Goal: Task Accomplishment & Management: Manage account settings

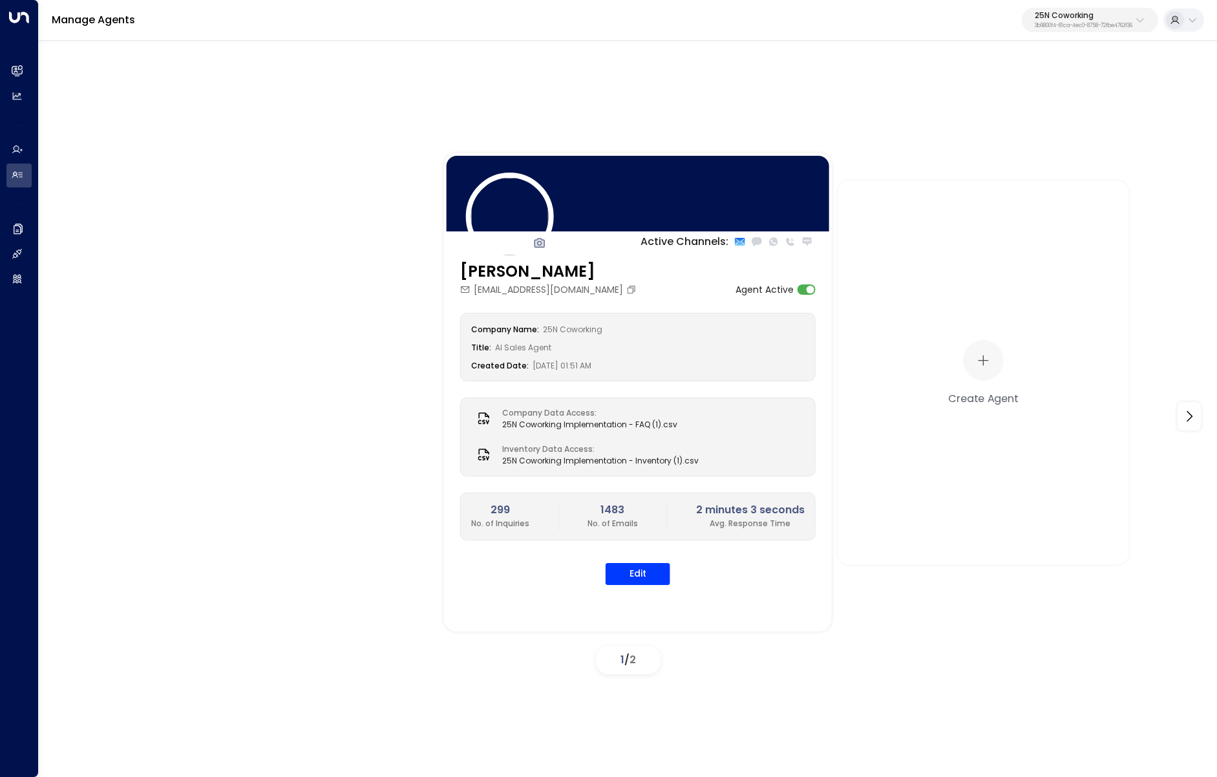
click at [1070, 19] on p "25N Coworking" at bounding box center [1084, 16] width 98 height 8
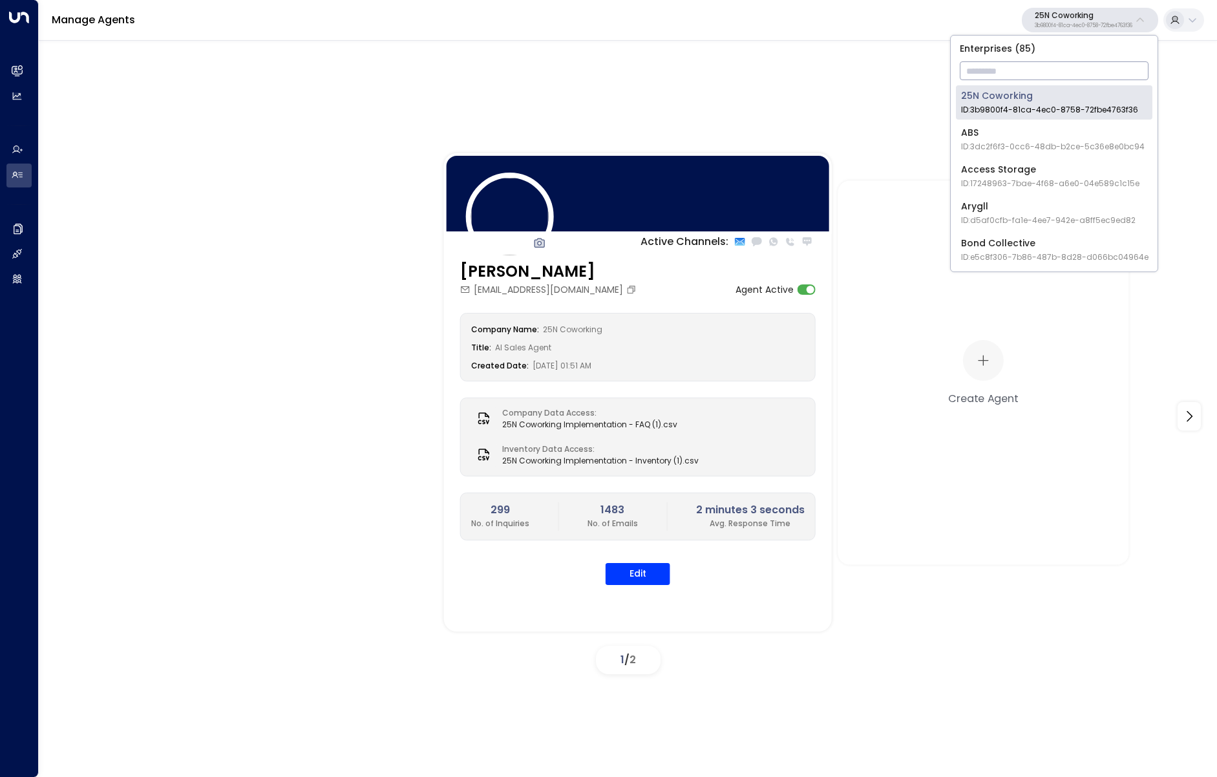
click at [1061, 60] on input "text" at bounding box center [1054, 71] width 189 height 24
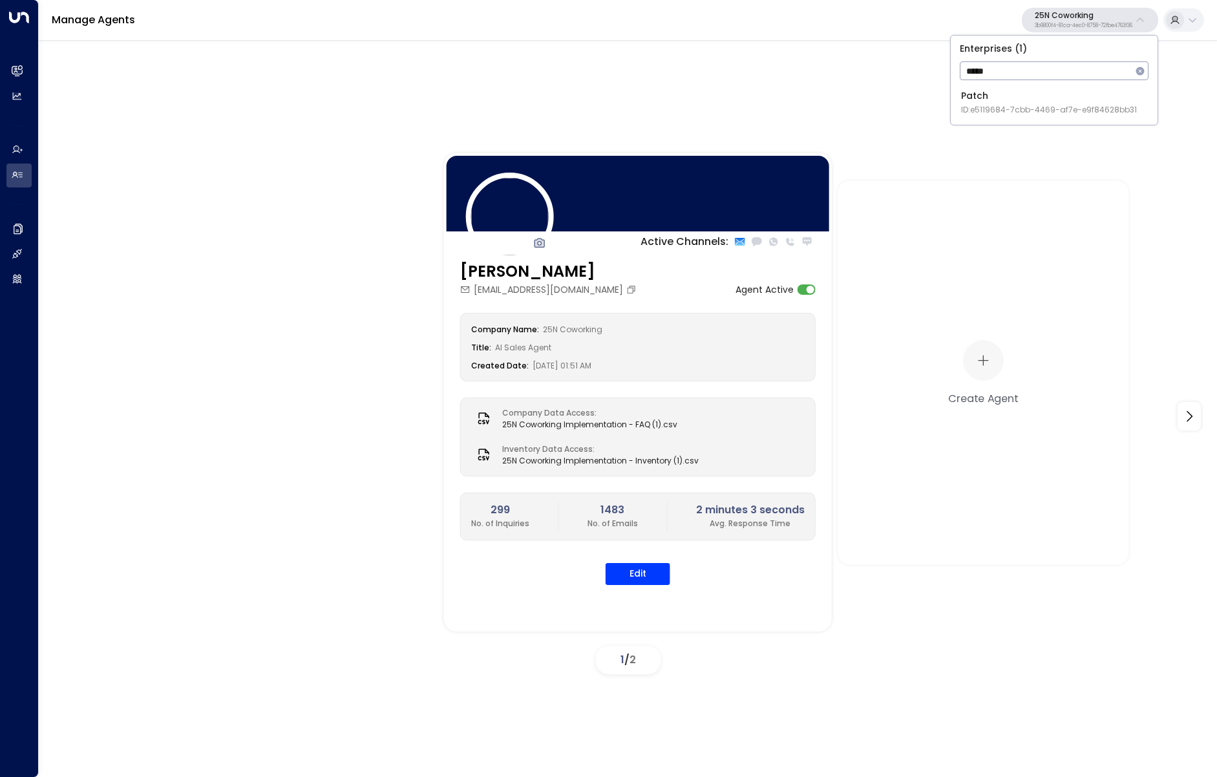
type input "*****"
click at [972, 105] on span "ID: e5119684-7cbb-4469-af7e-e9f84628bb31" at bounding box center [1049, 110] width 176 height 12
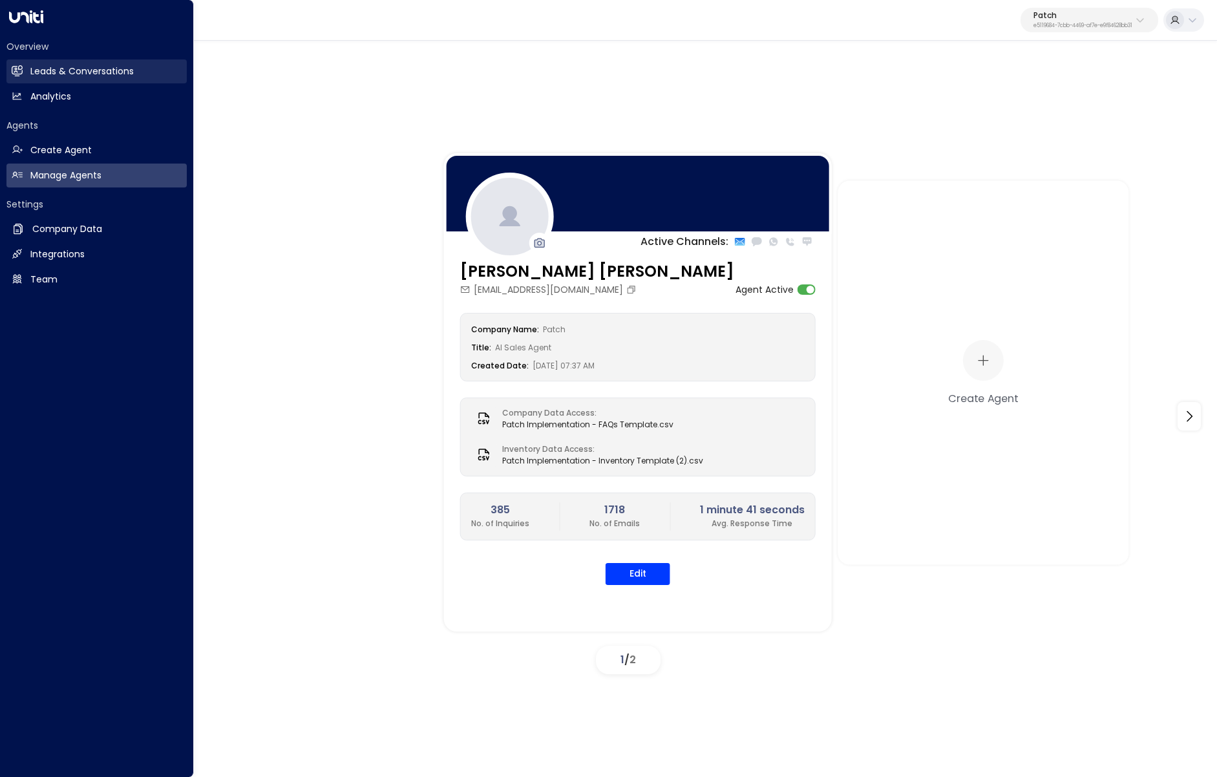
click at [23, 67] on link "Leads & Conversations Leads & Conversations" at bounding box center [96, 71] width 180 height 24
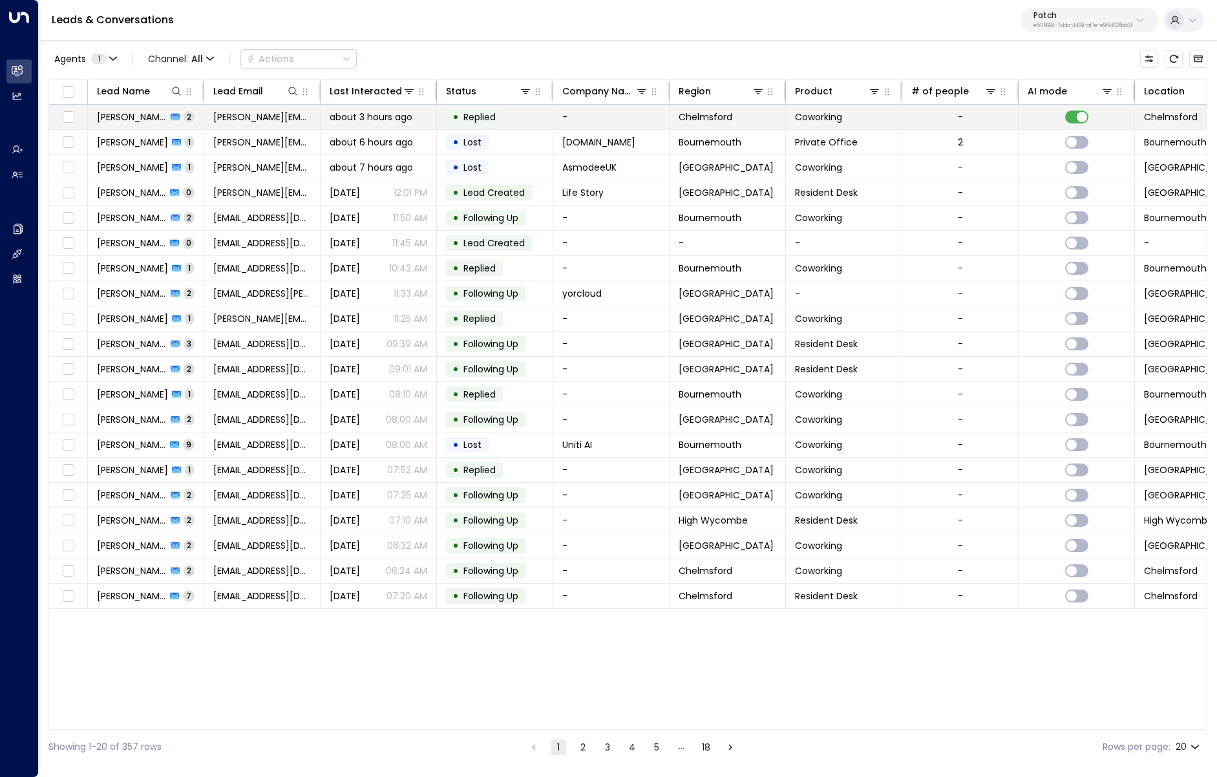
click at [184, 123] on td "Jason Howe 2" at bounding box center [146, 117] width 116 height 25
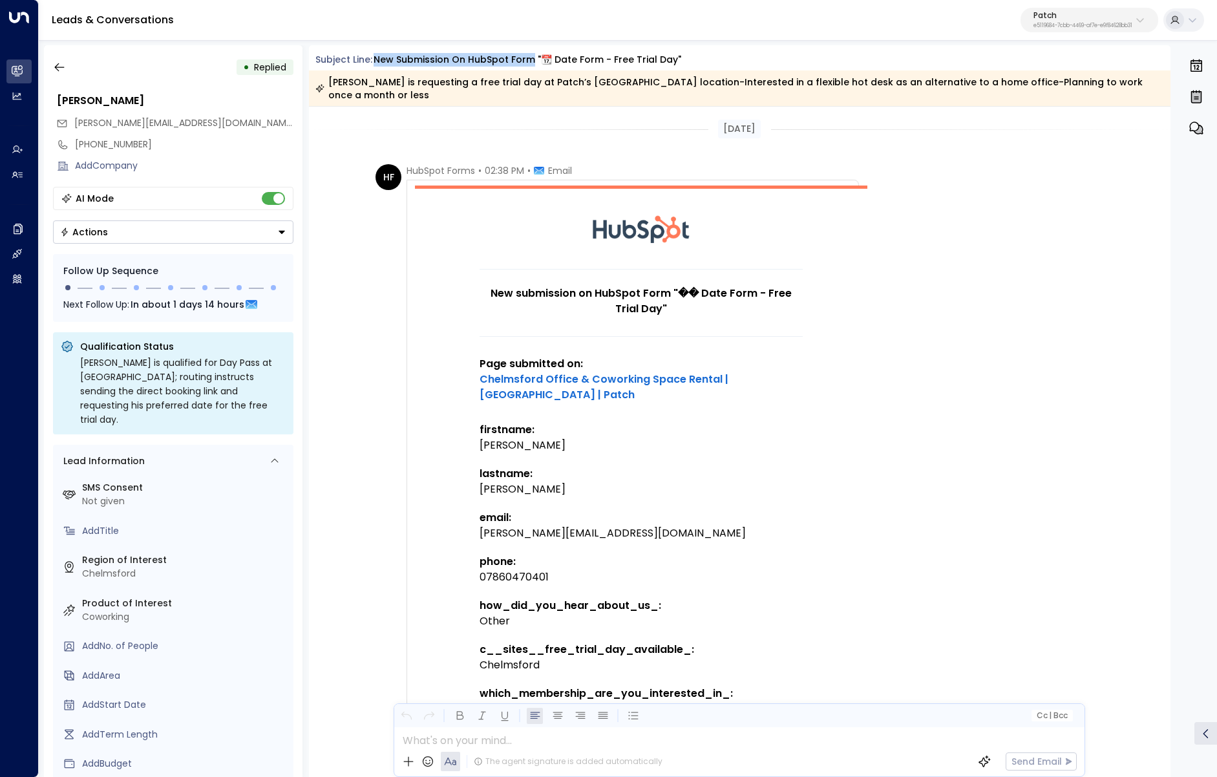
drag, startPoint x: 531, startPoint y: 58, endPoint x: 376, endPoint y: 61, distance: 155.1
click at [376, 61] on div "New submission on HubSpot Form "📆 Date Form - Free Trial Day"" at bounding box center [528, 60] width 308 height 14
copy div "New submission on HubSpot Form"
click at [1057, 420] on div "HF HubSpot Forms • 02:38 PM • Email New submission on HubSpot Form "�� Date For…" at bounding box center [741, 719] width 732 height 1111
click at [1212, 424] on div "0" at bounding box center [1196, 411] width 39 height 732
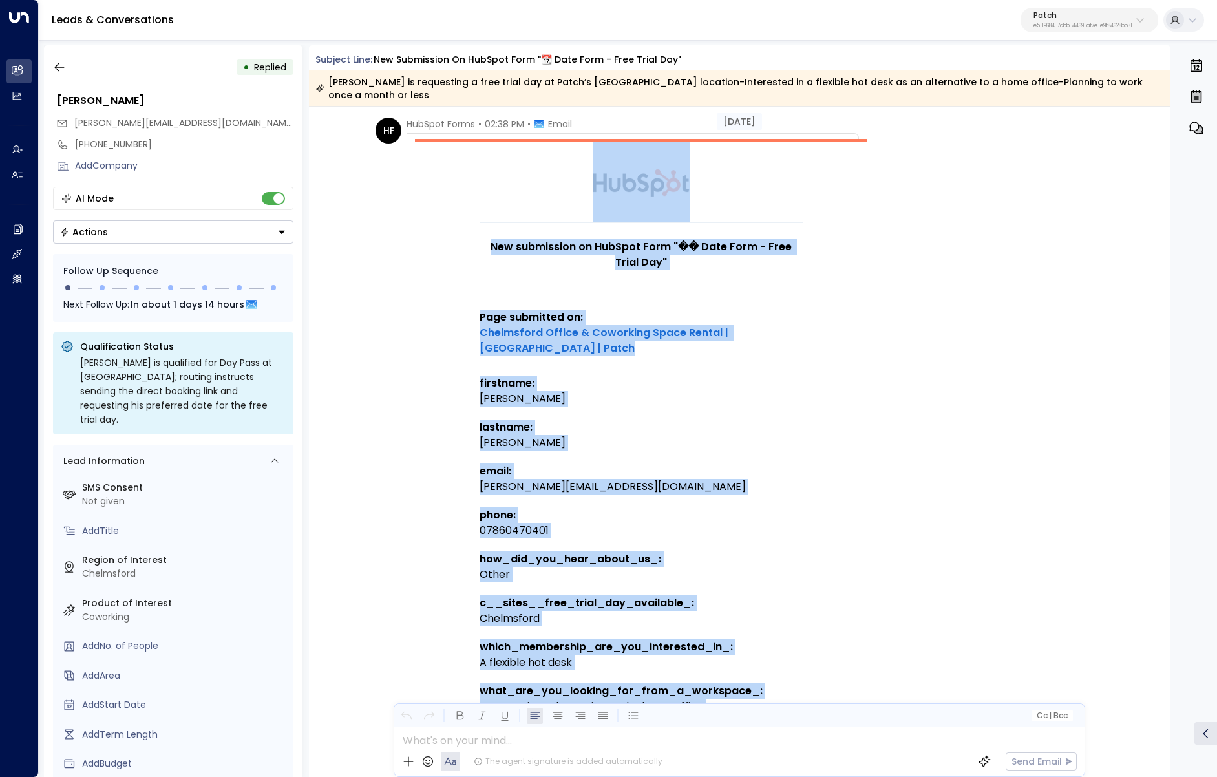
scroll to position [44, 0]
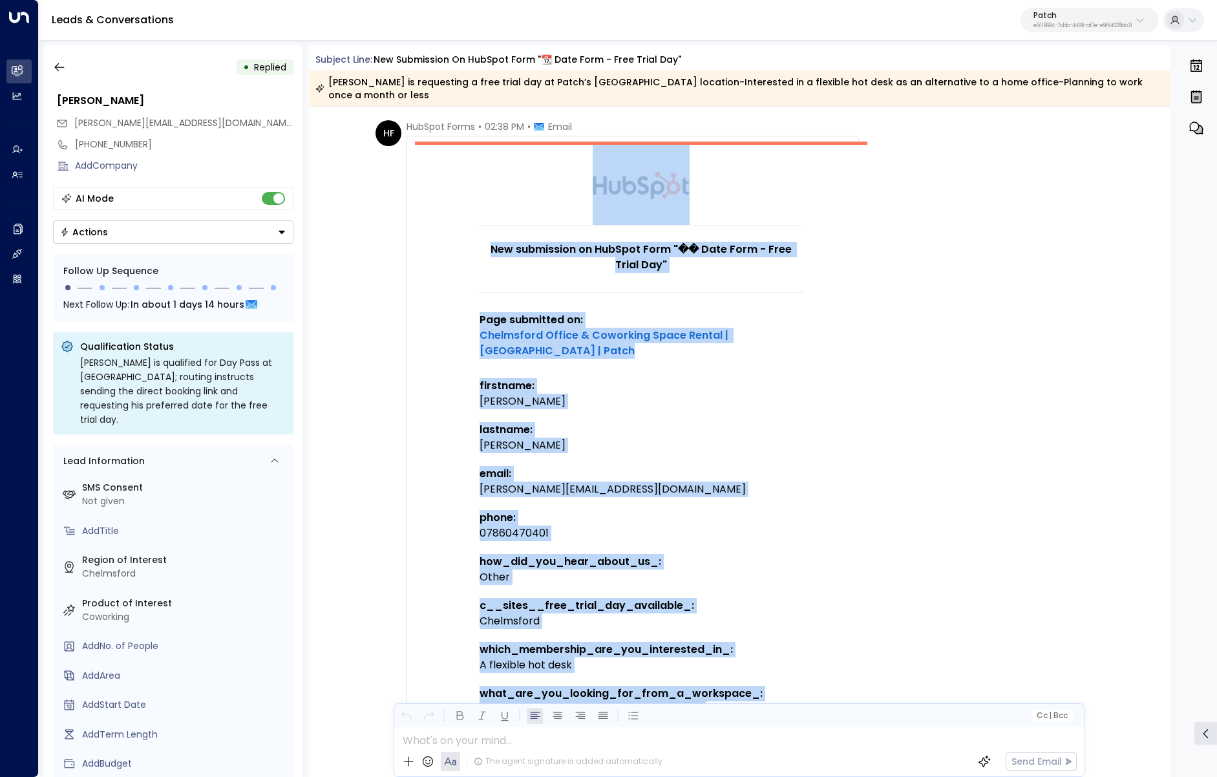
copy td "New submission on HubSpot Form "�� Date Form - Free Trial Day" Page submitted o…"
drag, startPoint x: 572, startPoint y: 584, endPoint x: 465, endPoint y: 328, distance: 277.2
click at [465, 328] on td "New submission on HubSpot Form "�� Date Form - Free Trial Day" Page submitted o…" at bounding box center [641, 569] width 452 height 854
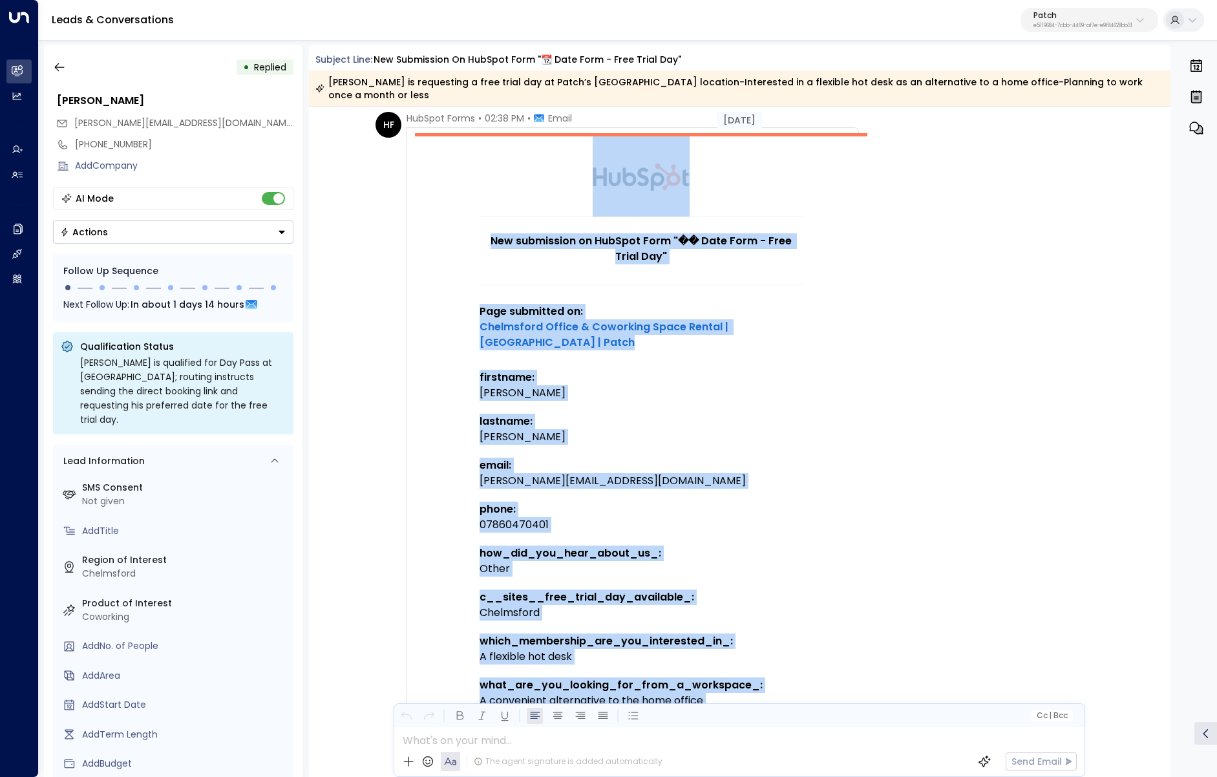
scroll to position [61, 0]
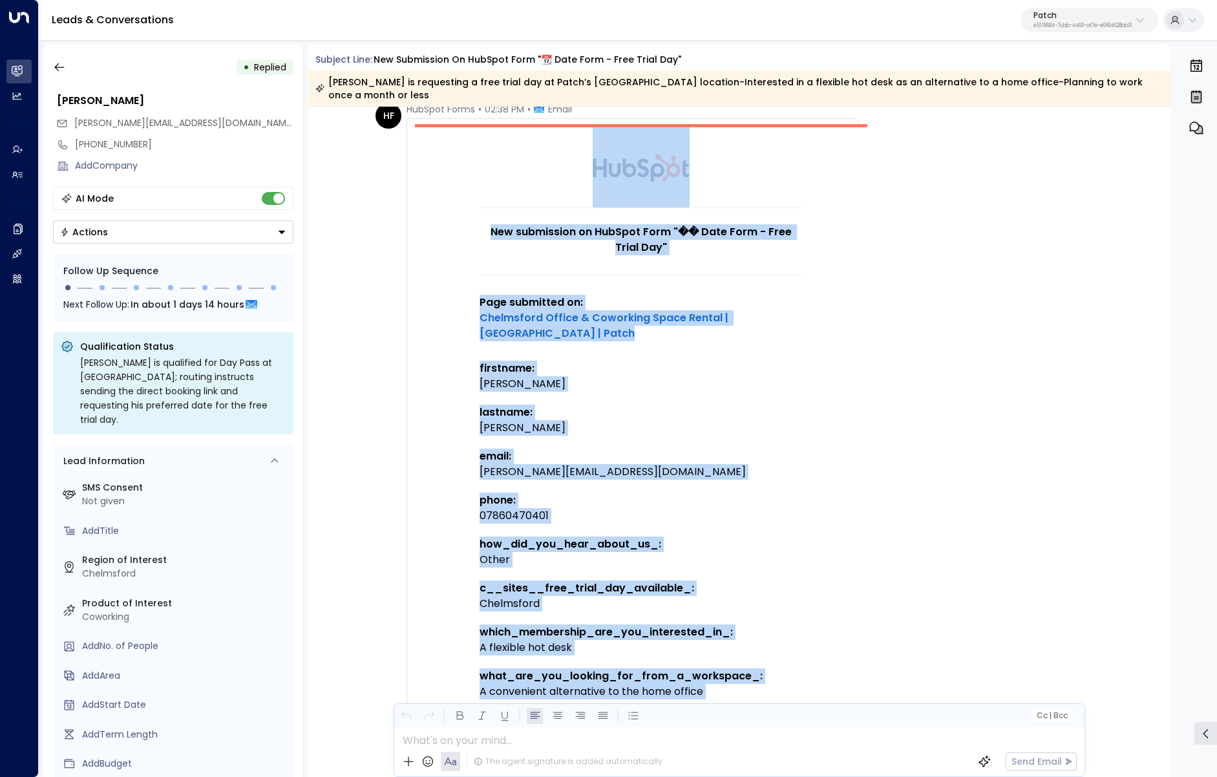
click at [761, 525] on td "New submission on HubSpot Form "�� Date Form - Free Trial Day" Page submitted o…" at bounding box center [641, 592] width 323 height 771
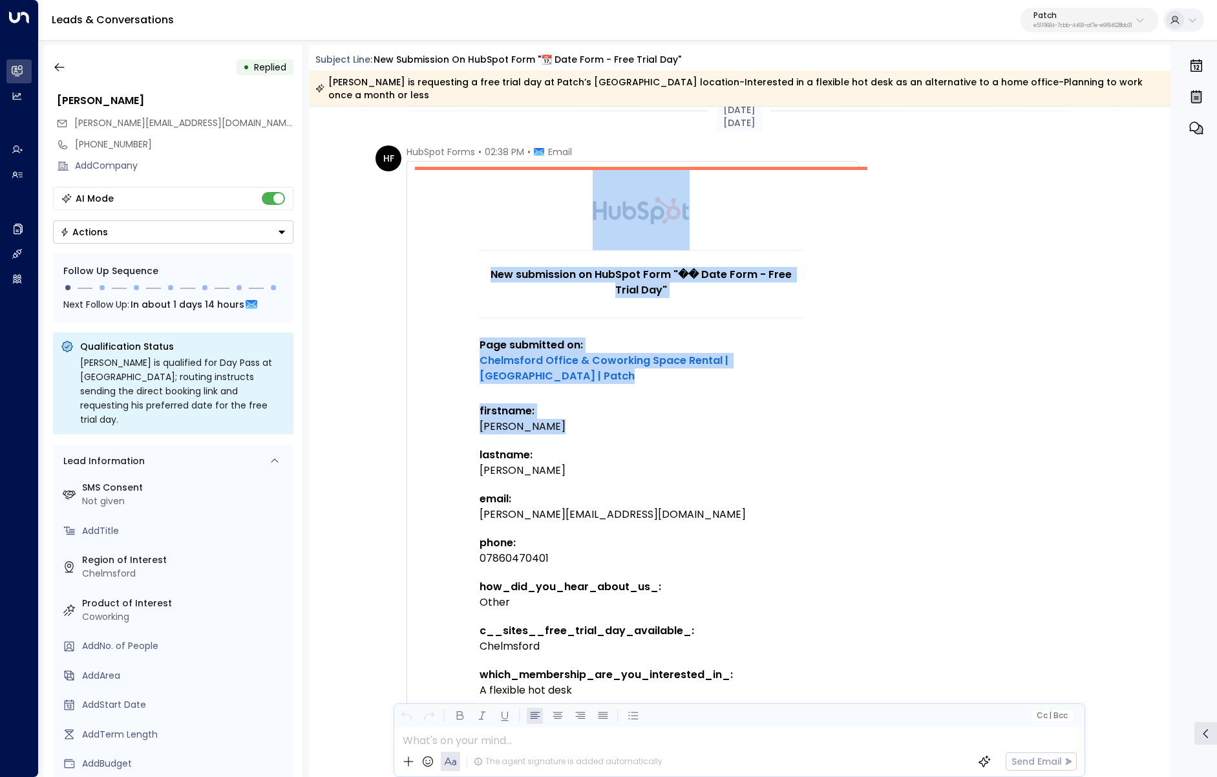
drag, startPoint x: 476, startPoint y: 290, endPoint x: 628, endPoint y: 417, distance: 199.1
click at [628, 417] on td "New submission on HubSpot Form "�� Date Form - Free Trial Day" Page submitted o…" at bounding box center [641, 594] width 452 height 854
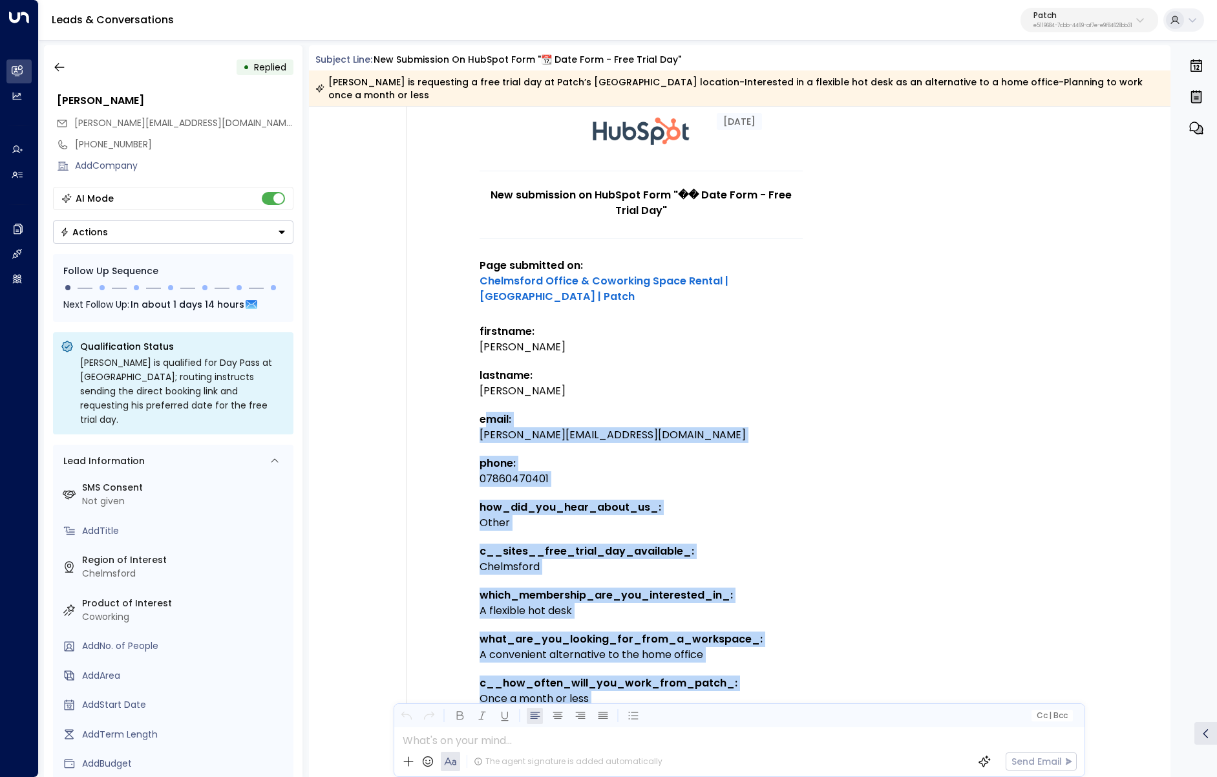
scroll to position [96, 0]
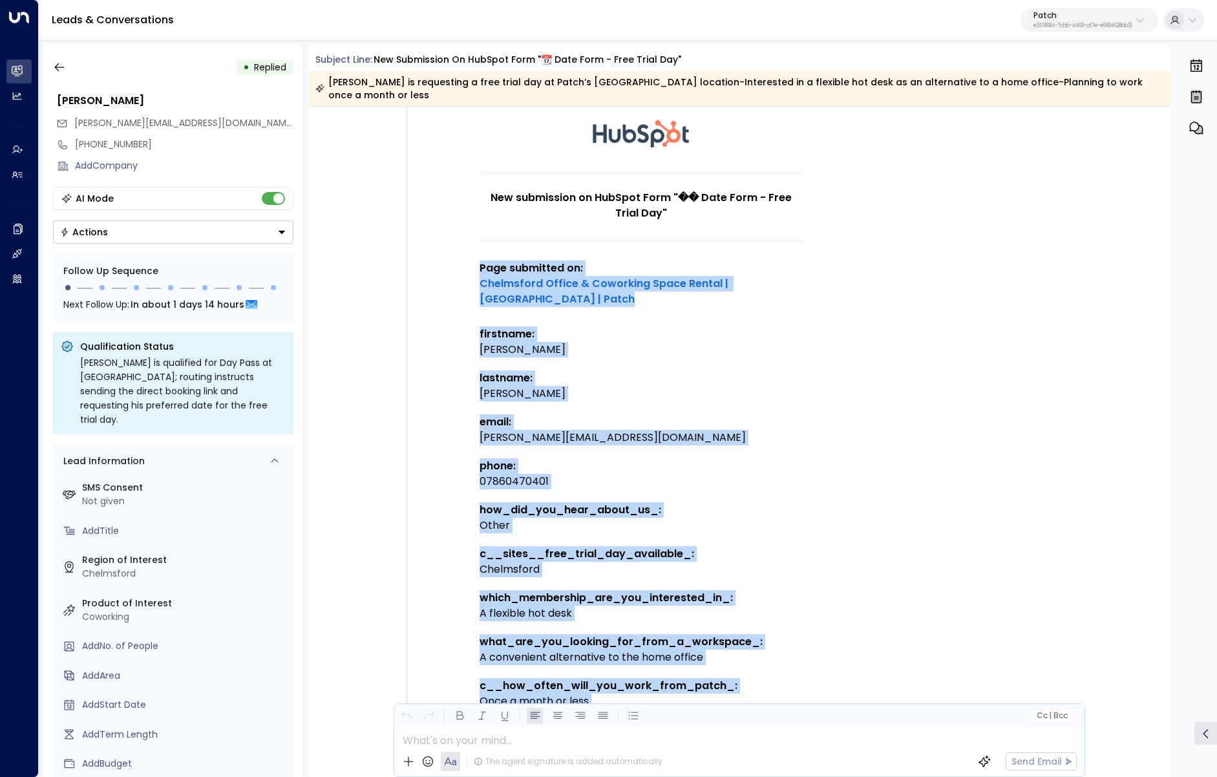
drag, startPoint x: 530, startPoint y: 439, endPoint x: 479, endPoint y: 256, distance: 189.9
click at [480, 256] on td "New submission on HubSpot Form "�� Date Form - Free Trial Day" Page submitted o…" at bounding box center [641, 558] width 323 height 771
copy td "Page submitted on: Chelmsford Office & Coworking Space Rental | Essex | Patch f…"
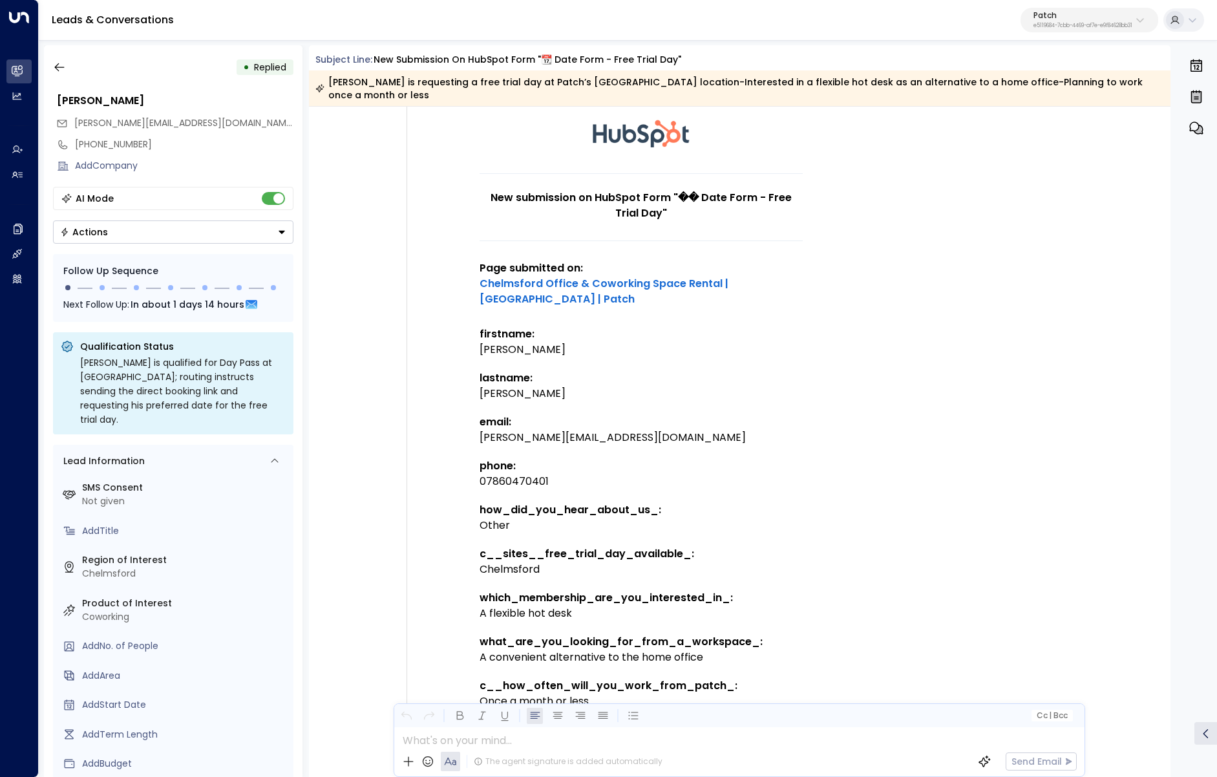
click at [1212, 565] on div "0" at bounding box center [1196, 411] width 39 height 732
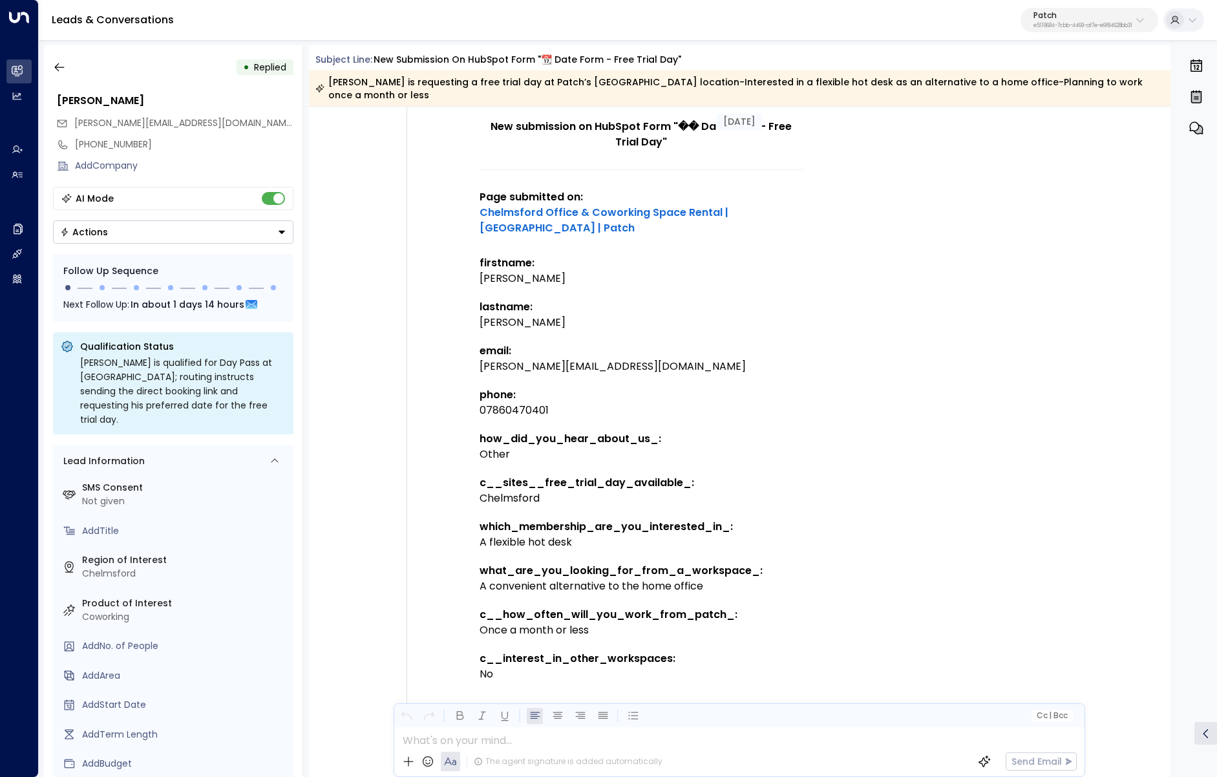
scroll to position [218, 0]
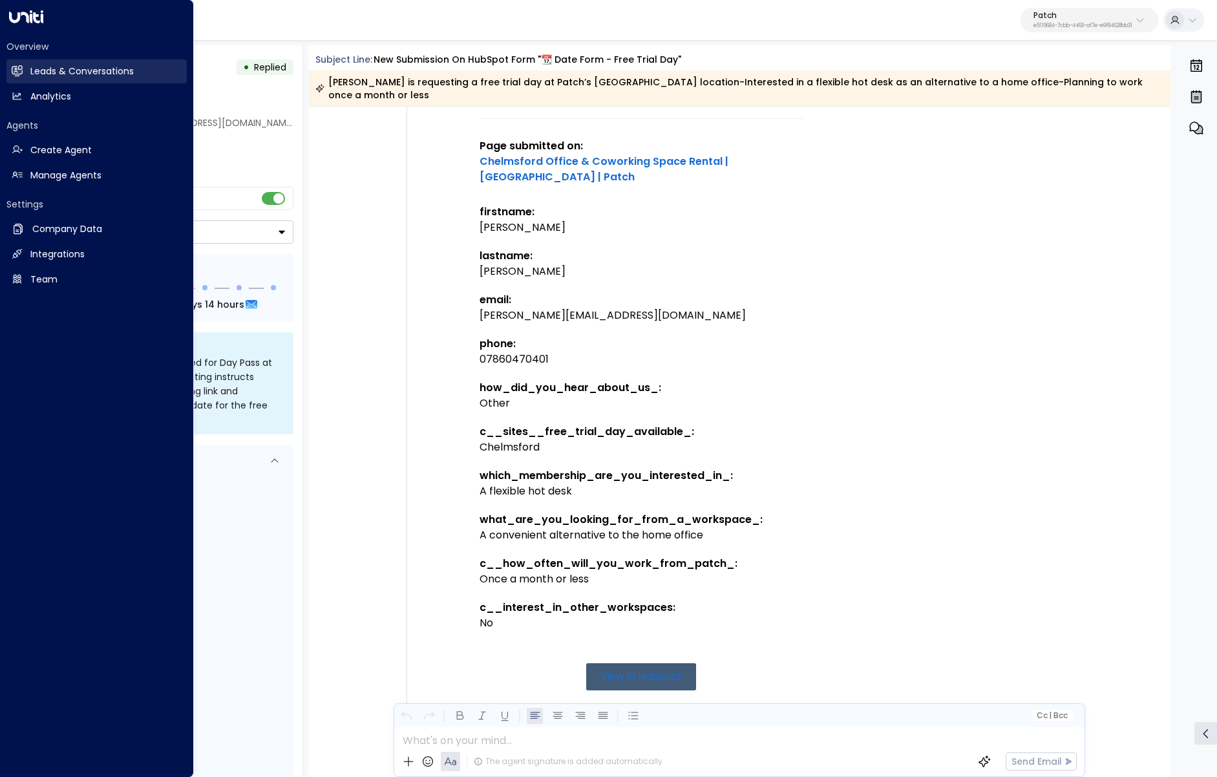
click at [54, 74] on h2 "Leads & Conversations" at bounding box center [81, 72] width 103 height 14
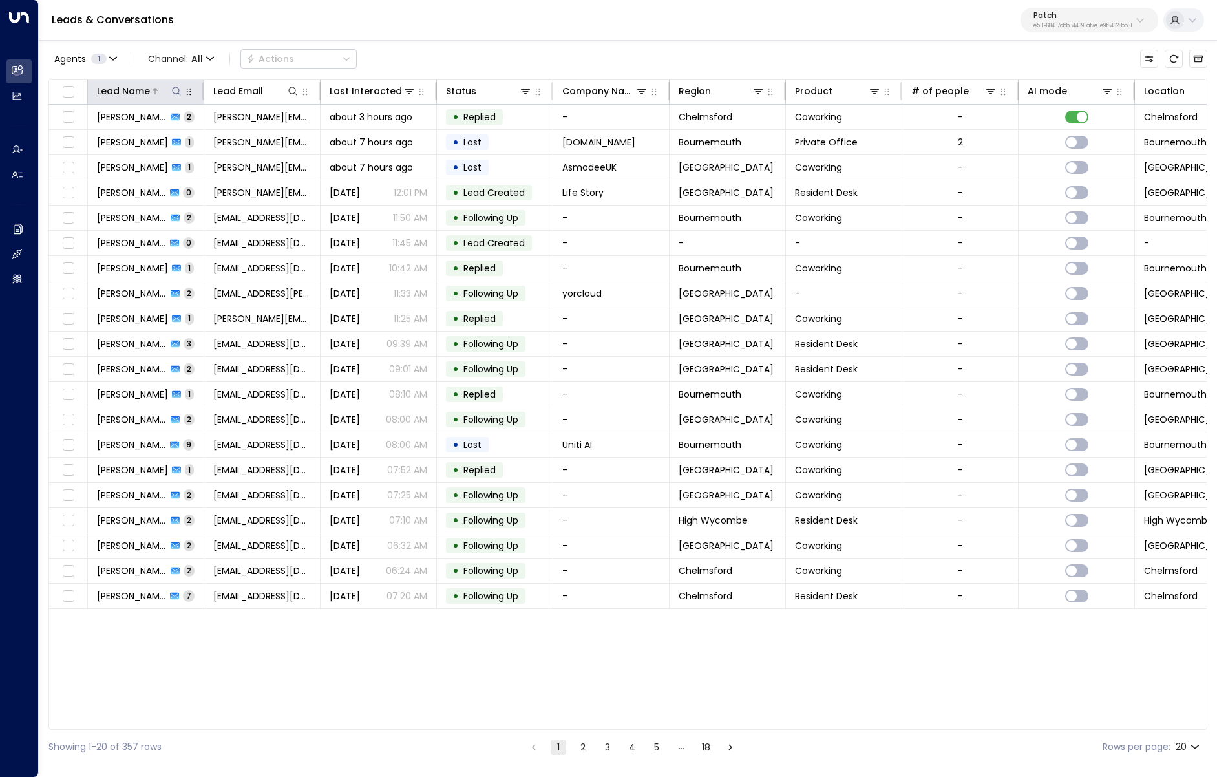
click at [180, 89] on icon at bounding box center [176, 91] width 10 height 10
type input "**********"
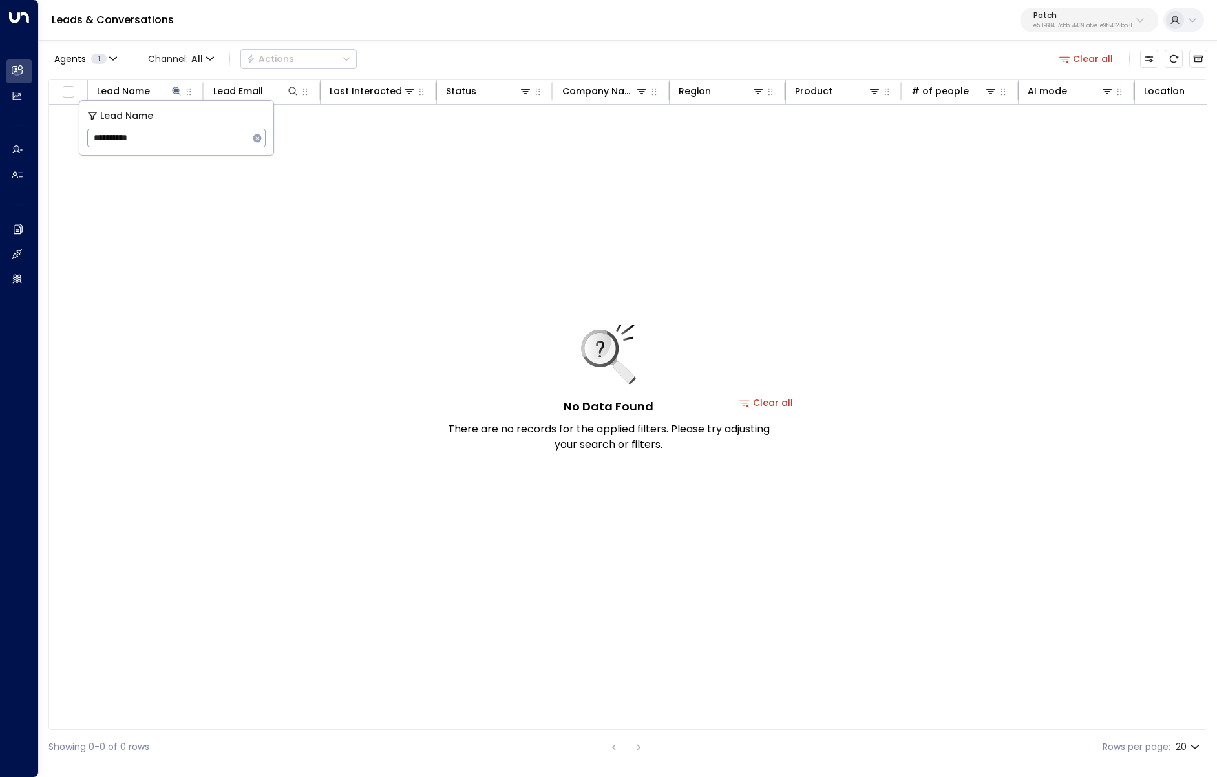
click at [491, 38] on div "Leads & Conversations Patch e5119684-7cbb-4469-af7e-e9f84628bb31" at bounding box center [628, 20] width 1178 height 41
click at [1196, 59] on icon "Archived Leads" at bounding box center [1198, 59] width 10 height 10
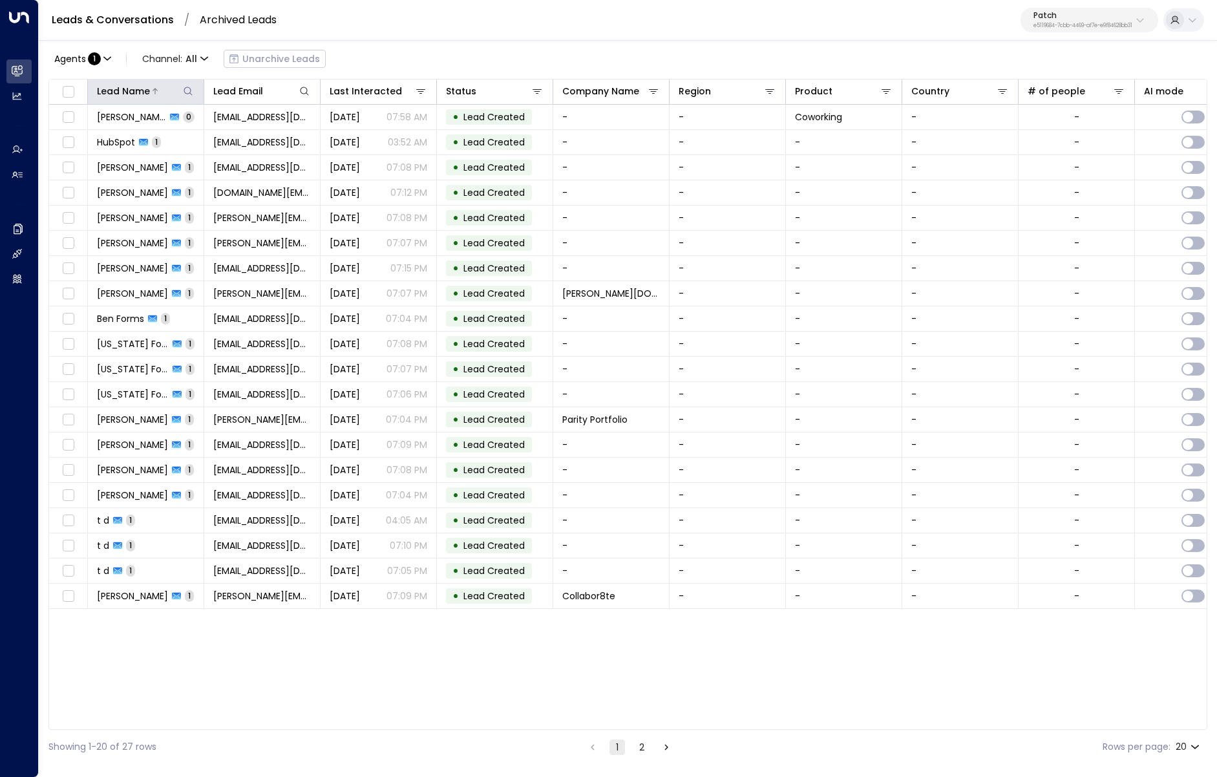
click at [188, 89] on icon at bounding box center [188, 91] width 10 height 10
type input "**********"
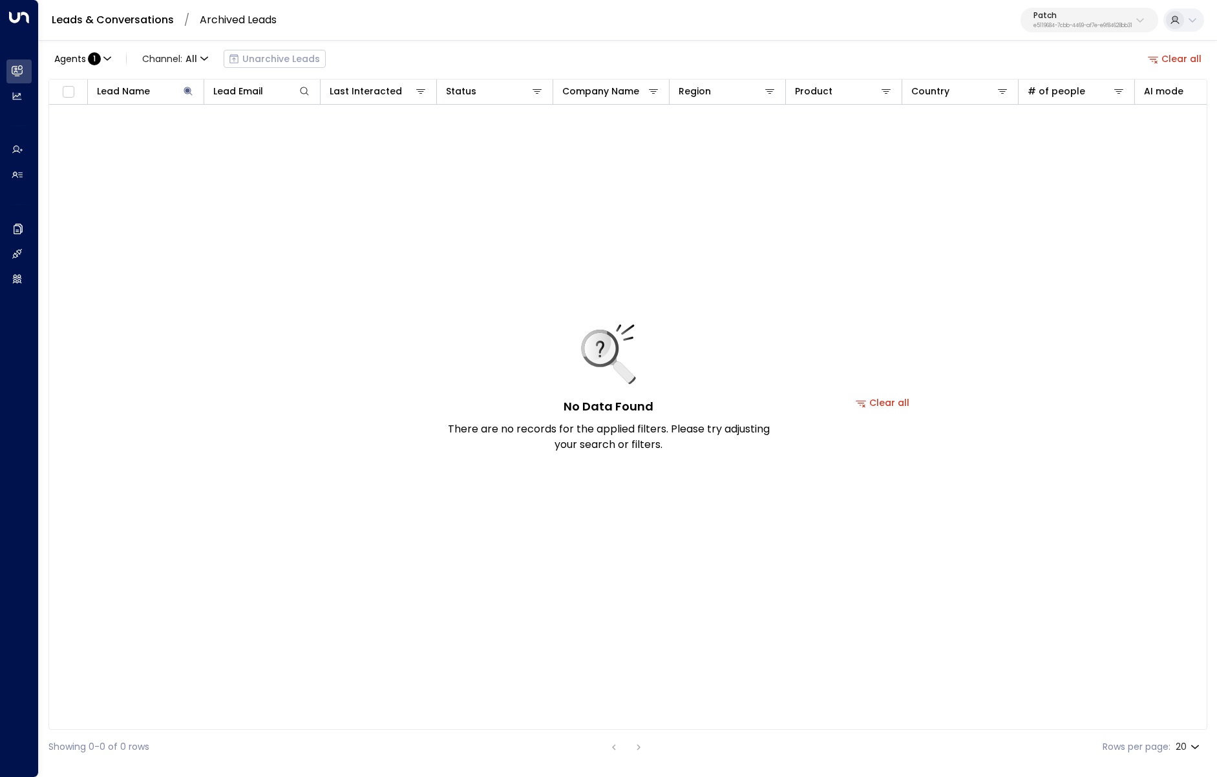
click at [630, 238] on div "No Data Found There are no records for the applied filters. Please try adjustin…" at bounding box center [882, 403] width 1667 height 596
click at [1174, 54] on button "Clear all" at bounding box center [1175, 59] width 65 height 18
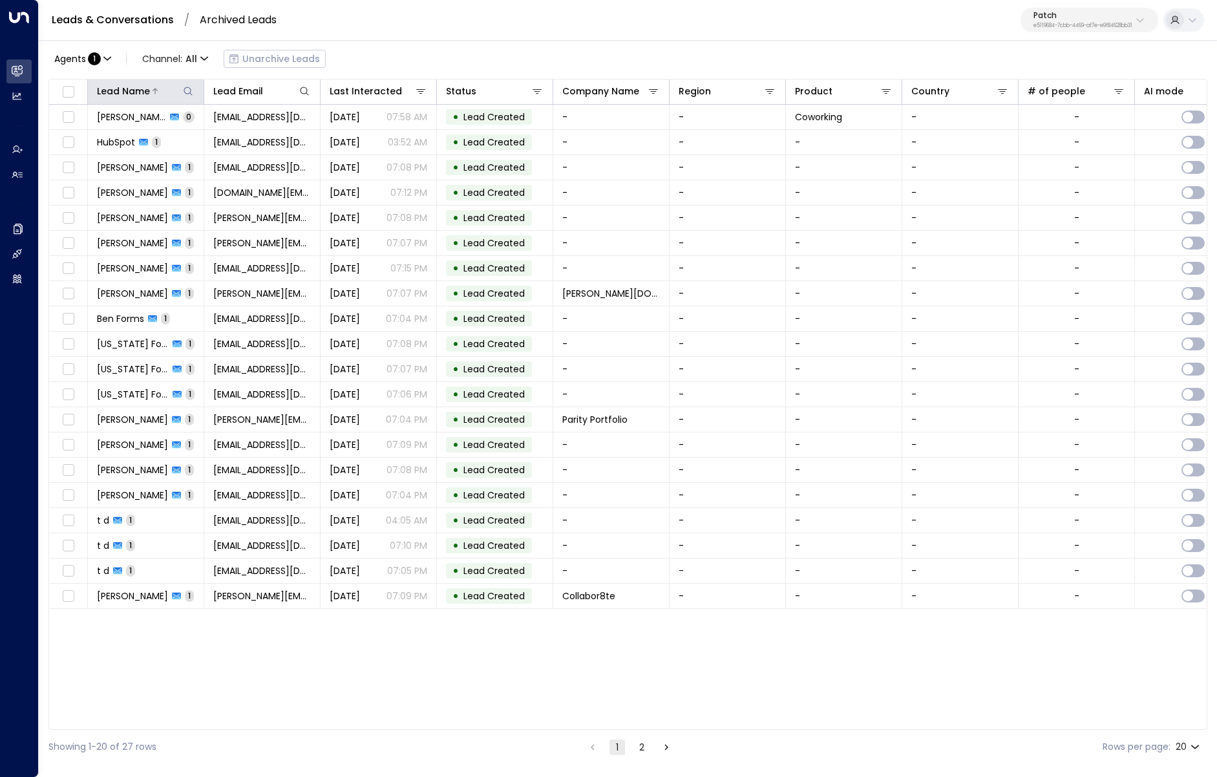
click at [173, 91] on div at bounding box center [172, 91] width 45 height 13
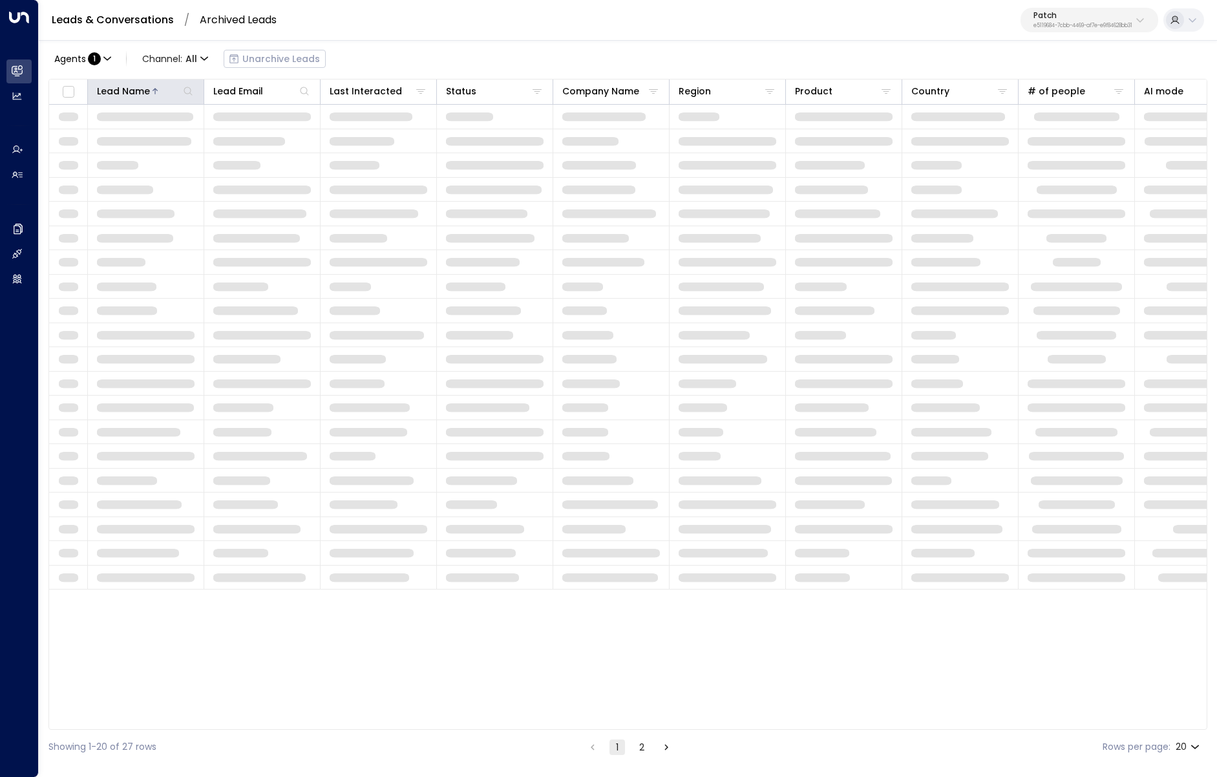
click at [184, 92] on icon at bounding box center [188, 91] width 10 height 10
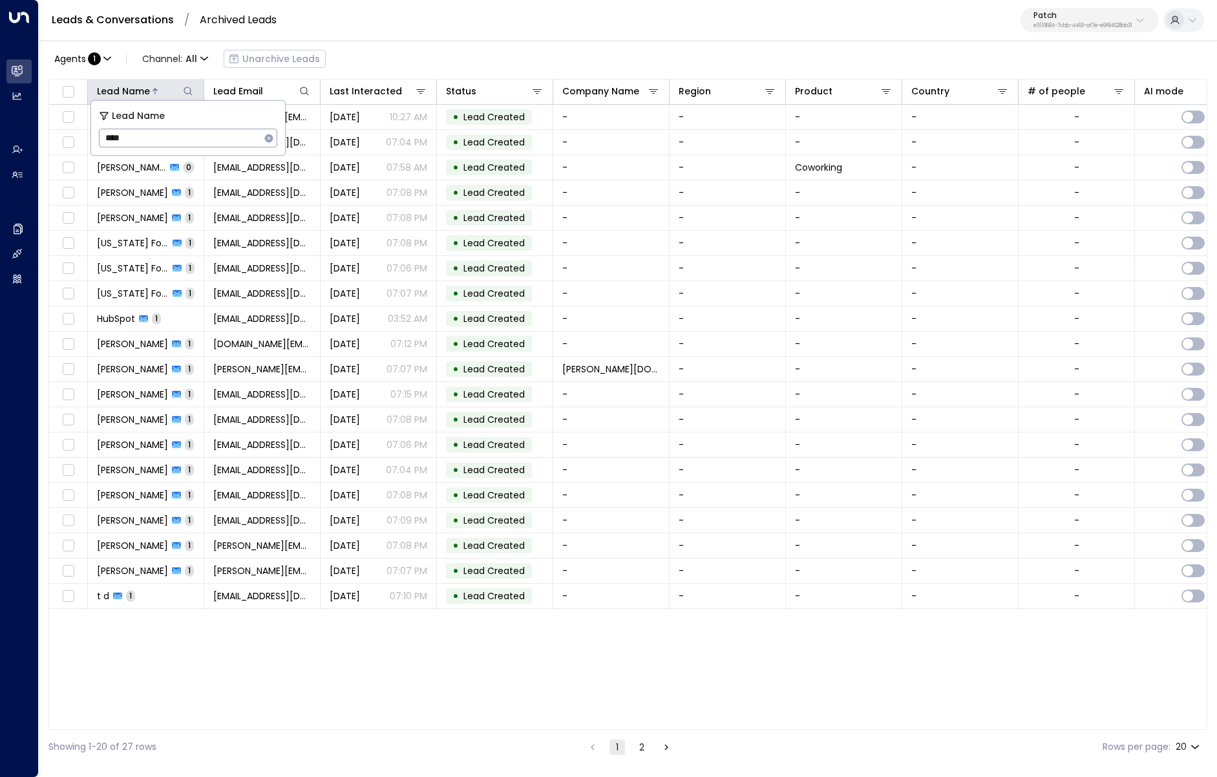
type input "****"
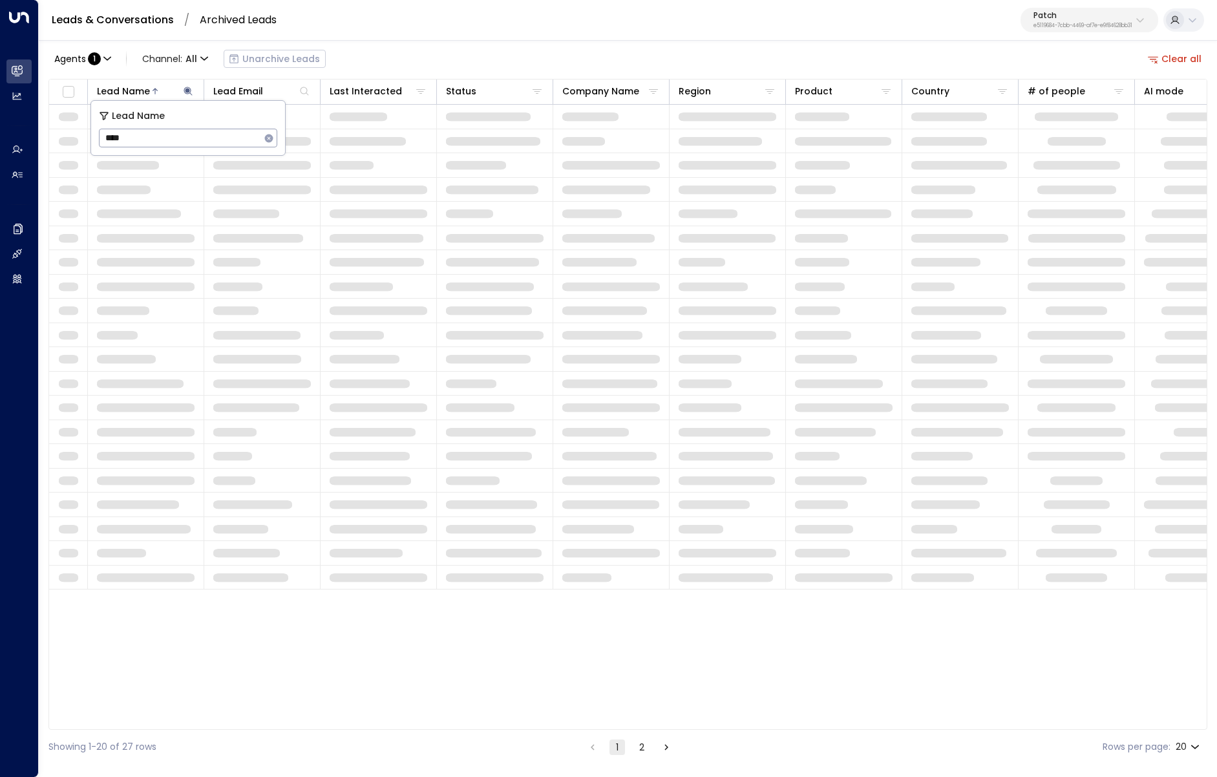
click at [485, 51] on div "Agents : 1 Channel: All Unarchive Leads Clear all" at bounding box center [627, 58] width 1159 height 27
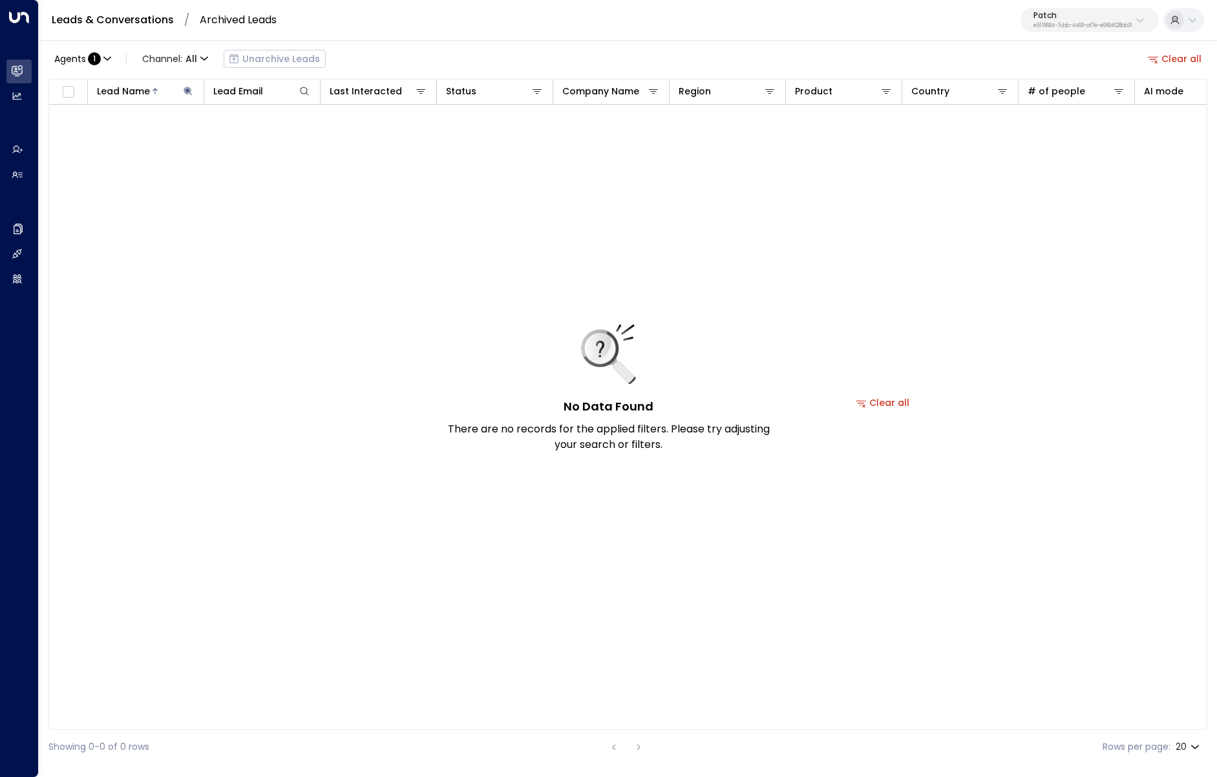
click at [1165, 60] on button "Clear all" at bounding box center [1175, 59] width 65 height 18
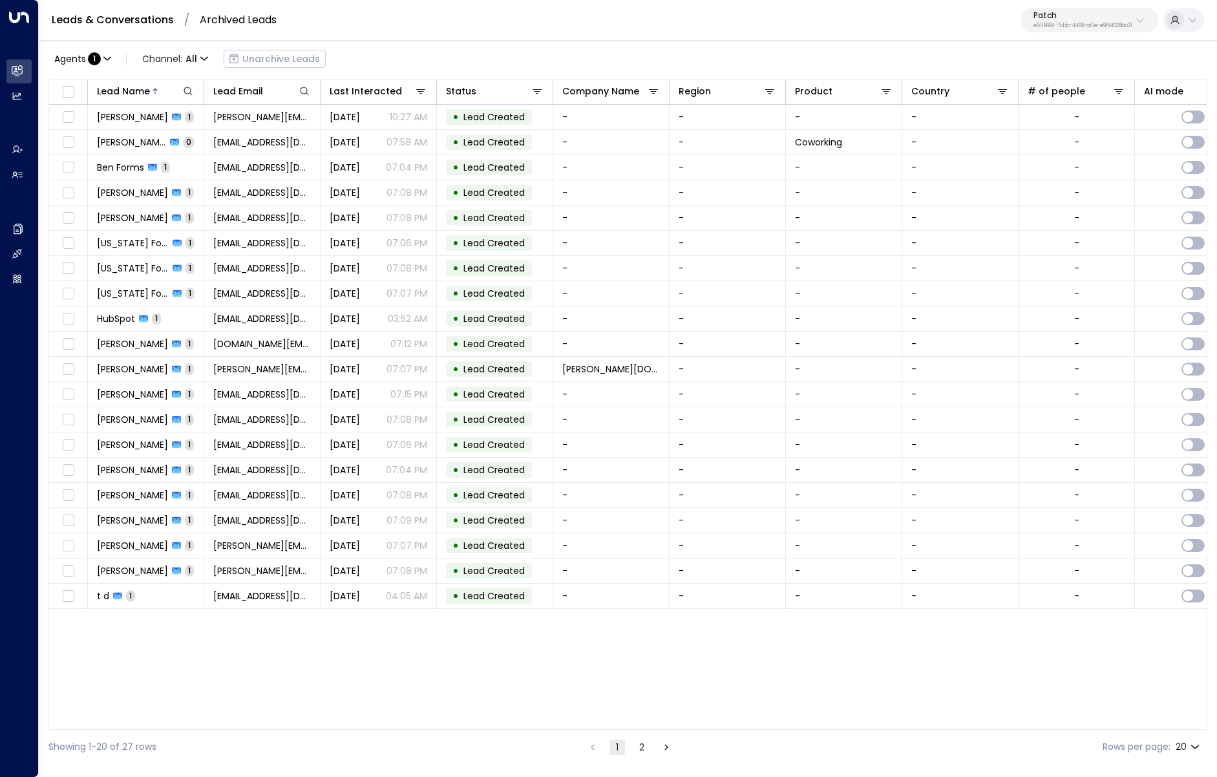
click at [136, 19] on link "Leads & Conversations" at bounding box center [113, 19] width 122 height 15
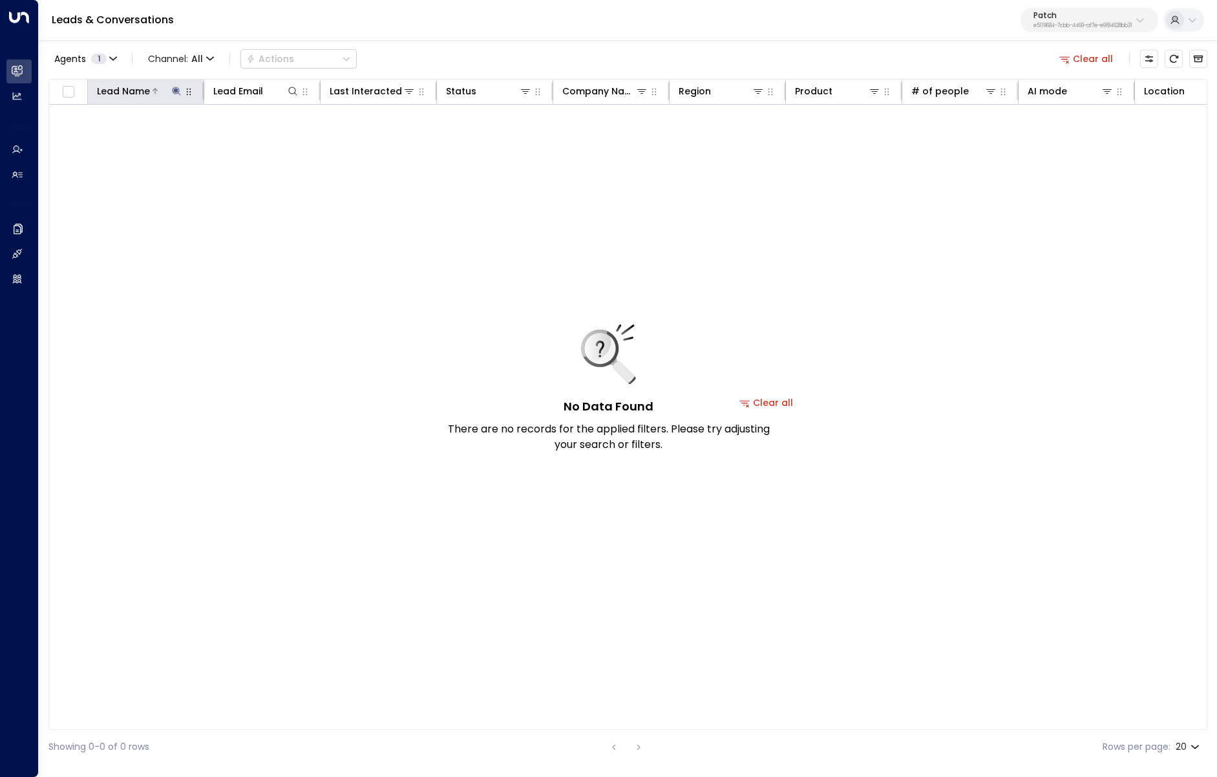
click at [174, 91] on icon at bounding box center [176, 91] width 8 height 8
click at [136, 133] on input "**********" at bounding box center [168, 138] width 162 height 24
type input "****"
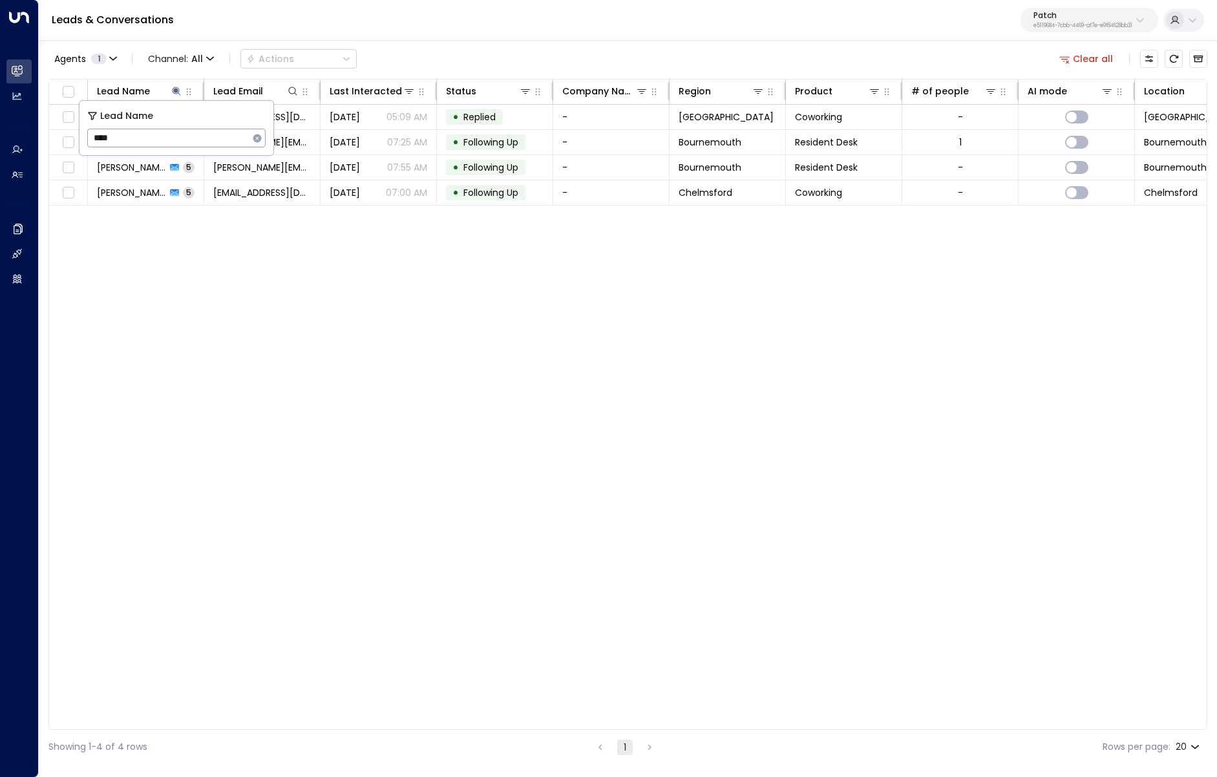
click at [458, 72] on div "Agents 1 Channel: All Actions Clear all Lead Name Lead Email Last Interacted St…" at bounding box center [627, 401] width 1159 height 725
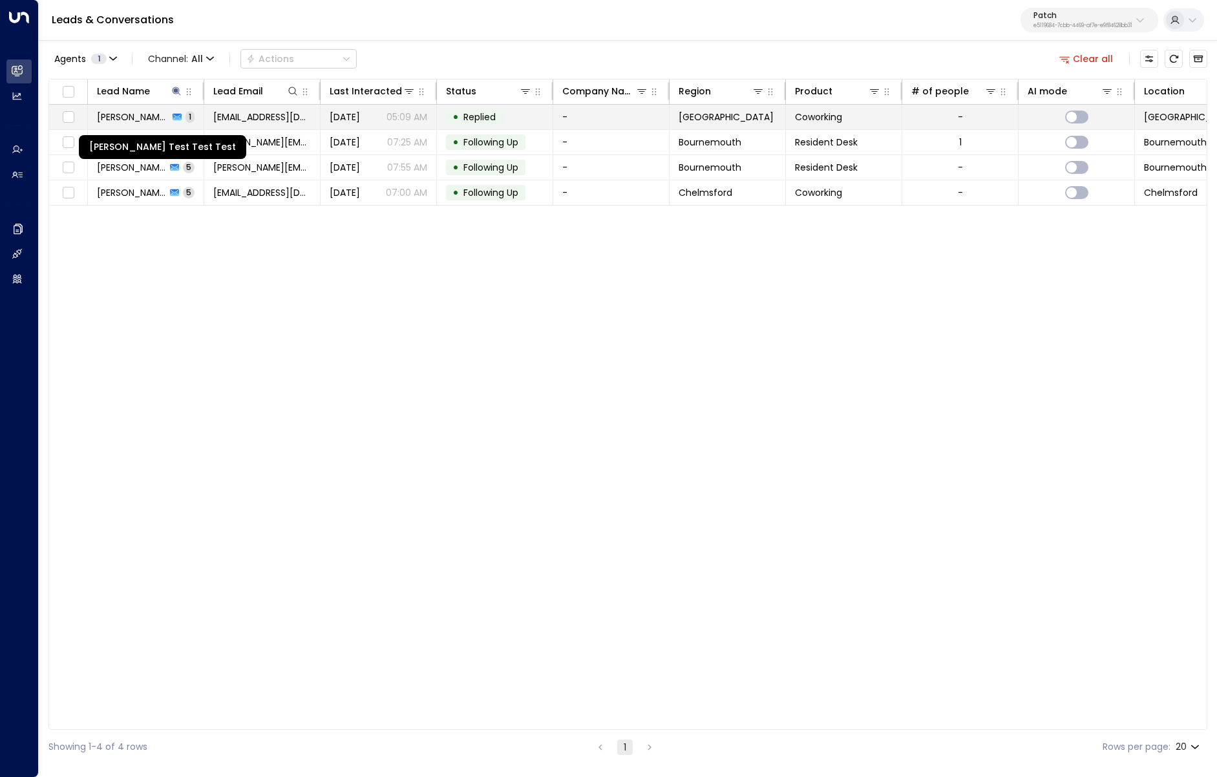
click at [138, 116] on span "Andy Test Test Test" at bounding box center [133, 117] width 72 height 13
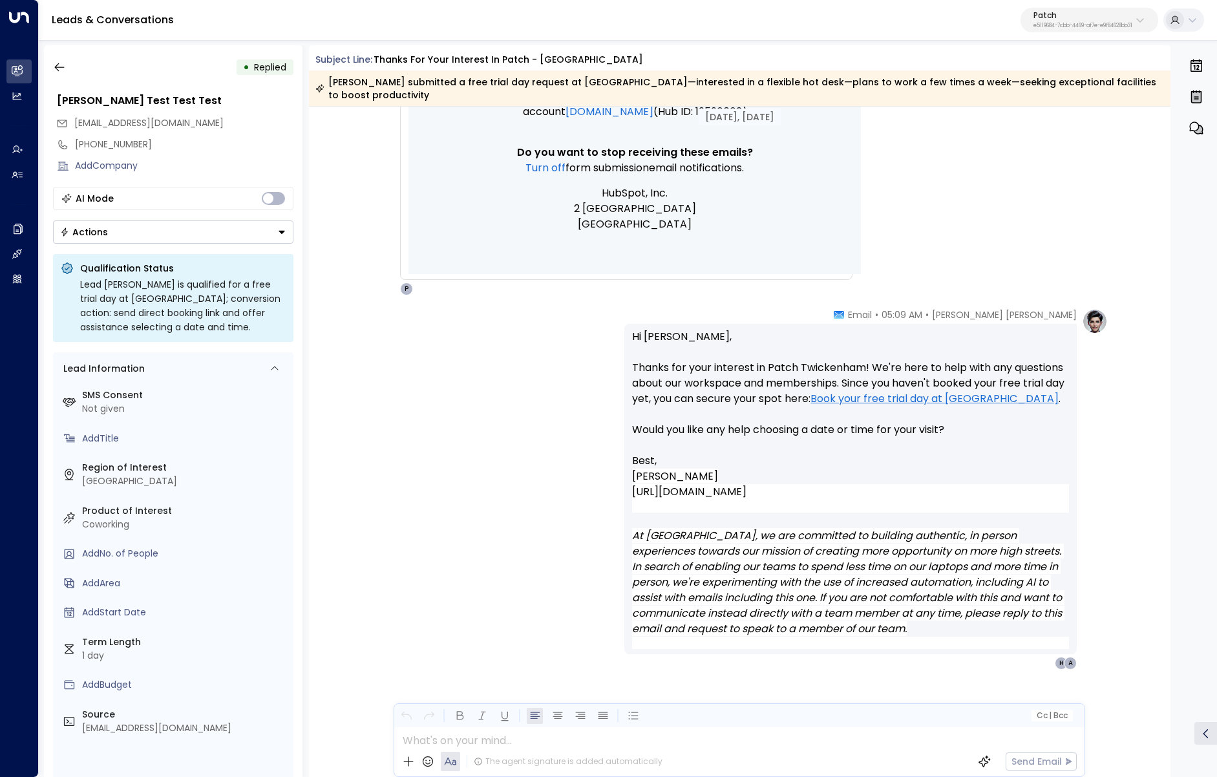
scroll to position [1069, 0]
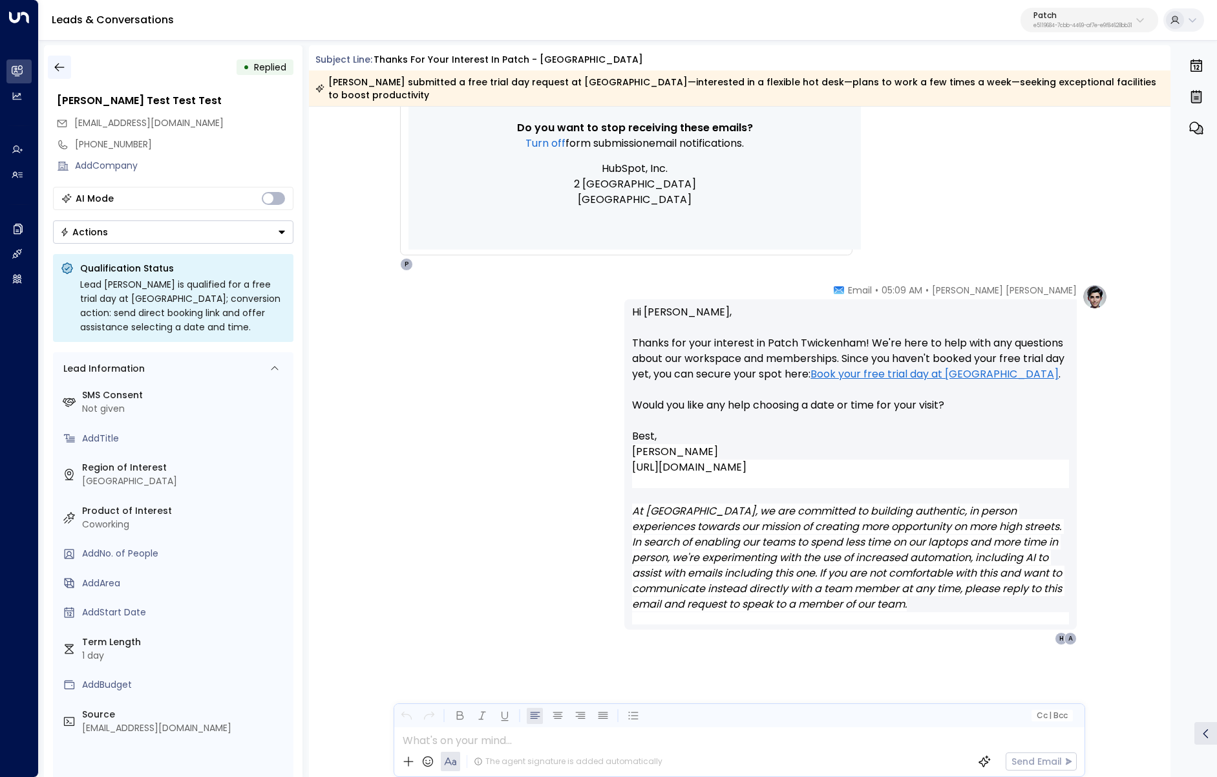
click at [58, 70] on icon "button" at bounding box center [59, 67] width 10 height 8
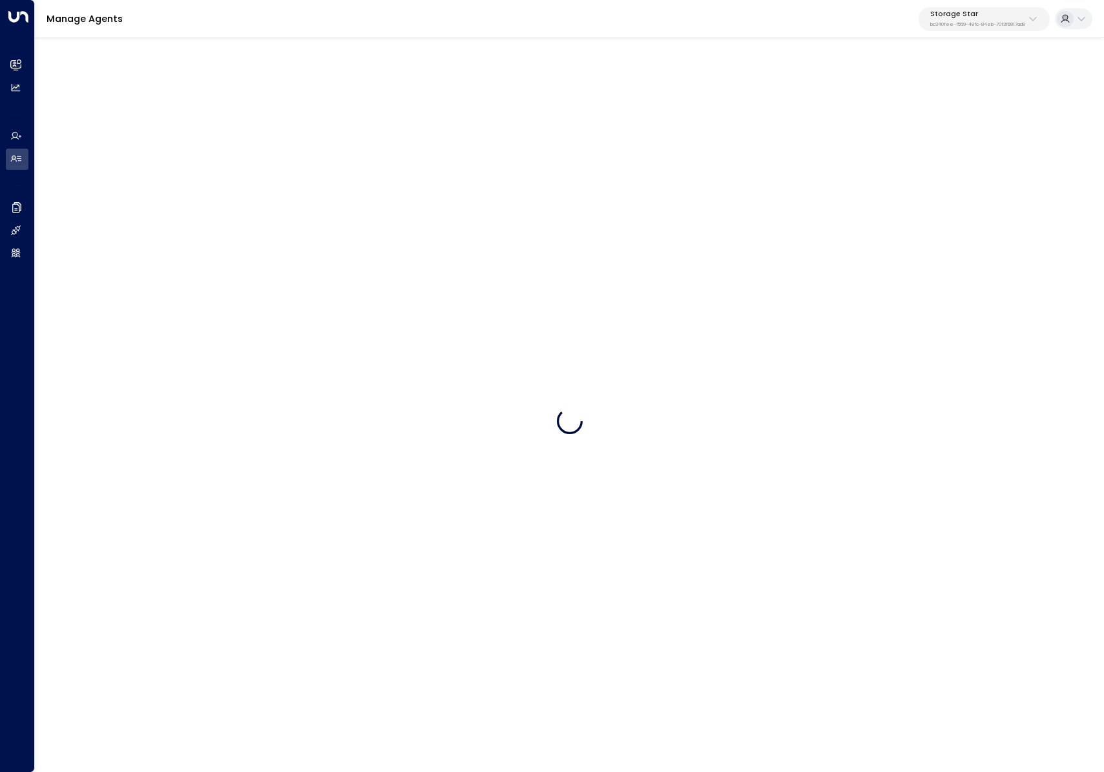
click at [1013, 16] on p "Storage Star" at bounding box center [978, 14] width 95 height 8
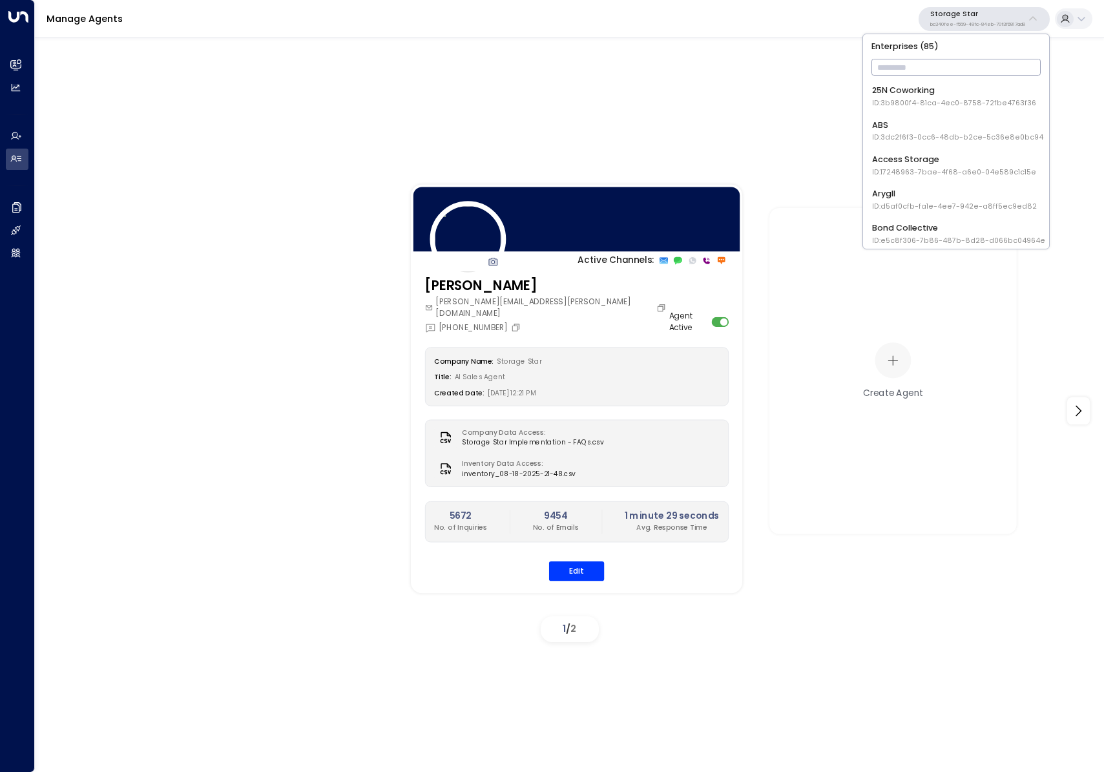
click at [989, 61] on input "text" at bounding box center [957, 67] width 170 height 23
type input "*******"
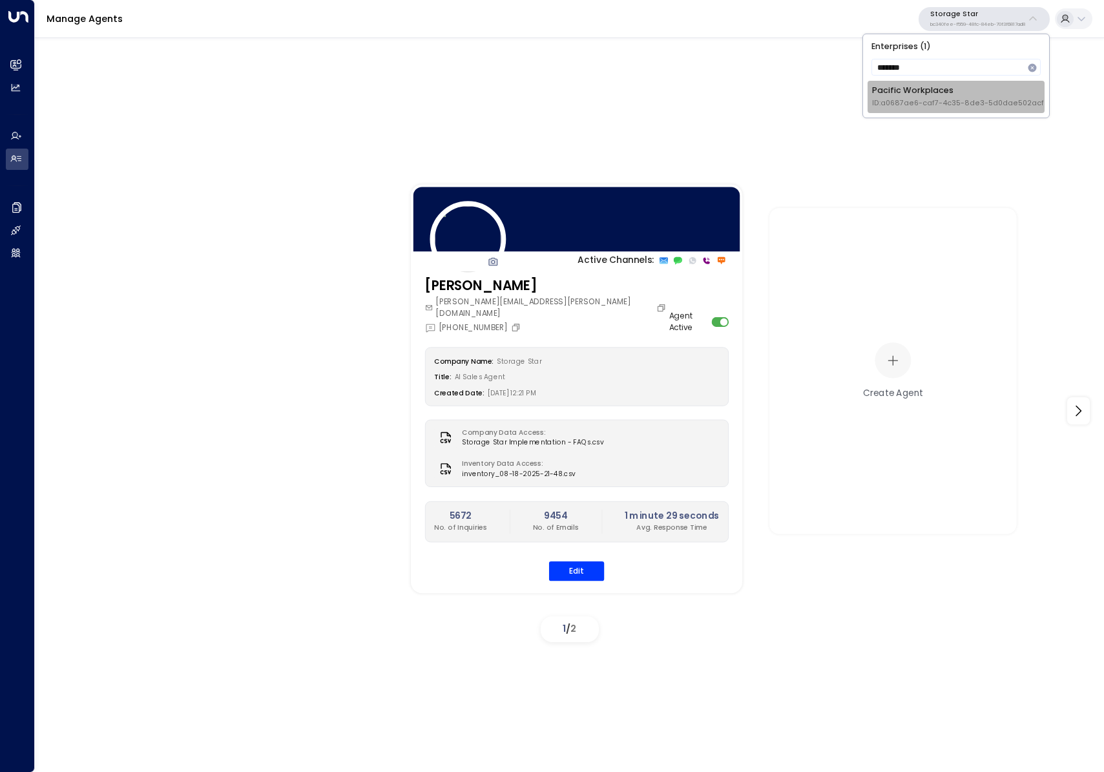
click at [991, 92] on div "Pacific Workplaces ID: a0687ae6-caf7-4c35-8de3-5d0dae502acf" at bounding box center [958, 97] width 172 height 24
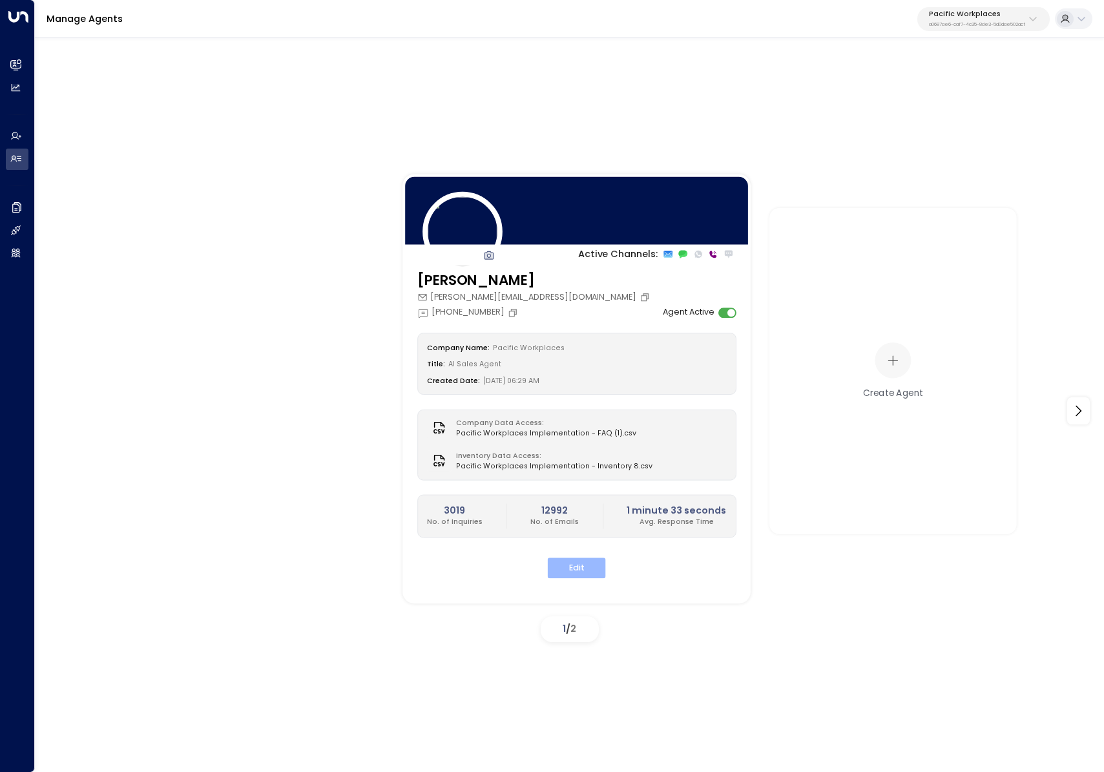
click at [584, 565] on button "Edit" at bounding box center [577, 568] width 58 height 20
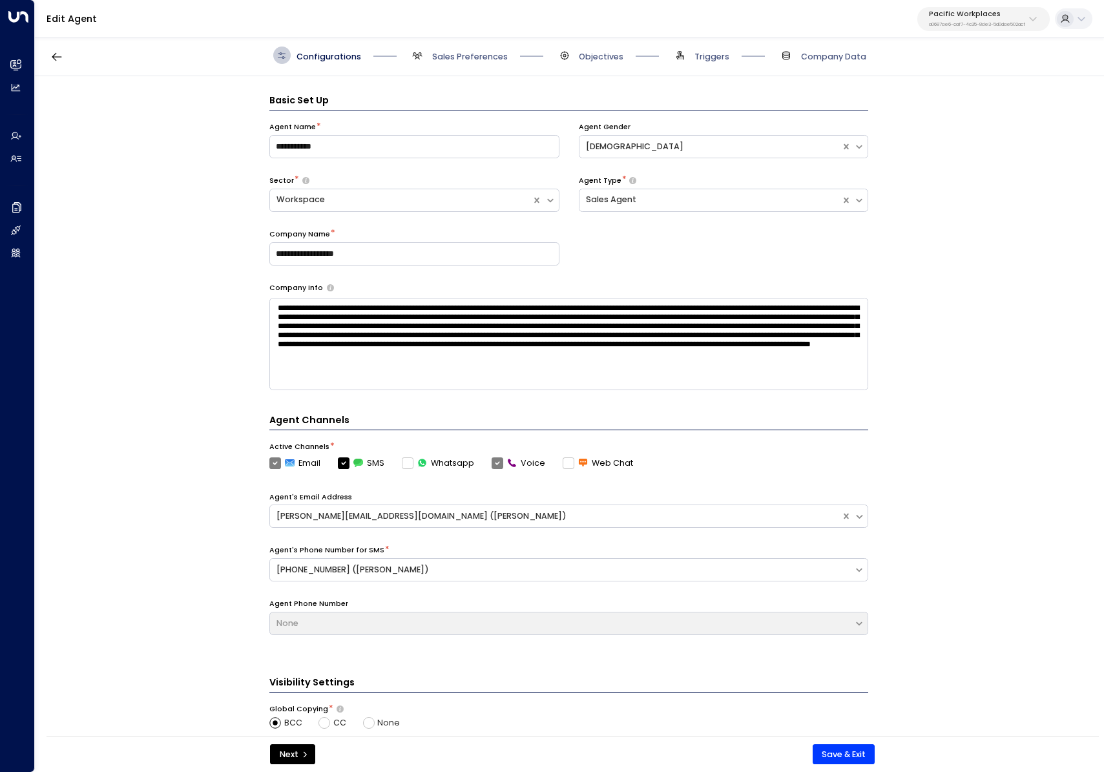
scroll to position [17, 0]
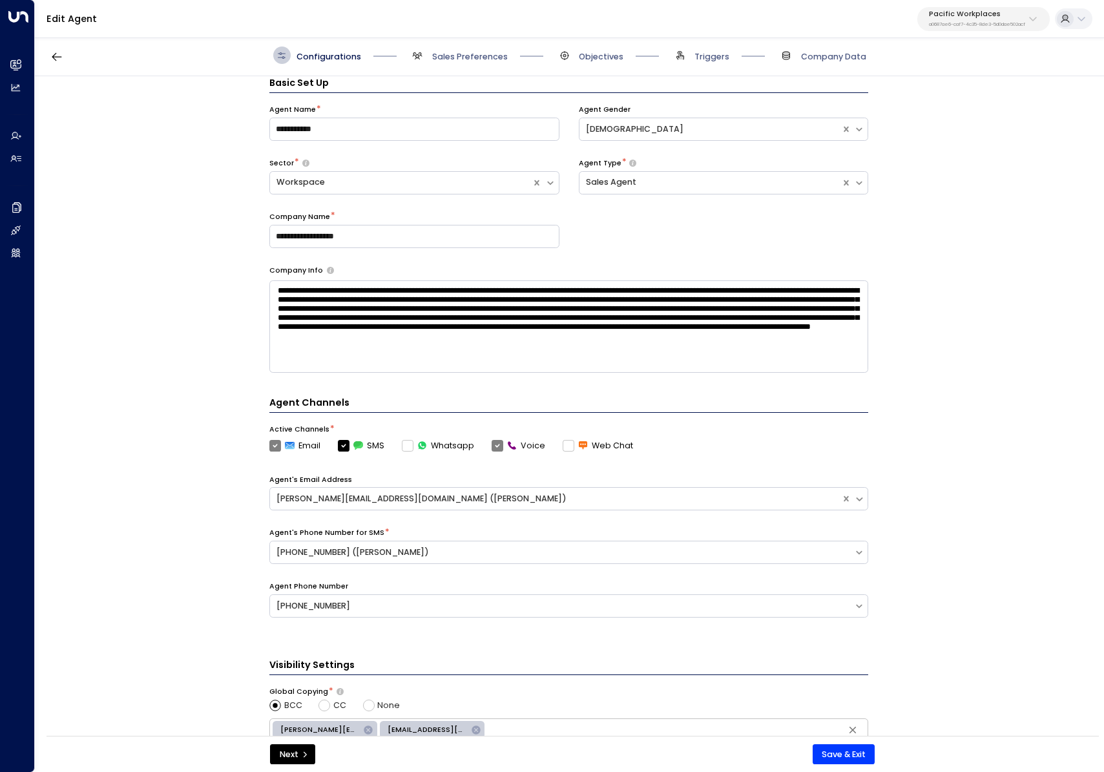
click at [708, 47] on span "Triggers" at bounding box center [700, 55] width 58 height 17
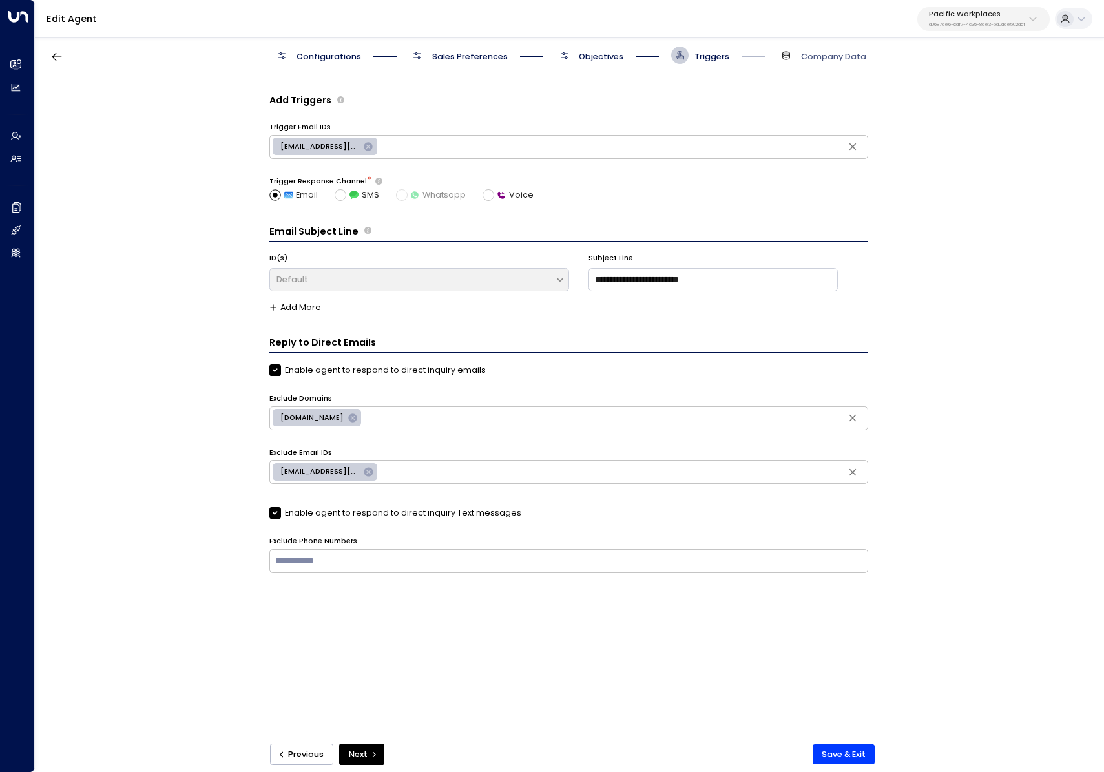
click at [606, 57] on span "Objectives" at bounding box center [601, 57] width 45 height 12
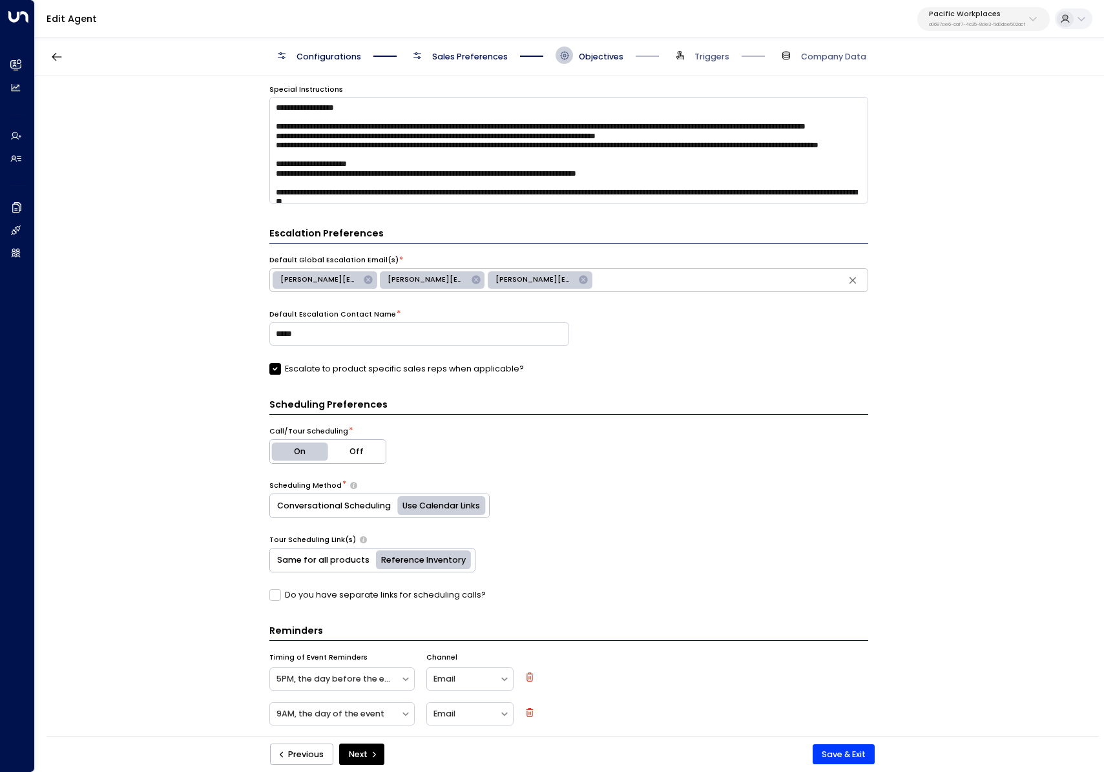
scroll to position [1053, 0]
click at [464, 55] on span "Sales Preferences" at bounding box center [470, 57] width 76 height 12
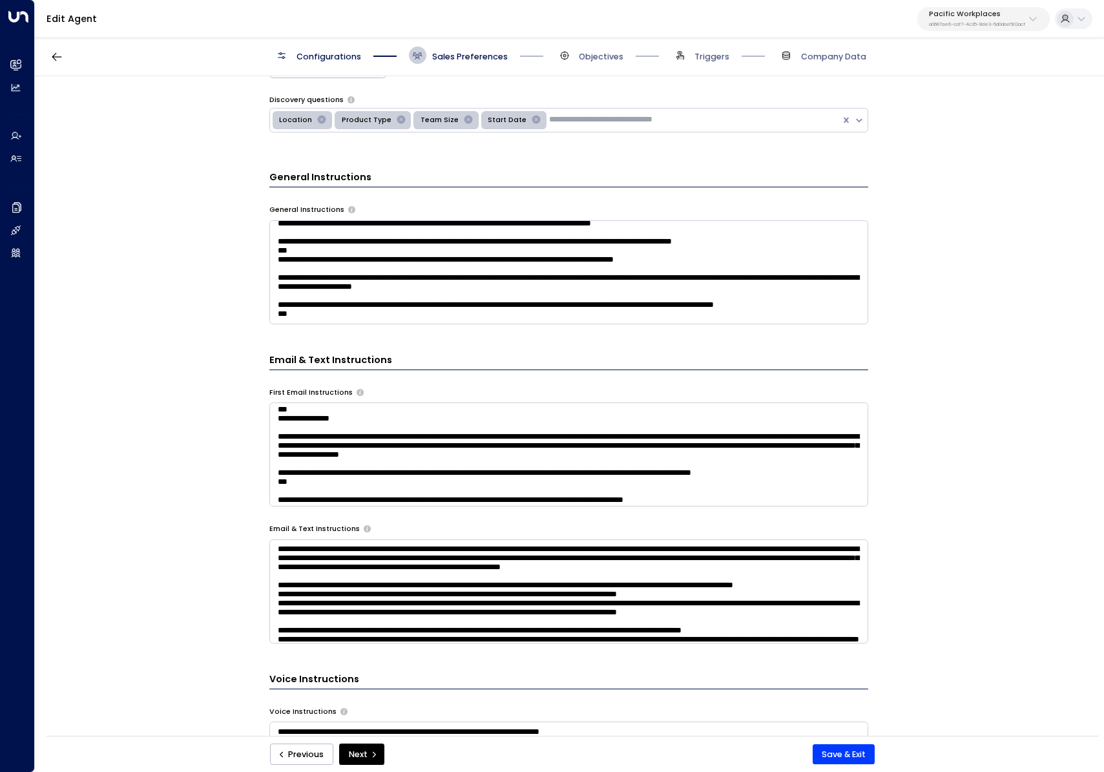
scroll to position [306, 0]
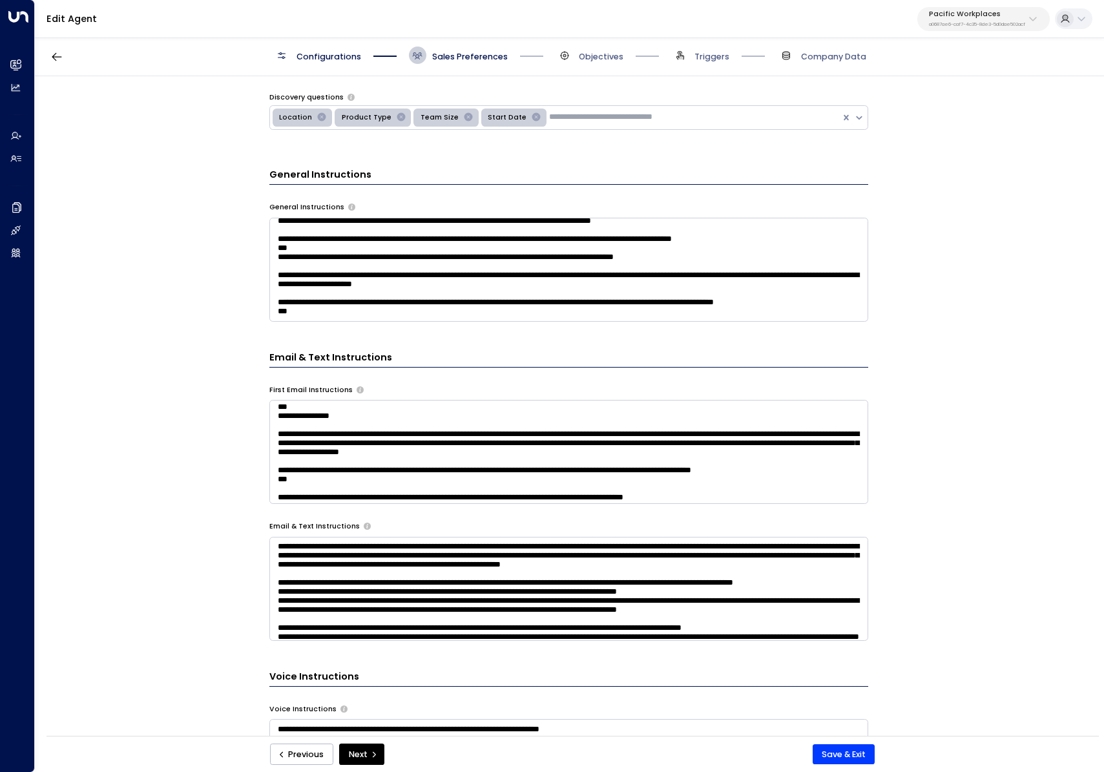
click at [331, 315] on textarea at bounding box center [568, 270] width 599 height 104
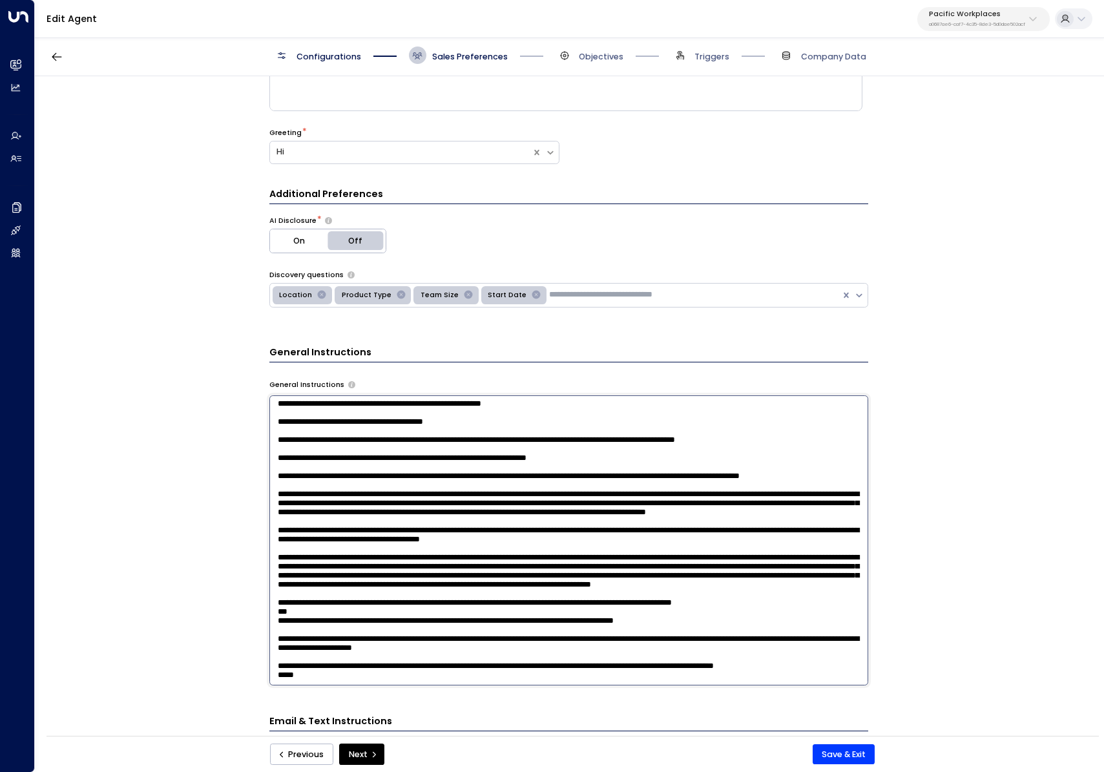
scroll to position [0, 0]
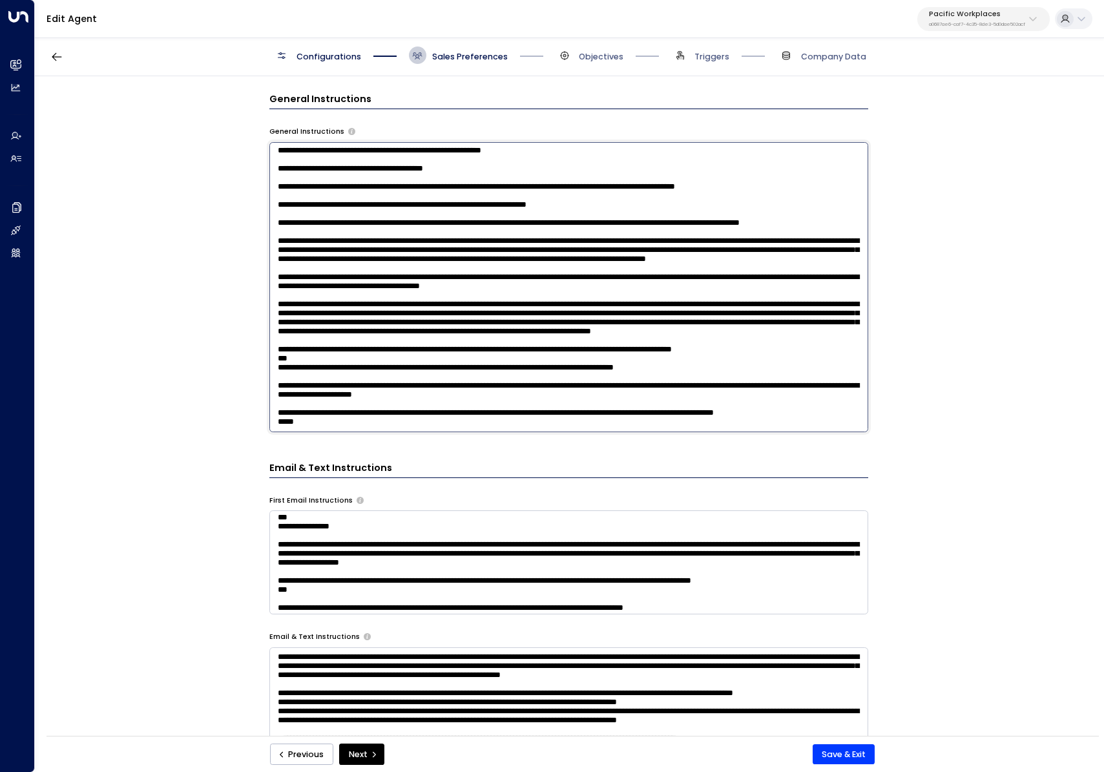
click at [232, 320] on div "**********" at bounding box center [569, 410] width 1068 height 668
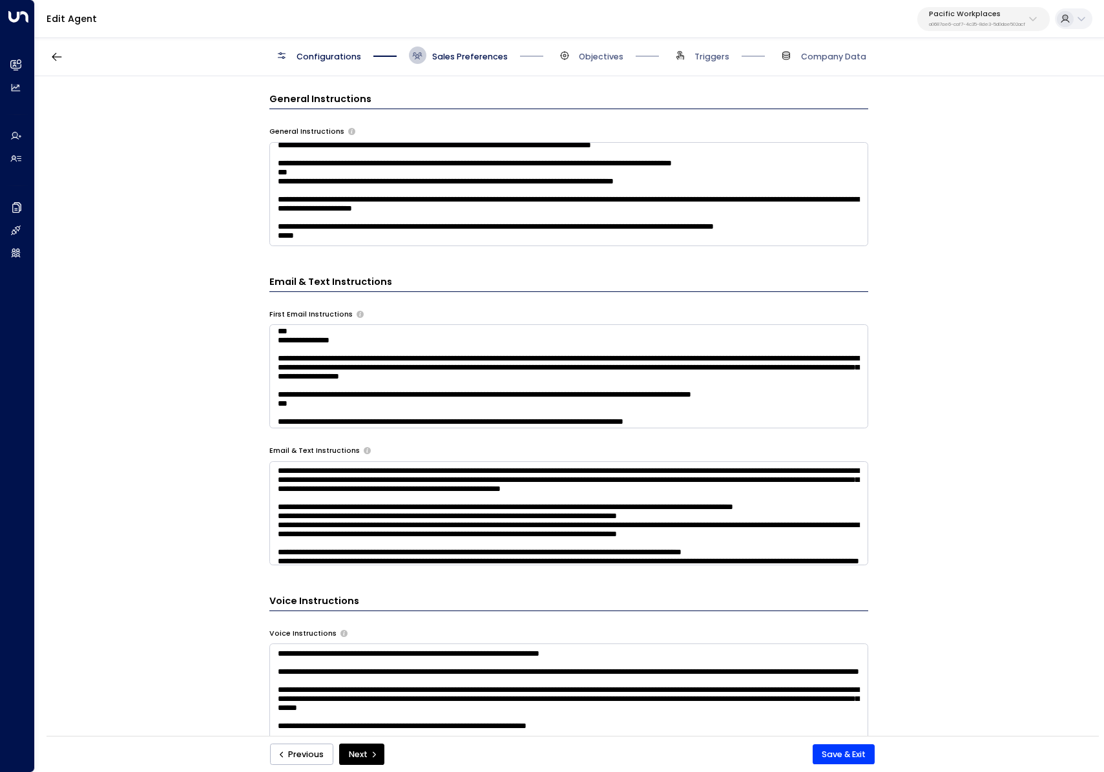
click at [363, 194] on textarea at bounding box center [568, 194] width 599 height 104
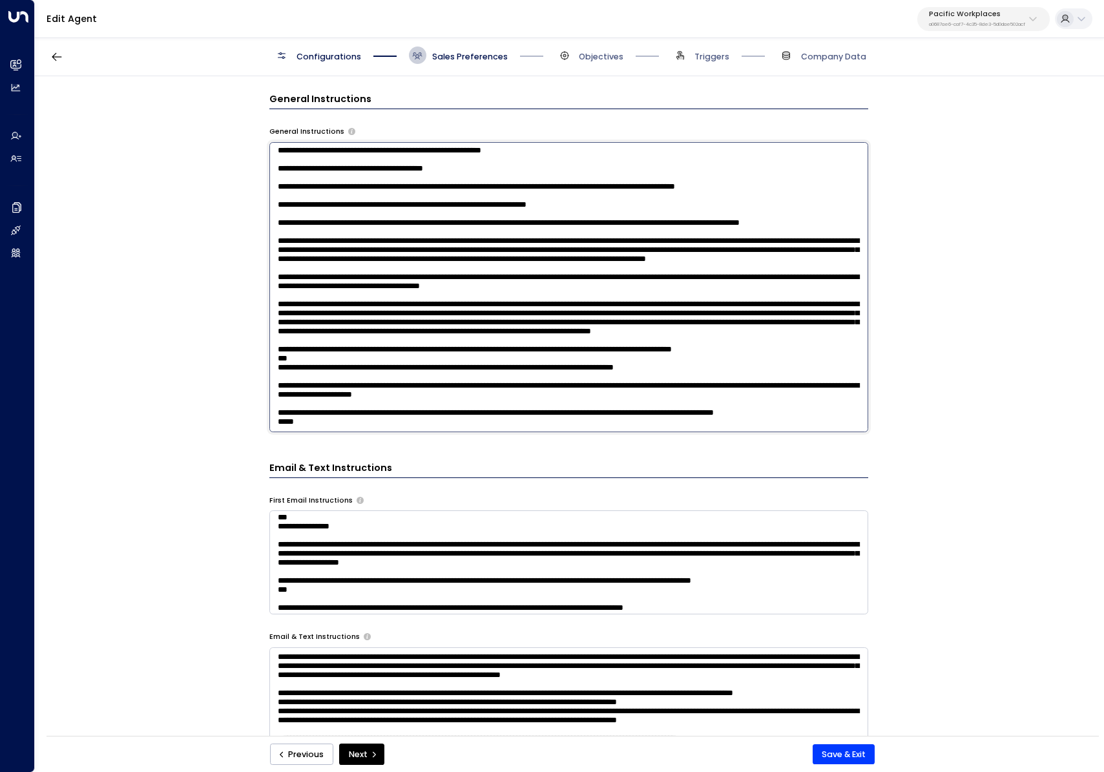
drag, startPoint x: 363, startPoint y: 195, endPoint x: 363, endPoint y: 209, distance: 14.2
click at [363, 195] on textarea at bounding box center [568, 287] width 599 height 290
click at [358, 409] on textarea at bounding box center [568, 287] width 599 height 290
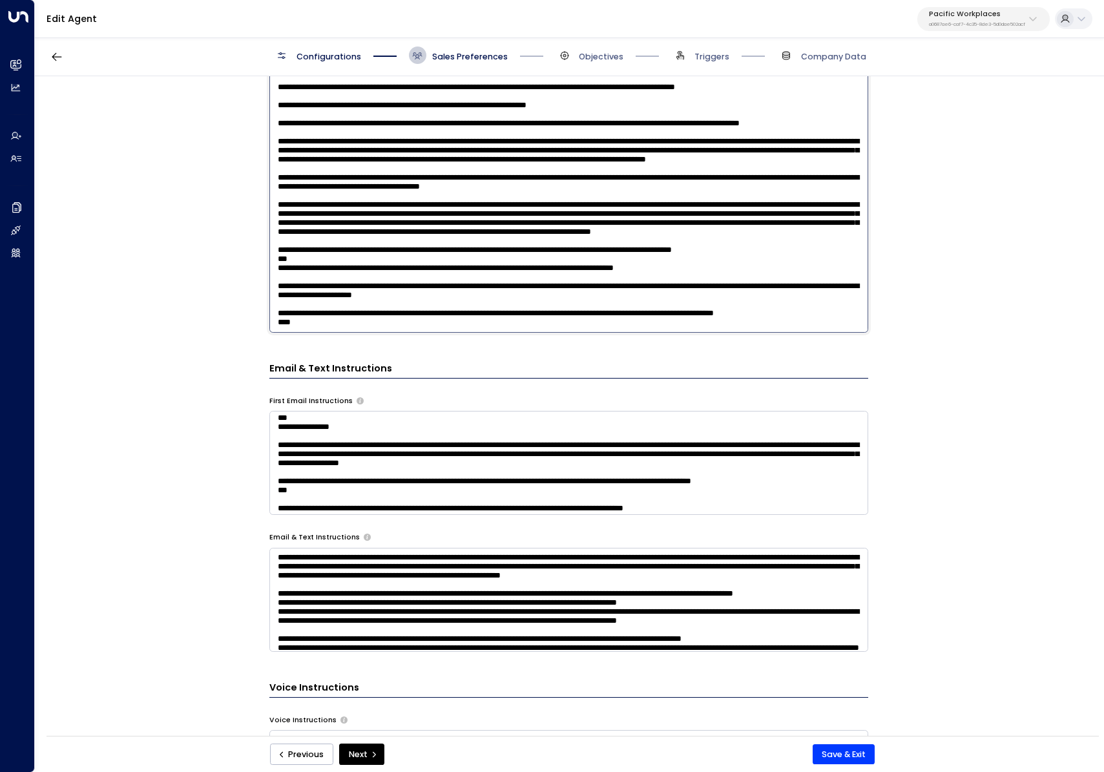
scroll to position [483, 0]
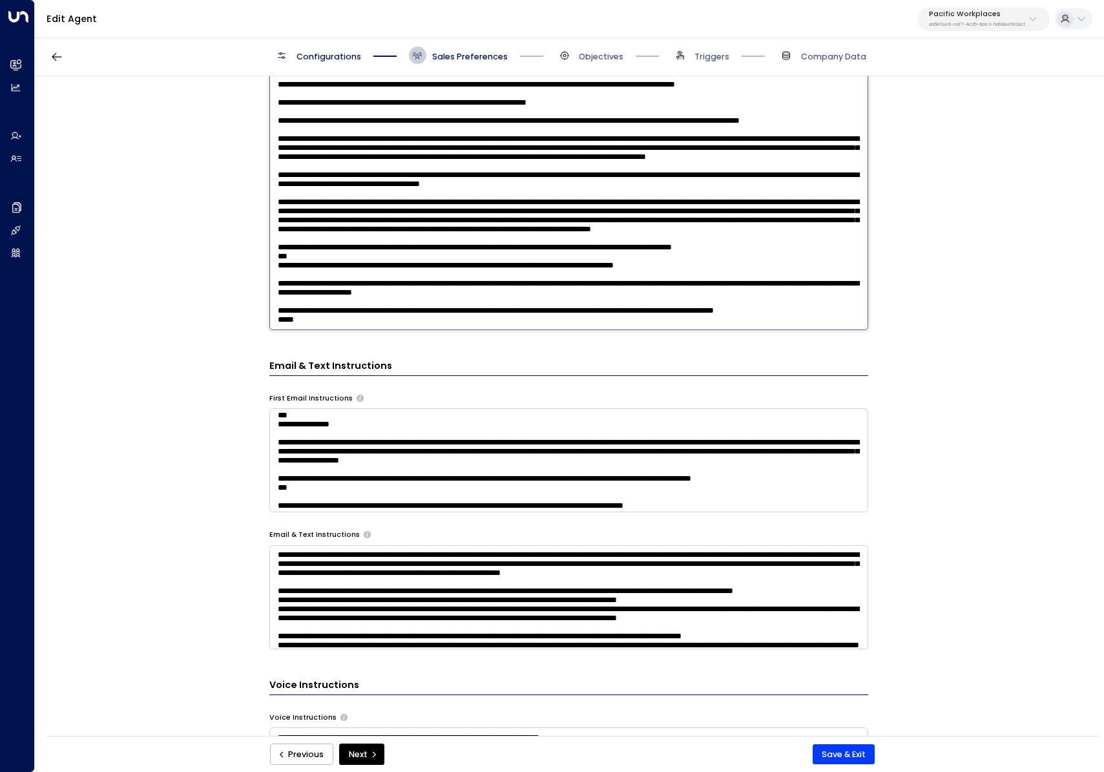
paste textarea "**********"
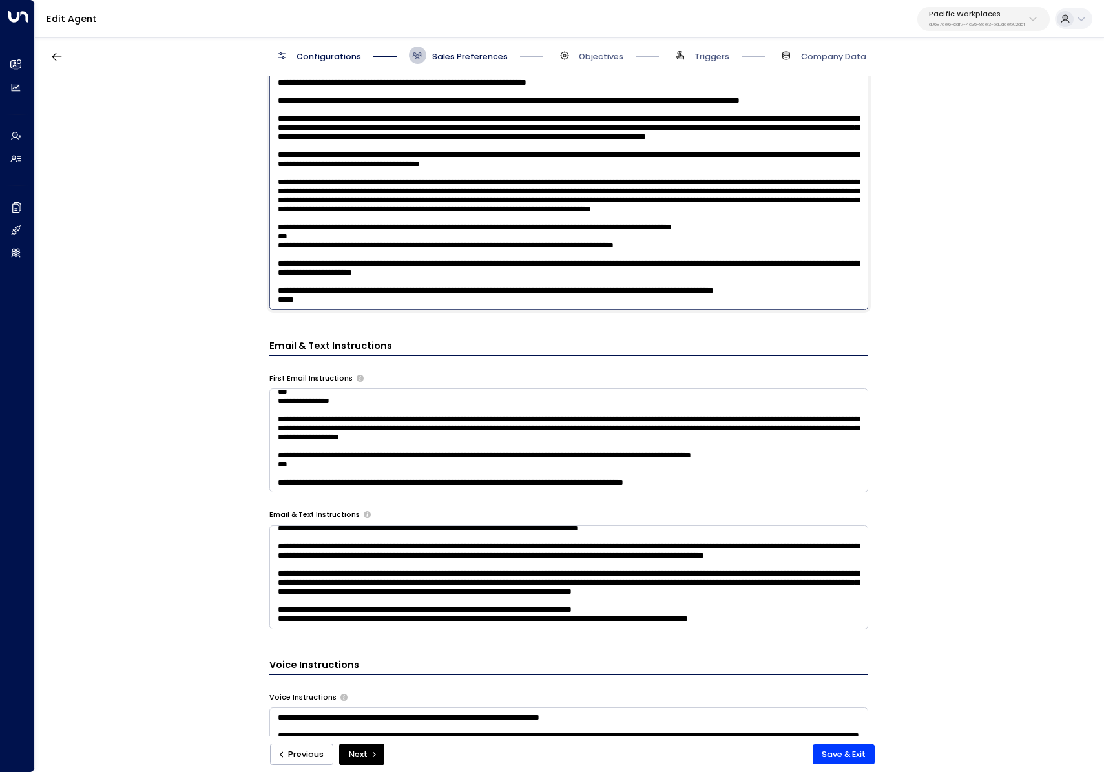
scroll to position [506, 0]
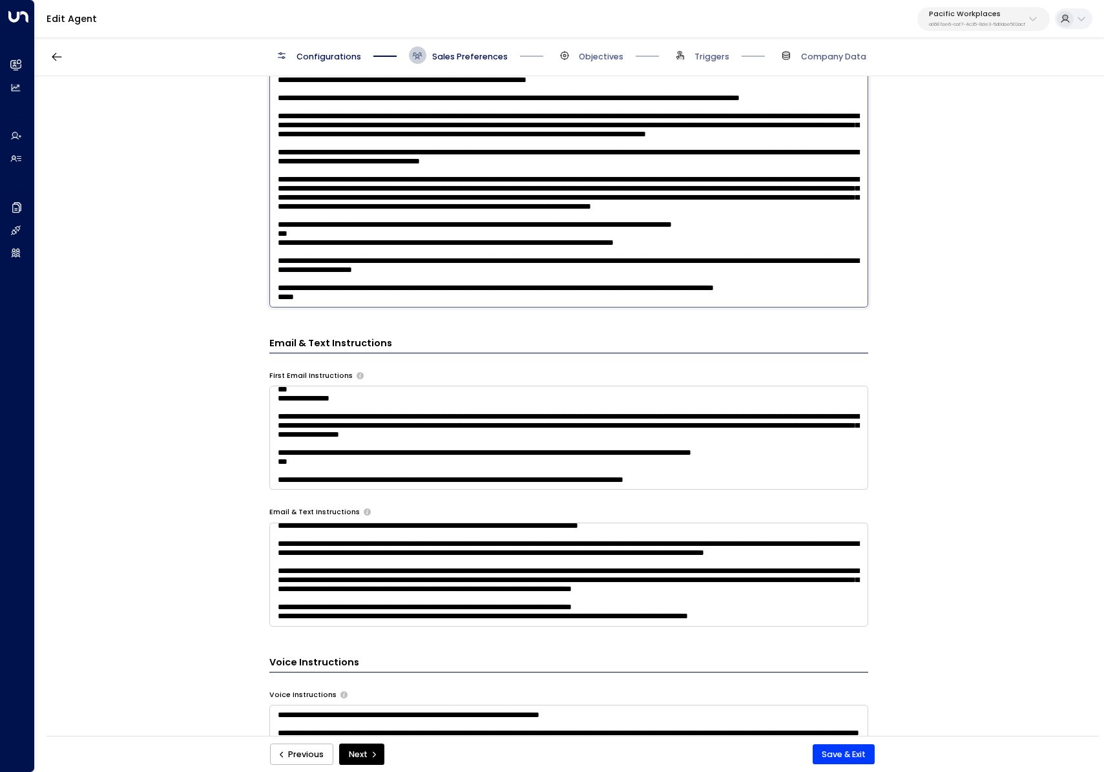
paste textarea "**********"
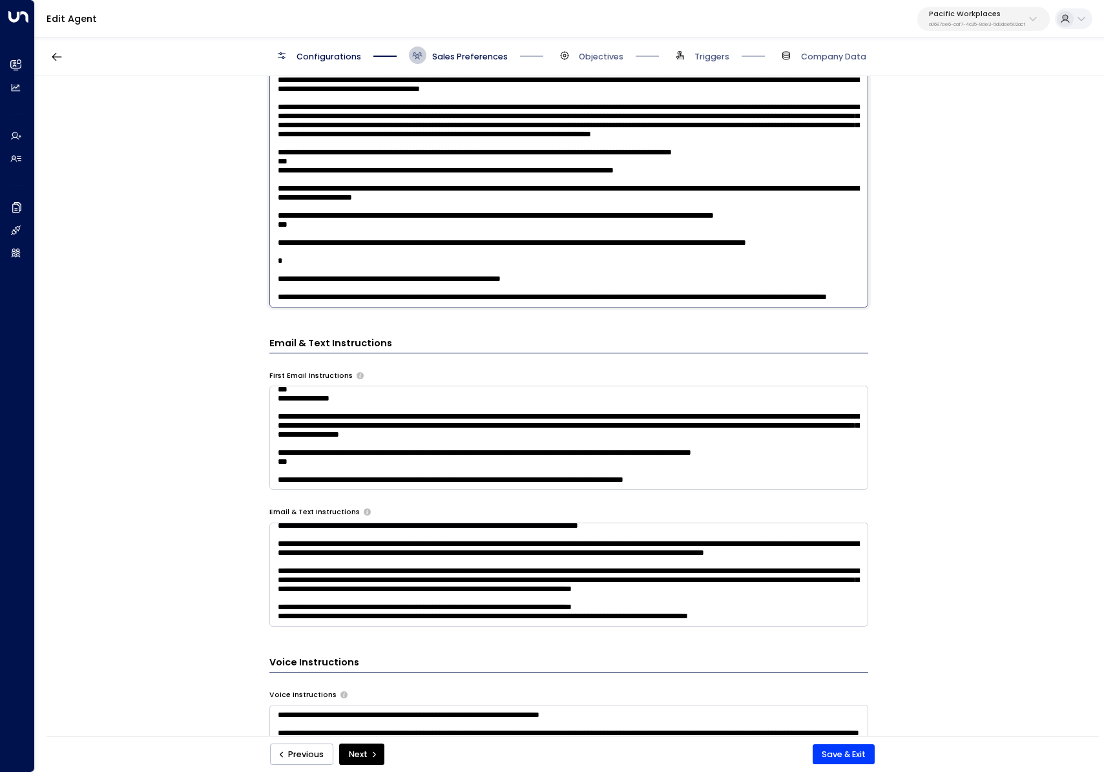
scroll to position [681, 0]
click at [306, 249] on textarea at bounding box center [568, 162] width 599 height 290
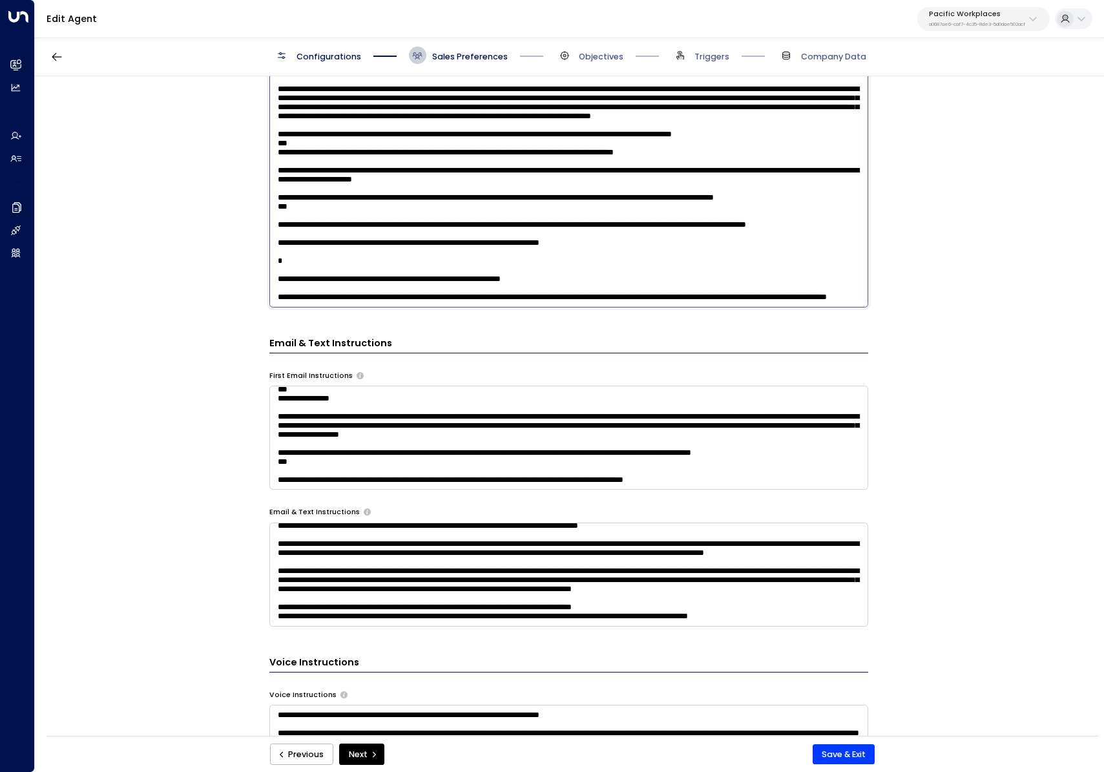
scroll to position [724, 0]
drag, startPoint x: 274, startPoint y: 291, endPoint x: 261, endPoint y: 237, distance: 55.8
click at [261, 237] on div "**********" at bounding box center [569, 410] width 1068 height 668
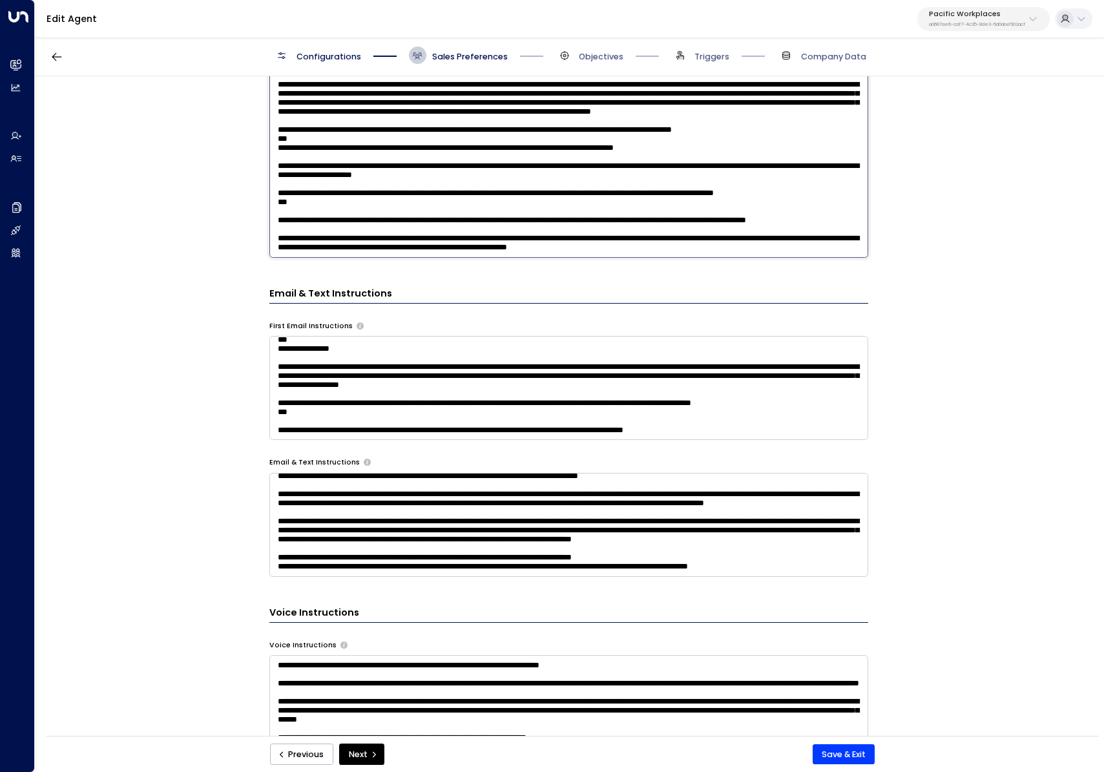
scroll to position [567, 0]
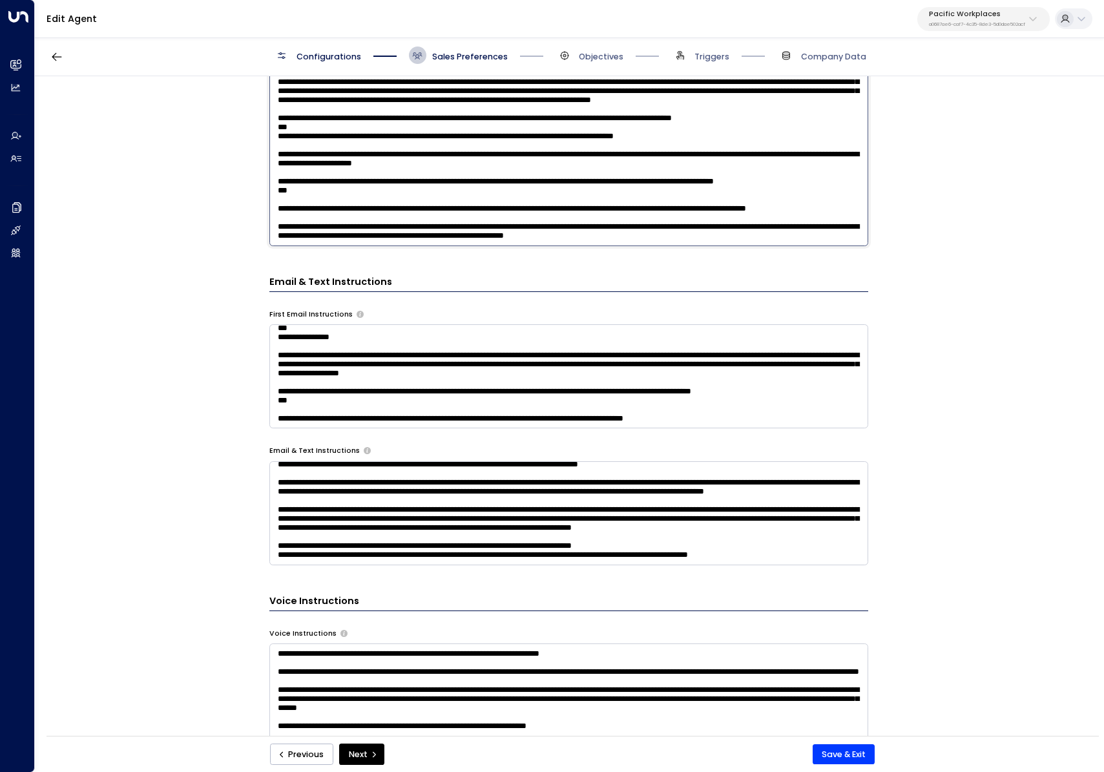
drag, startPoint x: 281, startPoint y: 195, endPoint x: 204, endPoint y: 178, distance: 78.7
click at [204, 178] on div "**********" at bounding box center [569, 410] width 1068 height 668
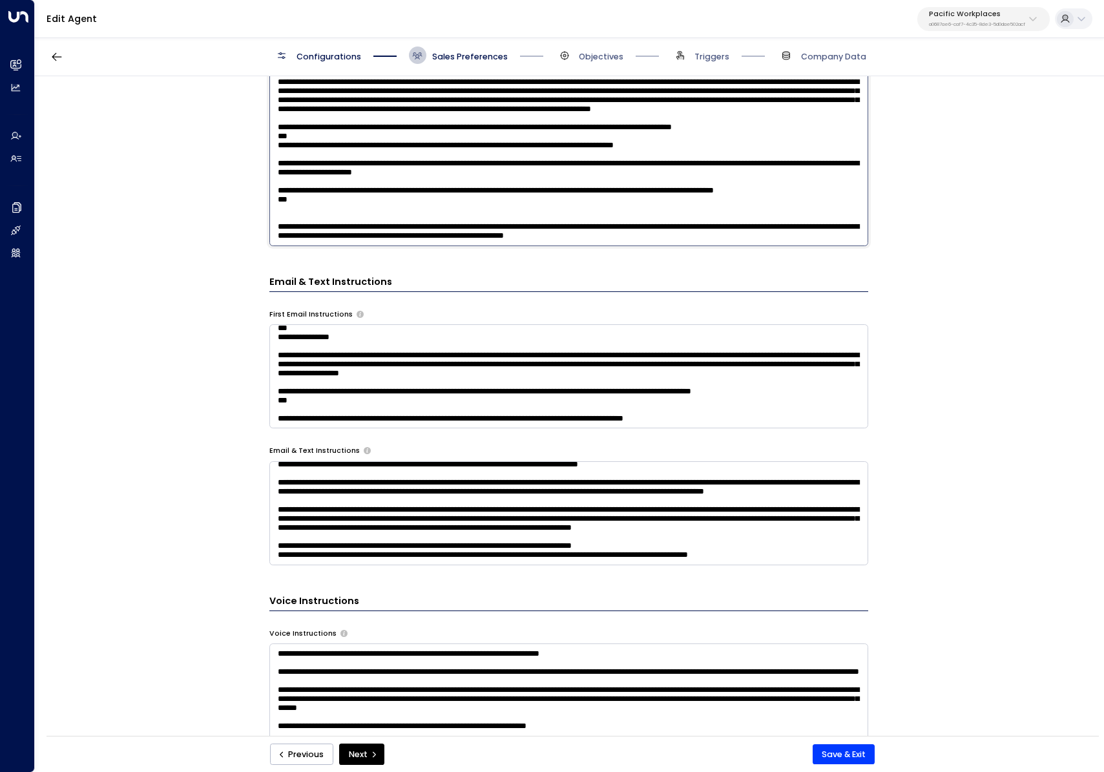
scroll to position [591, 0]
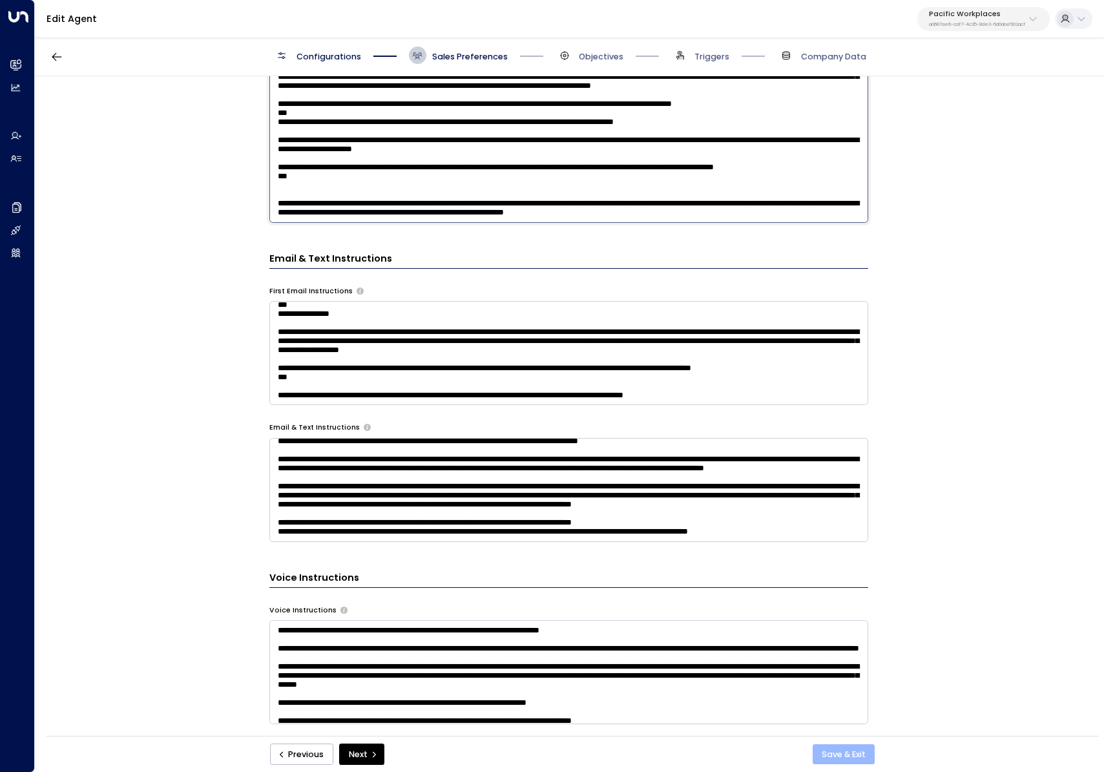
type textarea "**********"
click at [844, 754] on button "Save & Exit" at bounding box center [844, 754] width 63 height 21
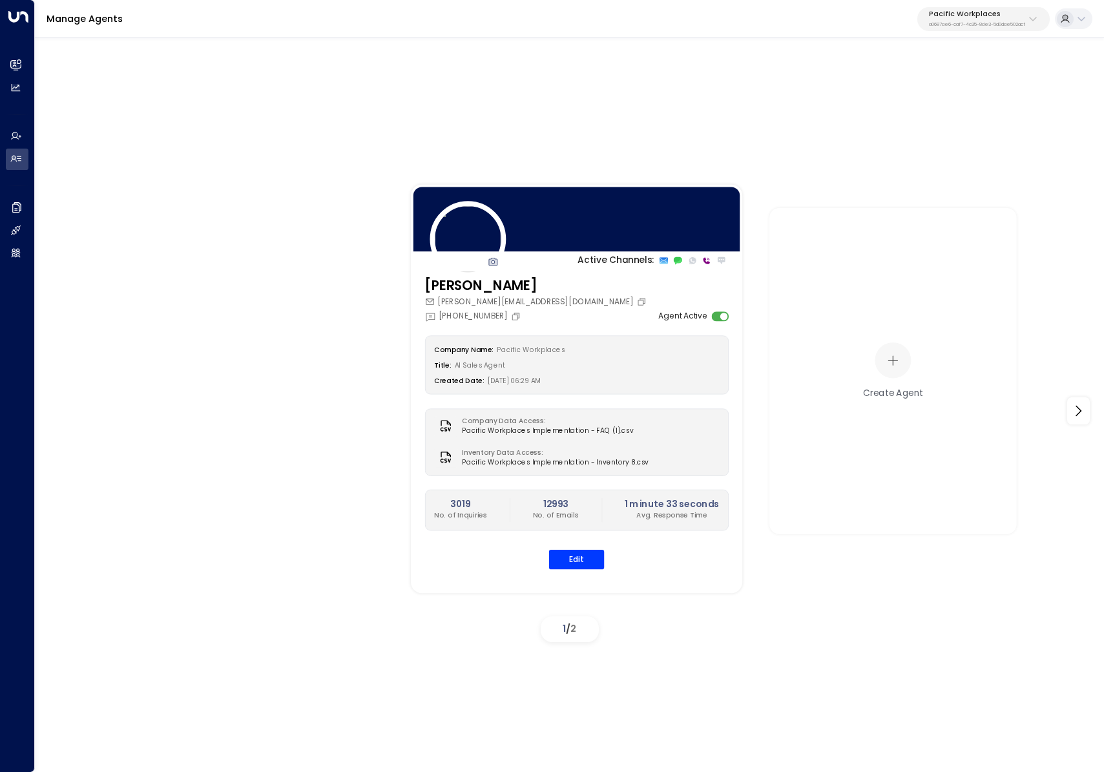
click at [972, 18] on p "Pacific Workplaces" at bounding box center [977, 14] width 96 height 8
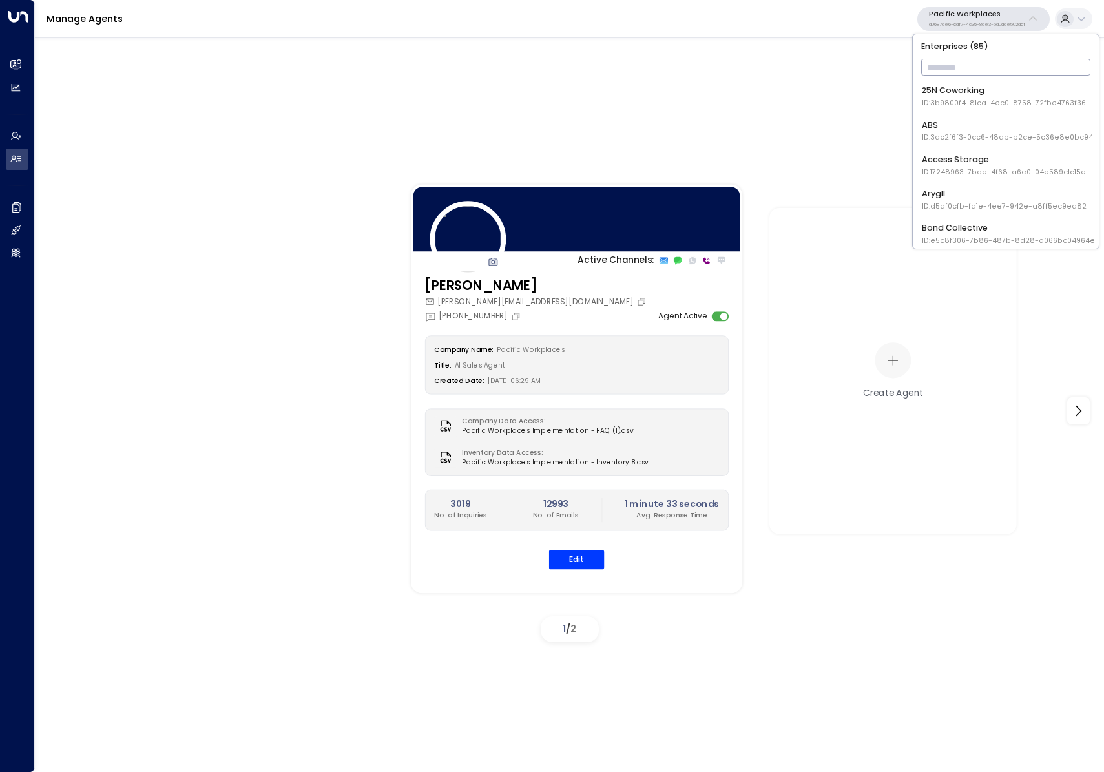
click at [978, 69] on input "text" at bounding box center [1007, 67] width 170 height 23
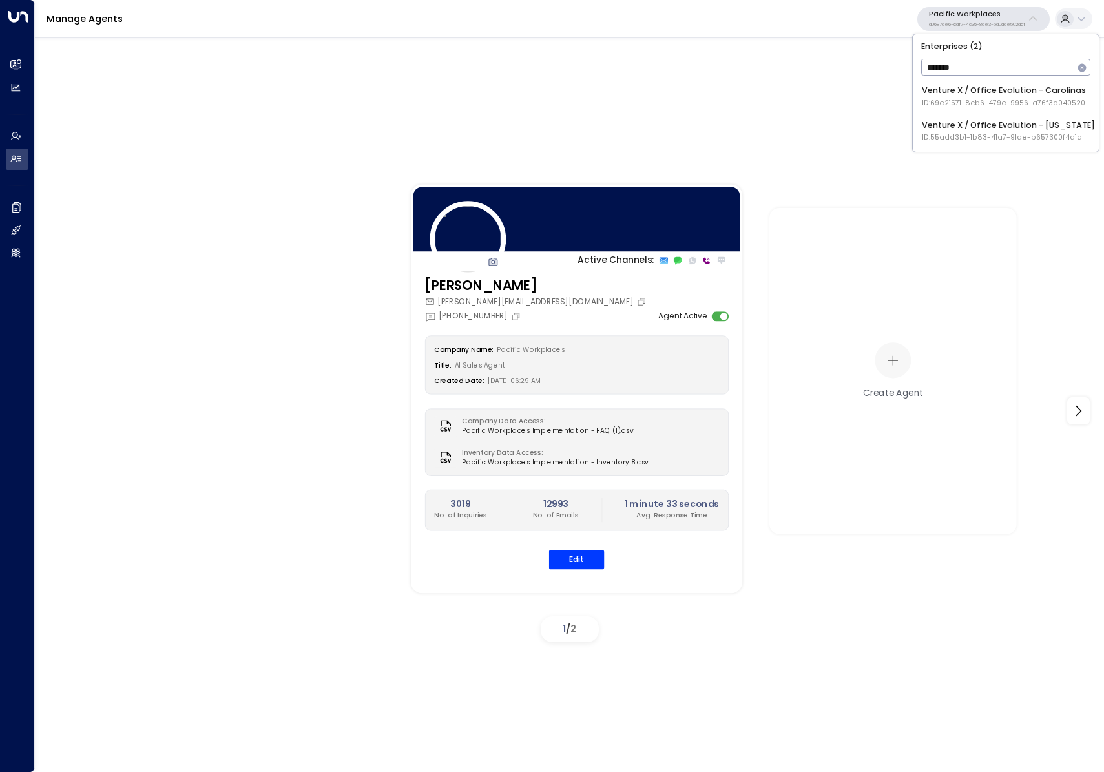
type input "*******"
click at [1045, 105] on span "ID: 69e21571-8cb6-479e-9956-a76f3a040520" at bounding box center [1004, 103] width 164 height 10
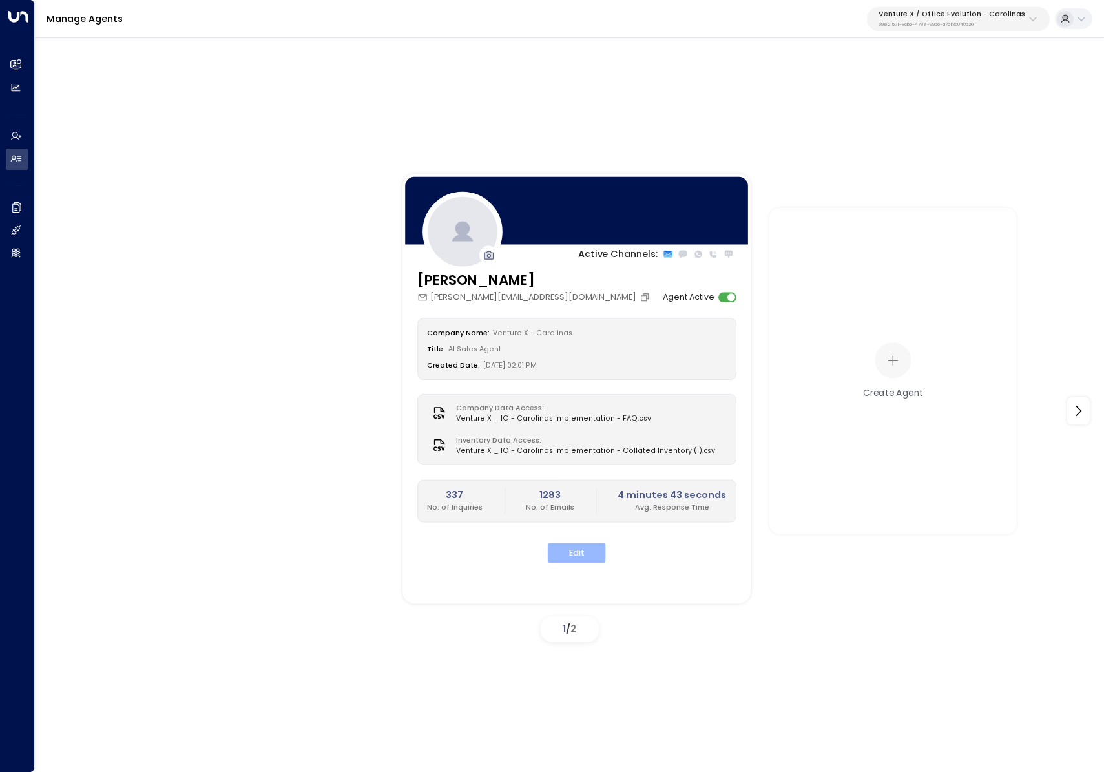
click at [594, 558] on button "Edit" at bounding box center [577, 554] width 58 height 20
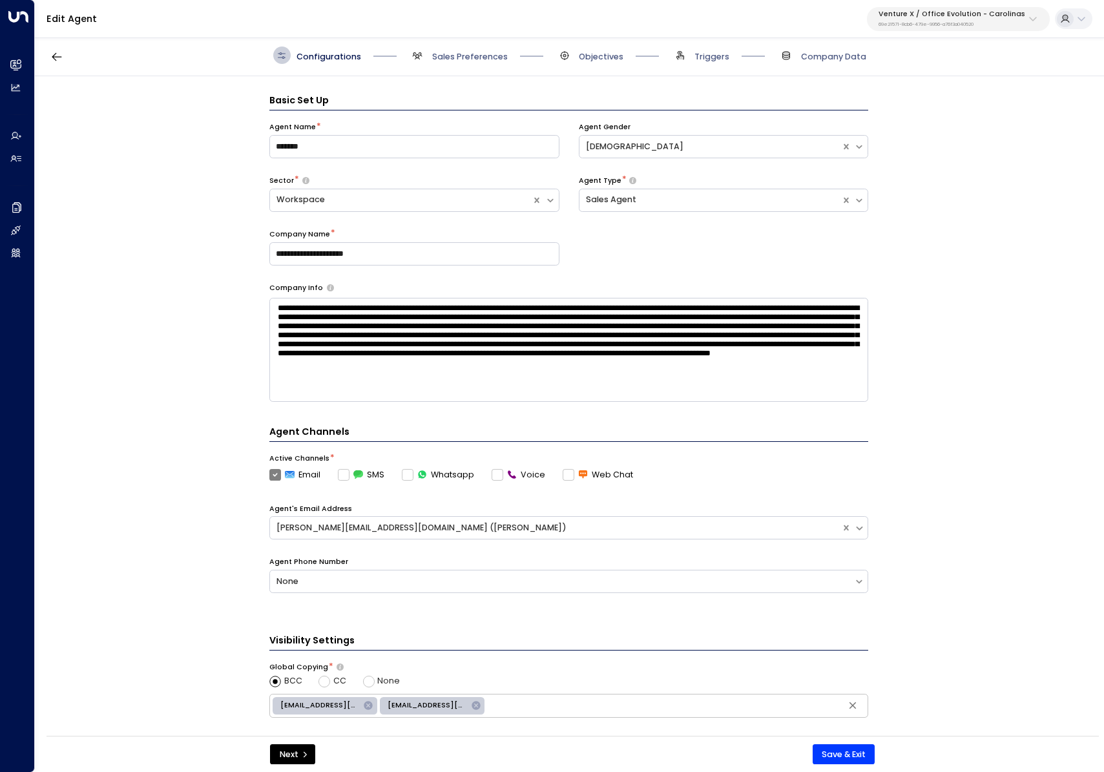
scroll to position [17, 0]
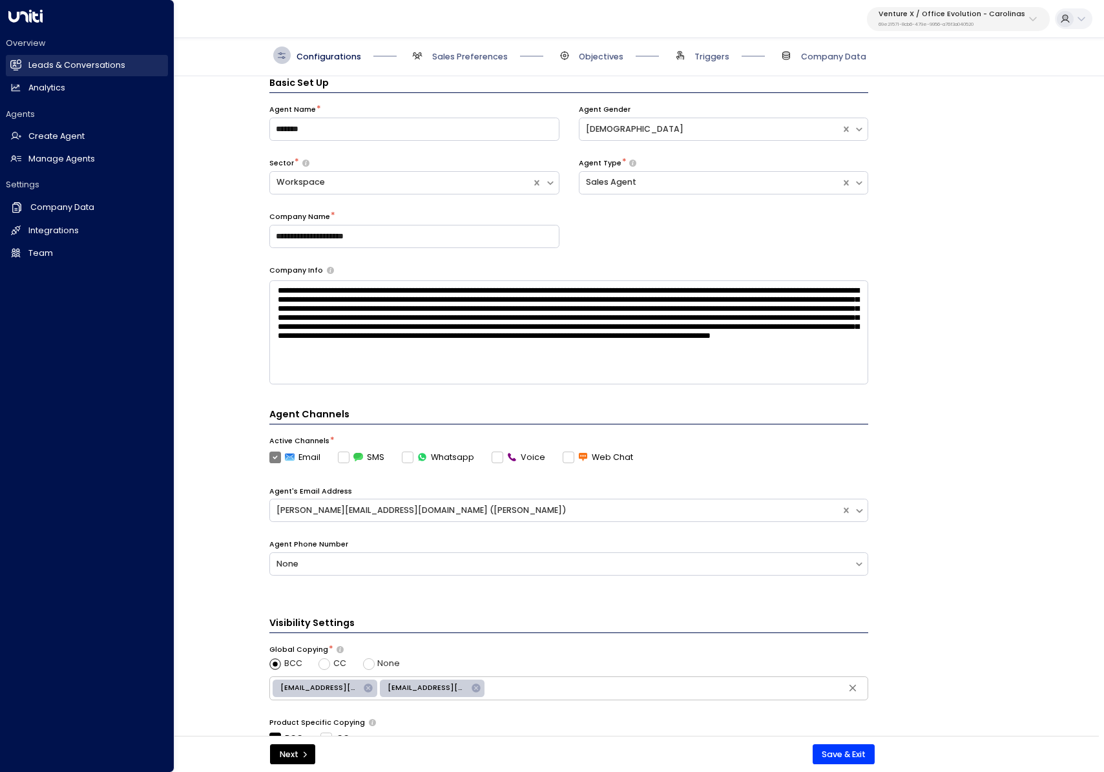
click at [17, 69] on icon at bounding box center [15, 64] width 11 height 11
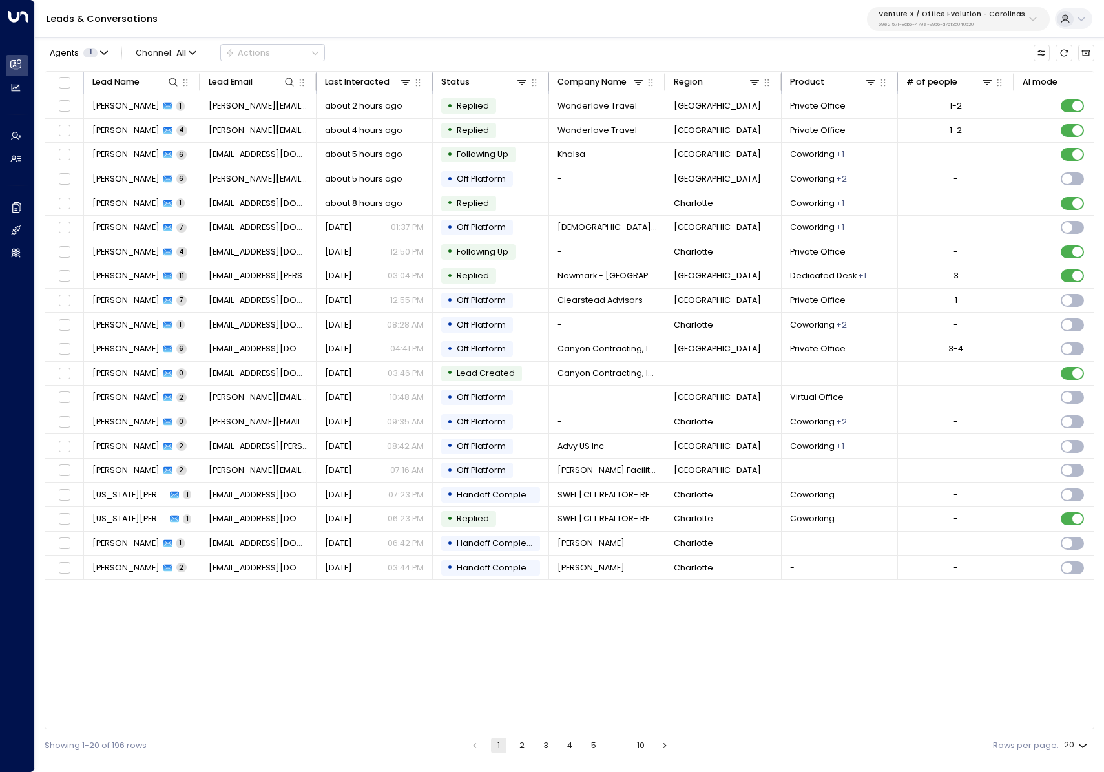
click at [973, 28] on button "Venture X / Office Evolution - Carolinas 69e21571-8cb6-479e-9956-a76f3a040520" at bounding box center [958, 19] width 183 height 24
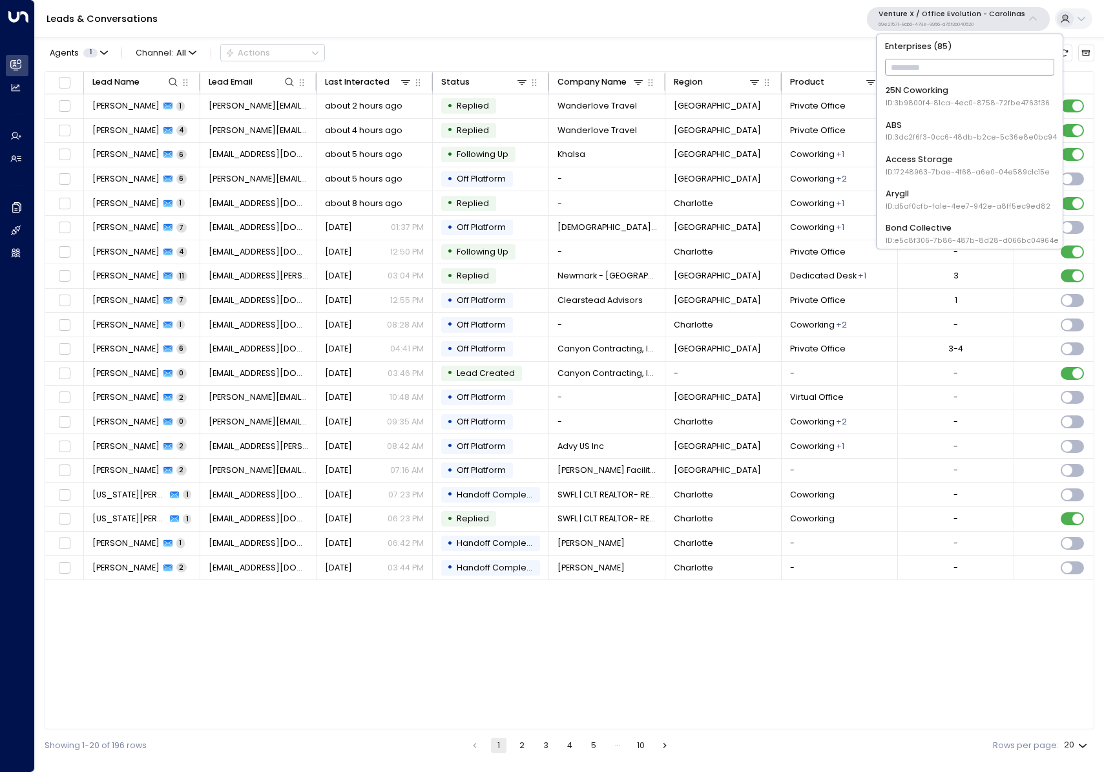
click at [968, 71] on input "text" at bounding box center [970, 67] width 170 height 23
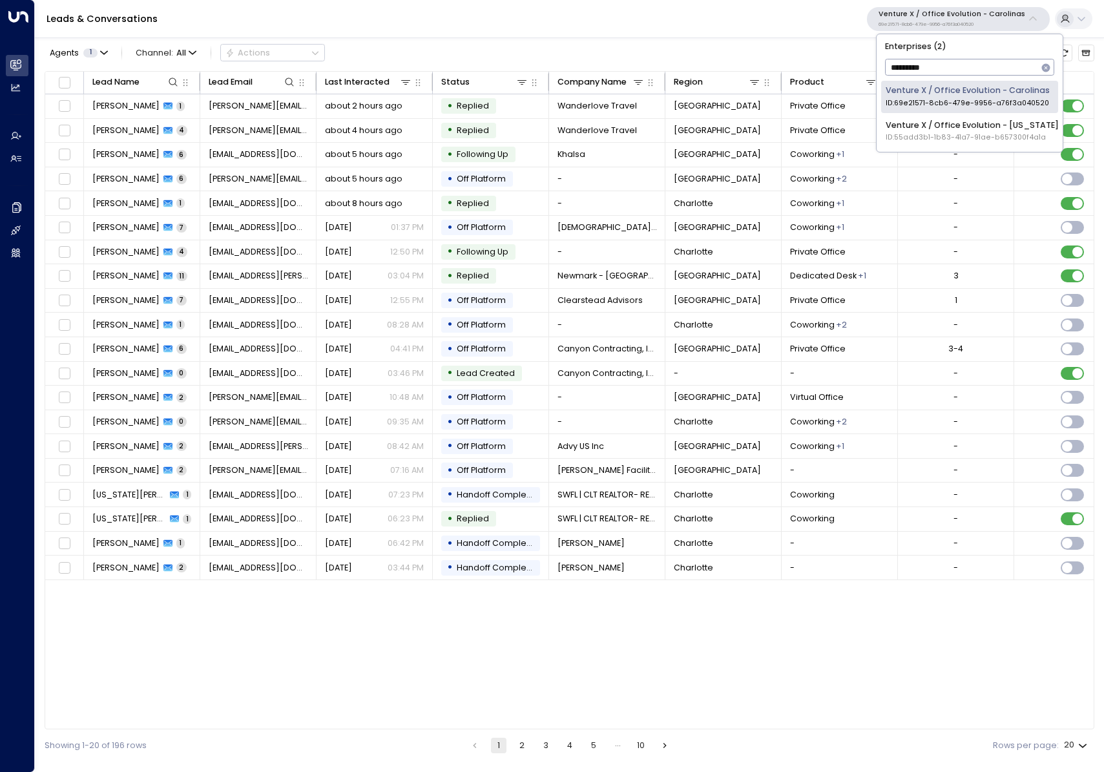
type input "*********"
click at [986, 132] on span "ID: 55add3b1-1b83-41a7-91ae-b657300f4a1a" at bounding box center [972, 137] width 173 height 10
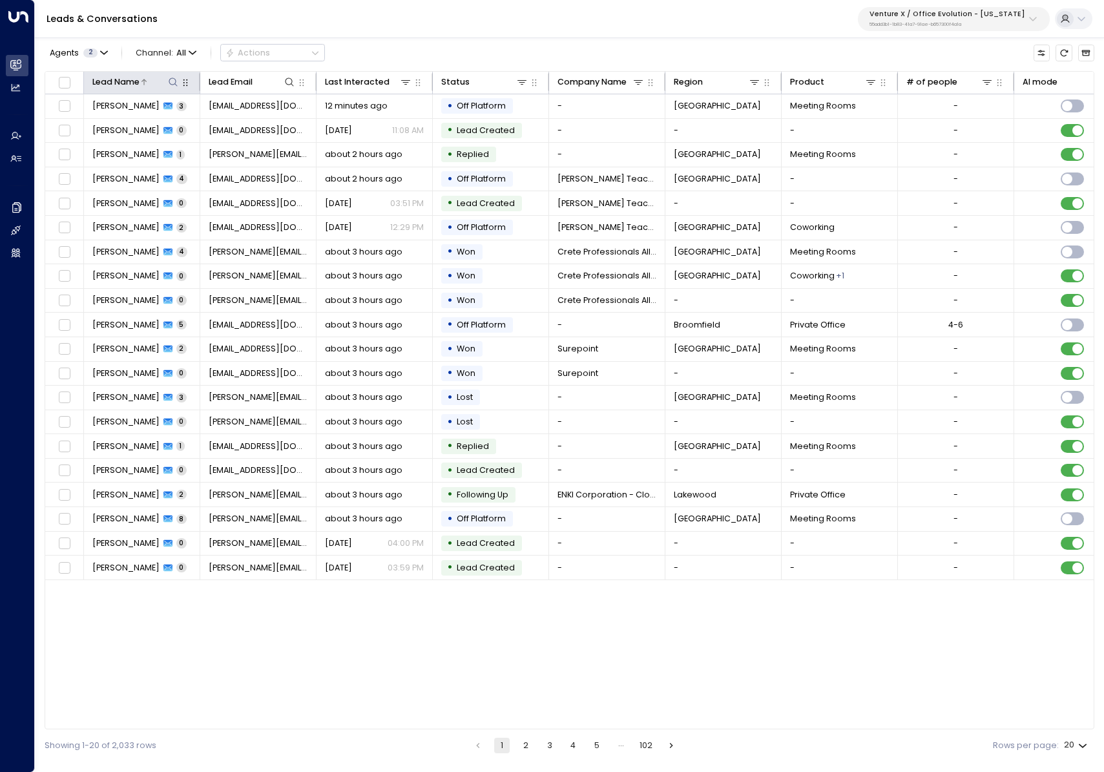
click at [171, 81] on icon at bounding box center [173, 82] width 10 height 10
type input "****"
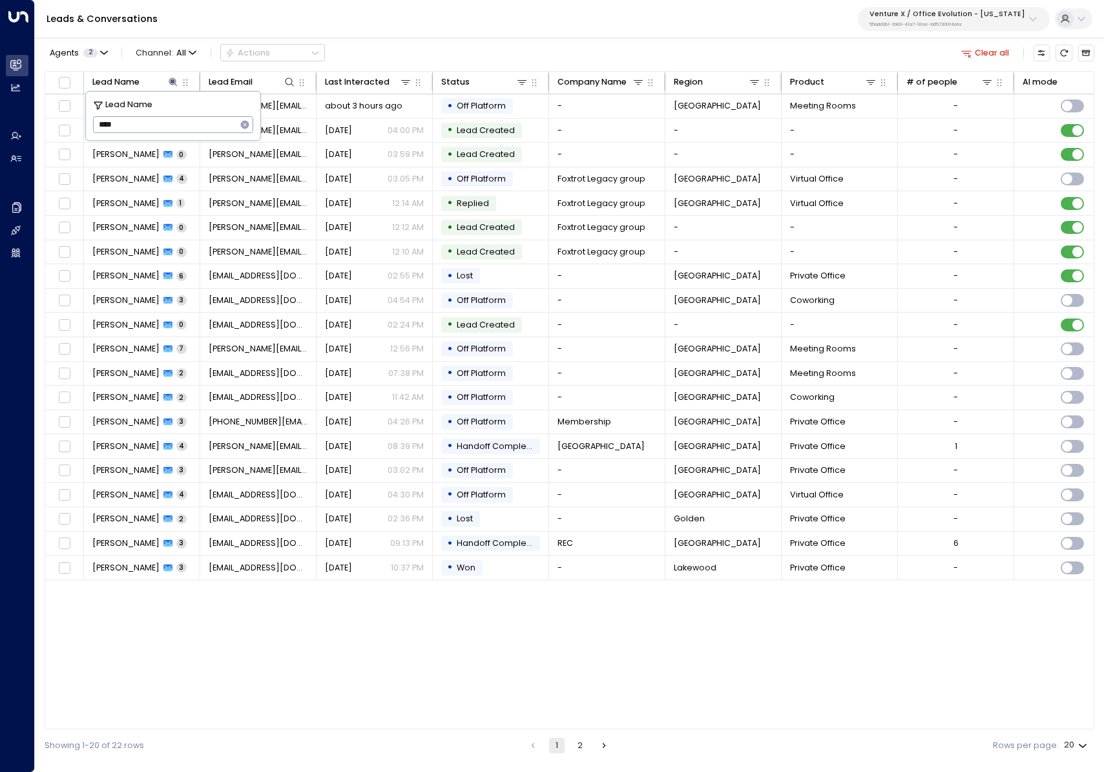
click at [405, 42] on div "Agents 2 Channel: All Actions Clear all" at bounding box center [570, 53] width 1050 height 25
click at [172, 84] on icon at bounding box center [173, 82] width 8 height 8
click at [170, 83] on icon at bounding box center [173, 82] width 10 height 10
type input "**********"
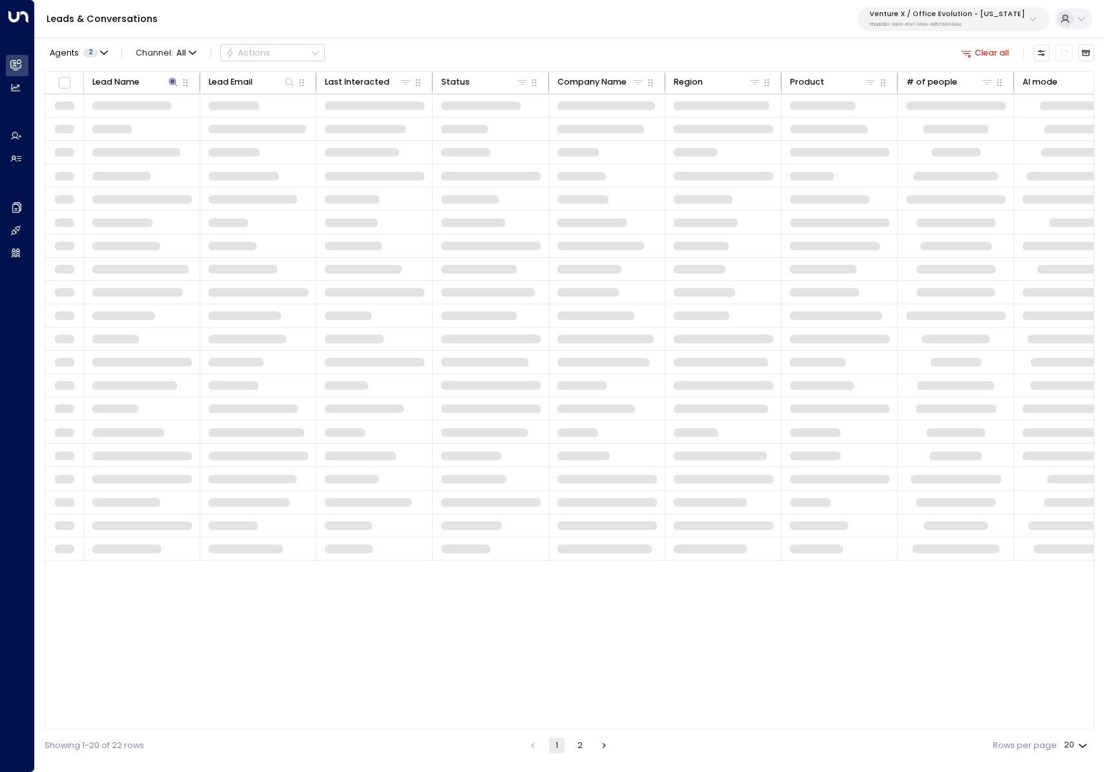
click at [453, 32] on div "Leads & Conversations Venture X / Office Evolution - Colorado 55add3b1-1b83-41a…" at bounding box center [570, 19] width 1070 height 38
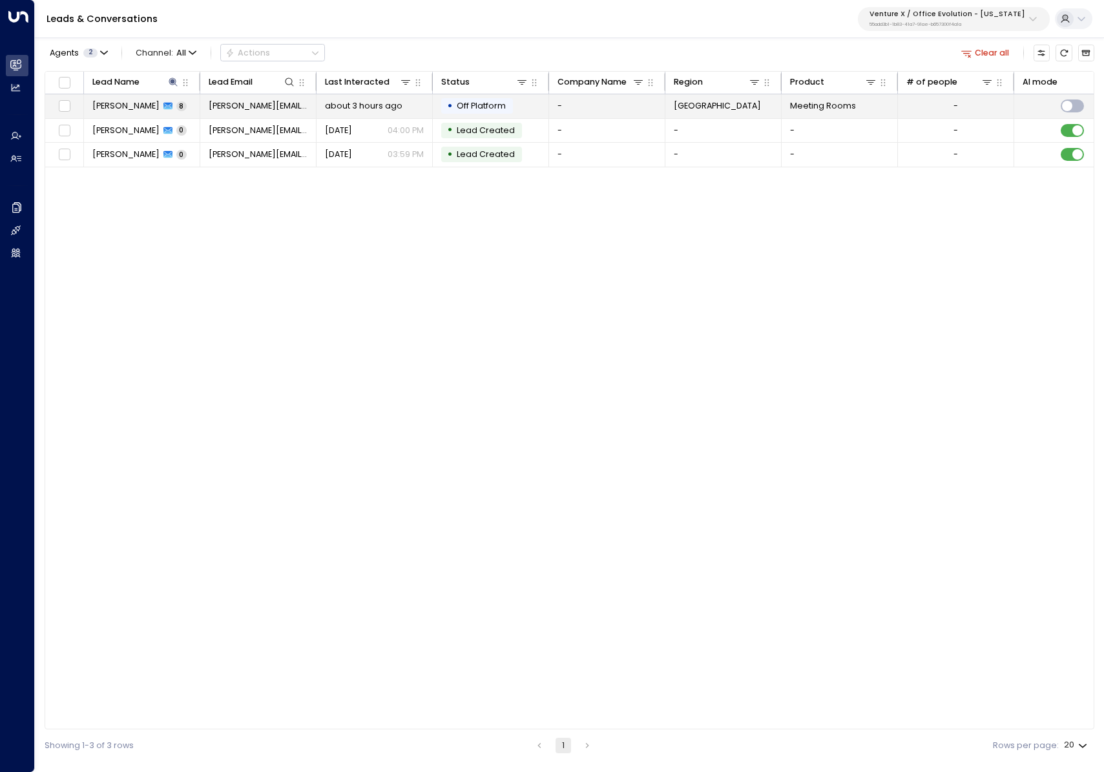
click at [152, 100] on div "alex renner 8" at bounding box center [139, 106] width 94 height 12
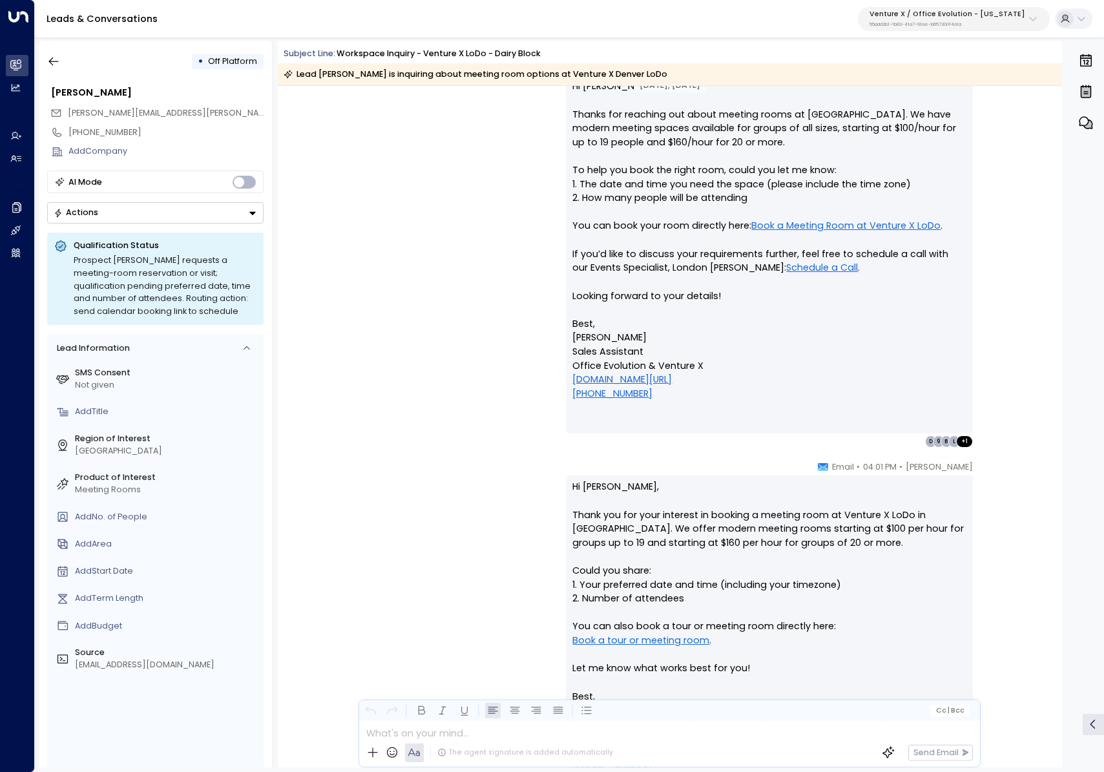
scroll to position [592, 0]
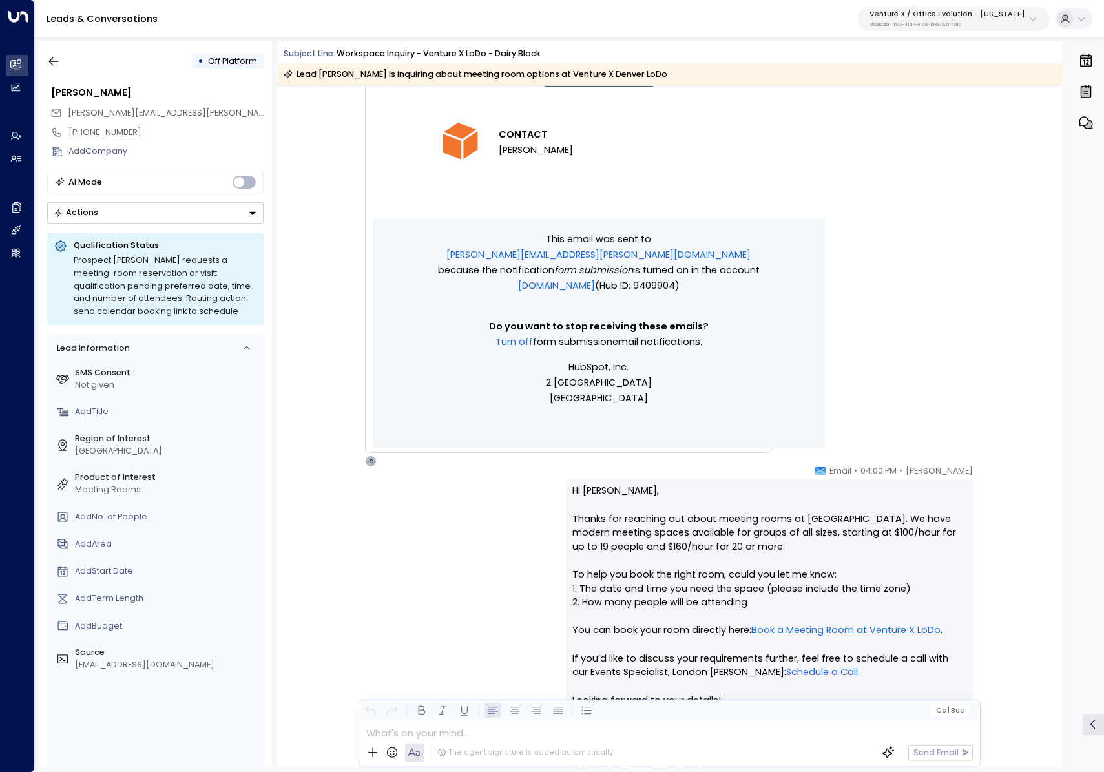
click at [53, 48] on div "• Off Platform alex renner alex.renner@paperlessparts.com +17742545980 Add Comp…" at bounding box center [155, 404] width 233 height 727
click at [63, 60] on button "button" at bounding box center [53, 61] width 23 height 23
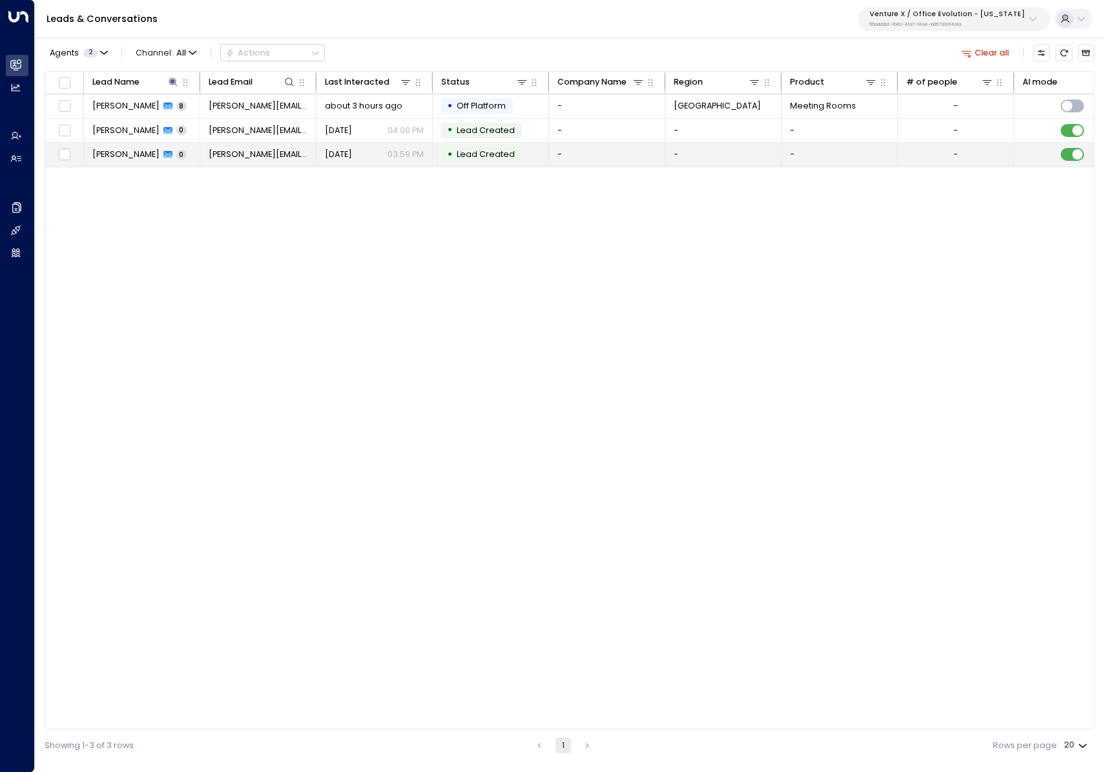
click at [176, 150] on span "0" at bounding box center [181, 155] width 10 height 10
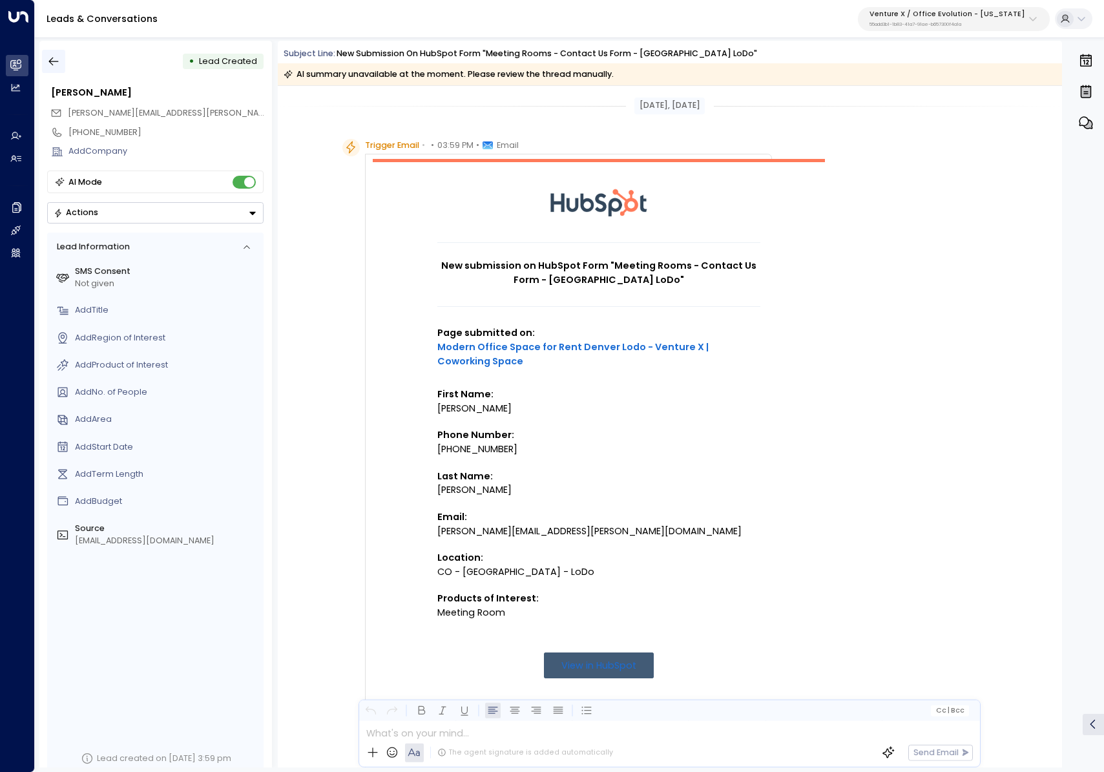
click at [56, 61] on icon "button" at bounding box center [53, 61] width 13 height 13
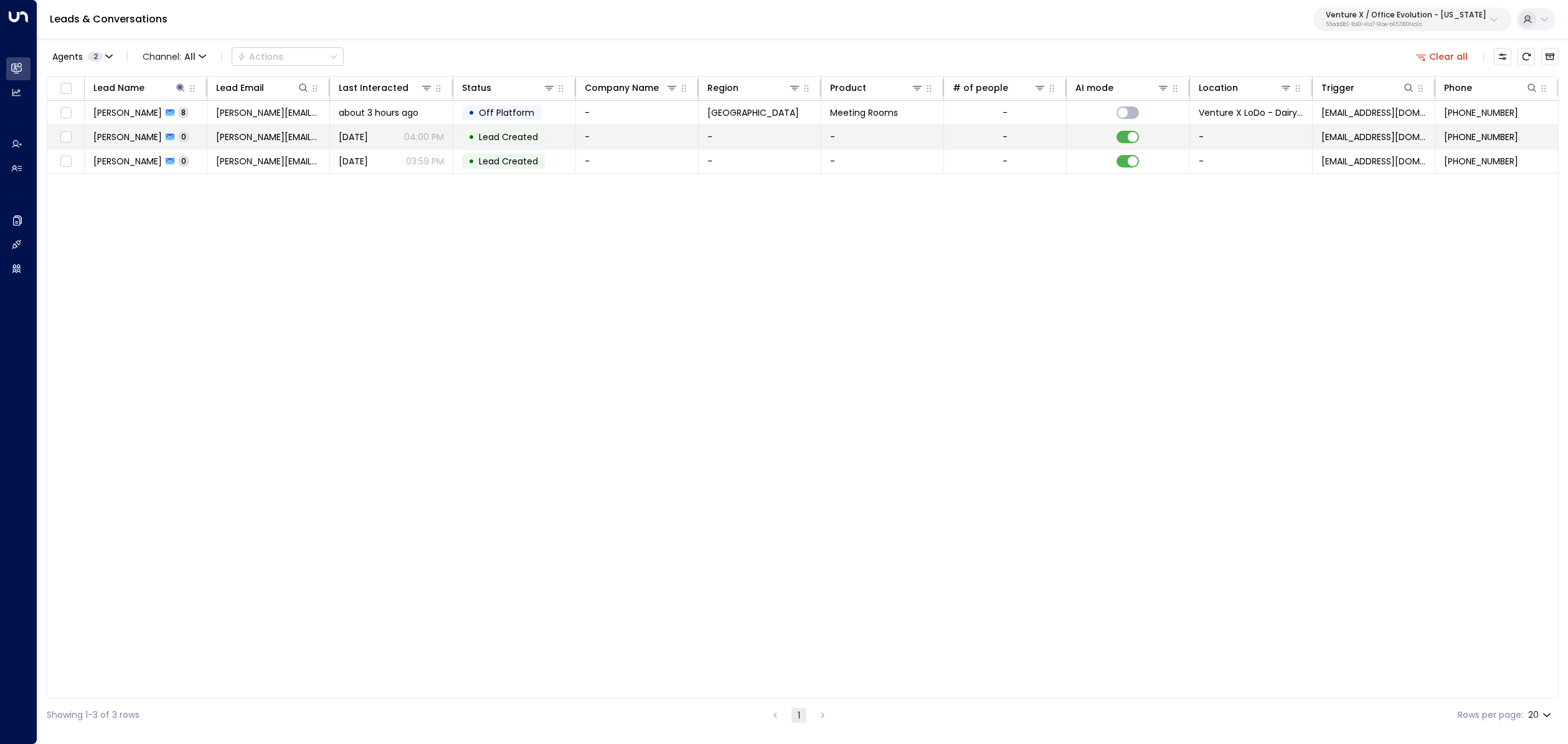
click at [174, 131] on td "alex renner 0" at bounding box center [146, 137] width 122 height 24
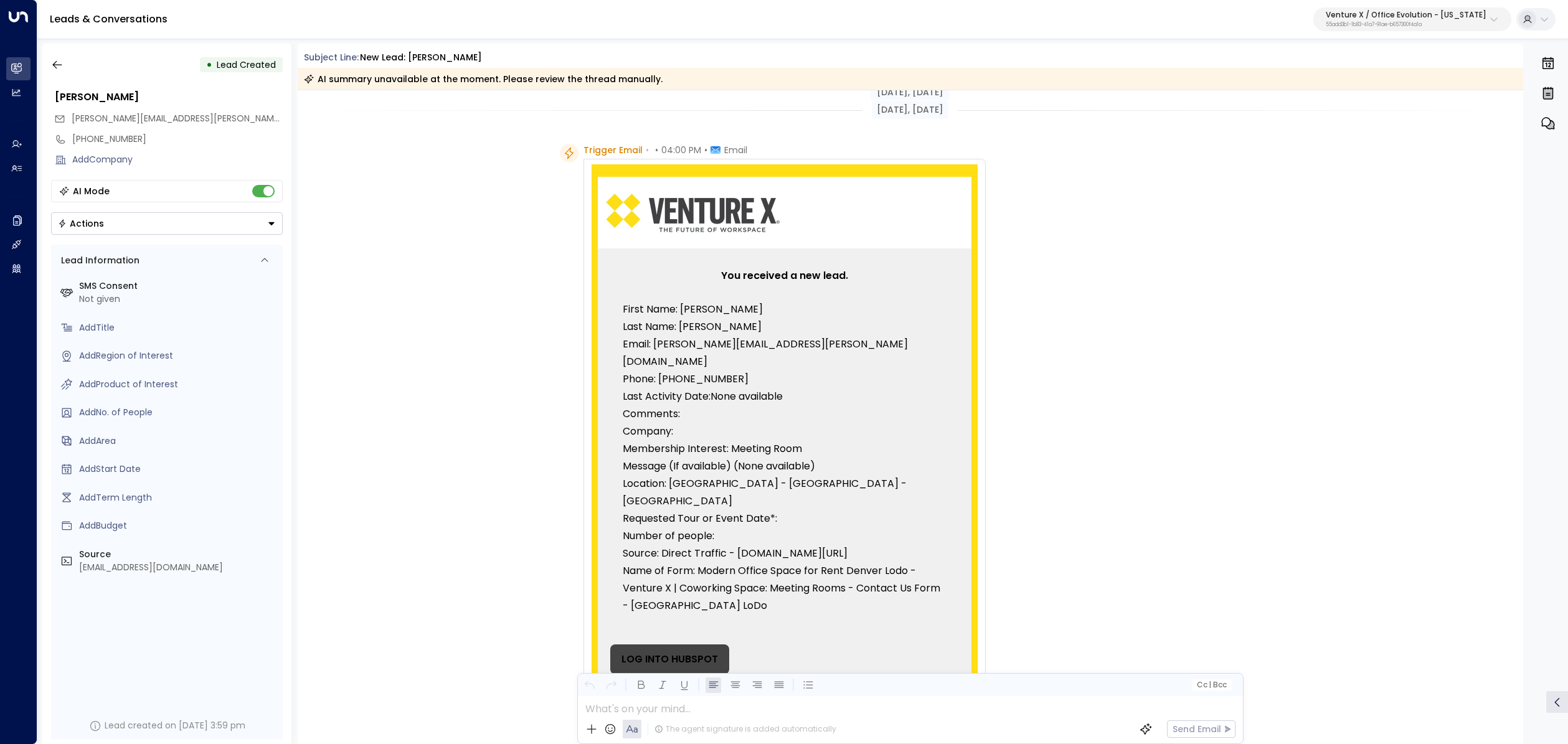
scroll to position [3, 0]
click at [60, 69] on icon "button" at bounding box center [57, 65] width 13 height 13
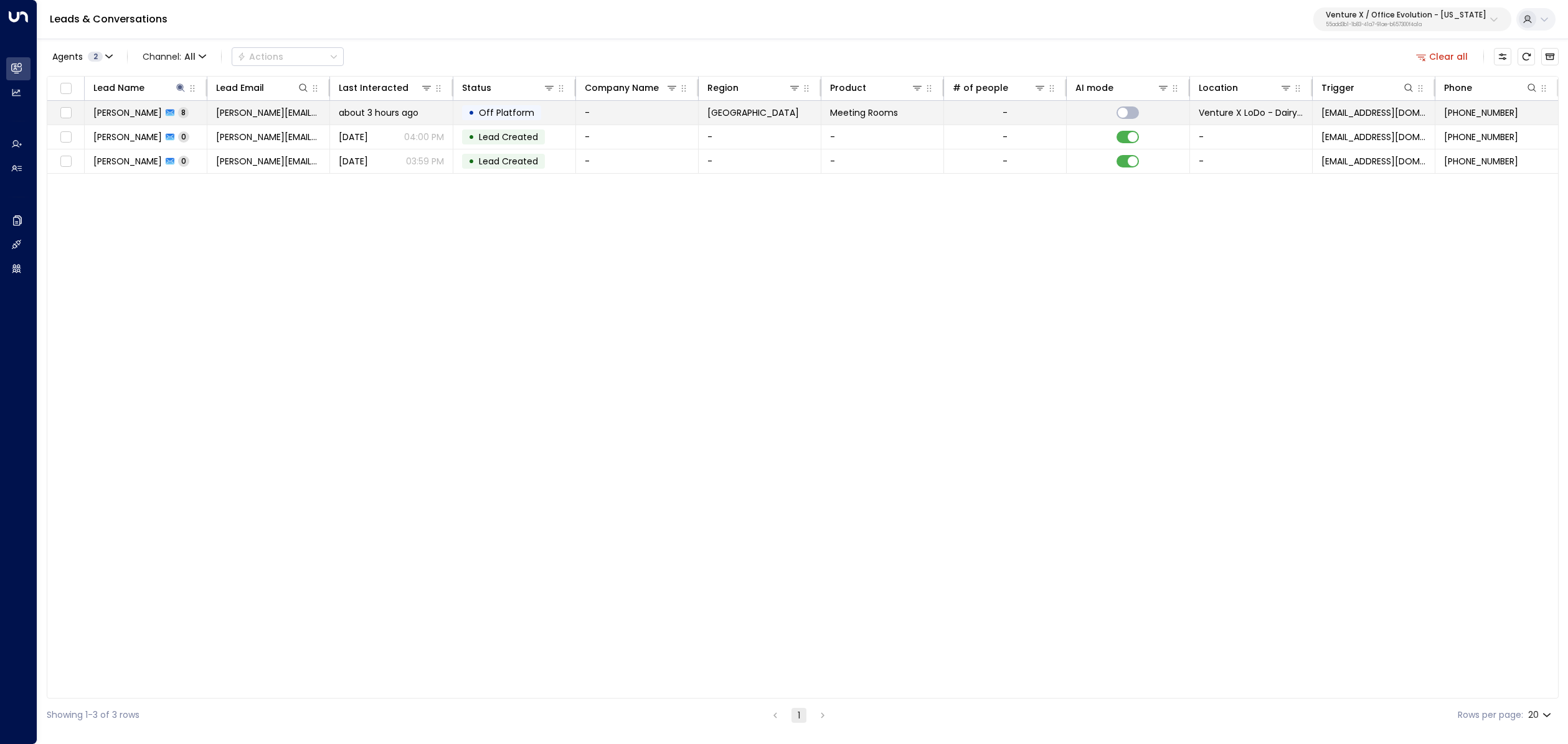
click at [188, 118] on td "alex renner 8" at bounding box center [146, 113] width 122 height 24
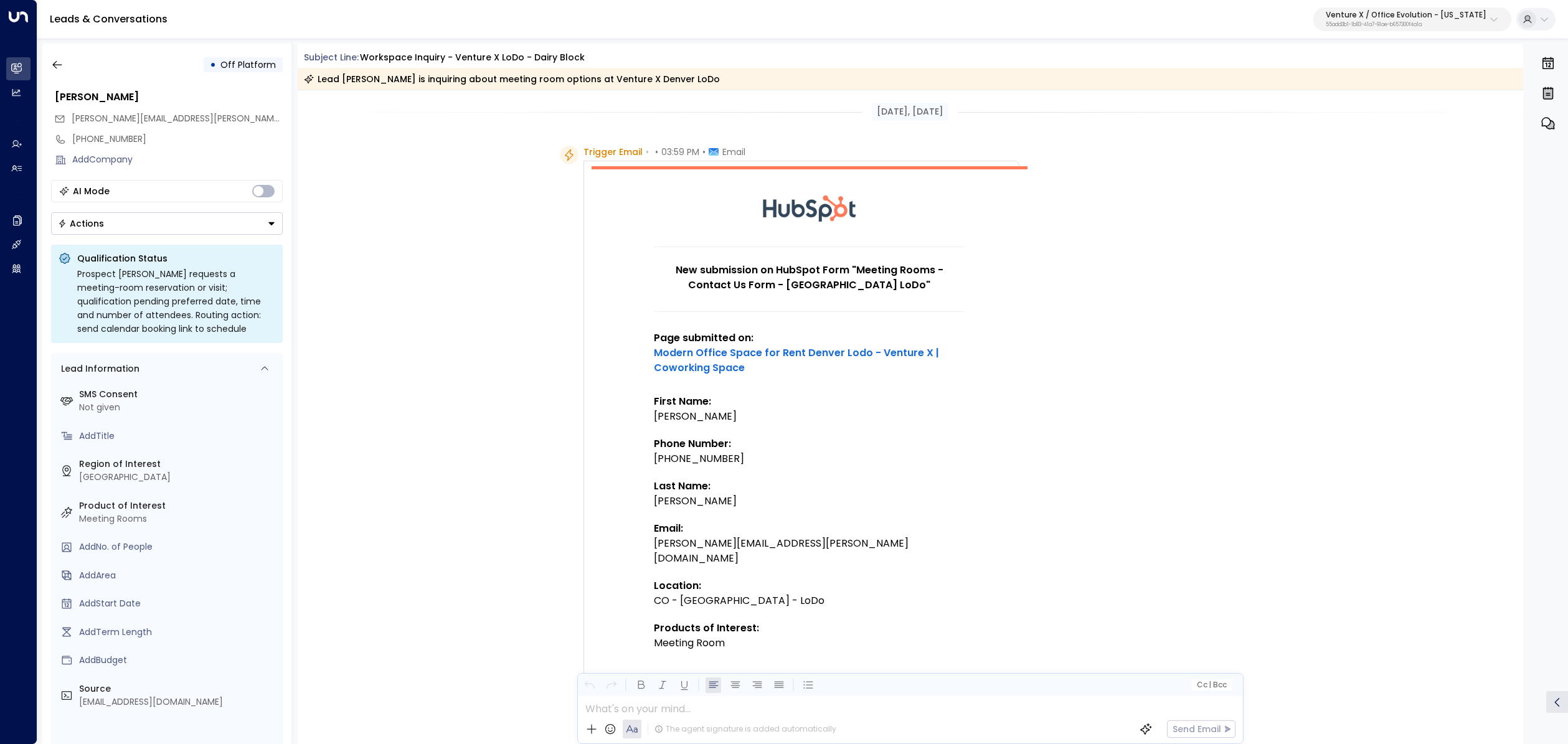
drag, startPoint x: 1441, startPoint y: 15, endPoint x: 1436, endPoint y: 27, distance: 13.0
click at [1064, 15] on p "Venture X / Office Evolution - Colorado" at bounding box center [1406, 15] width 161 height 8
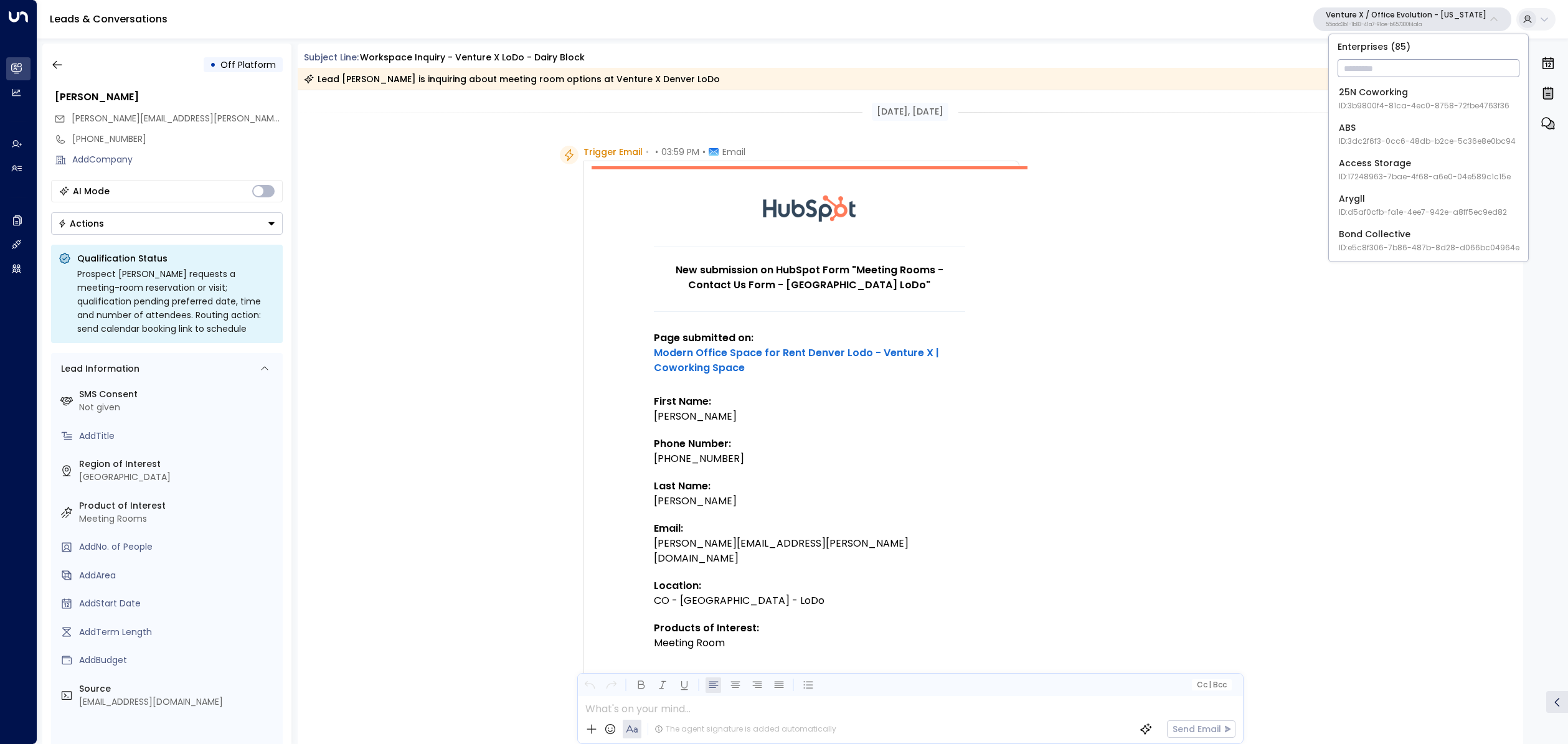
click at [1064, 67] on input "text" at bounding box center [1428, 68] width 182 height 23
type input "******"
click at [1064, 98] on div "Huckletree ID: b7af8320-f128-4349-a726-f388528d82b5" at bounding box center [1424, 98] width 172 height 25
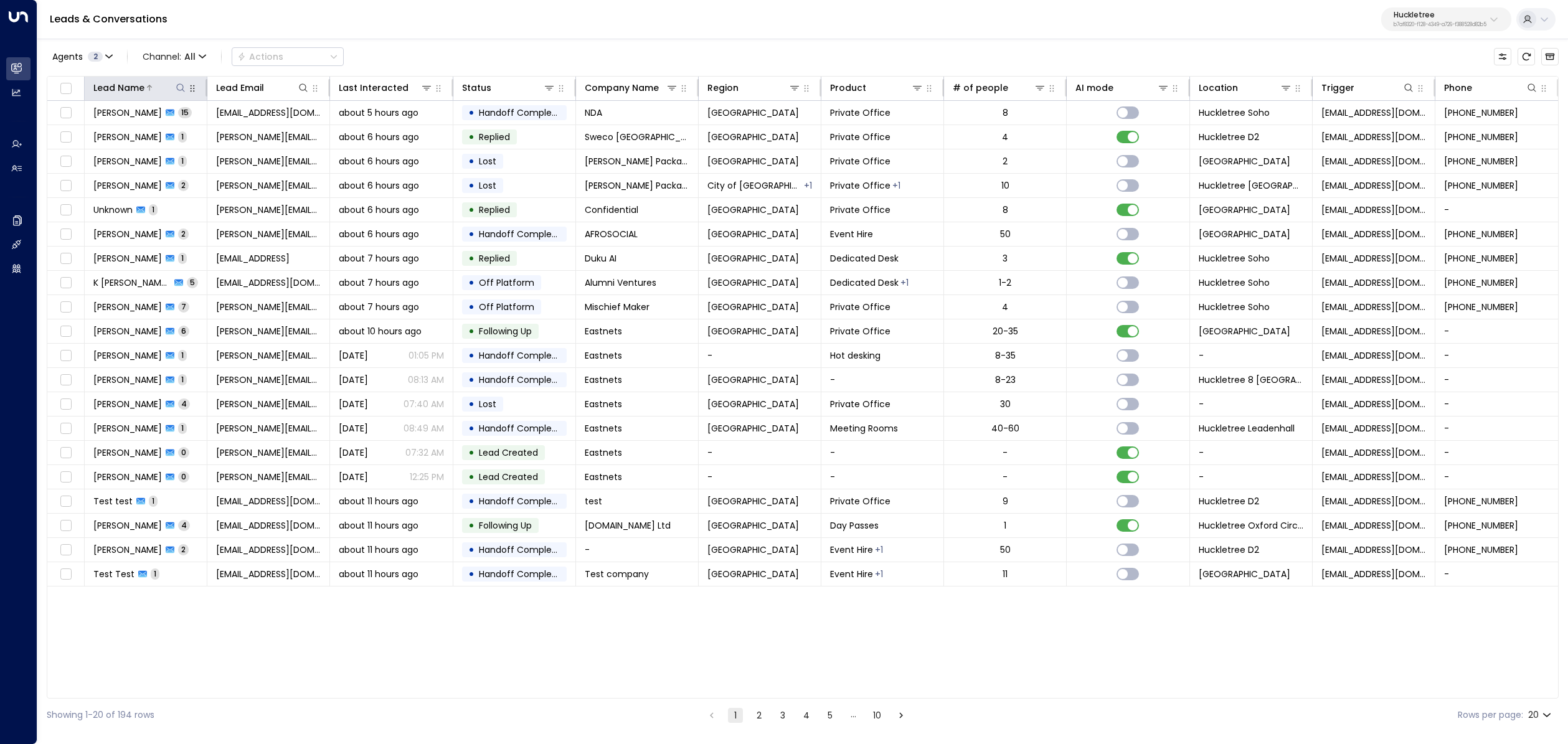
click at [177, 87] on icon at bounding box center [181, 88] width 8 height 8
type input "****"
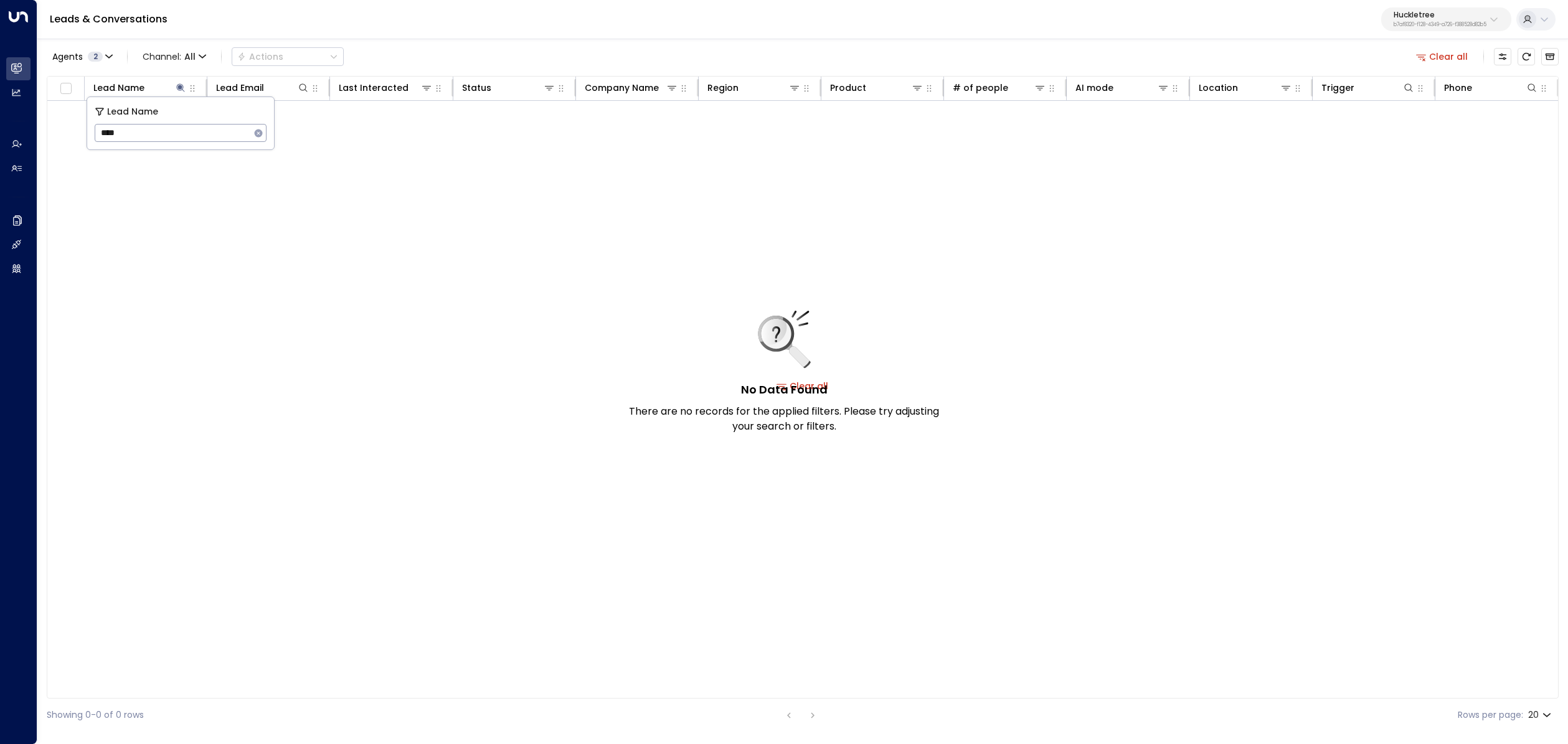
drag, startPoint x: 381, startPoint y: 359, endPoint x: 379, endPoint y: 345, distance: 14.1
click at [381, 359] on div "No Data Found There are no records for the applied filters. Please try adjustin…" at bounding box center [803, 385] width 1511 height 570
click at [181, 87] on icon at bounding box center [181, 88] width 8 height 8
click at [180, 86] on icon at bounding box center [181, 88] width 8 height 8
click at [169, 130] on input "****" at bounding box center [173, 133] width 156 height 23
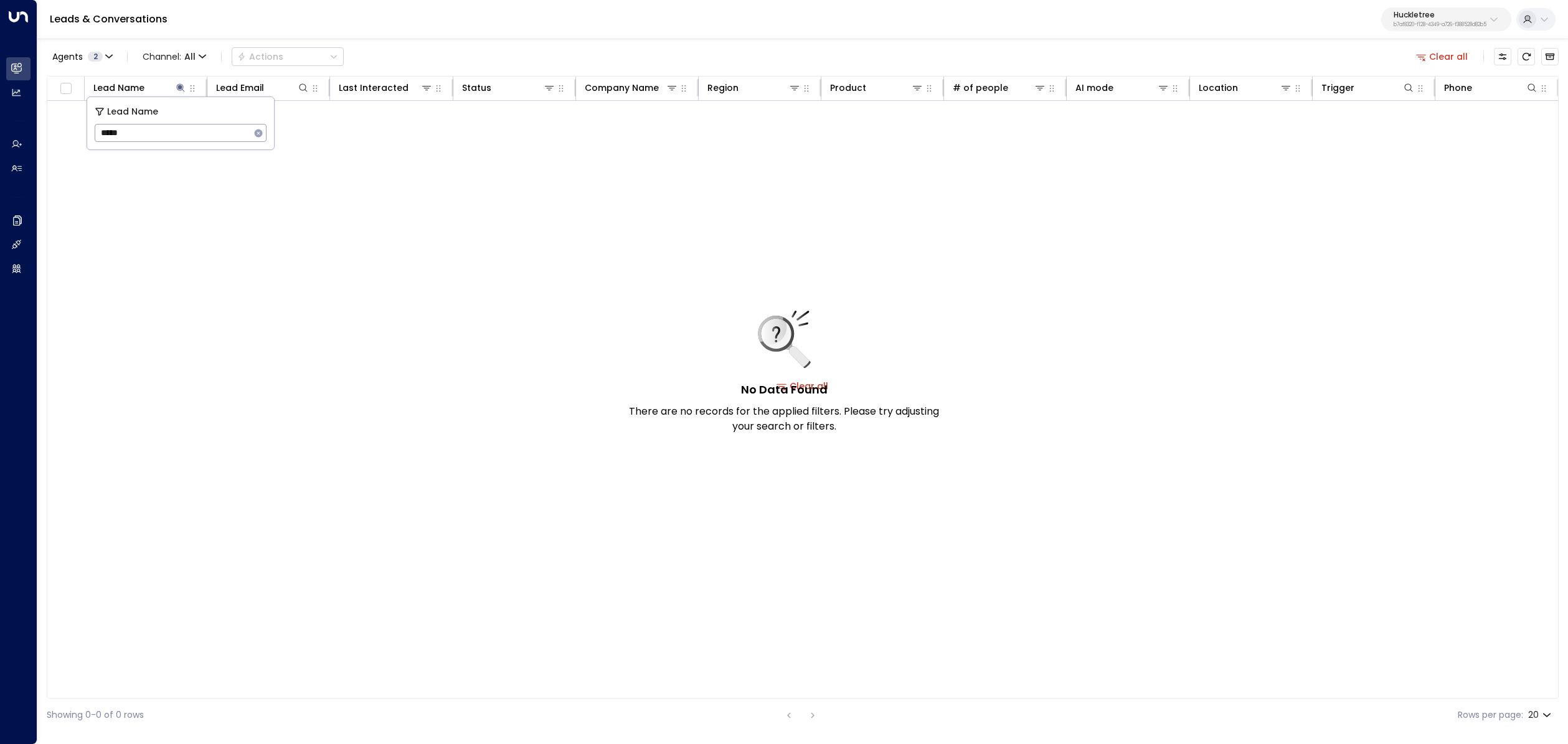
type input "*****"
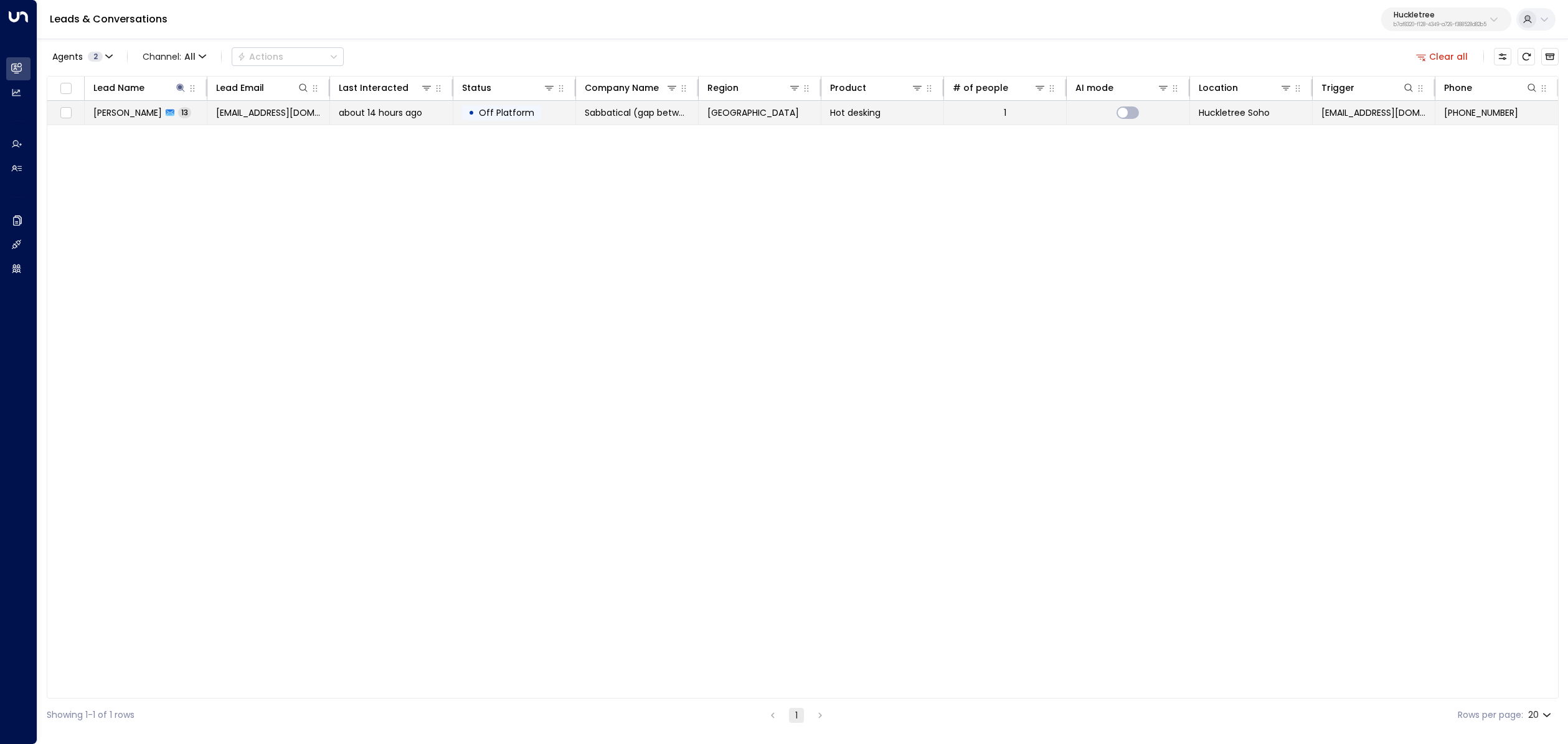
click at [154, 122] on td "Anton Pidkuiko 13" at bounding box center [146, 113] width 122 height 24
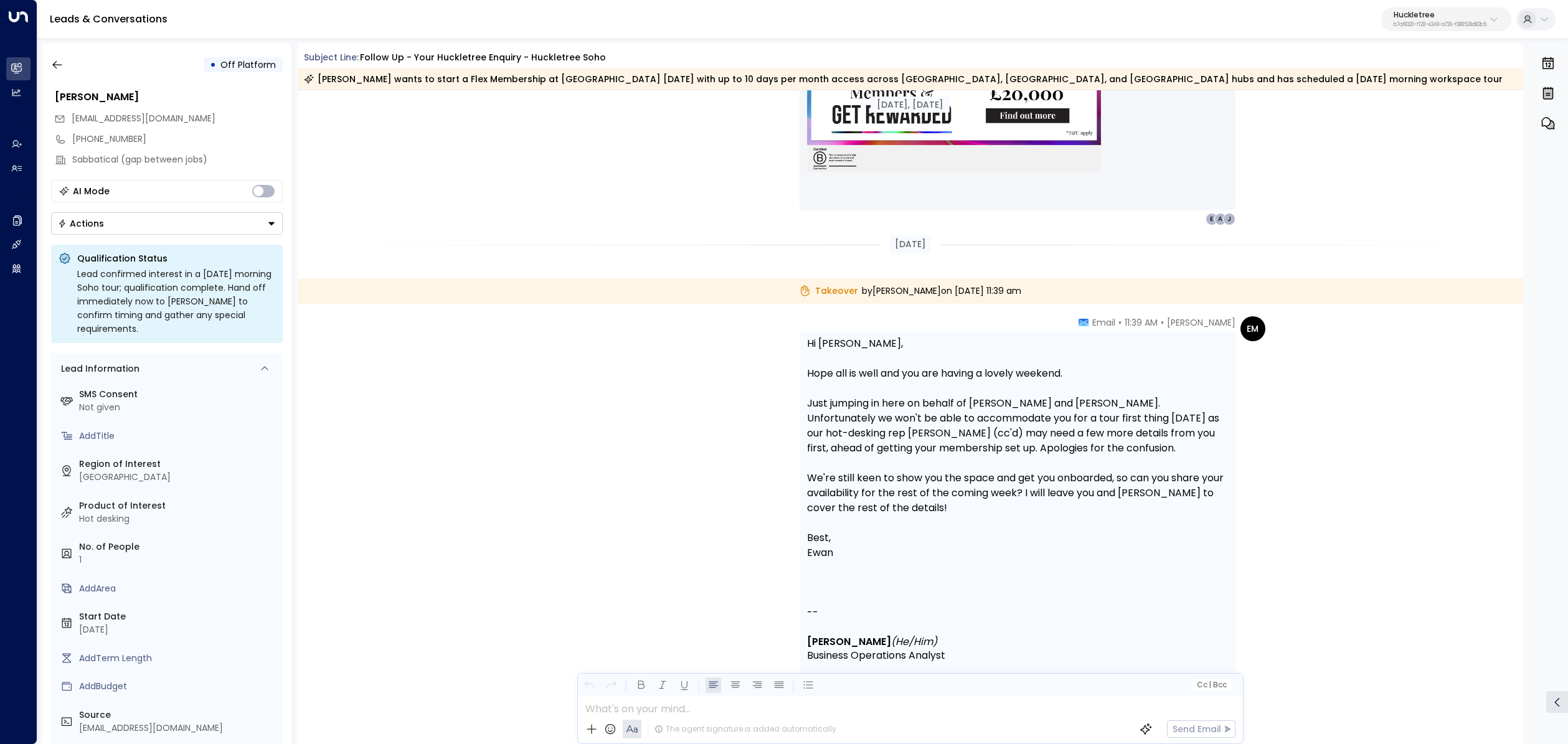
scroll to position [3003, 0]
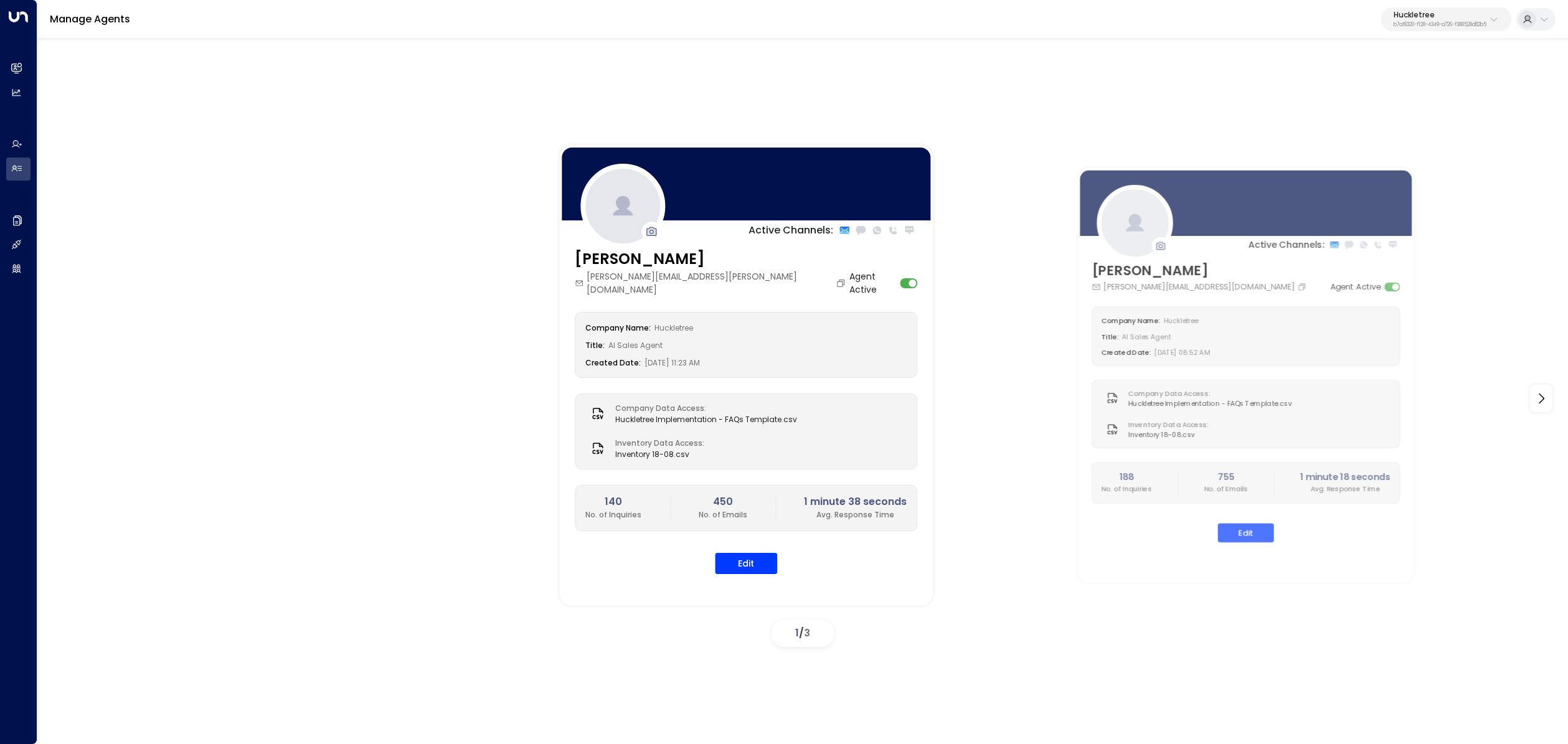
drag, startPoint x: 1447, startPoint y: 14, endPoint x: 1445, endPoint y: 20, distance: 6.3
click at [1447, 14] on p "Huckletree" at bounding box center [1440, 15] width 93 height 8
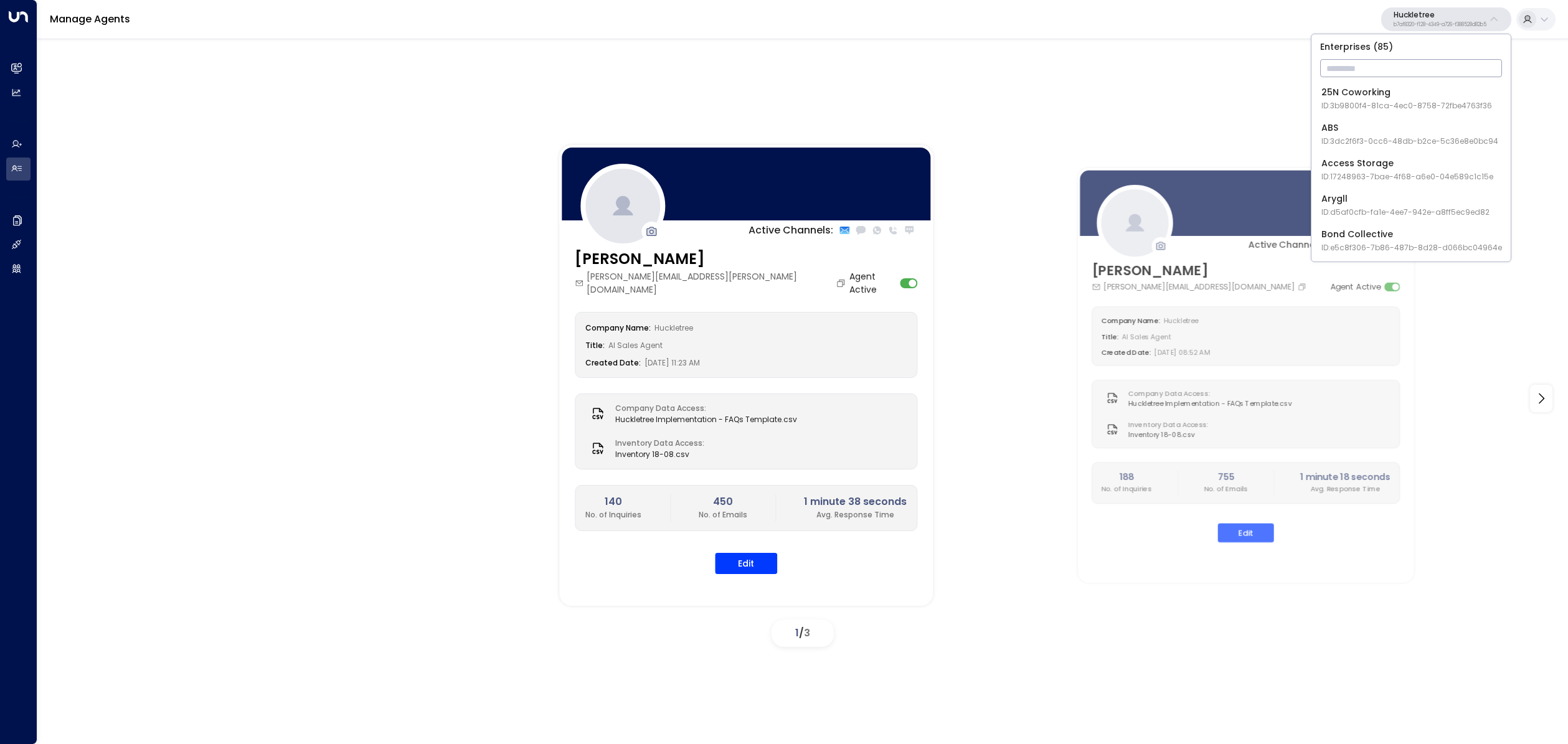
click at [1409, 66] on input "text" at bounding box center [1411, 68] width 182 height 23
type input "*****"
click at [1408, 98] on div "Patch ID: e5119684-7cbb-4469-af7e-e9f84628bb31" at bounding box center [1406, 98] width 170 height 25
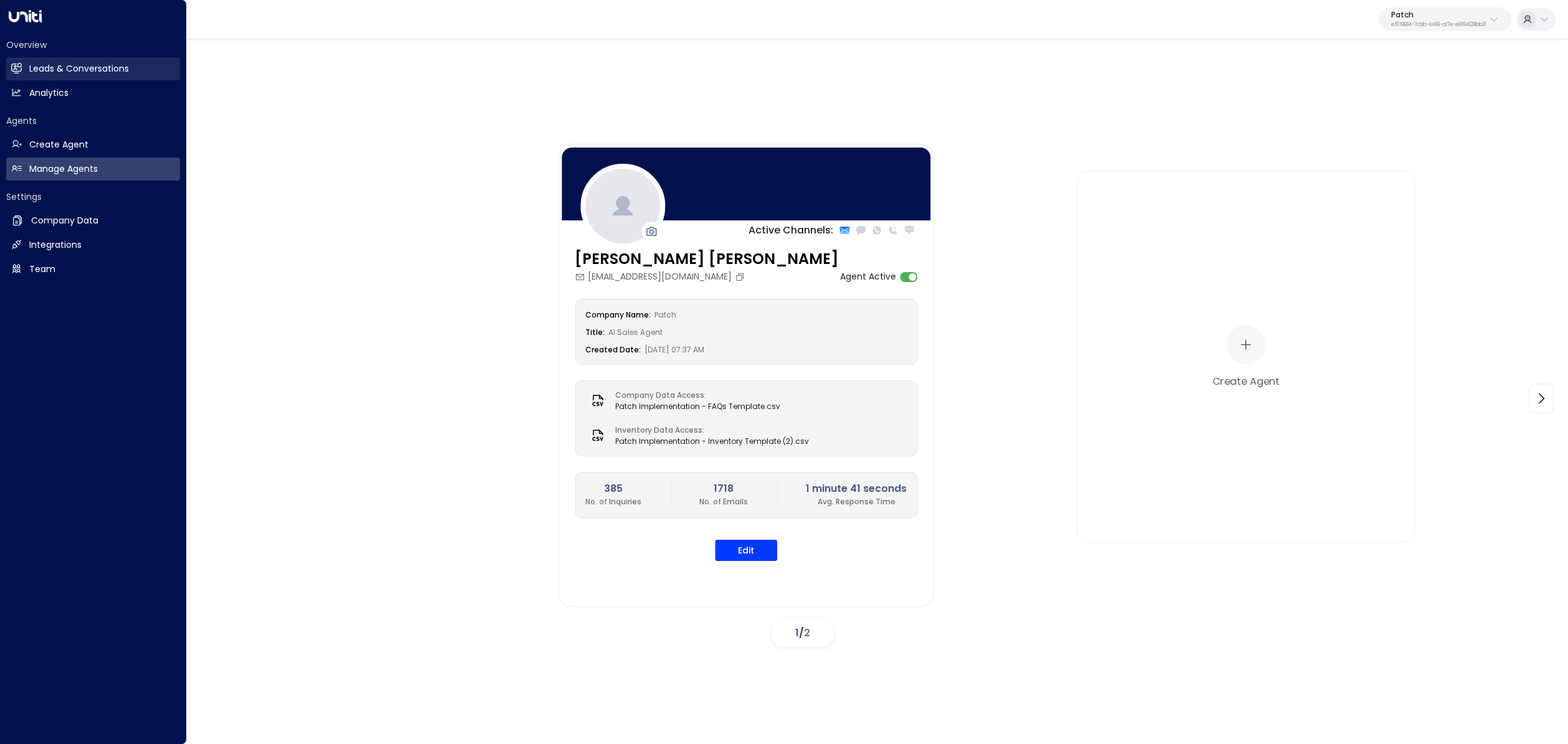
click at [10, 65] on link "Leads & Conversations Leads & Conversations" at bounding box center [93, 68] width 173 height 23
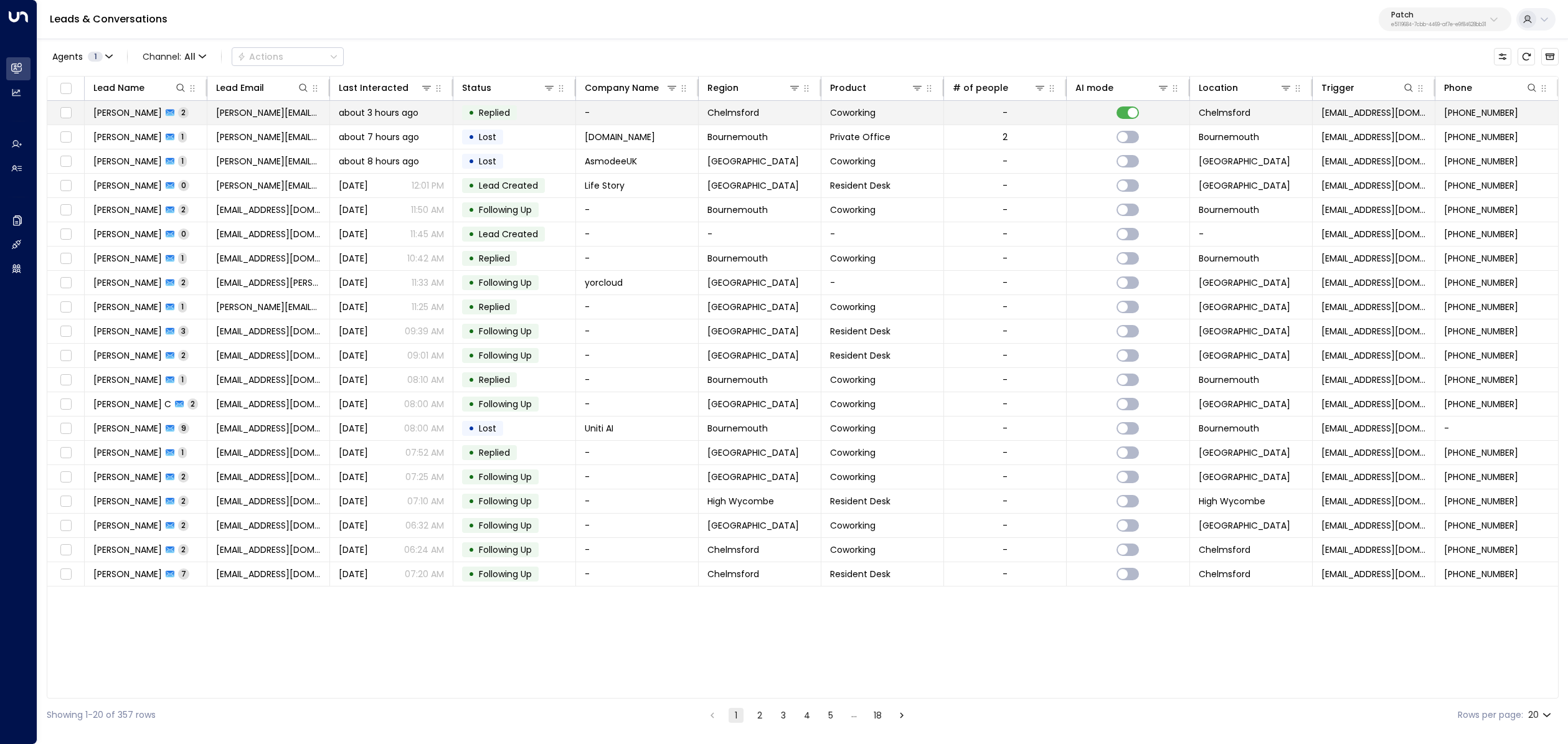
click at [299, 117] on span "jason.howe94@gmail.com" at bounding box center [268, 113] width 105 height 13
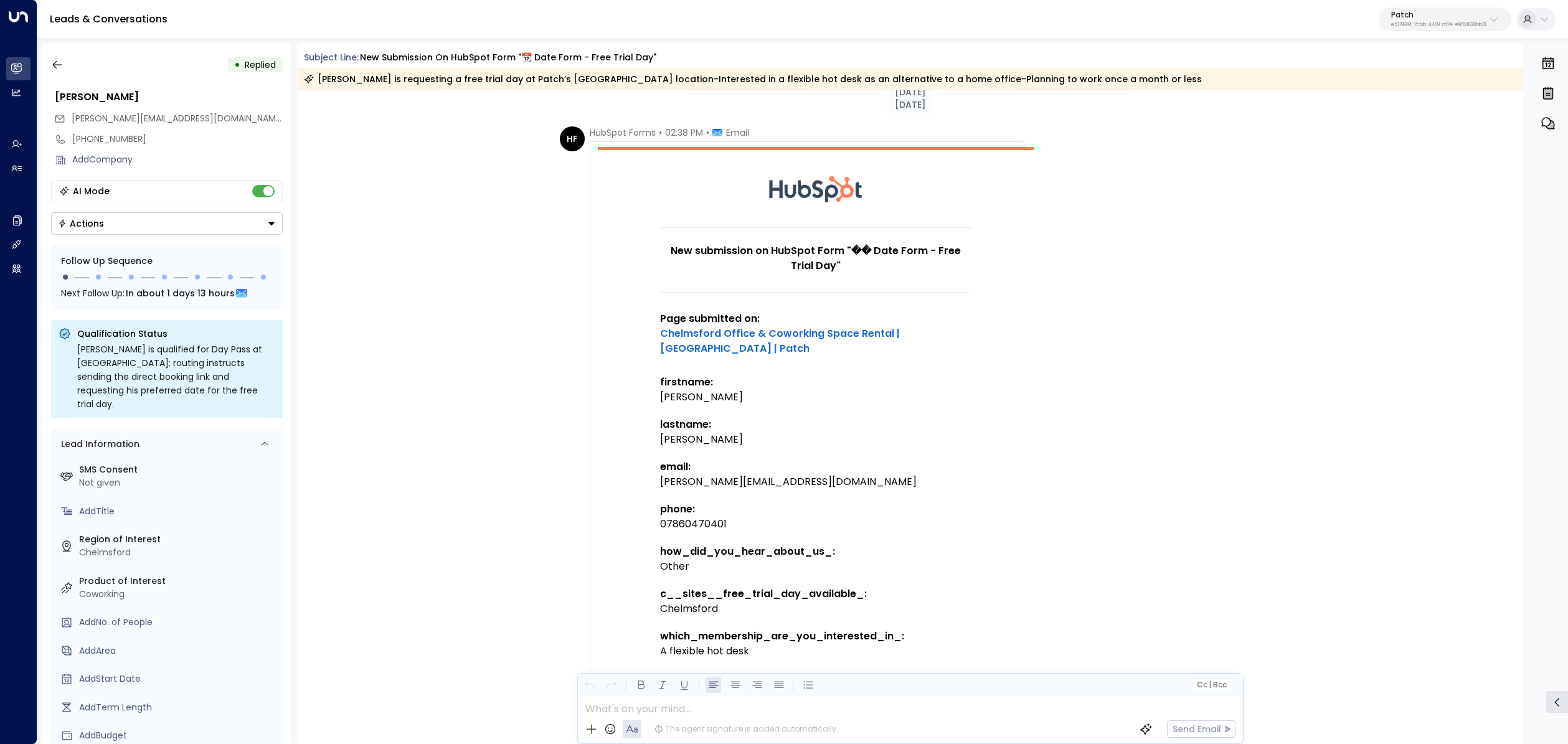
scroll to position [15, 0]
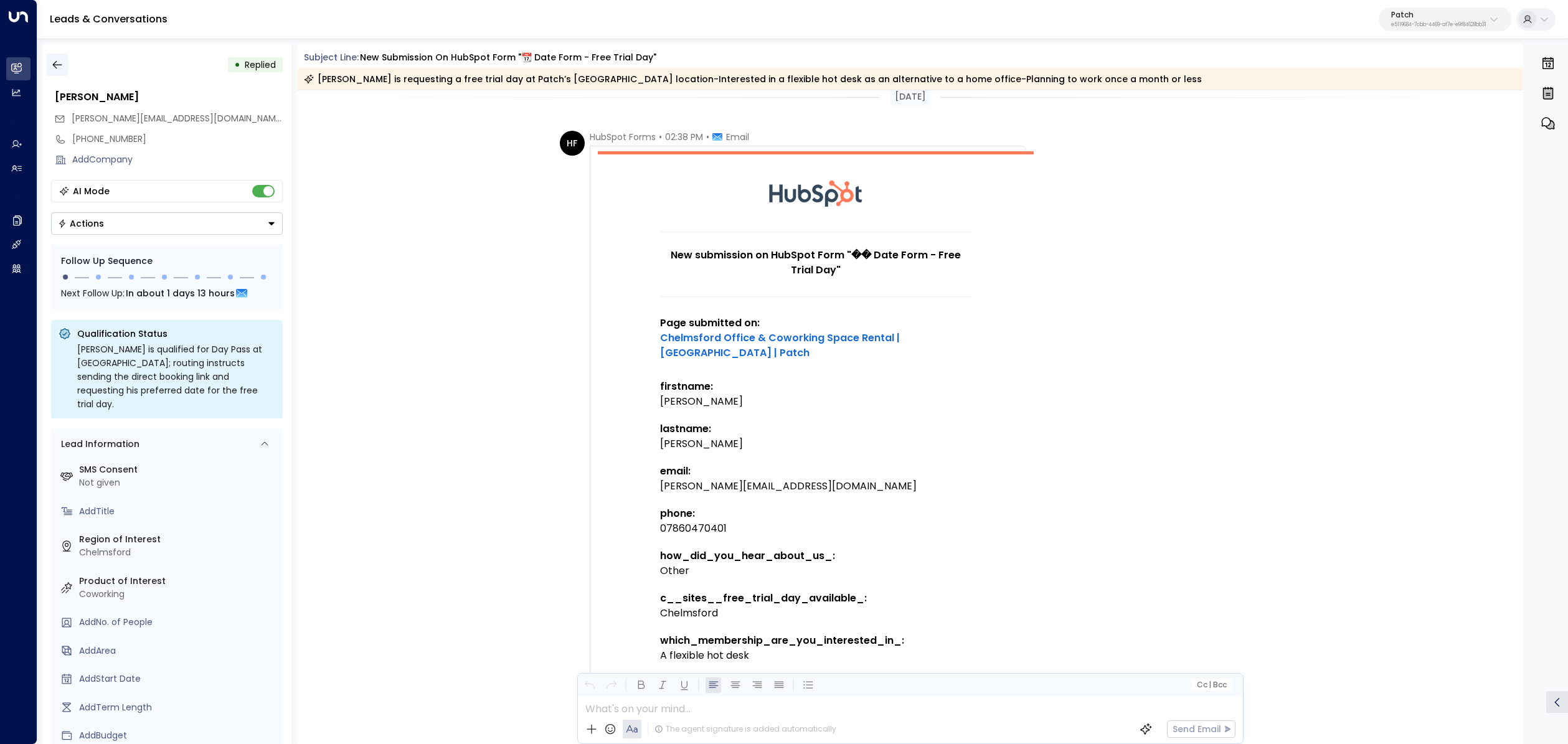
click at [57, 64] on icon "button" at bounding box center [57, 65] width 13 height 13
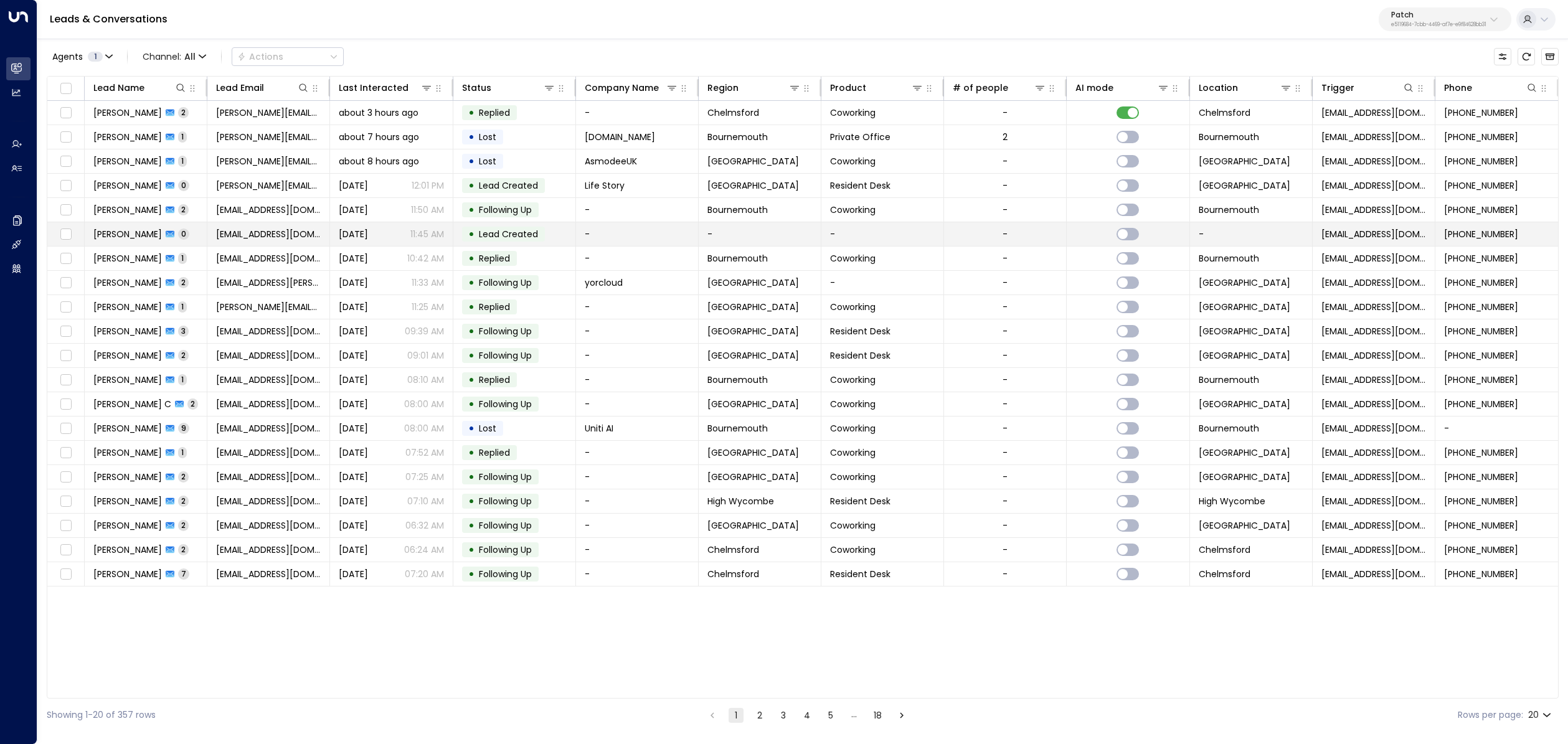
click at [117, 233] on span "[PERSON_NAME]" at bounding box center [127, 234] width 68 height 13
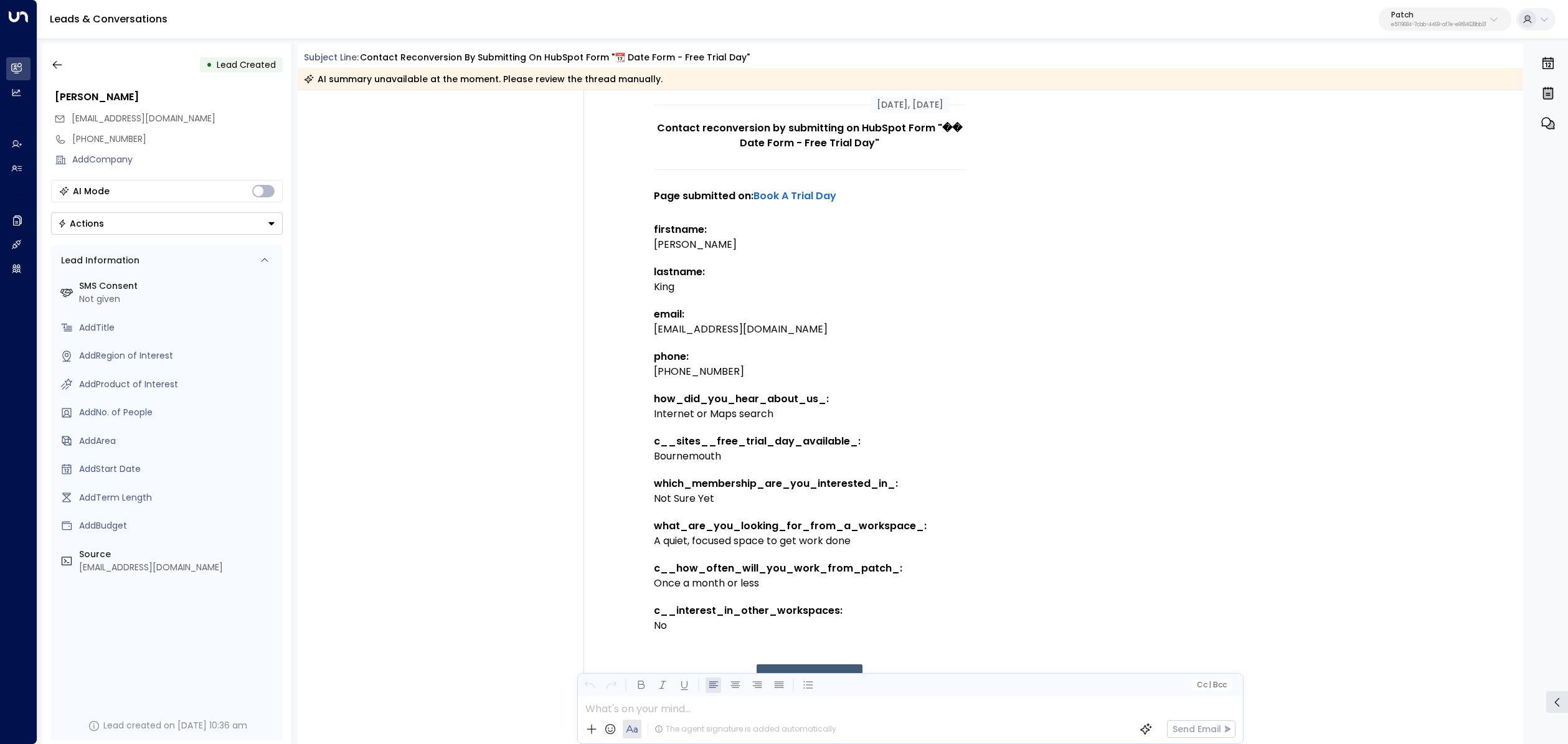
scroll to position [114, 0]
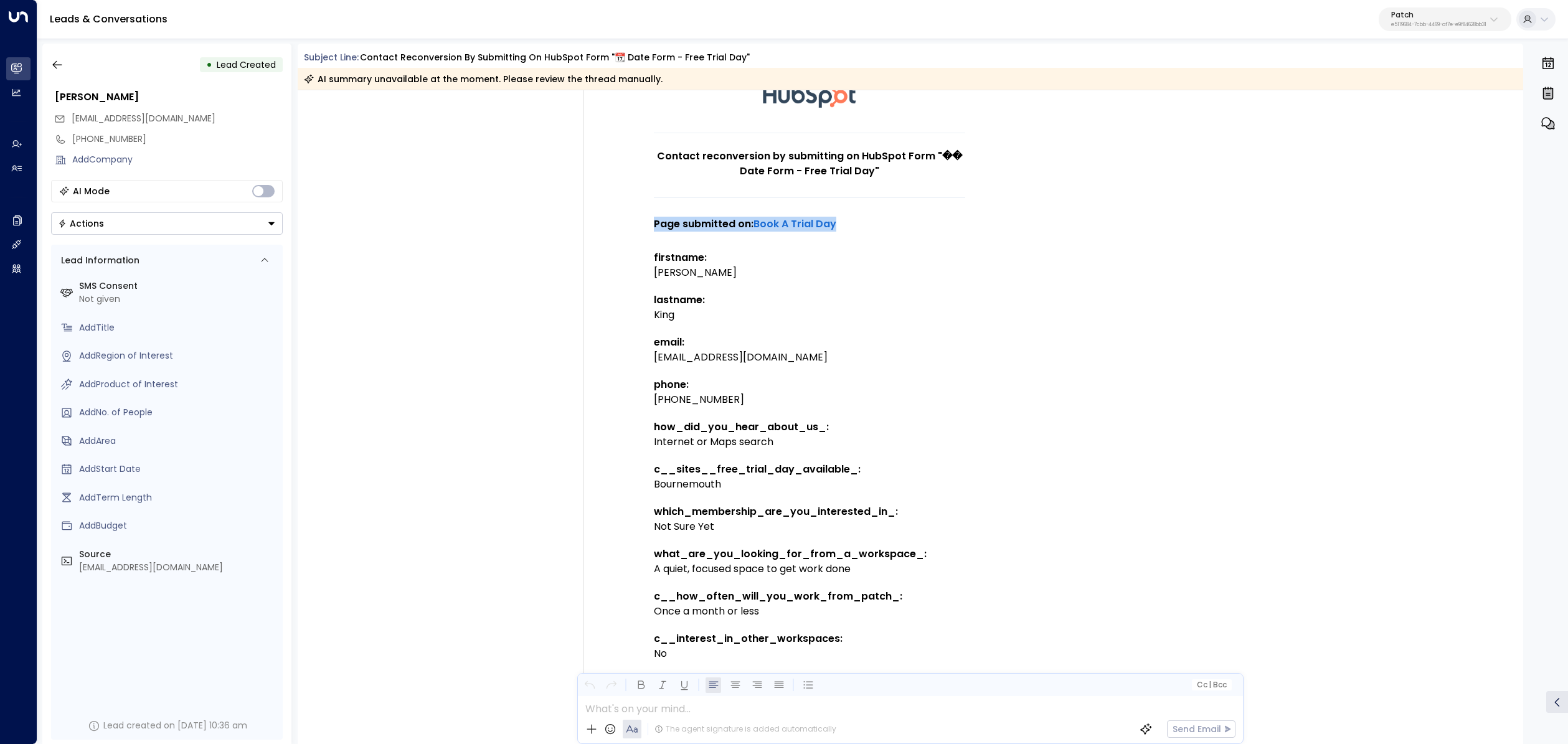
drag, startPoint x: 876, startPoint y: 226, endPoint x: 652, endPoint y: 226, distance: 224.0
click at [654, 226] on p "Page submitted on: Book A Trial Day" at bounding box center [810, 225] width 311 height 15
copy strong "Page submitted on: Book A Trial Day"
click at [67, 69] on button "button" at bounding box center [57, 65] width 22 height 22
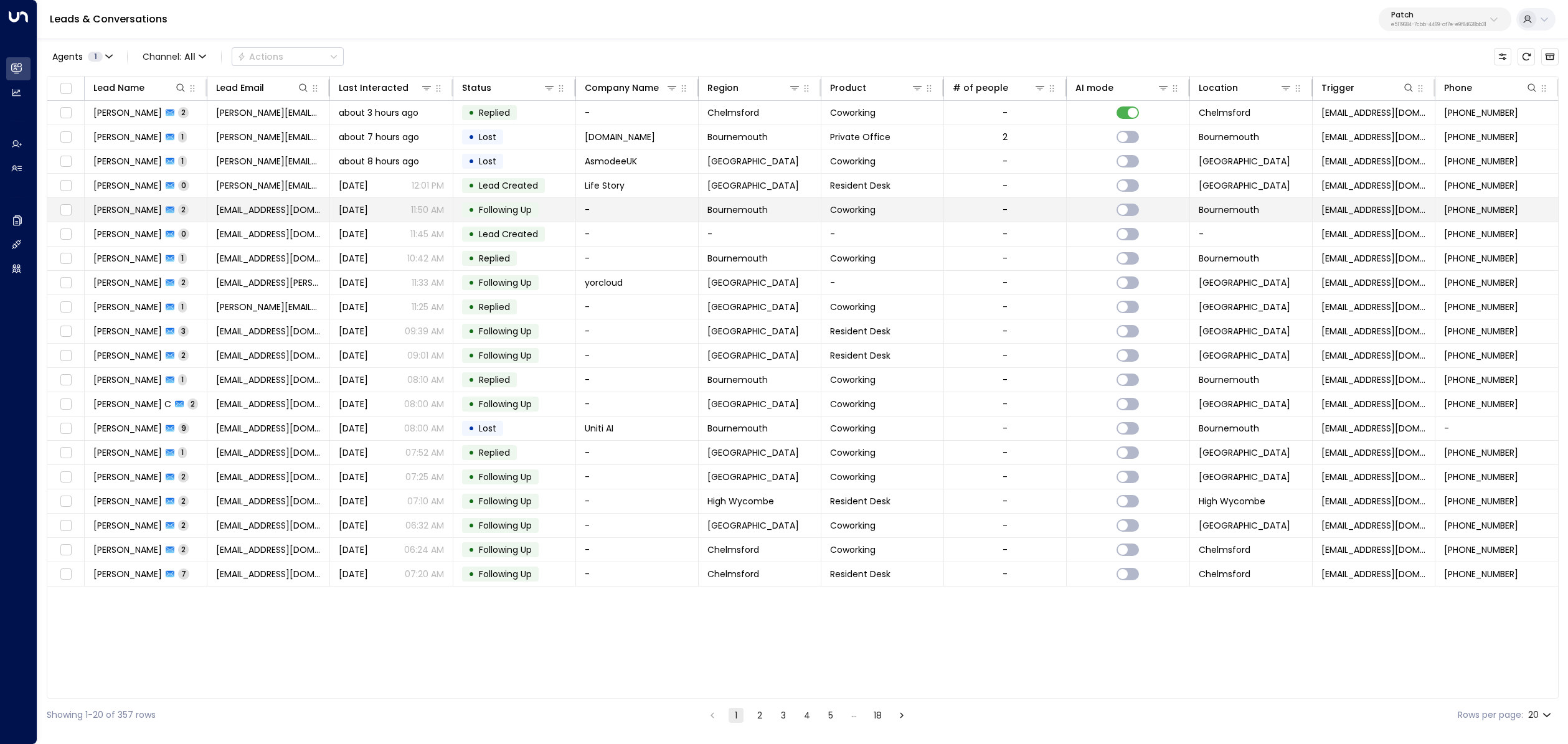
click at [178, 210] on td "Julie King 2" at bounding box center [146, 210] width 122 height 24
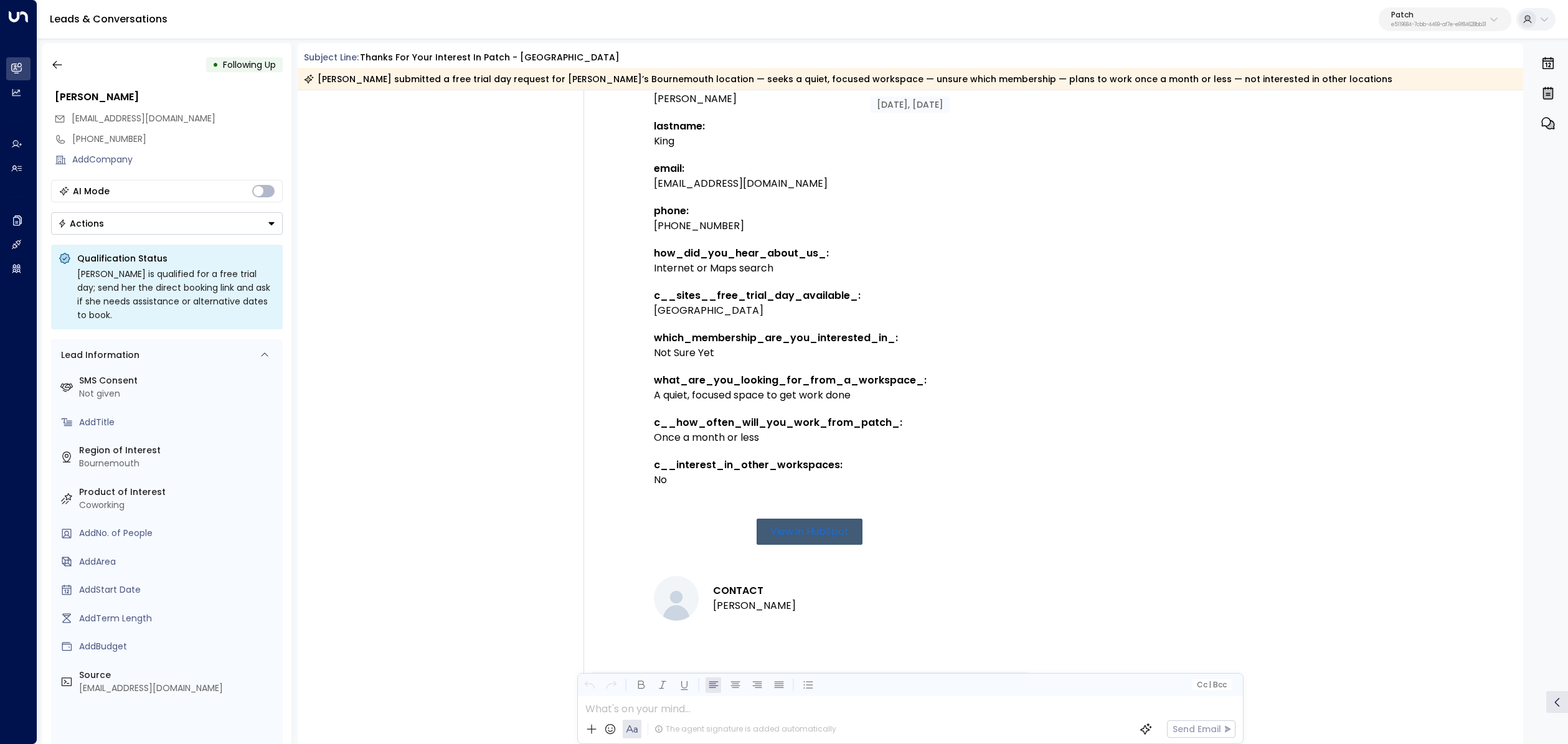
scroll to position [150, 0]
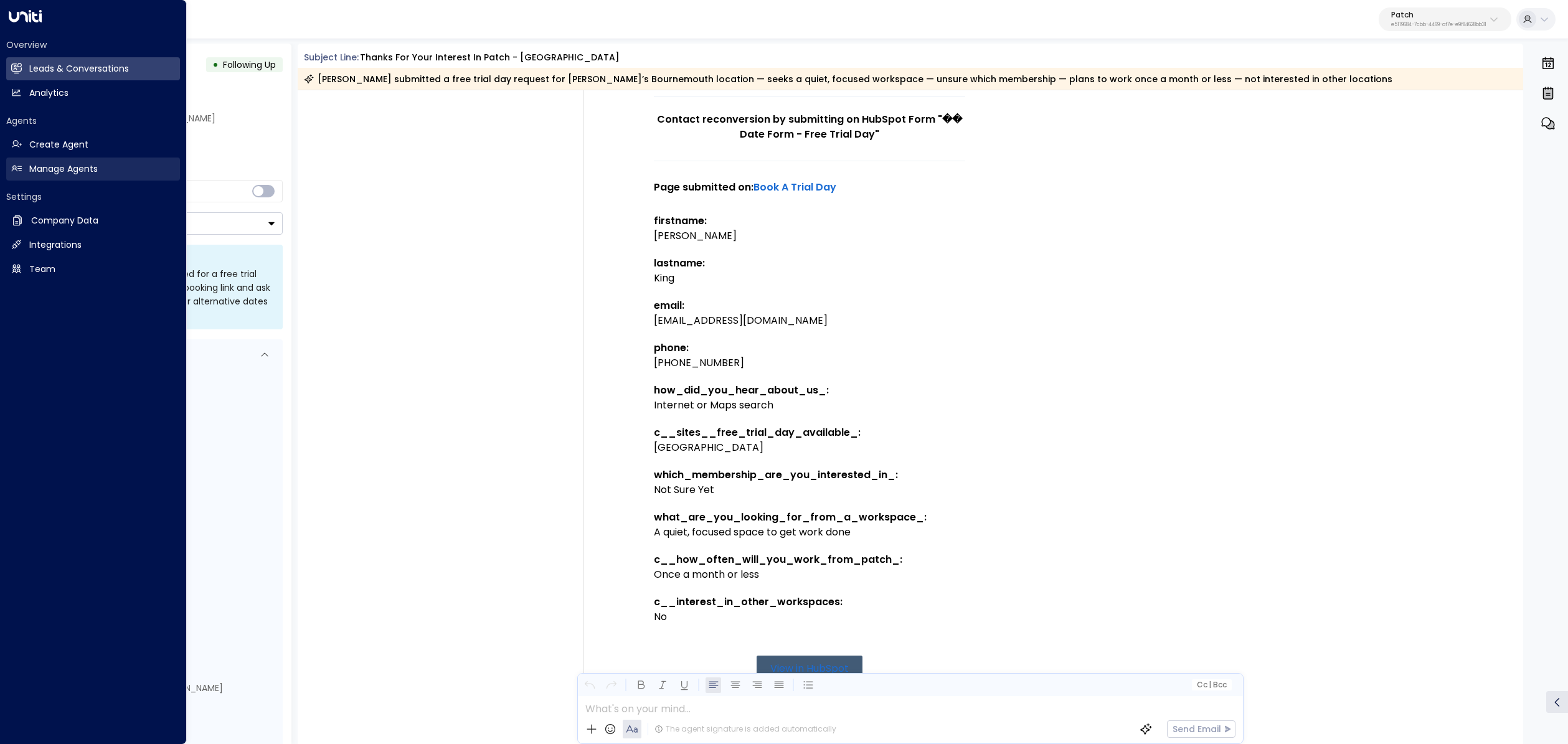
click at [32, 171] on h2 "Manage Agents" at bounding box center [63, 170] width 68 height 13
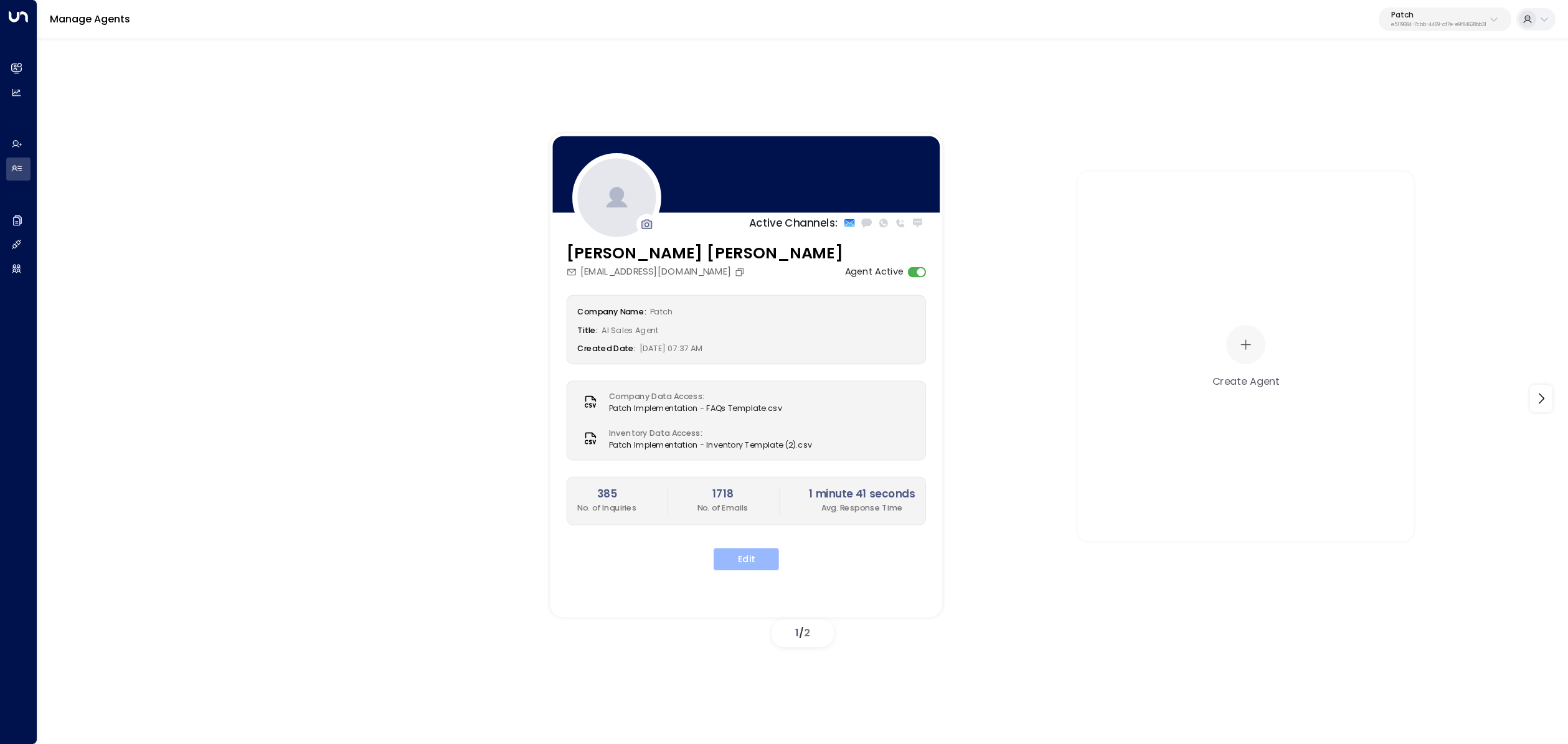
click at [768, 552] on button "Edit" at bounding box center [747, 559] width 66 height 22
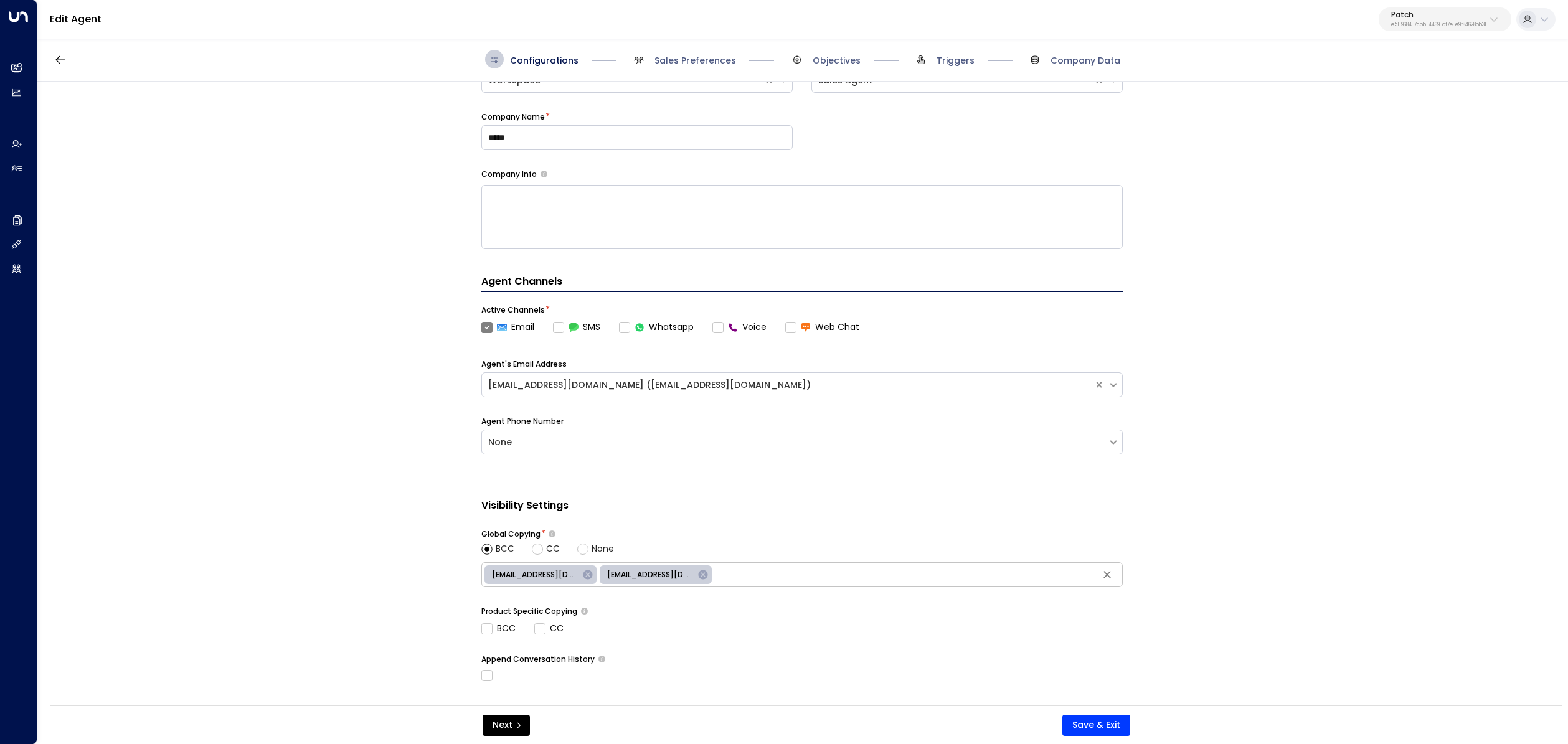
scroll to position [108, 0]
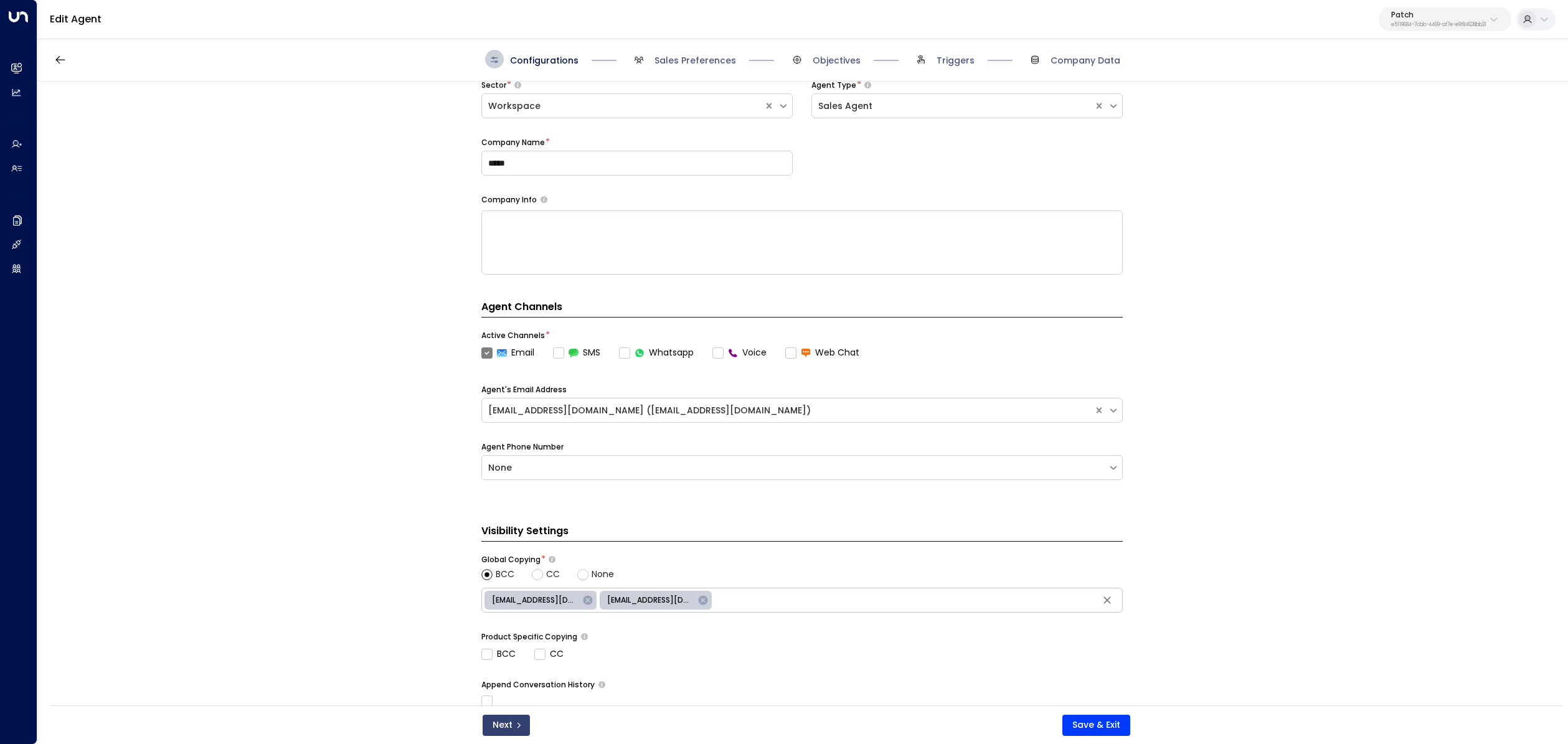
click at [509, 723] on button "Next" at bounding box center [506, 726] width 47 height 21
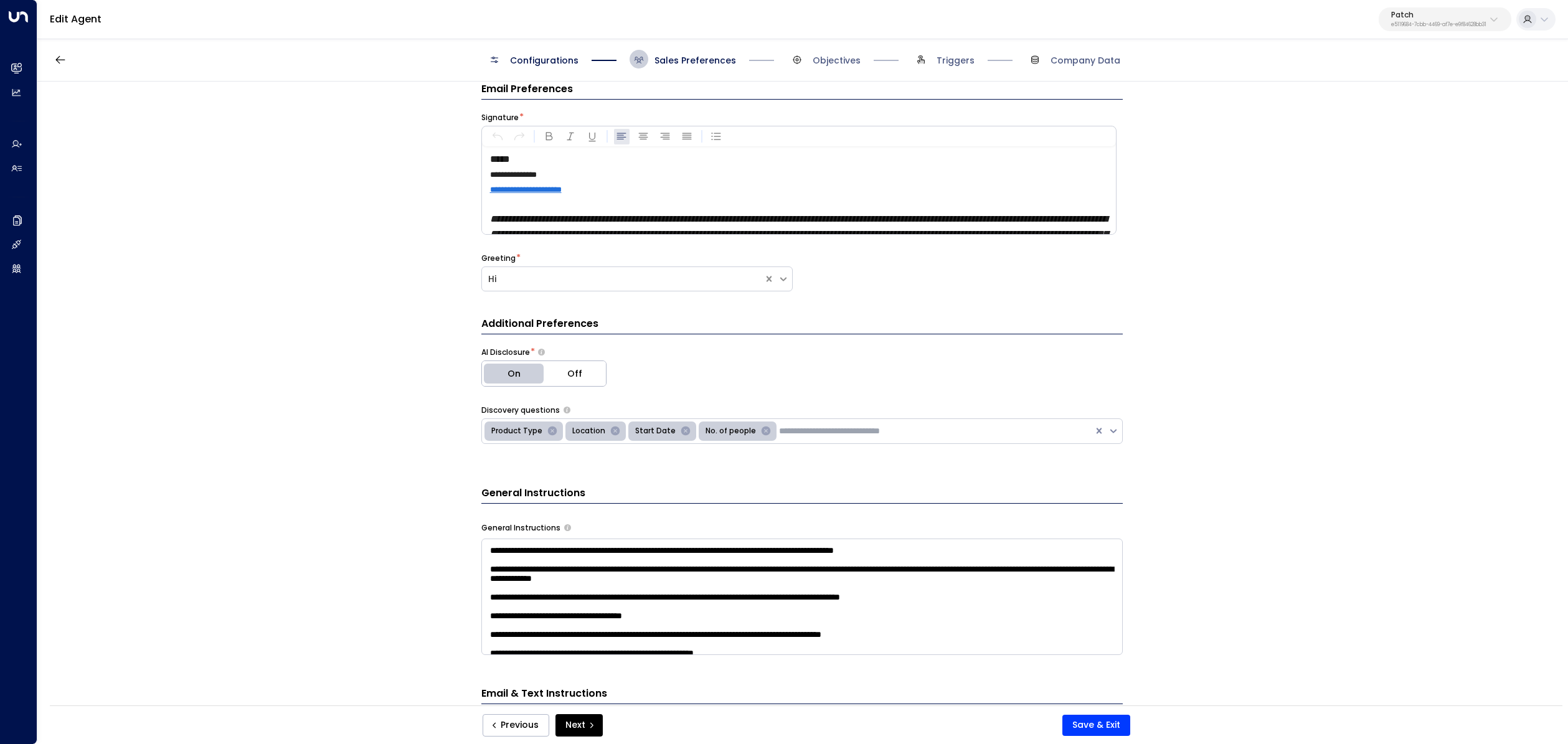
scroll to position [340, 0]
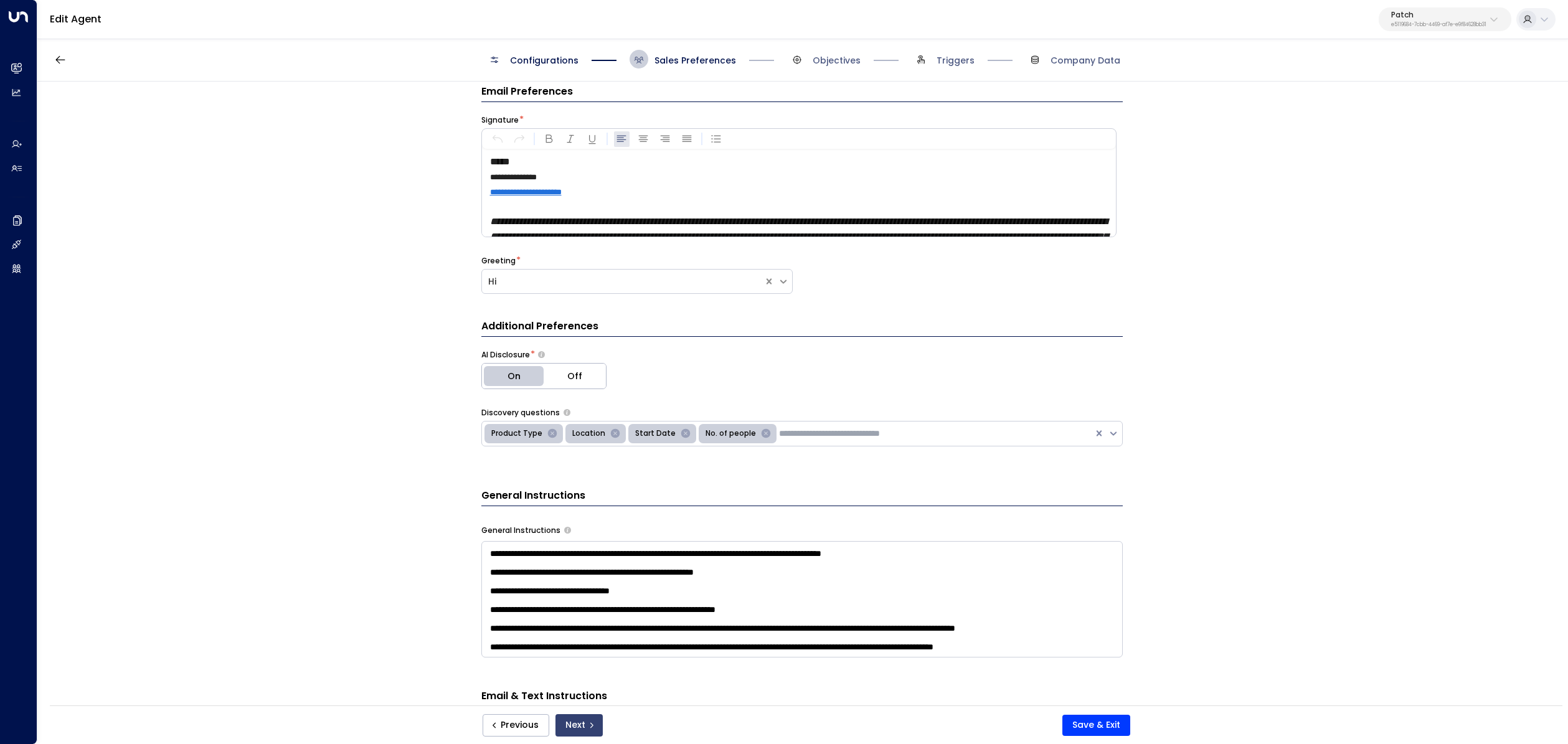
click at [576, 722] on button "Next" at bounding box center [578, 725] width 47 height 22
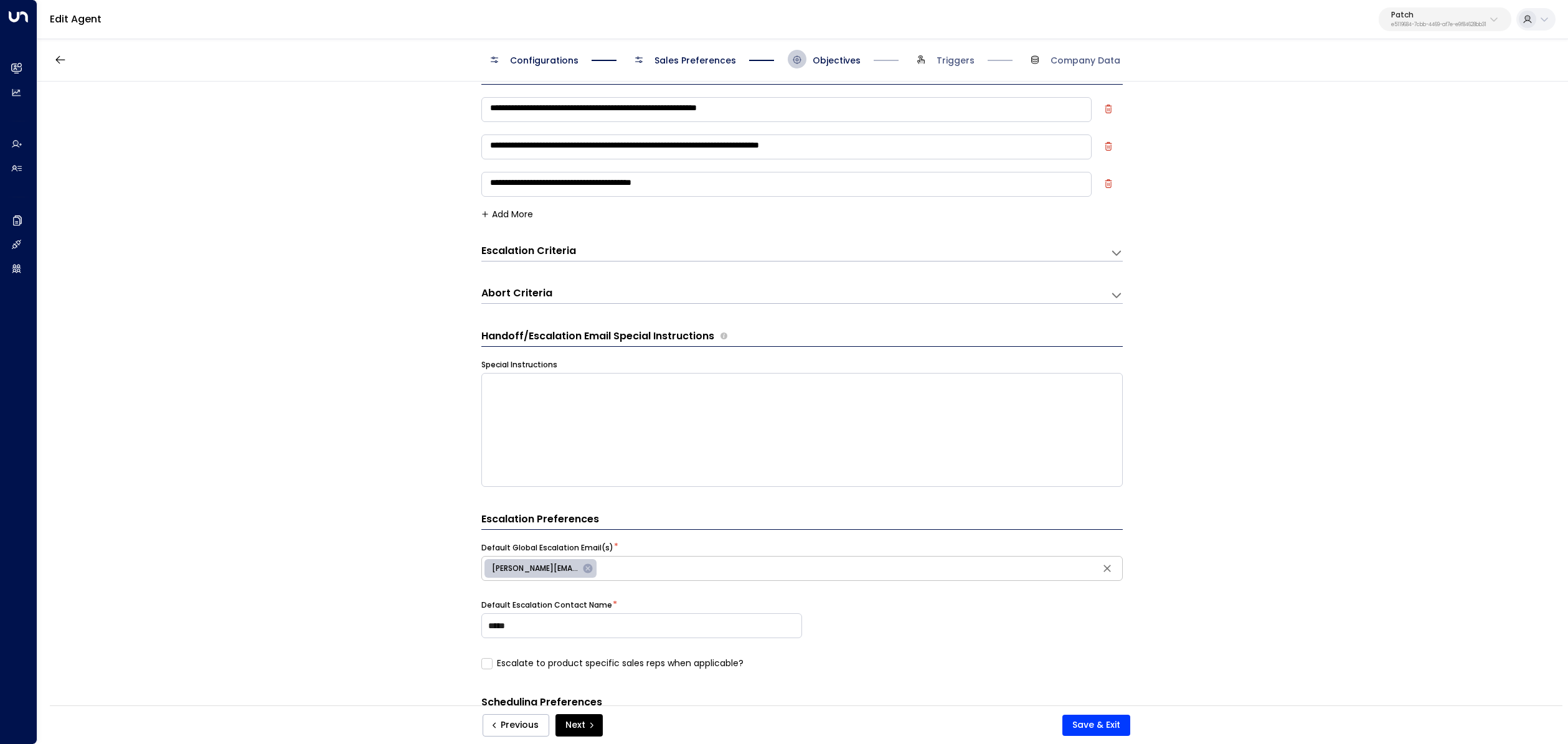
scroll to position [36, 0]
click at [574, 247] on div "Escalation Criteria" at bounding box center [532, 249] width 101 height 14
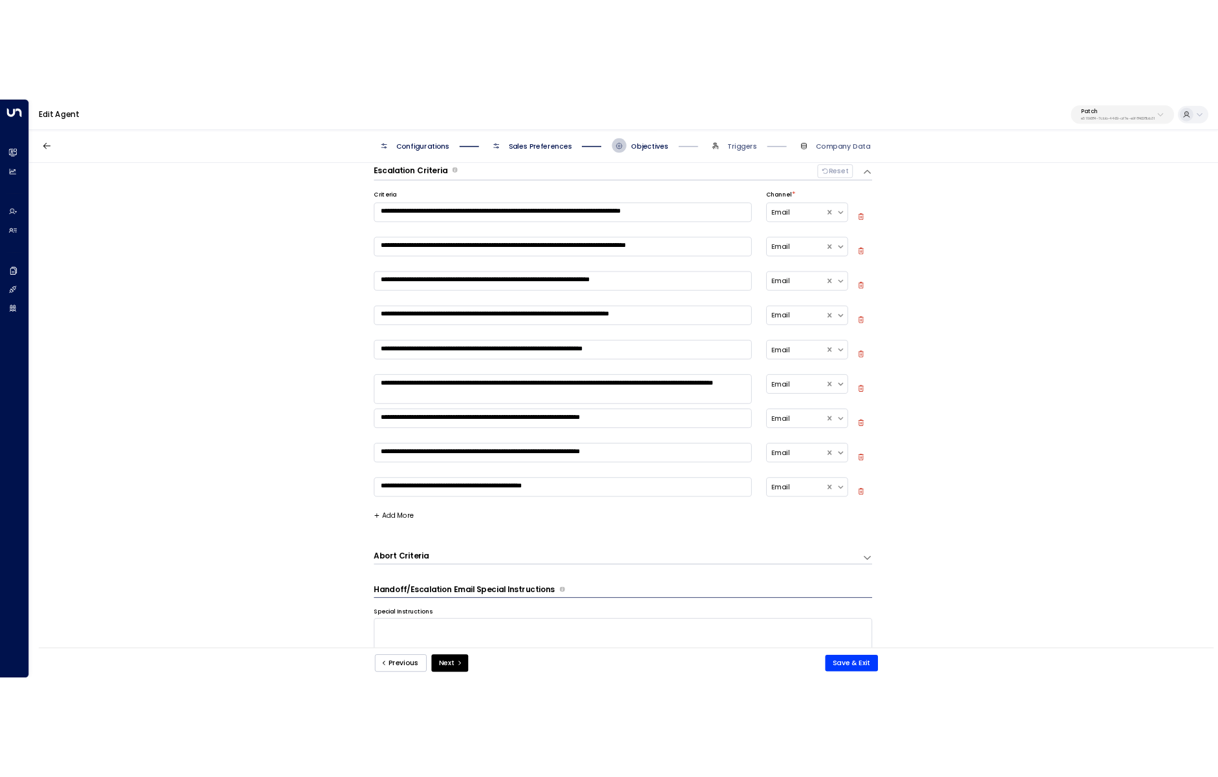
scroll to position [442, 0]
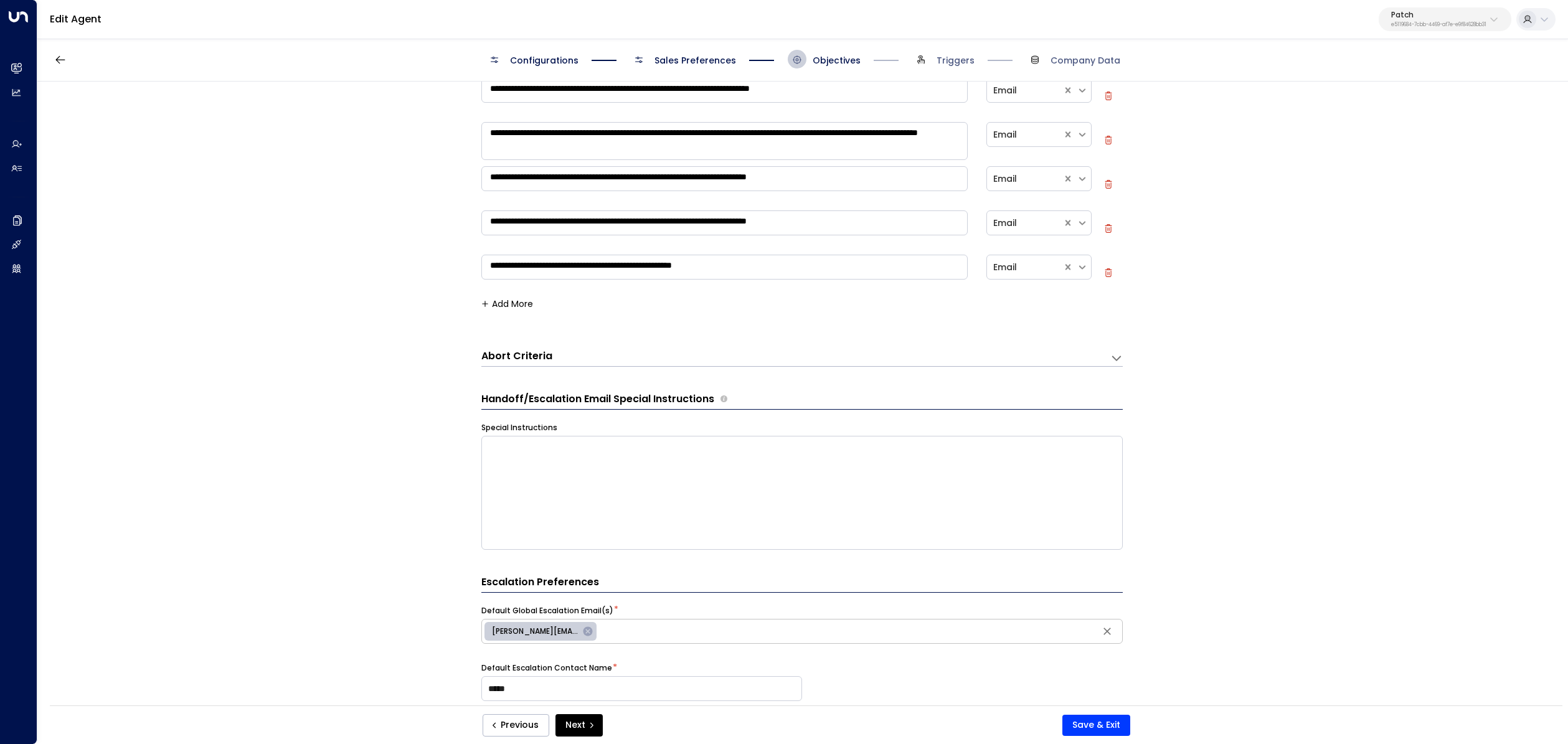
click at [522, 360] on h3 "Abort Criteria" at bounding box center [518, 357] width 71 height 14
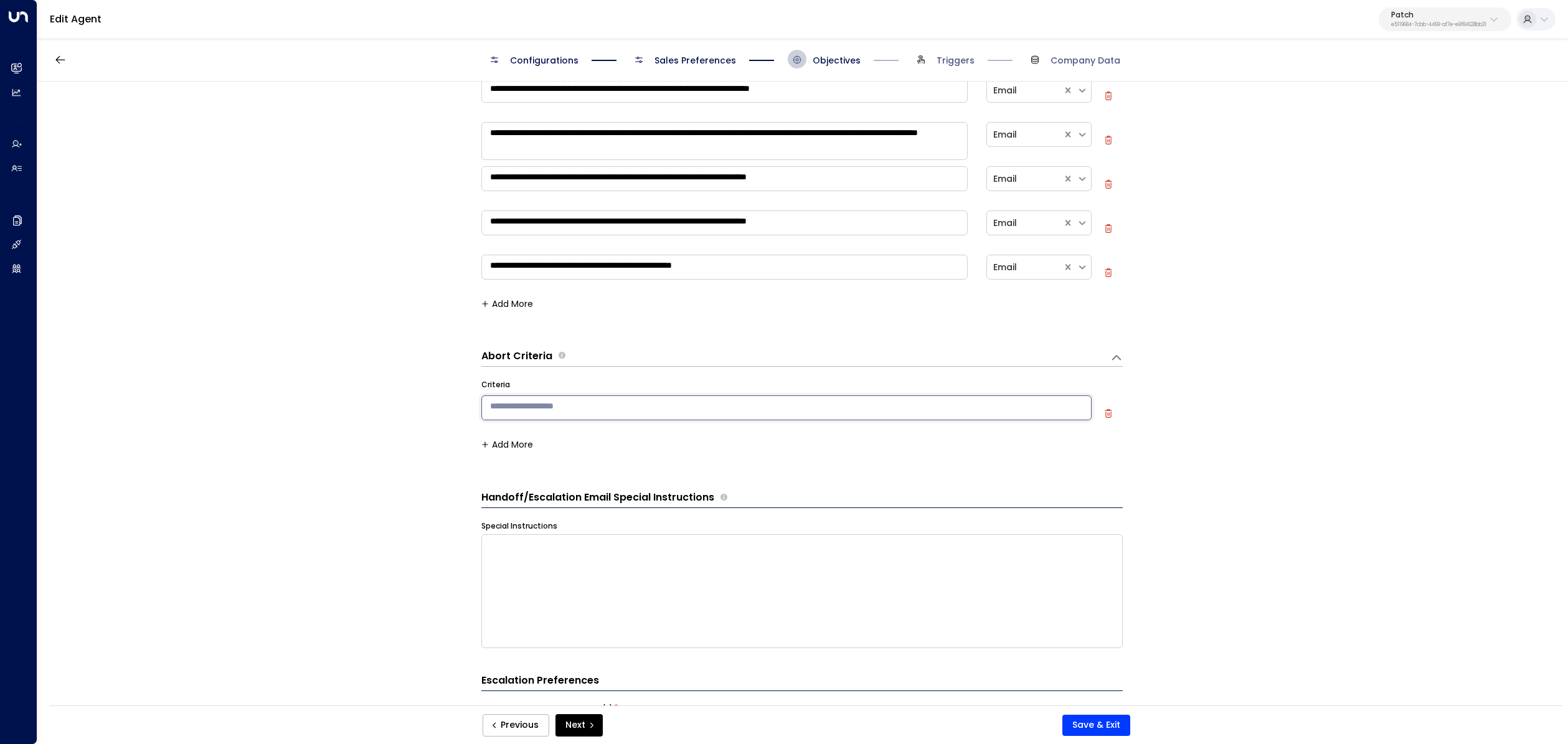
click at [531, 395] on textarea at bounding box center [786, 408] width 610 height 25
paste textarea "**********"
type textarea "**********"
click at [1085, 726] on button "Save & Exit" at bounding box center [1097, 726] width 67 height 21
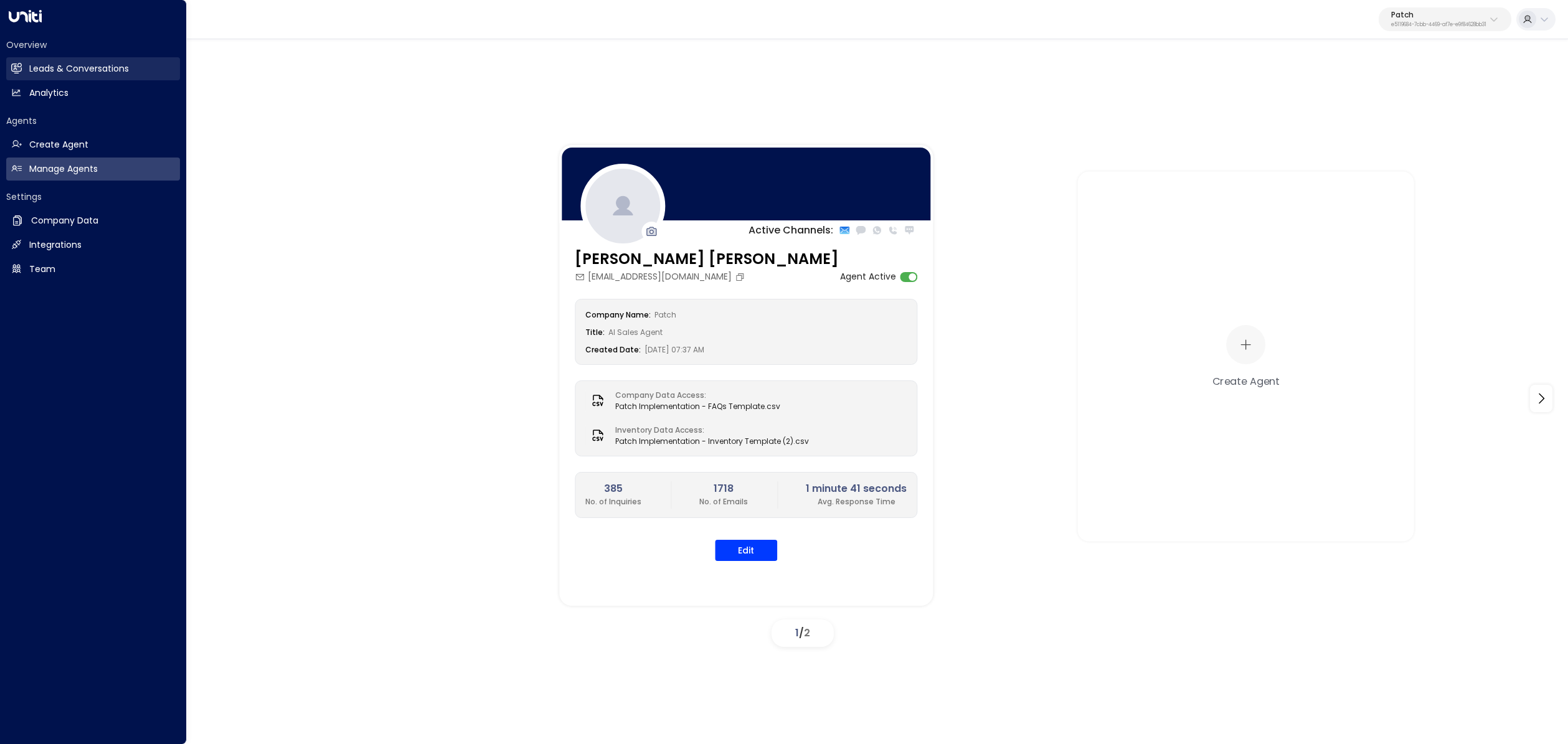
click at [15, 71] on icon at bounding box center [16, 67] width 11 height 8
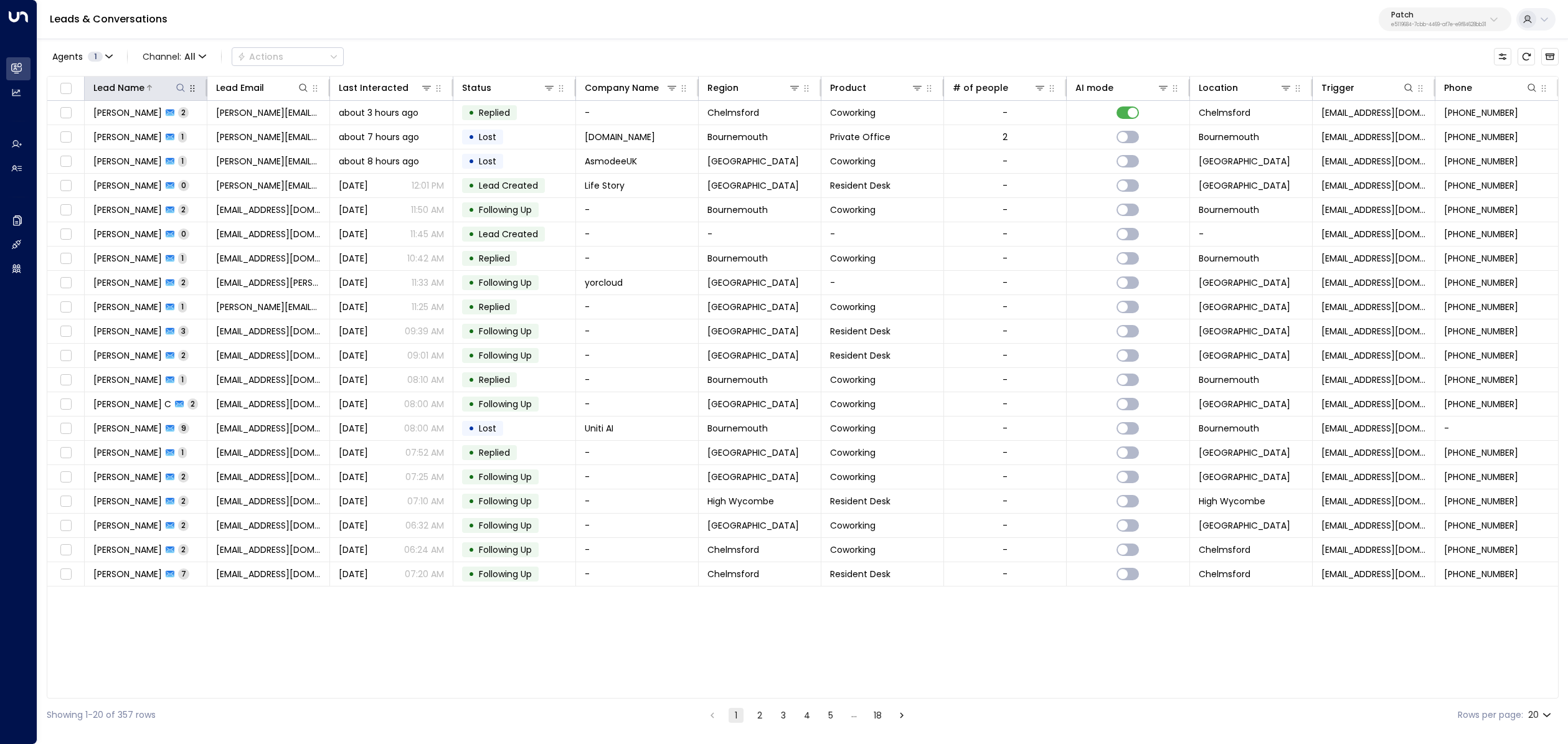
click at [180, 87] on icon at bounding box center [180, 88] width 10 height 10
type input "*****"
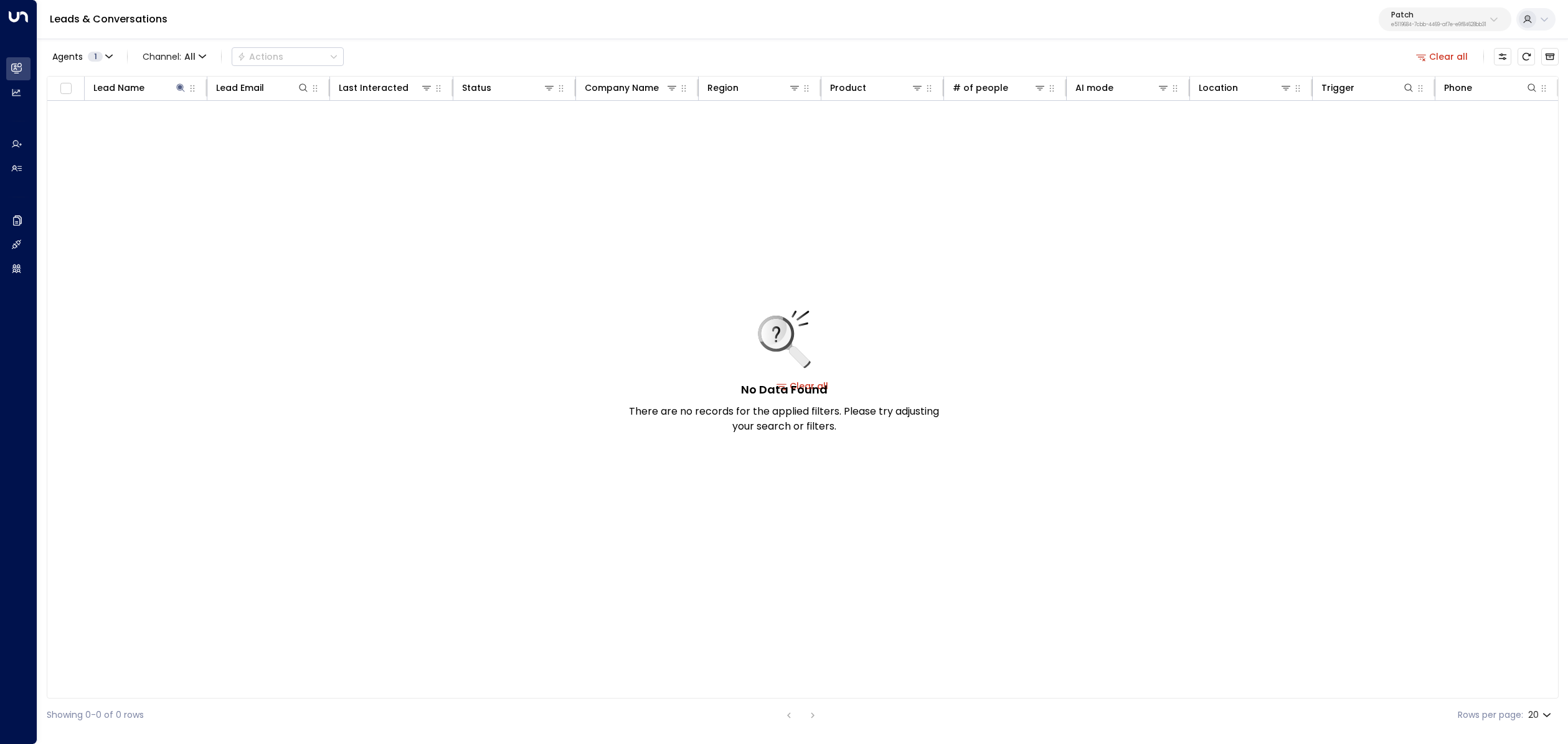
click at [356, 546] on div "No Data Found There are no records for the applied filters. Please try adjustin…" at bounding box center [803, 385] width 1511 height 570
click at [1048, 339] on div "No Data Found There are no records for the applied filters. Please try adjustin…" at bounding box center [803, 385] width 1511 height 570
click at [1547, 56] on icon "Archived Leads" at bounding box center [1551, 57] width 10 height 7
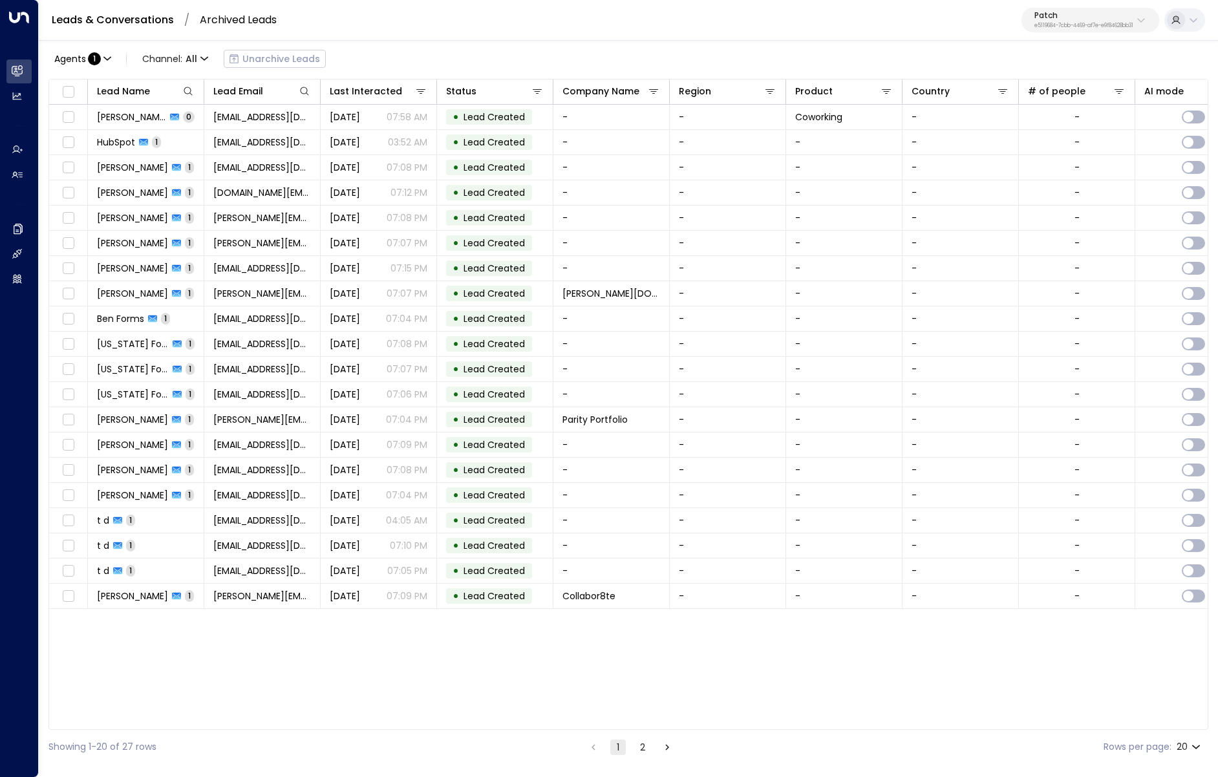
click at [116, 26] on link "Leads & Conversations" at bounding box center [113, 19] width 122 height 15
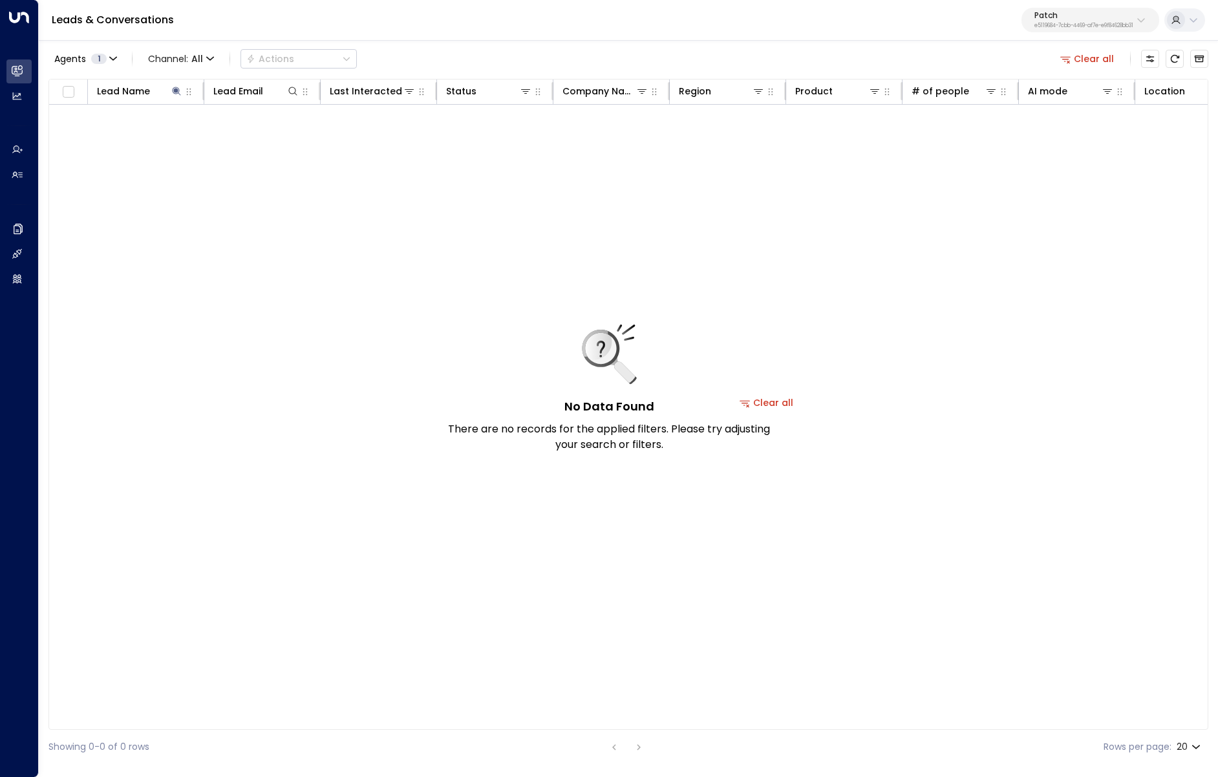
click at [1102, 65] on button "Clear all" at bounding box center [1087, 59] width 65 height 18
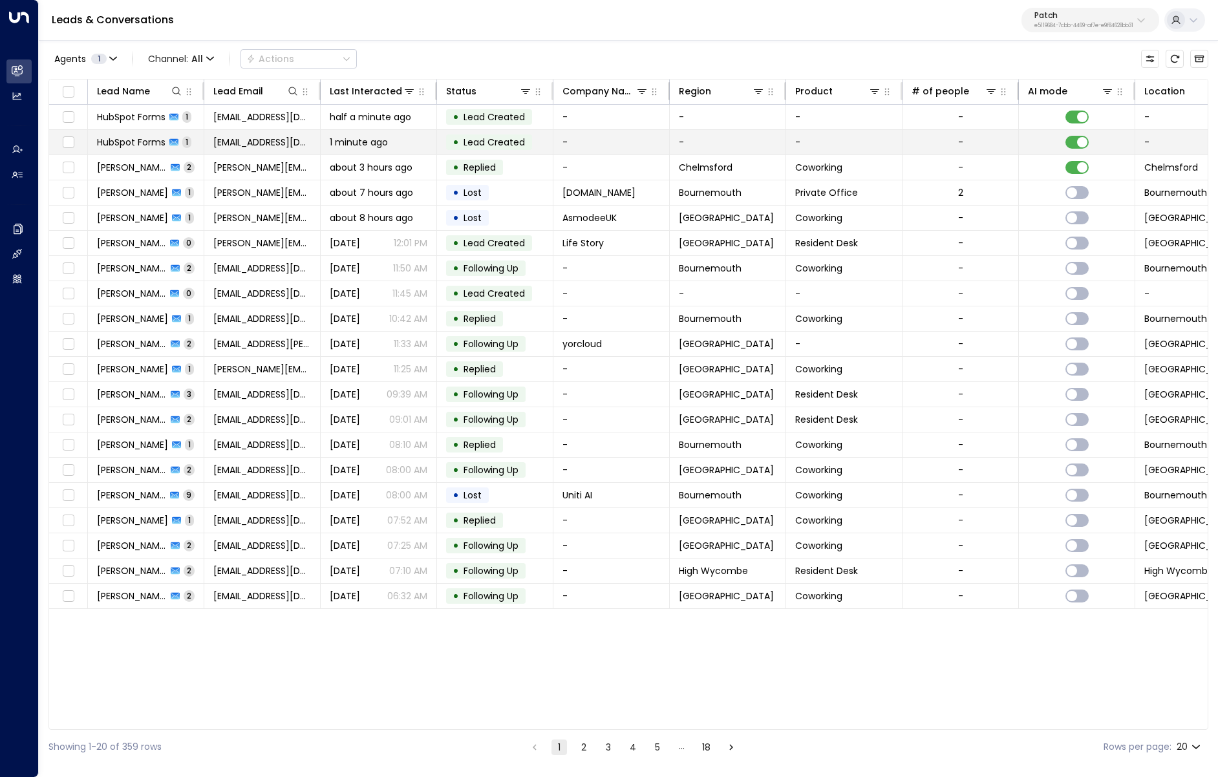
click at [338, 147] on span "1 minute ago" at bounding box center [359, 142] width 58 height 13
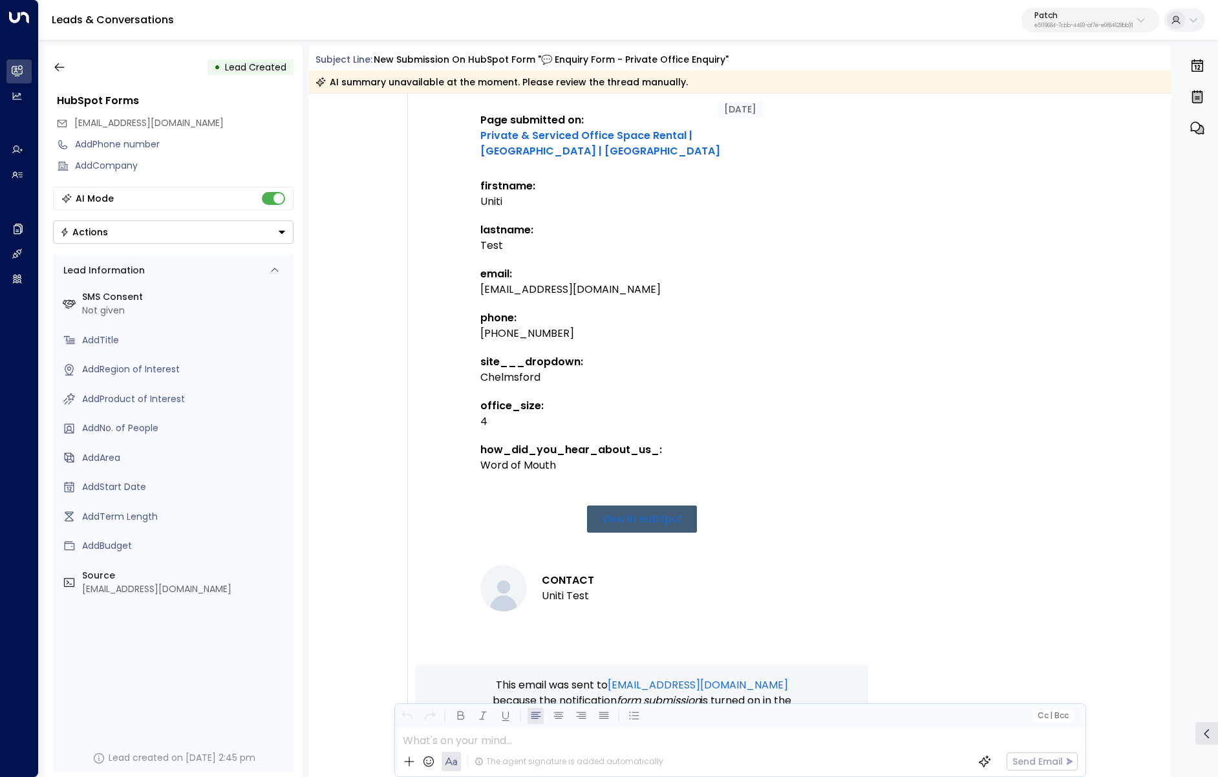
scroll to position [467, 0]
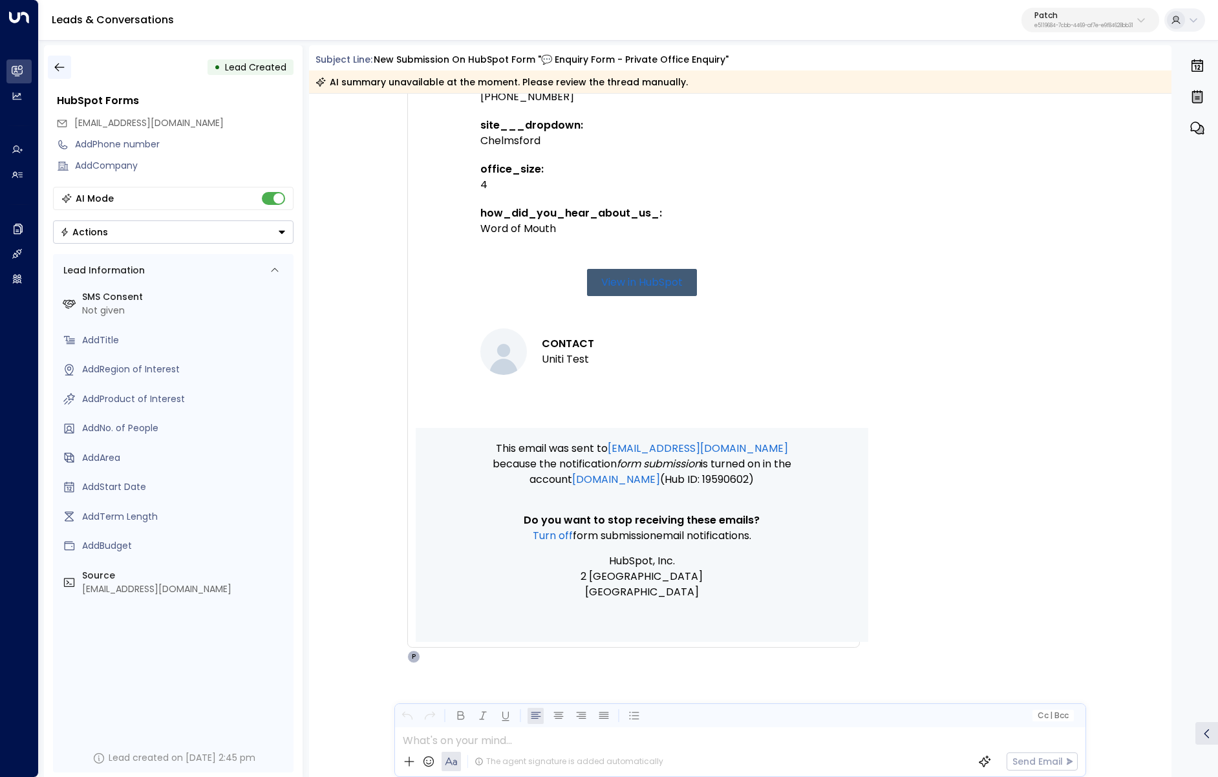
click at [64, 66] on icon "button" at bounding box center [59, 67] width 13 height 13
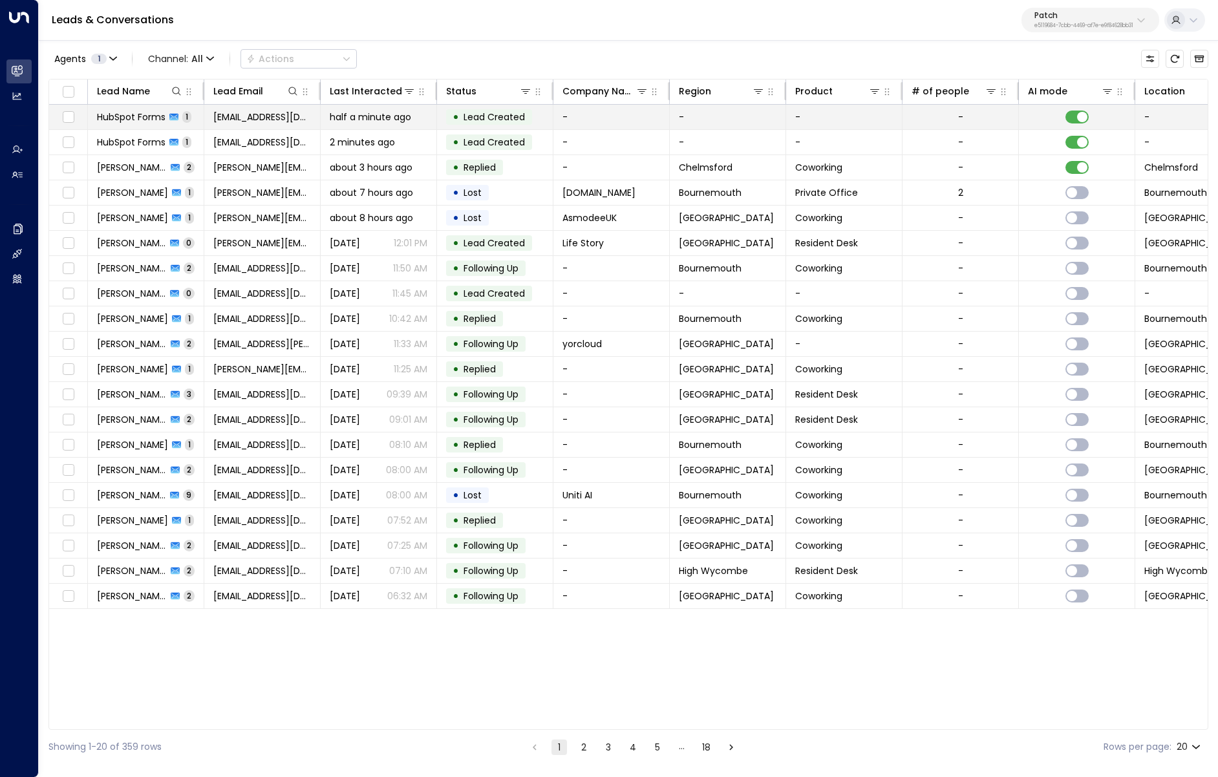
click at [151, 123] on td "HubSpot Forms 1" at bounding box center [146, 117] width 116 height 25
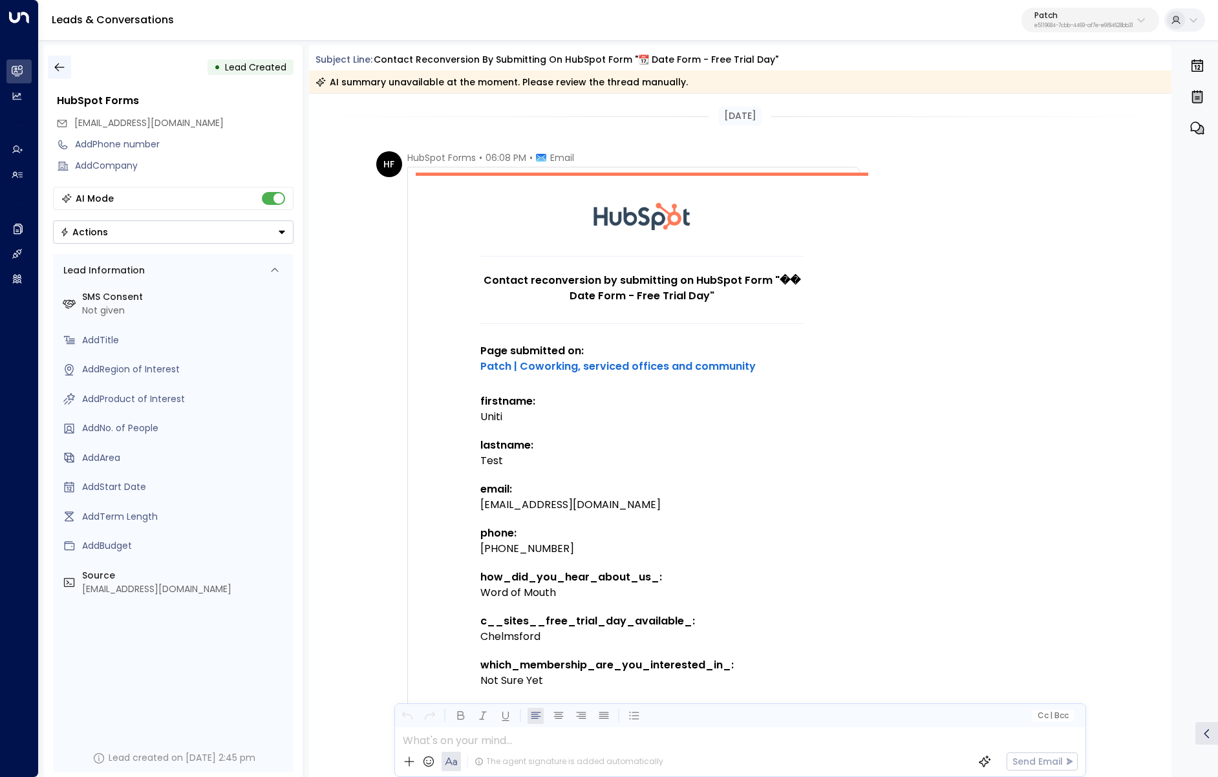
click at [68, 68] on button "button" at bounding box center [59, 67] width 23 height 23
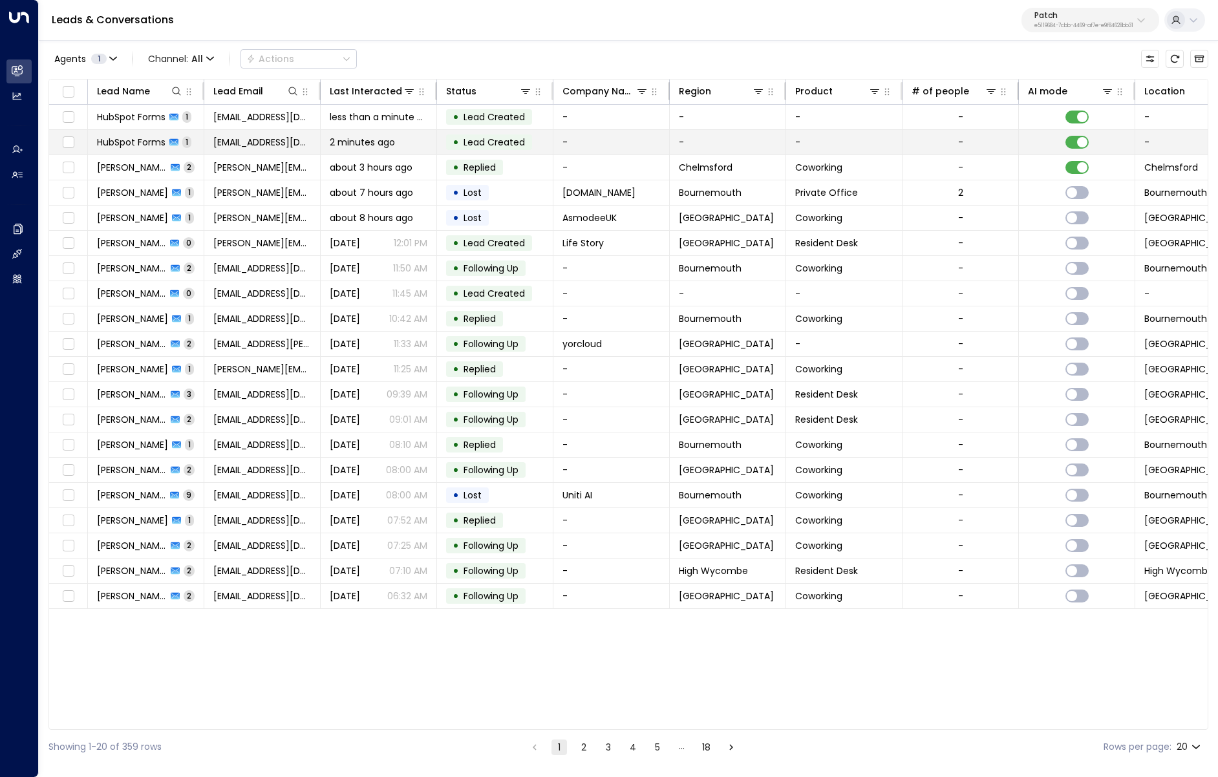
click at [139, 142] on span "HubSpot Forms" at bounding box center [131, 142] width 69 height 13
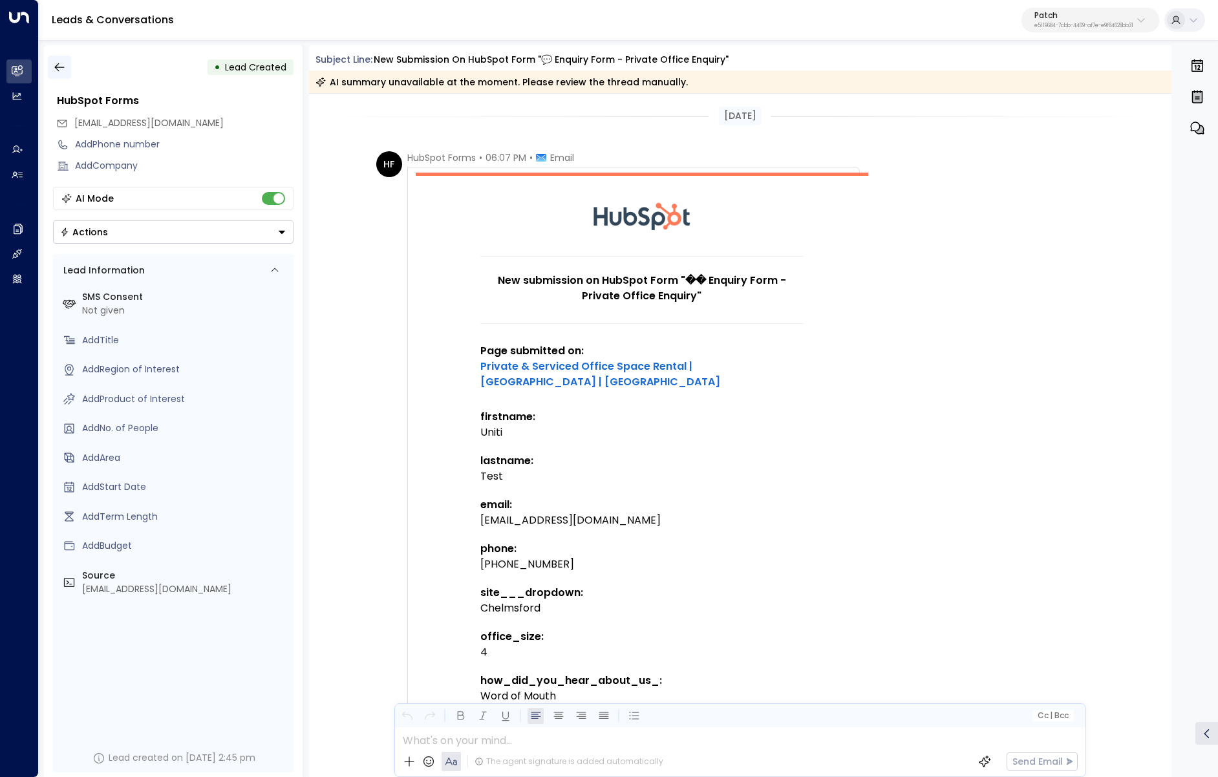
click at [67, 67] on button "button" at bounding box center [59, 67] width 23 height 23
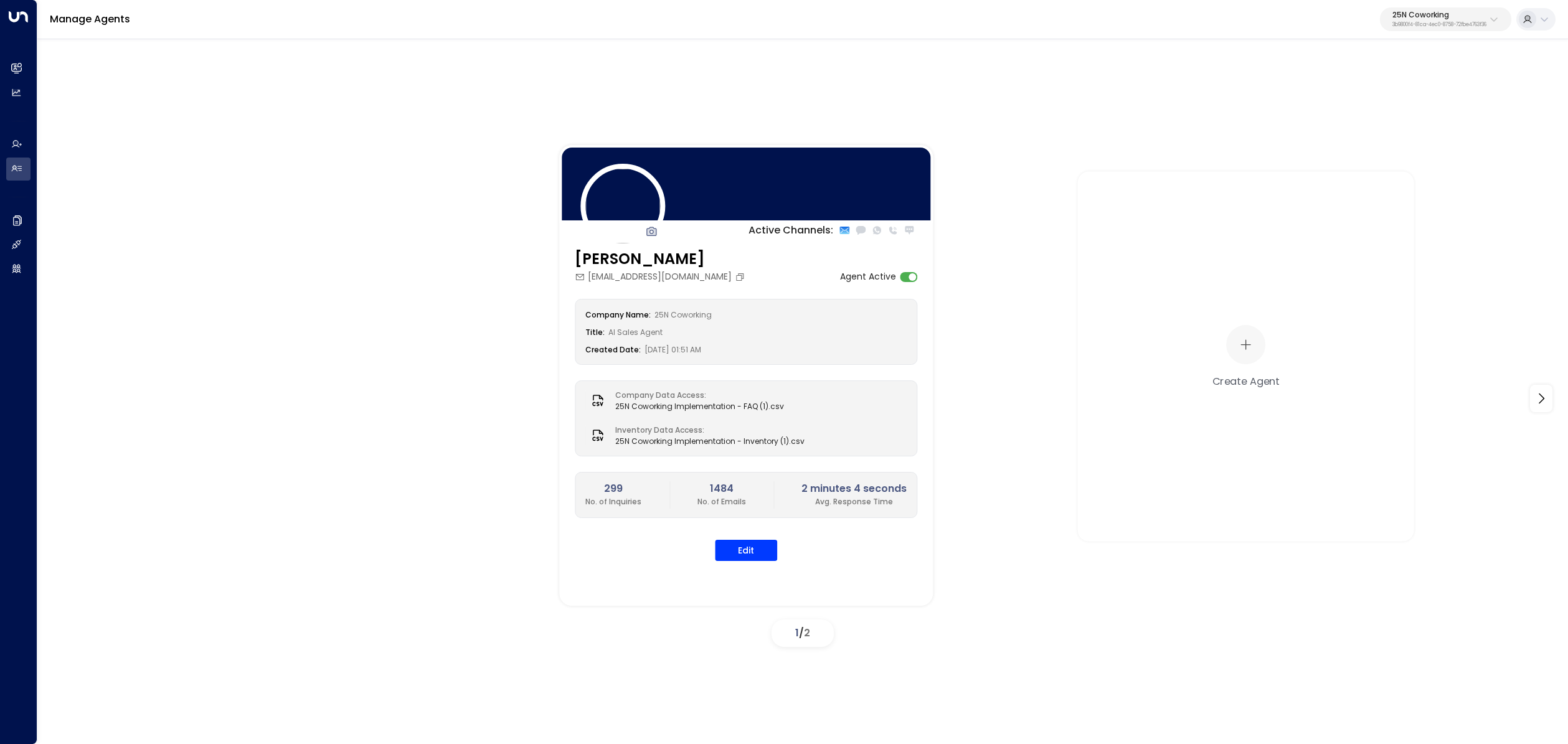
click at [1463, 23] on p "3b9800f4-81ca-4ec0-8758-72fbe4763f36" at bounding box center [1440, 24] width 94 height 5
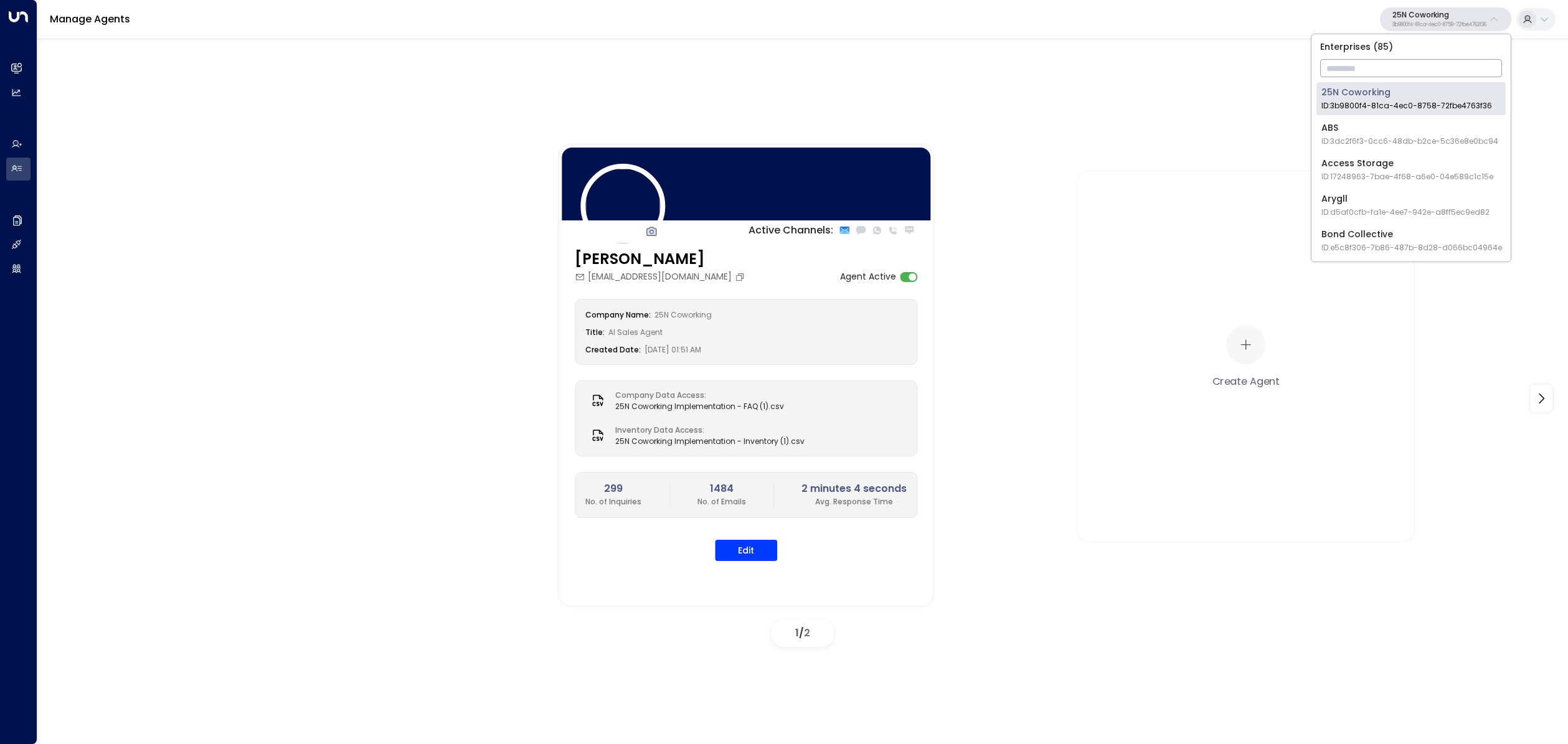
click at [1408, 65] on input "text" at bounding box center [1411, 68] width 182 height 23
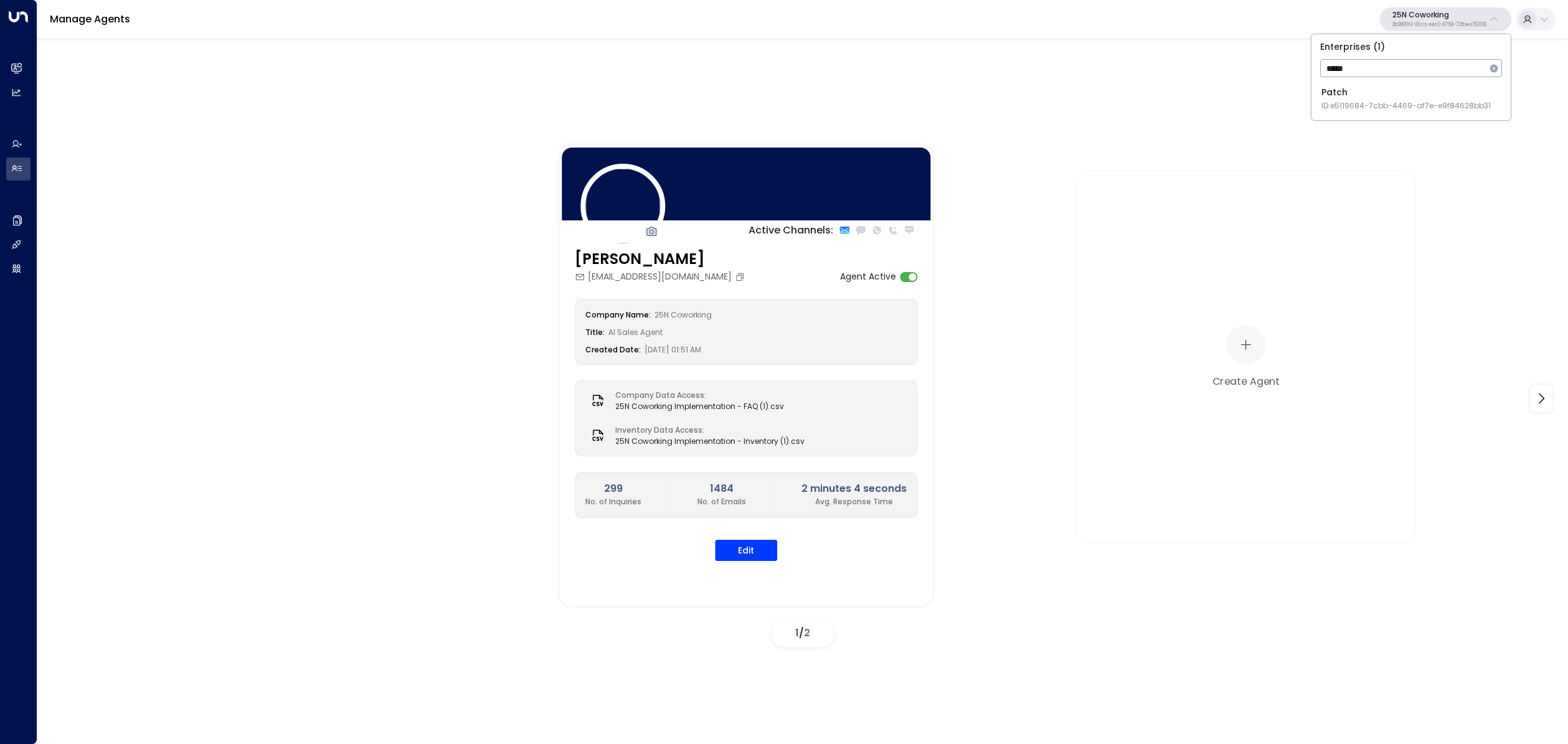
type input "*****"
click at [1363, 101] on span "ID: e5119684-7cbb-4469-af7e-e9f84628bb31" at bounding box center [1406, 106] width 170 height 12
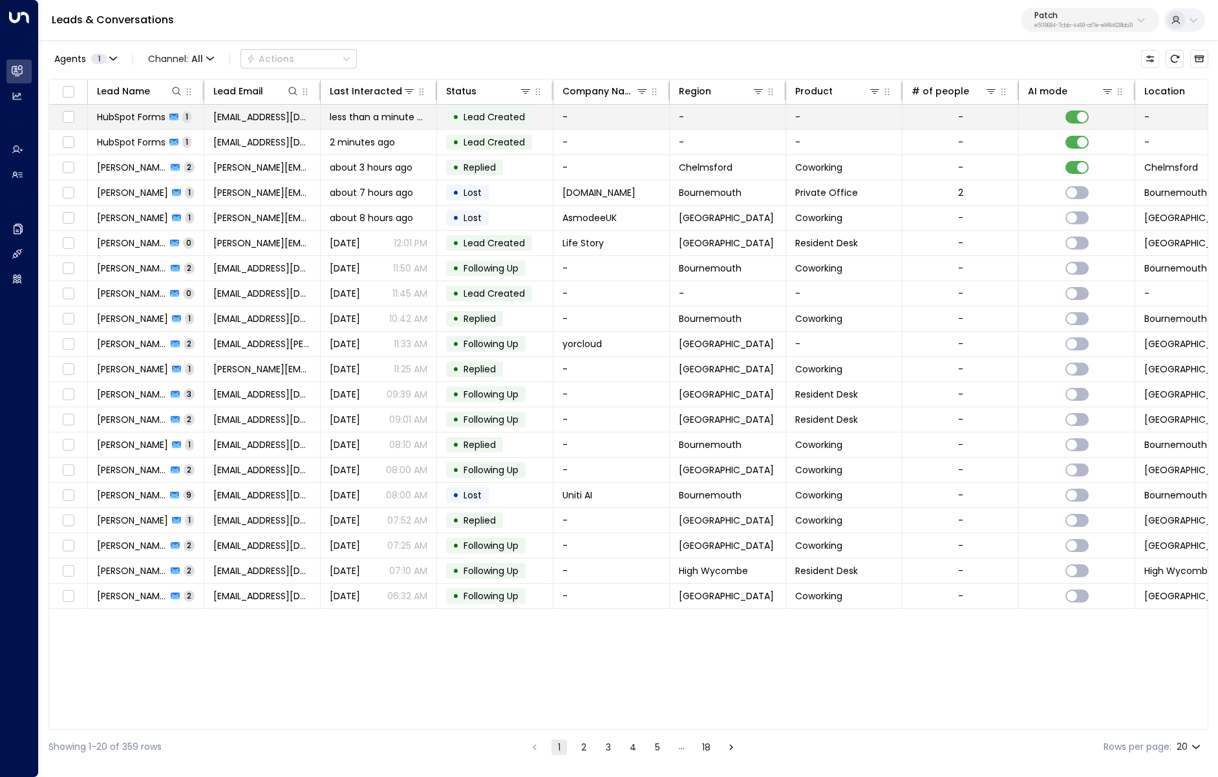
click at [153, 118] on span "HubSpot Forms" at bounding box center [131, 117] width 69 height 13
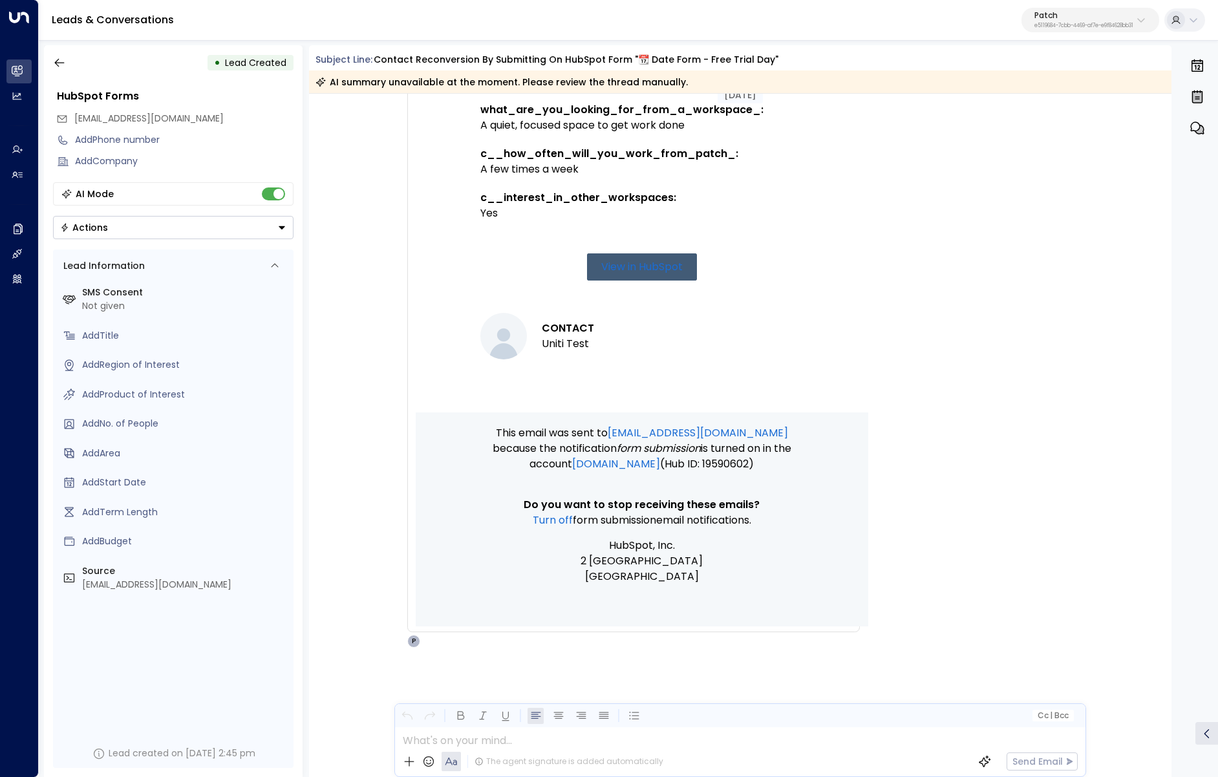
scroll to position [6, 0]
click at [64, 63] on icon "button" at bounding box center [59, 61] width 13 height 13
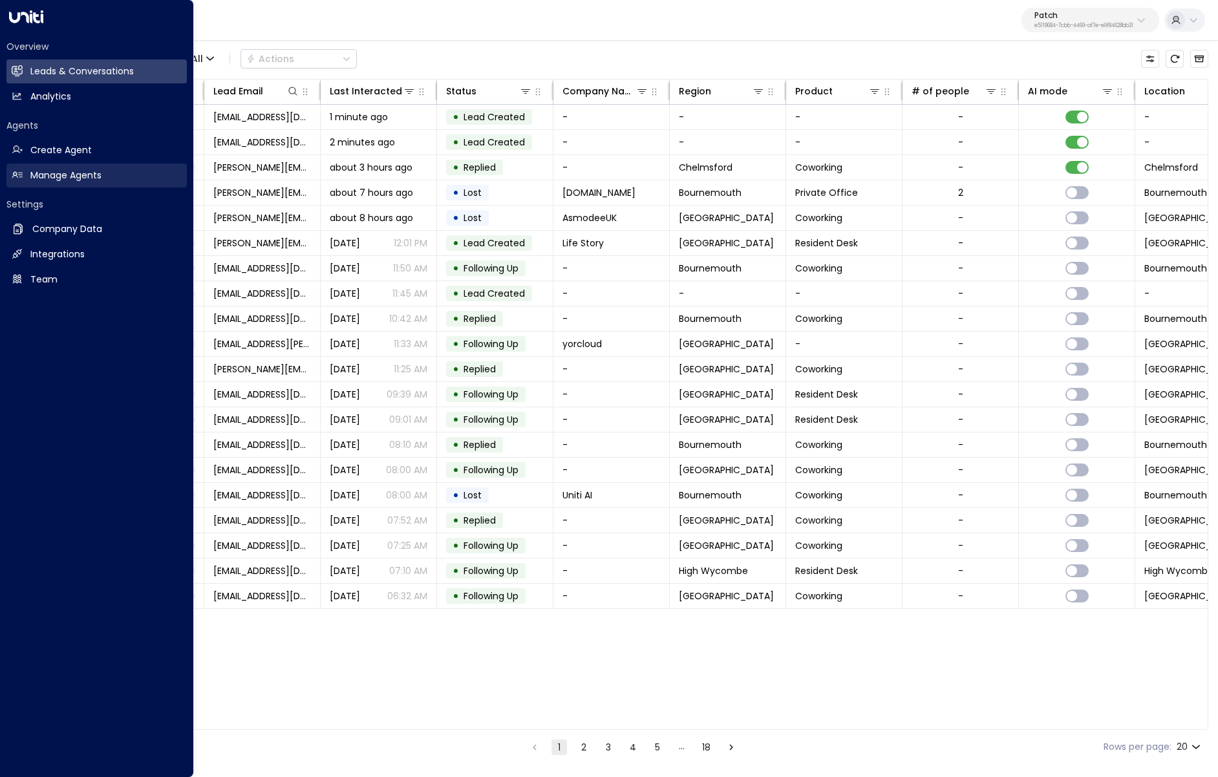
click at [61, 174] on h2 "Manage Agents" at bounding box center [65, 176] width 71 height 14
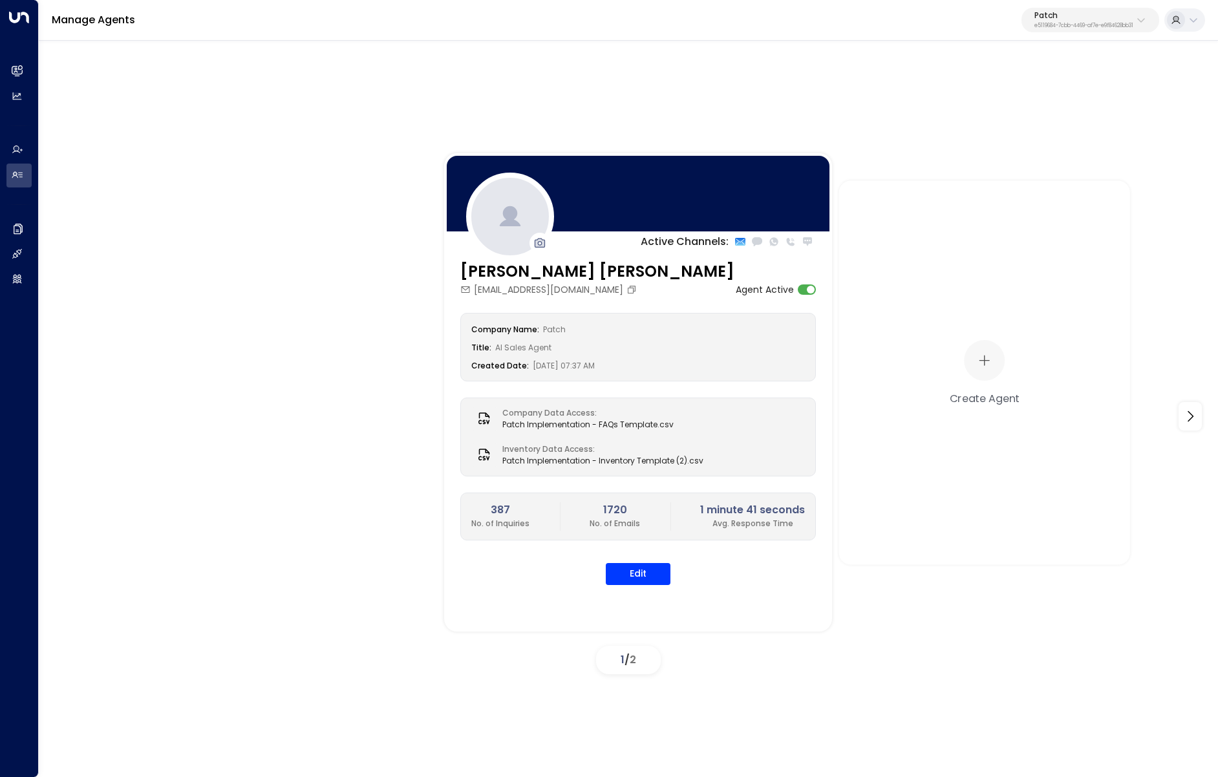
drag, startPoint x: 39, startPoint y: 66, endPoint x: 32, endPoint y: 68, distance: 8.0
click at [37, 67] on div "Overview Leads & Conversations Leads & Conversations Analytics Analytics Agents…" at bounding box center [609, 387] width 1218 height 774
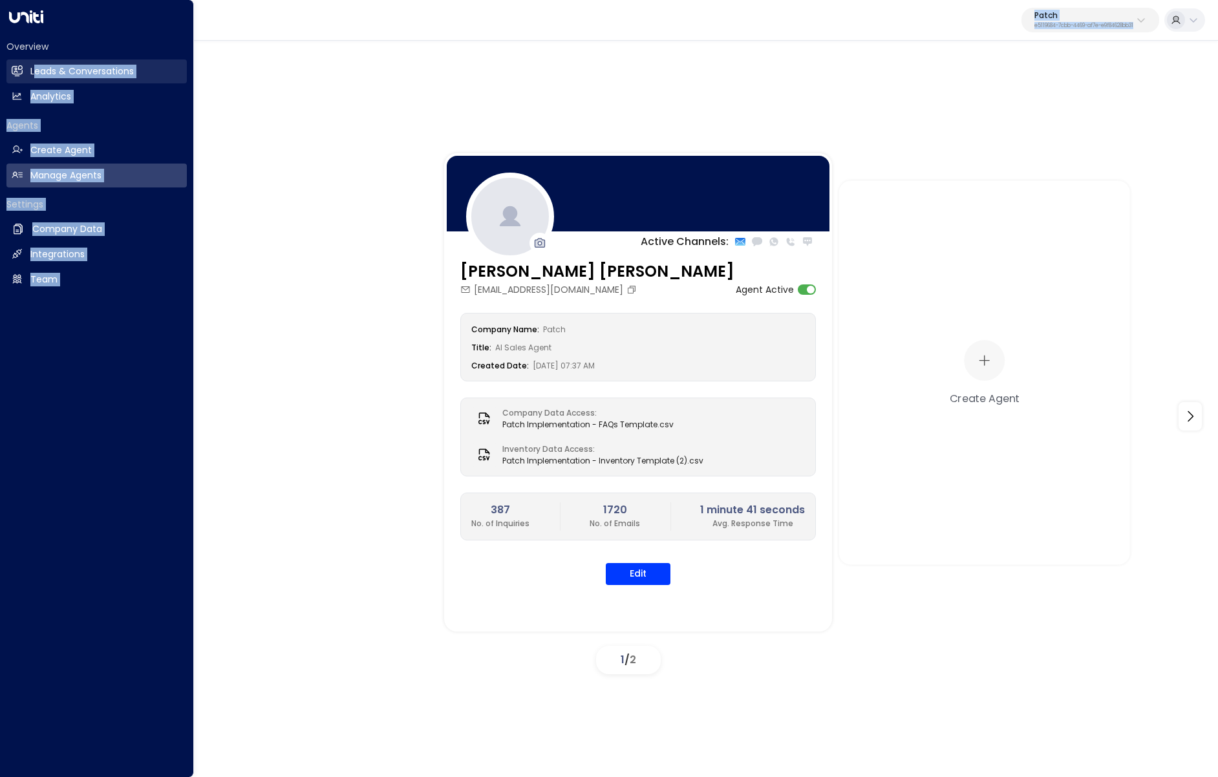
click at [24, 70] on link "Leads & Conversations Leads & Conversations" at bounding box center [96, 71] width 180 height 24
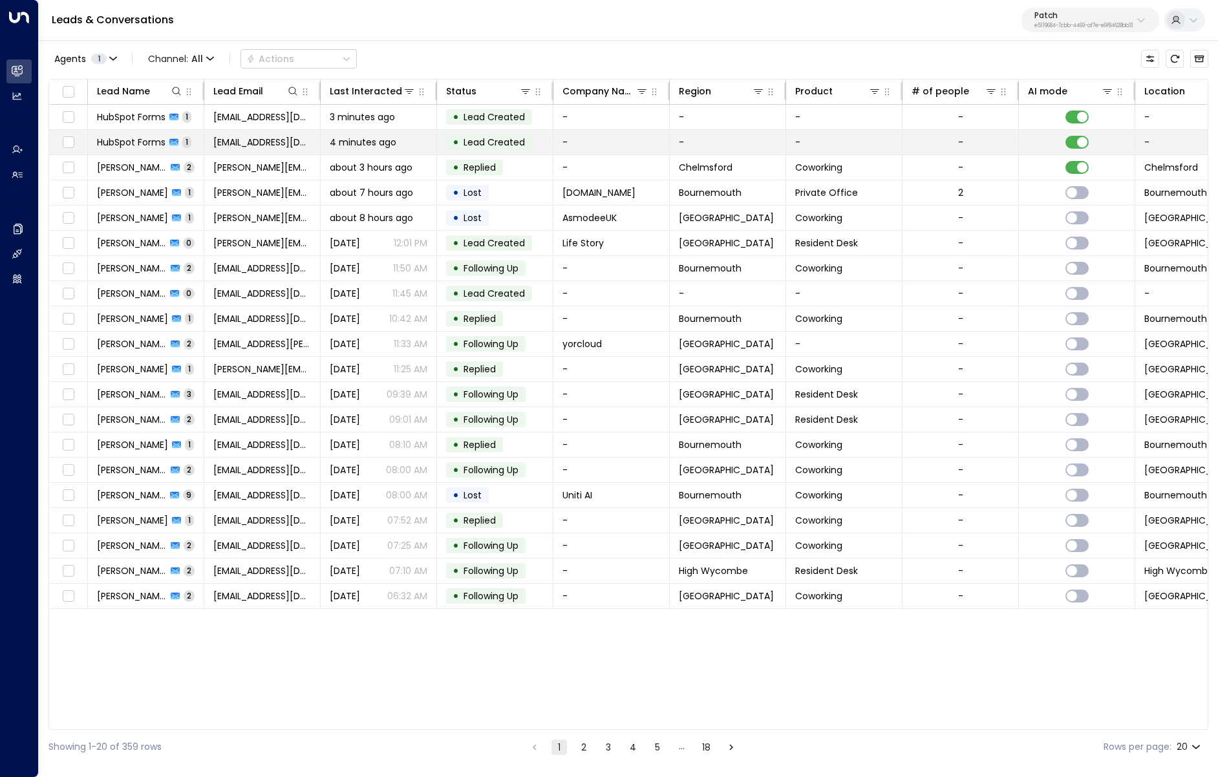
click at [151, 137] on span "HubSpot Forms" at bounding box center [131, 142] width 69 height 13
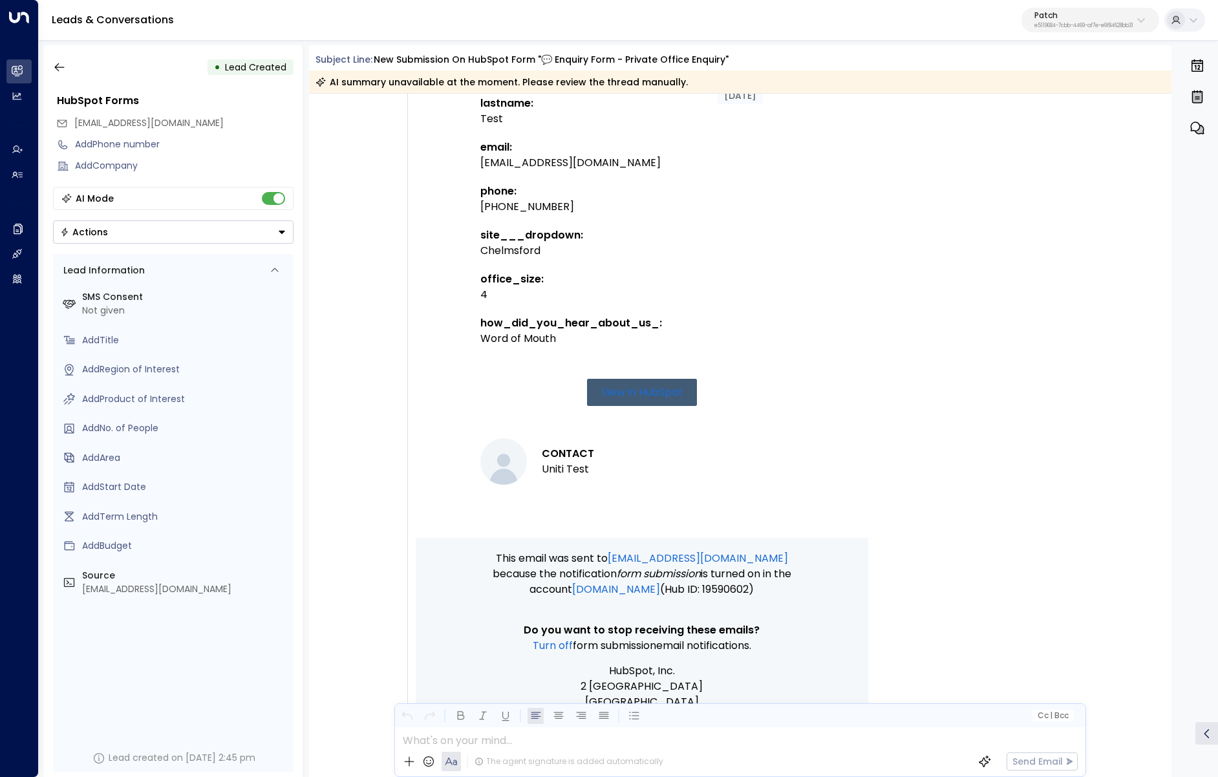
scroll to position [467, 0]
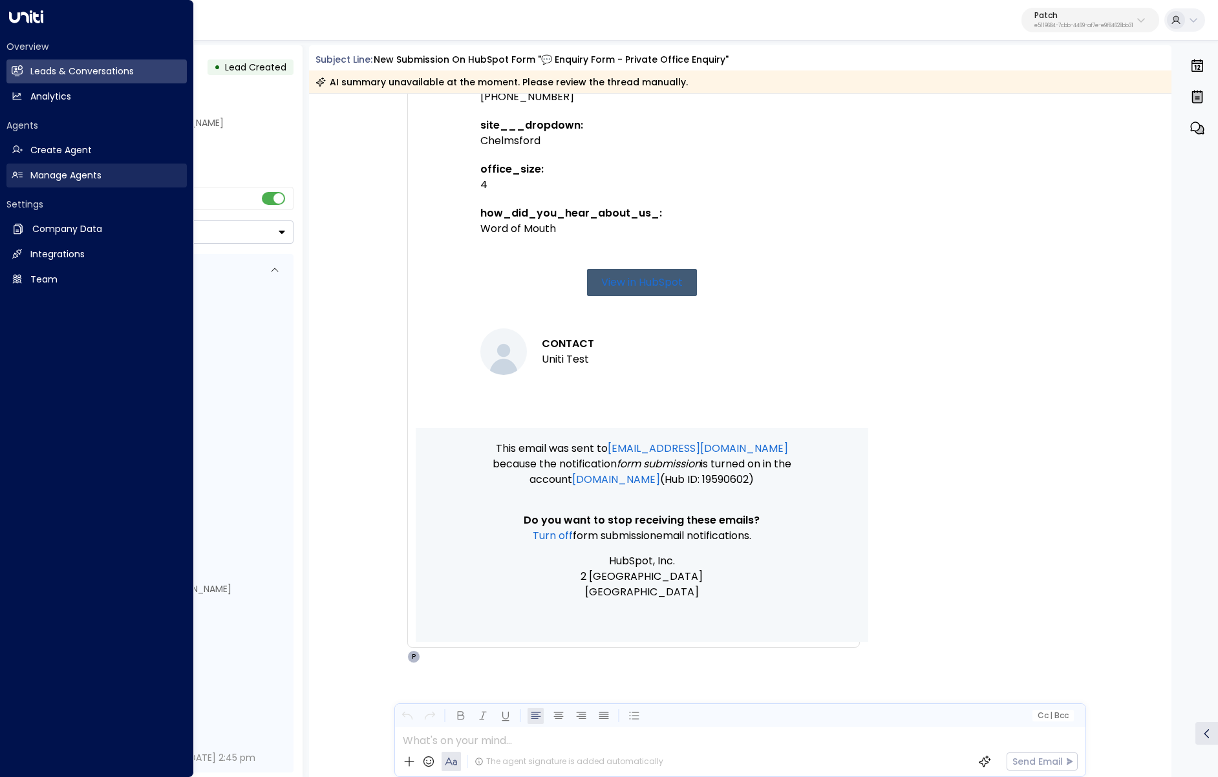
click at [82, 180] on h2 "Manage Agents" at bounding box center [65, 176] width 71 height 14
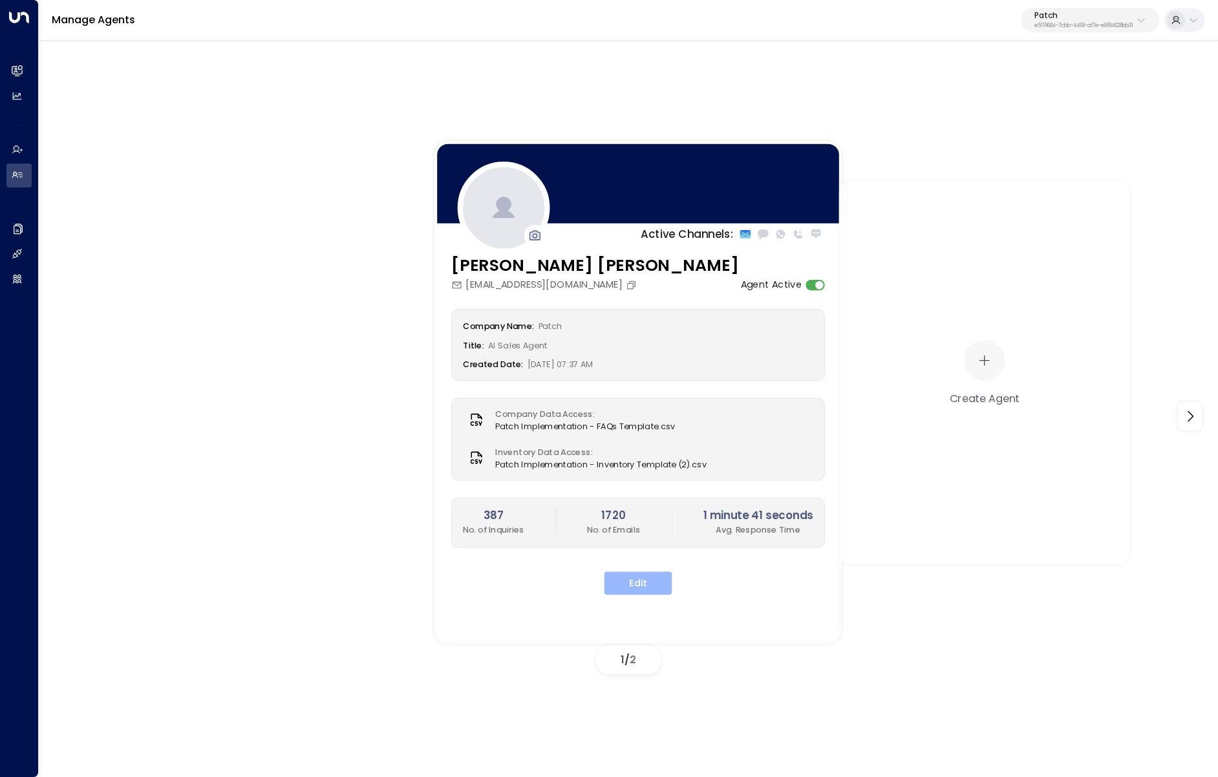
click at [649, 589] on button "Edit" at bounding box center [638, 582] width 68 height 23
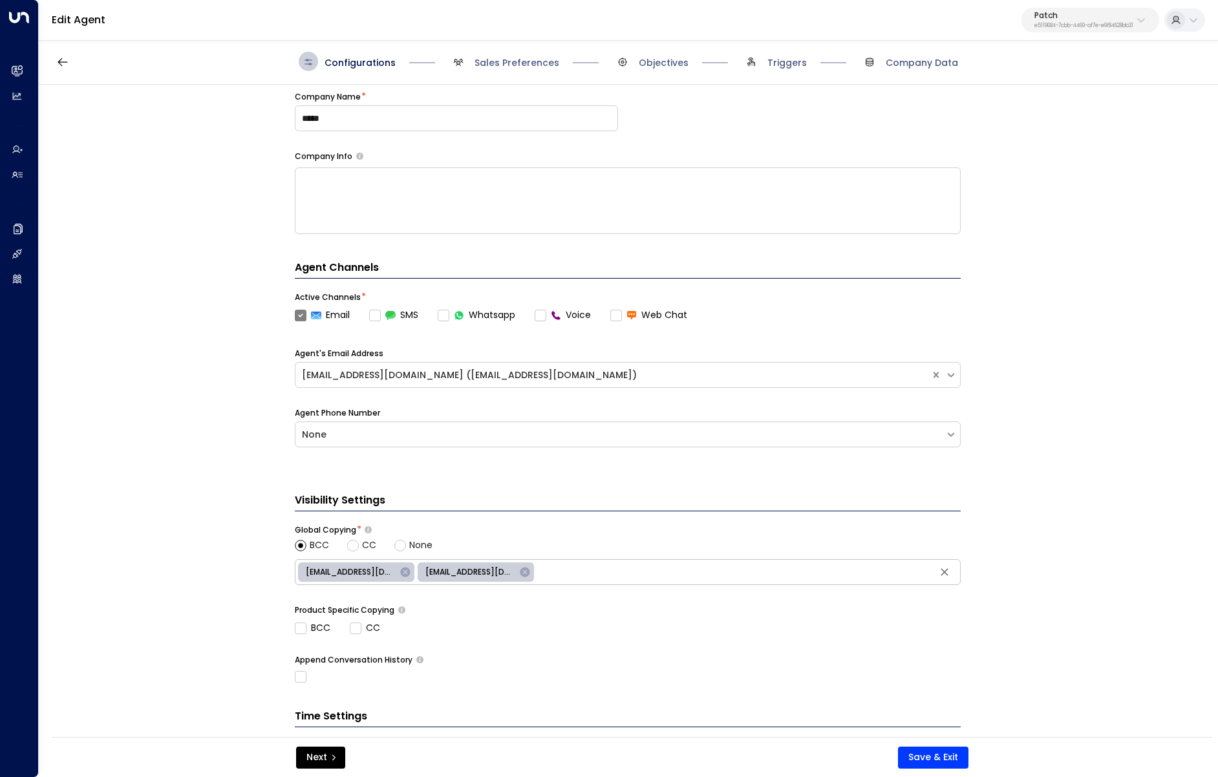
scroll to position [263, 0]
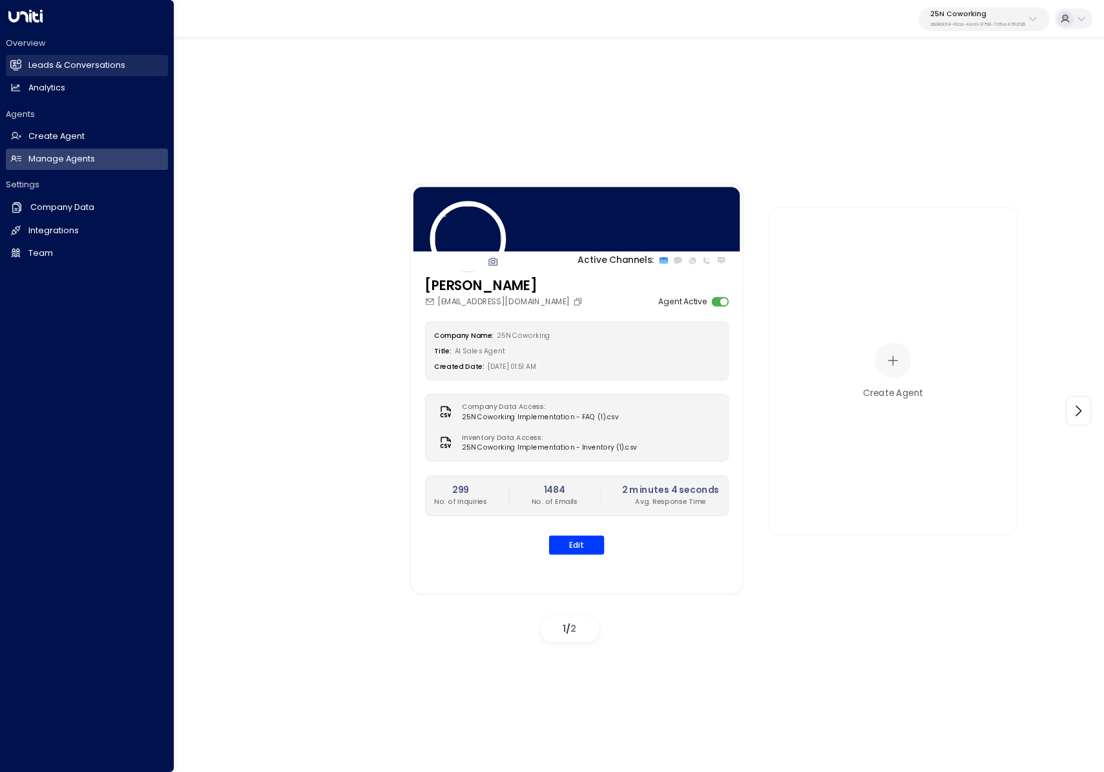
click at [21, 66] on icon at bounding box center [15, 64] width 11 height 8
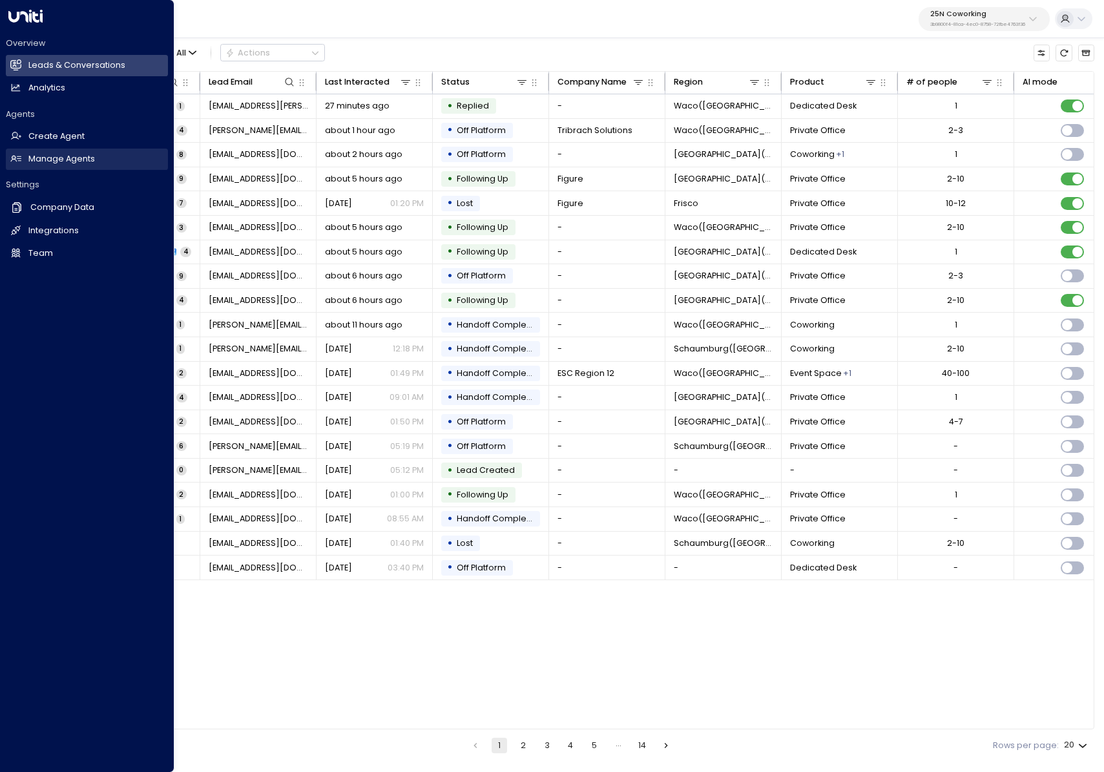
click at [21, 158] on icon at bounding box center [15, 158] width 11 height 11
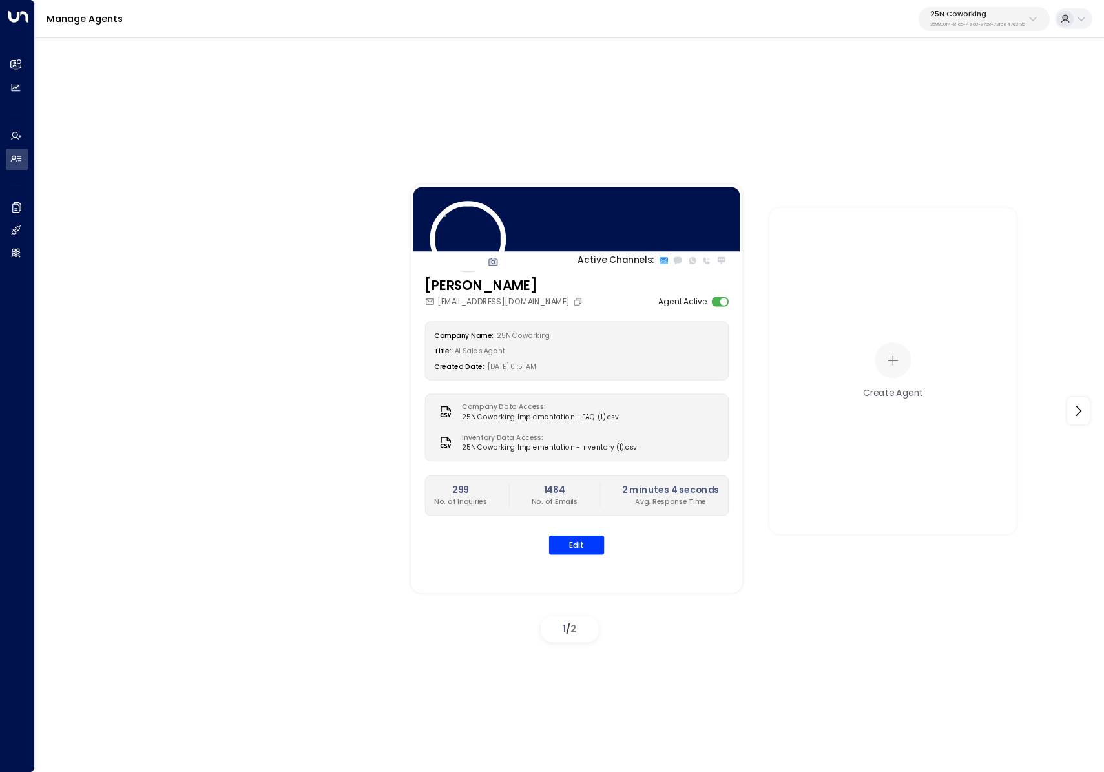
click at [982, 10] on p "25N Coworking" at bounding box center [978, 14] width 95 height 8
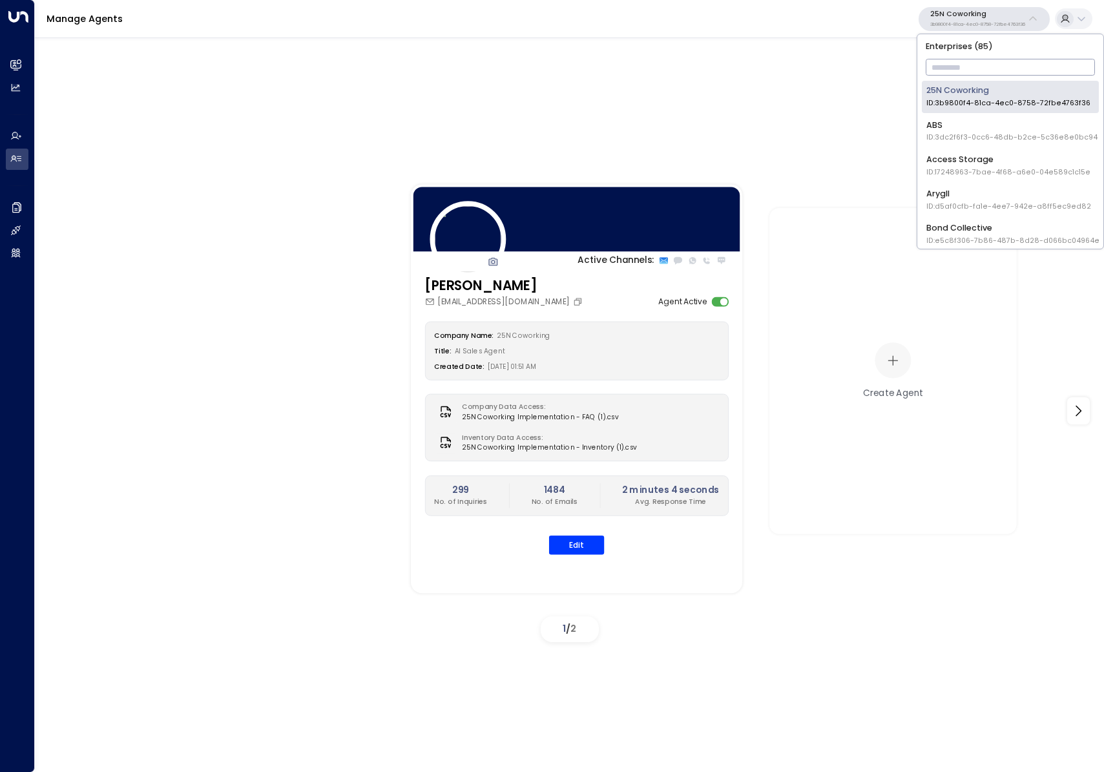
click at [941, 61] on input "text" at bounding box center [1011, 67] width 170 height 23
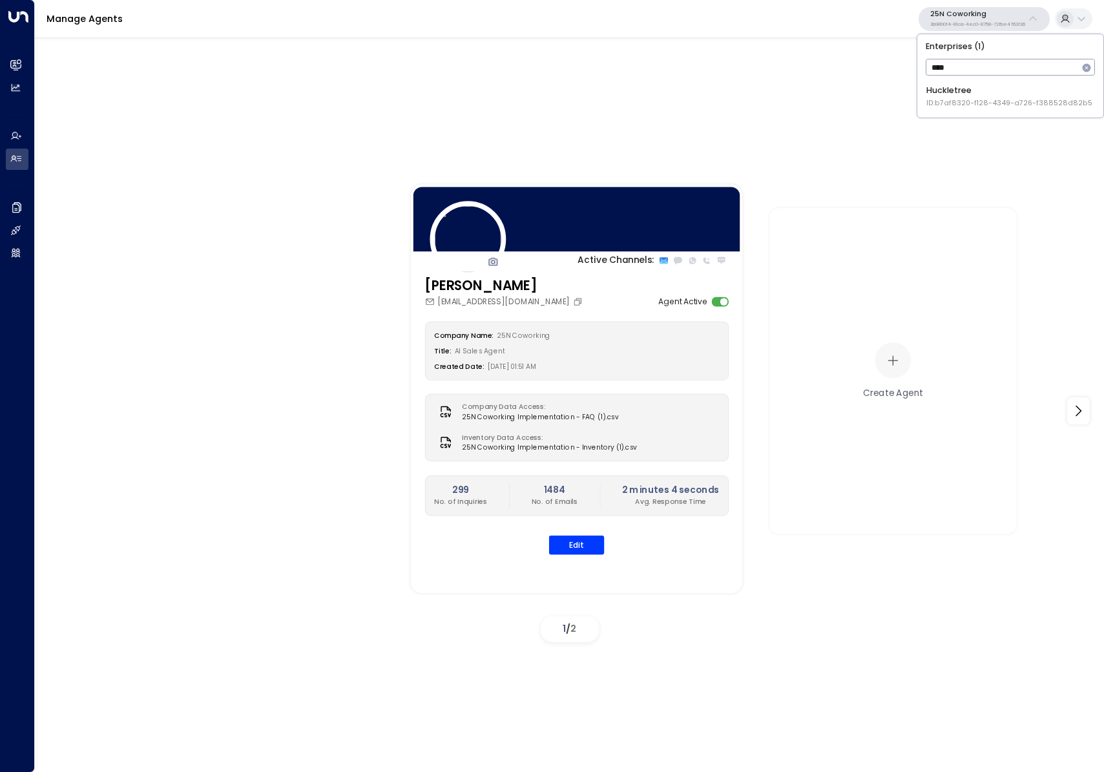
type input "****"
click at [1006, 96] on div "Huckletree ID: b7af8320-f128-4349-a726-f388528d82b5" at bounding box center [1010, 97] width 166 height 24
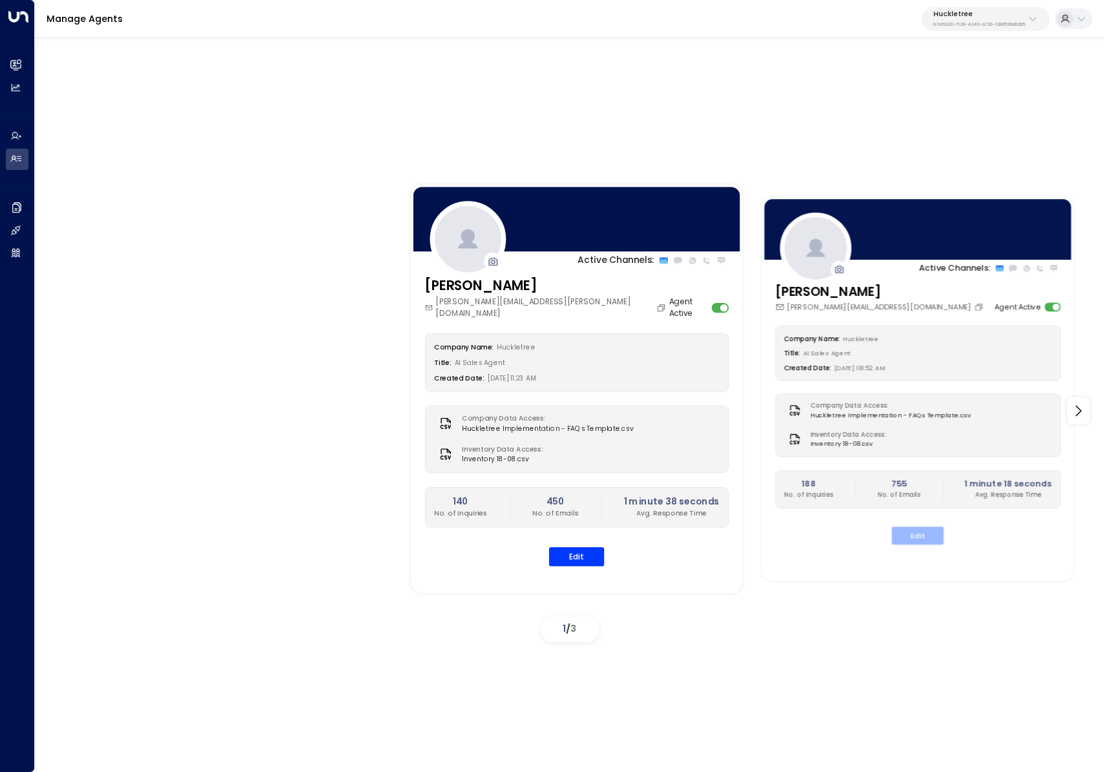
click at [940, 533] on button "Edit" at bounding box center [918, 536] width 52 height 18
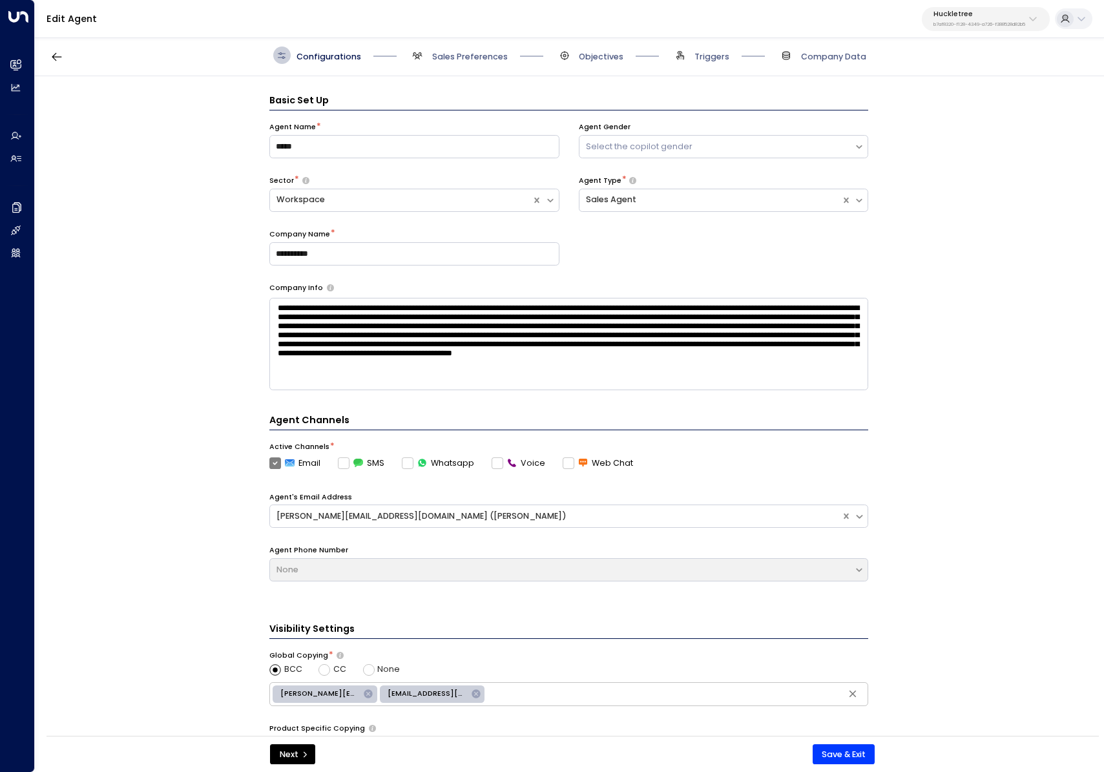
scroll to position [17, 0]
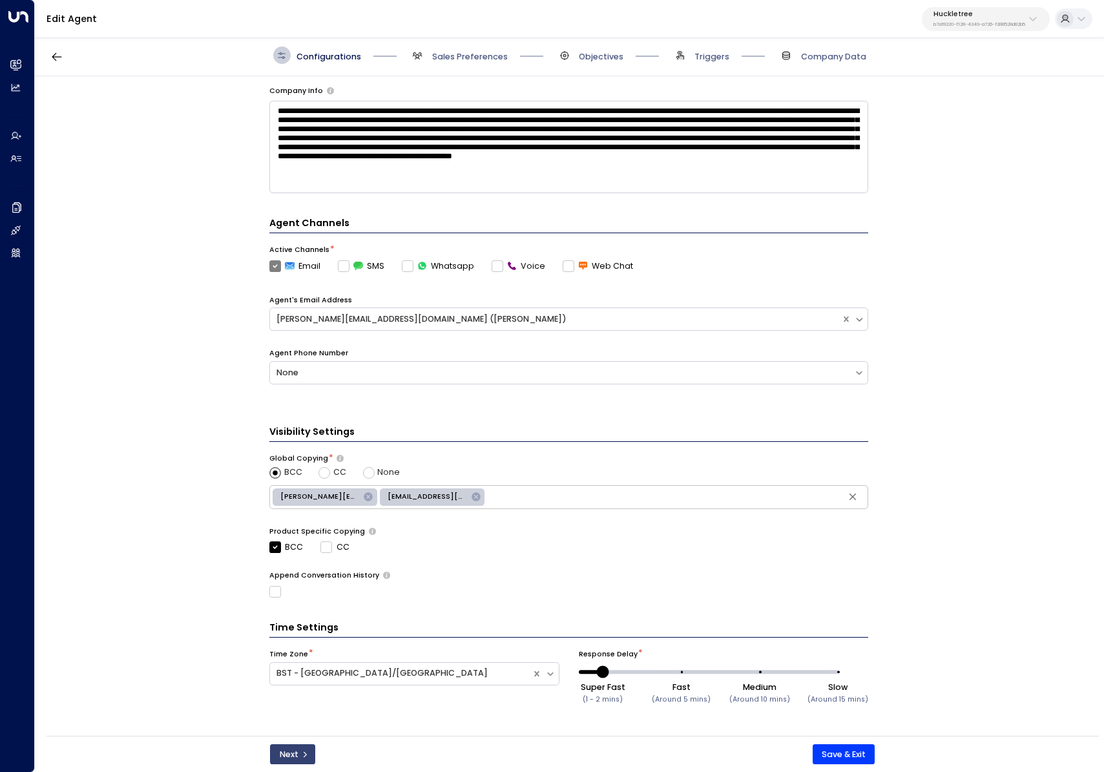
click at [297, 754] on button "Next" at bounding box center [292, 754] width 45 height 21
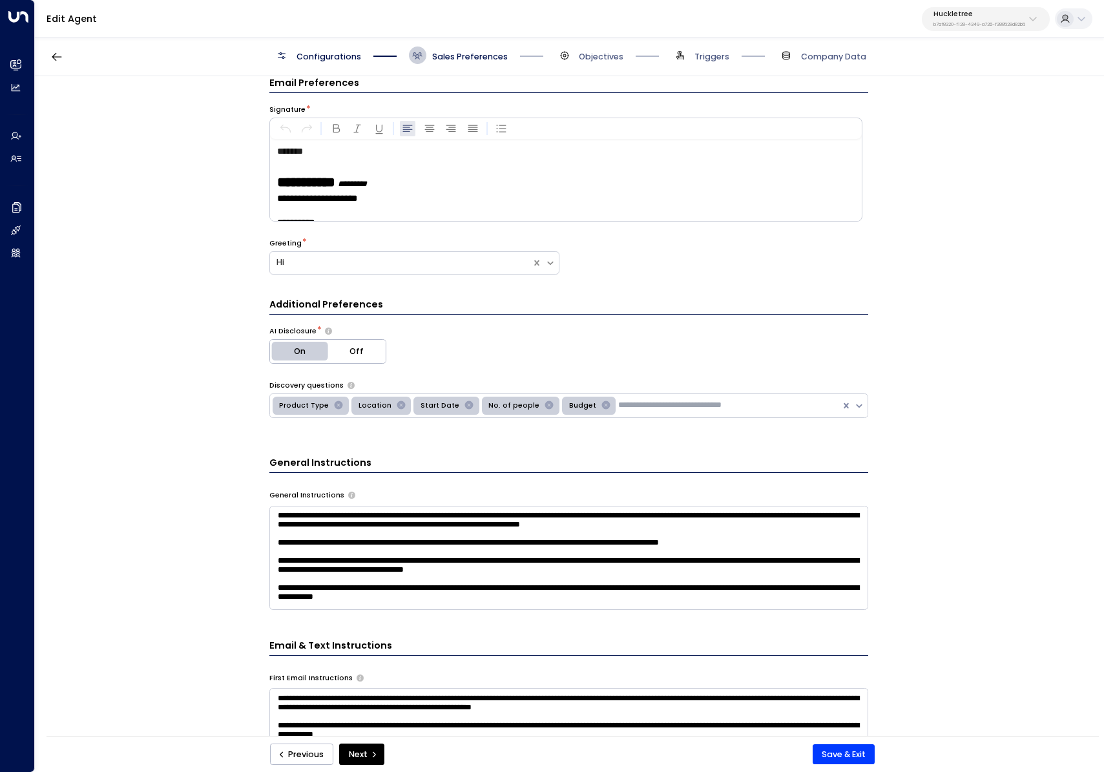
scroll to position [552, 0]
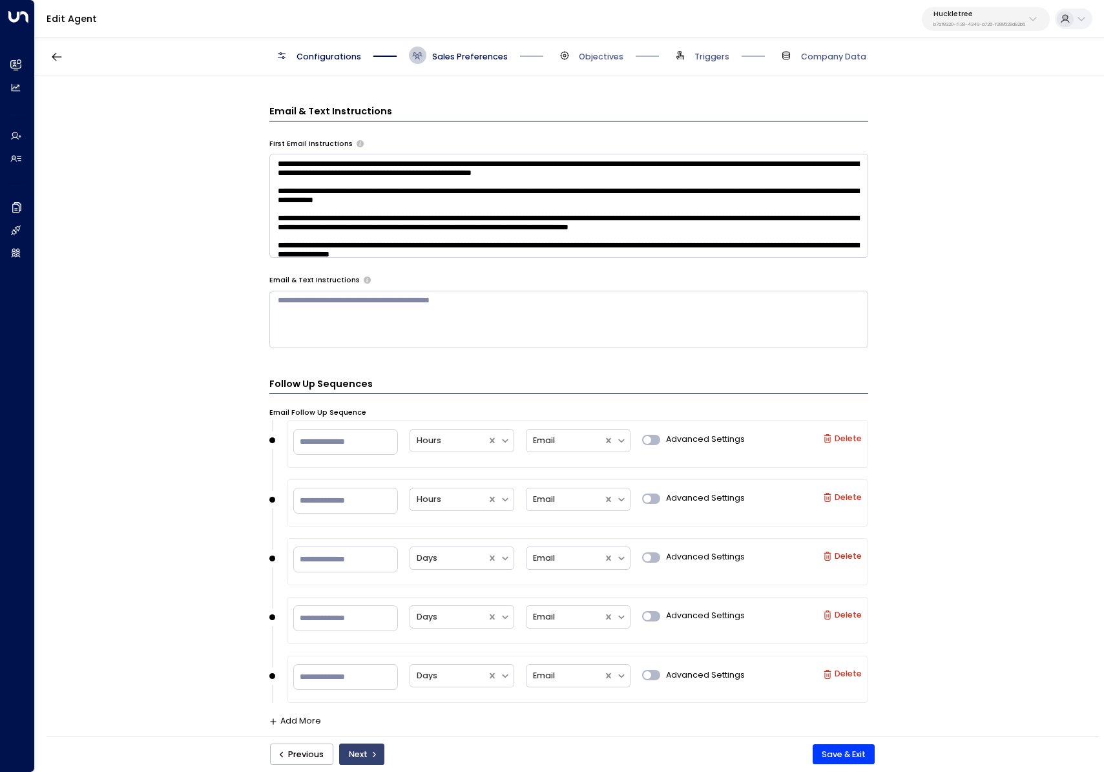
click at [364, 754] on button "Next" at bounding box center [361, 755] width 45 height 22
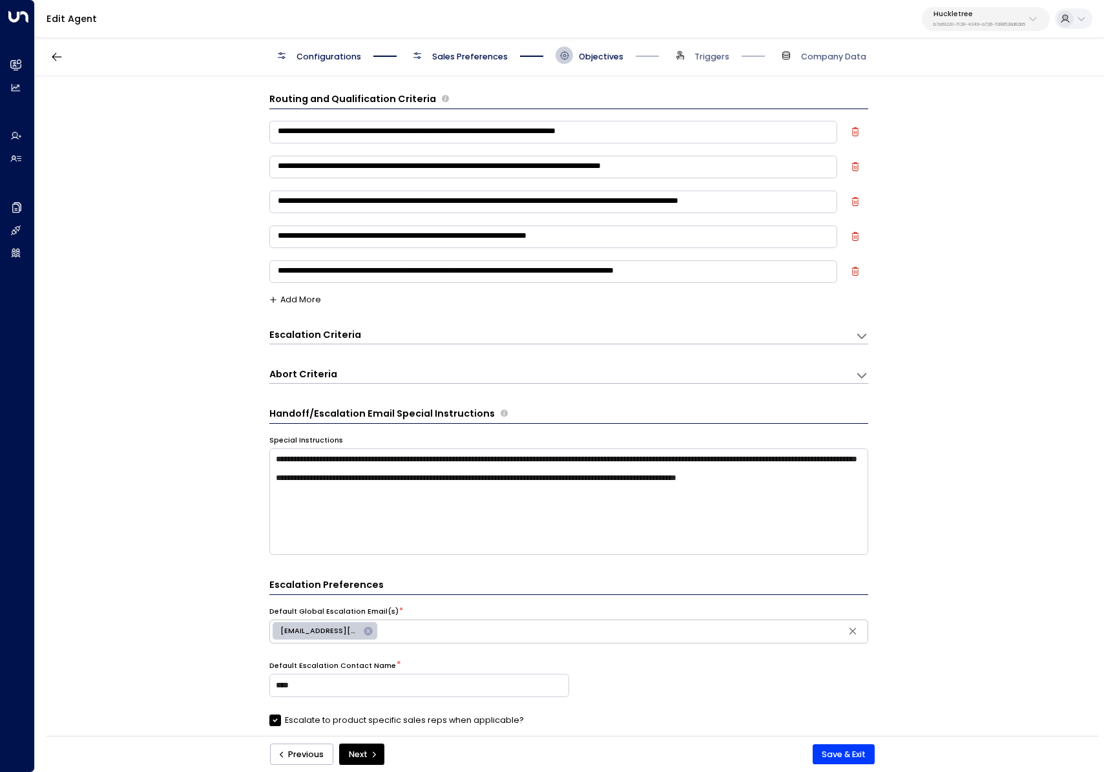
scroll to position [0, 0]
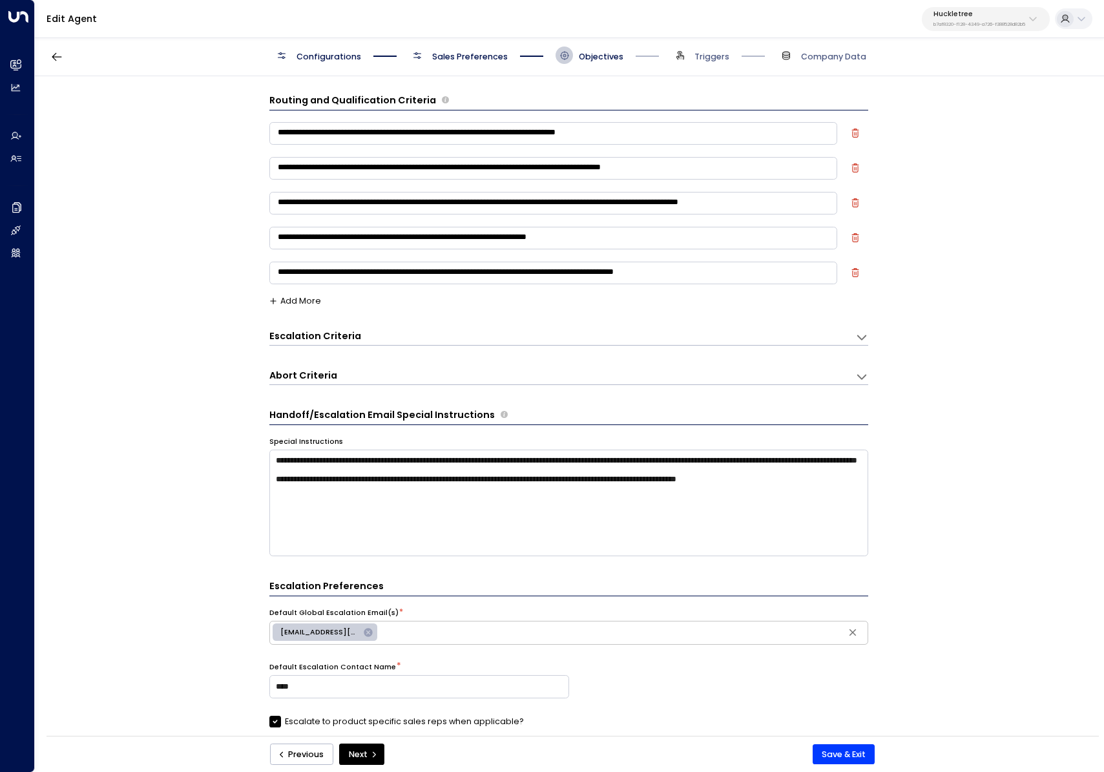
click at [295, 293] on div "**********" at bounding box center [568, 277] width 599 height 35
click at [308, 306] on button "Add More" at bounding box center [295, 301] width 52 height 9
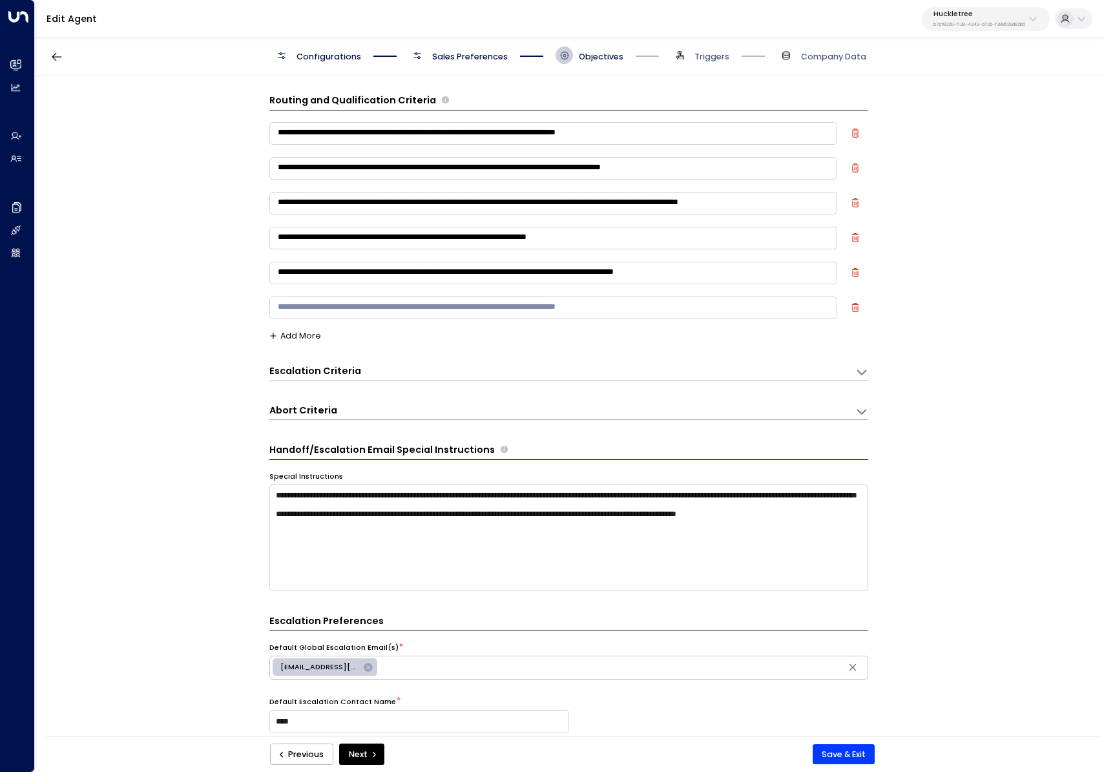
click at [311, 301] on textarea at bounding box center [553, 308] width 568 height 23
paste textarea "**********"
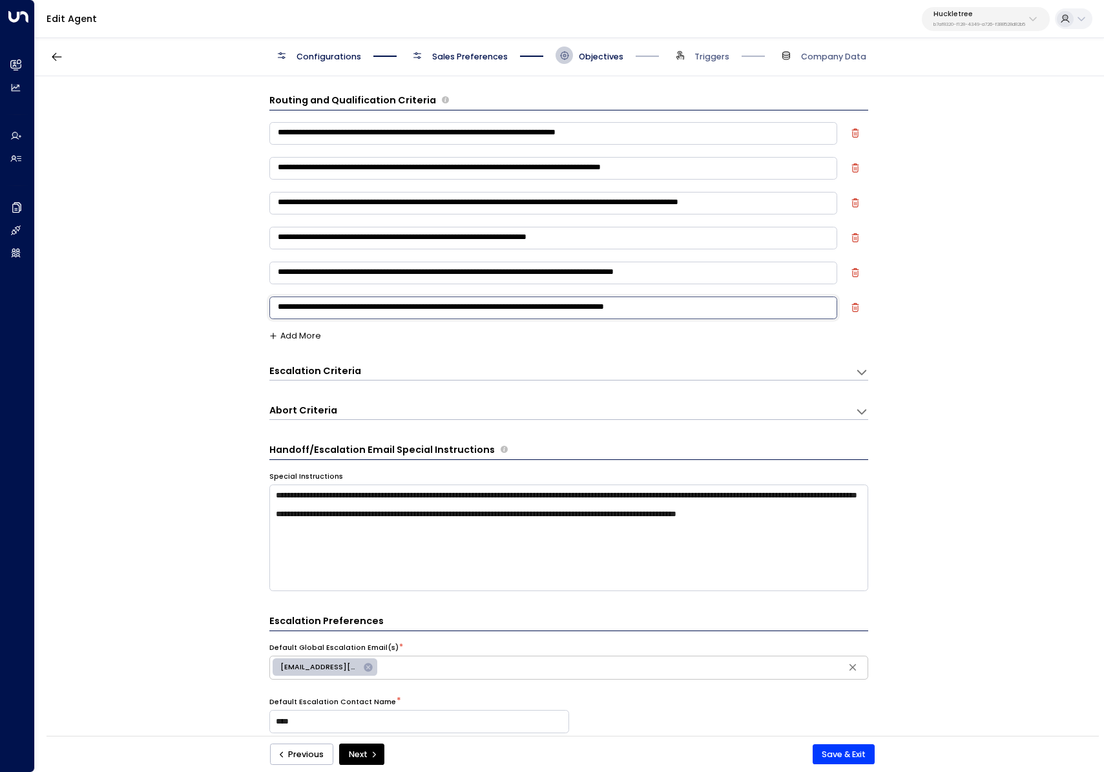
click at [283, 306] on textarea "**********" at bounding box center [553, 308] width 568 height 23
drag, startPoint x: 736, startPoint y: 310, endPoint x: 241, endPoint y: 308, distance: 495.0
click at [242, 309] on div "**********" at bounding box center [569, 410] width 1068 height 668
type textarea "**********"
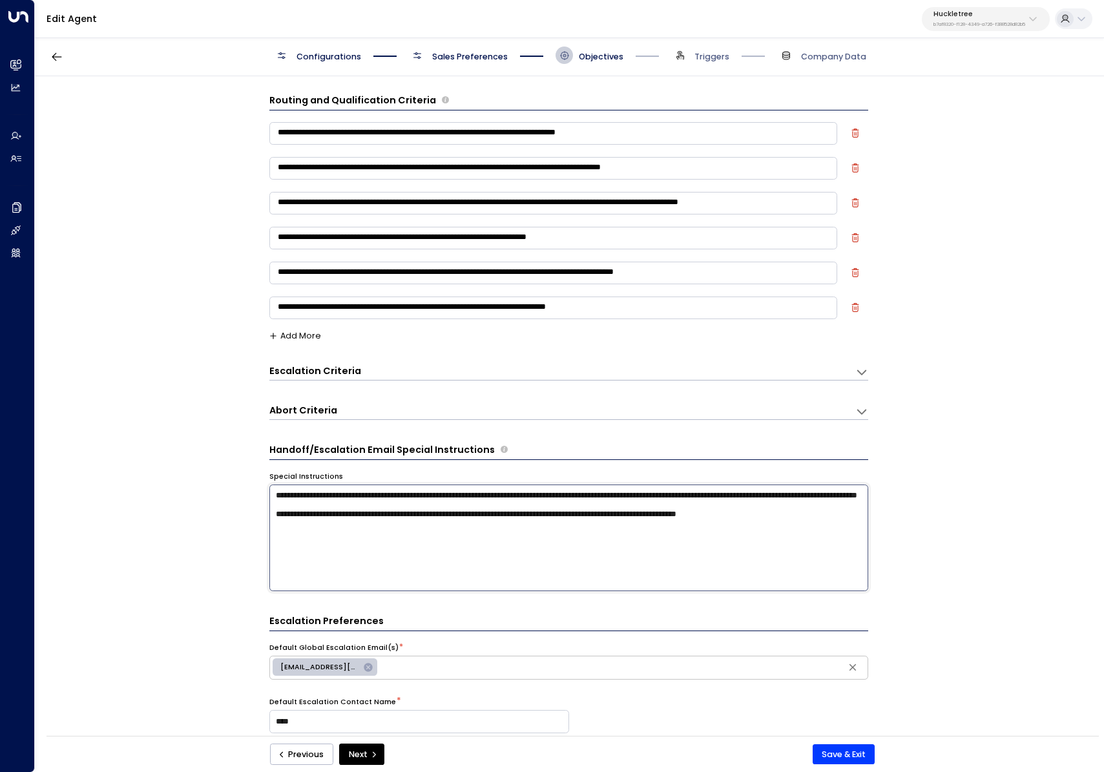
click at [531, 553] on textarea "**********" at bounding box center [568, 538] width 599 height 107
click at [823, 532] on textarea "**********" at bounding box center [568, 538] width 599 height 107
click at [324, 539] on textarea "**********" at bounding box center [568, 538] width 599 height 107
click at [424, 559] on textarea "**********" at bounding box center [568, 538] width 599 height 107
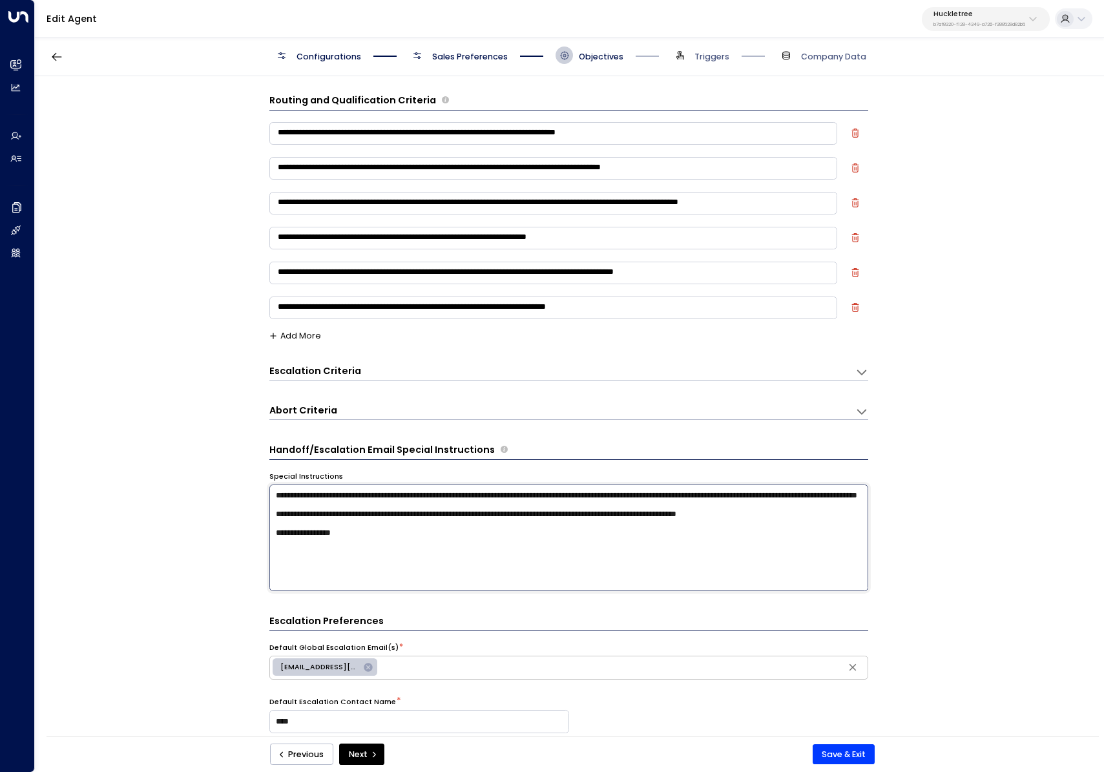
paste textarea "**********"
click at [438, 551] on textarea "**********" at bounding box center [568, 538] width 599 height 107
drag, startPoint x: 375, startPoint y: 542, endPoint x: 445, endPoint y: 543, distance: 69.2
click at [445, 543] on textarea "**********" at bounding box center [568, 538] width 599 height 107
drag, startPoint x: 702, startPoint y: 552, endPoint x: 156, endPoint y: 551, distance: 546.7
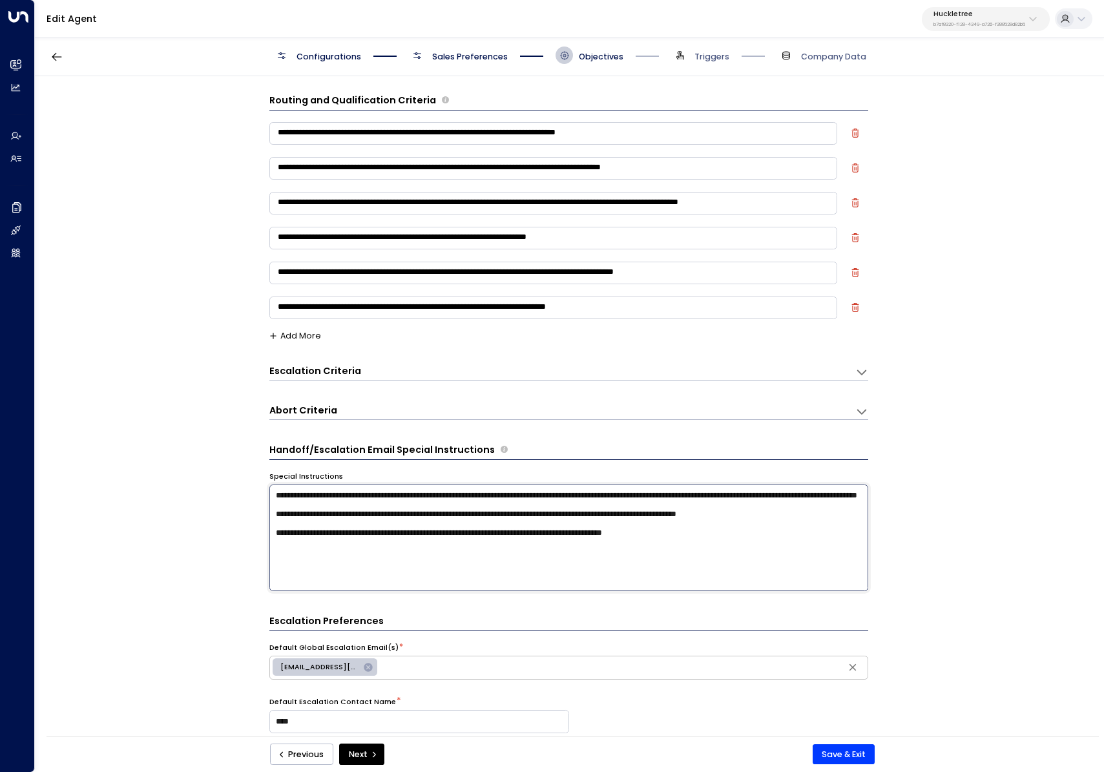
click at [156, 551] on div "**********" at bounding box center [569, 410] width 1068 height 668
click at [407, 558] on textarea "**********" at bounding box center [568, 538] width 599 height 107
click at [375, 544] on textarea "**********" at bounding box center [568, 538] width 599 height 107
drag, startPoint x: 701, startPoint y: 540, endPoint x: 350, endPoint y: 545, distance: 350.3
click at [349, 545] on textarea "**********" at bounding box center [568, 538] width 599 height 107
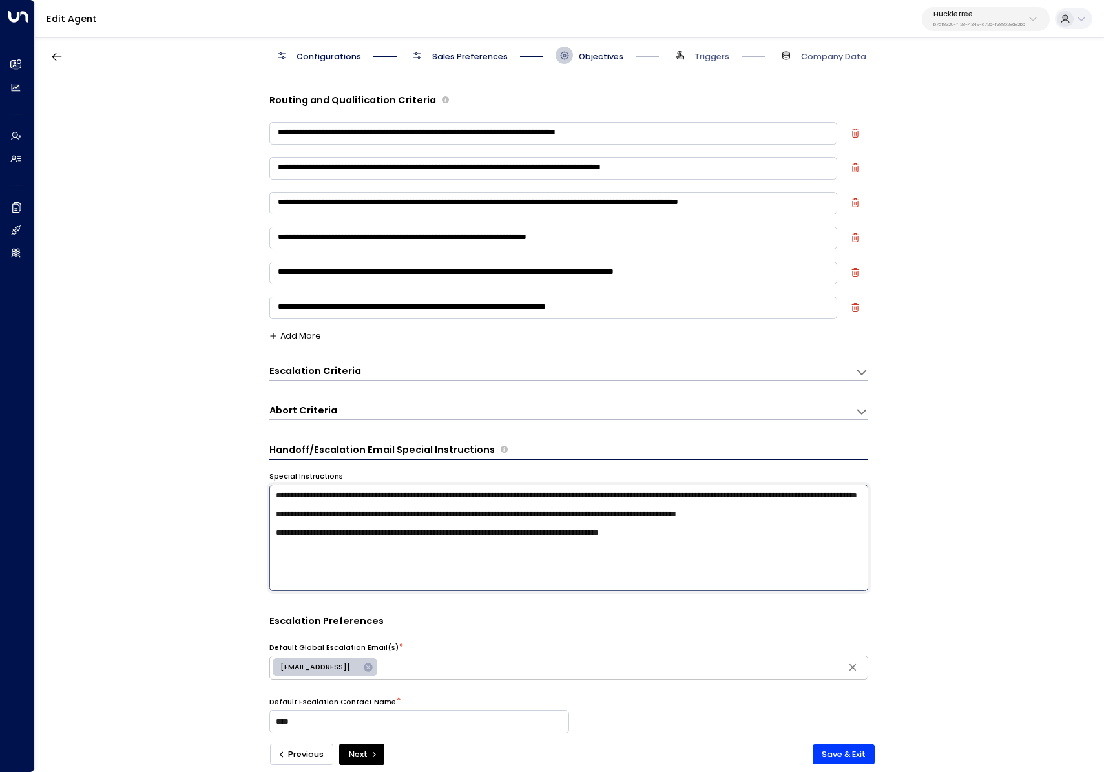
type textarea "**********"
click at [304, 757] on button "Previous" at bounding box center [301, 755] width 63 height 22
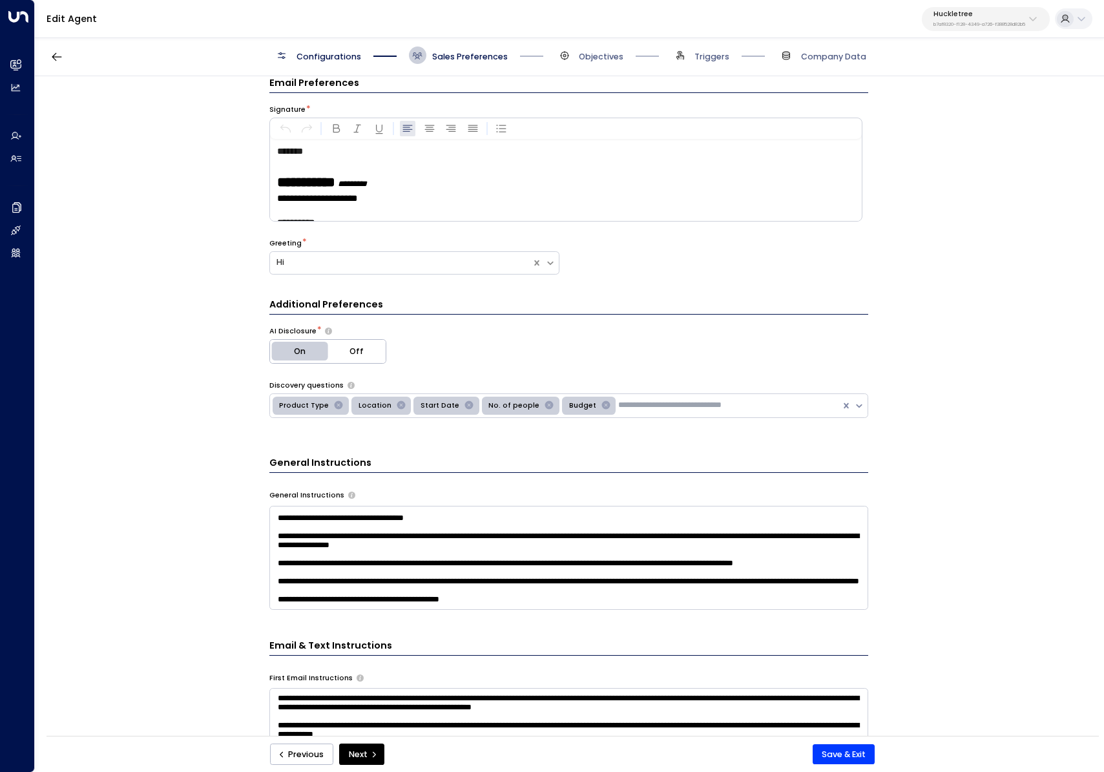
scroll to position [47, 0]
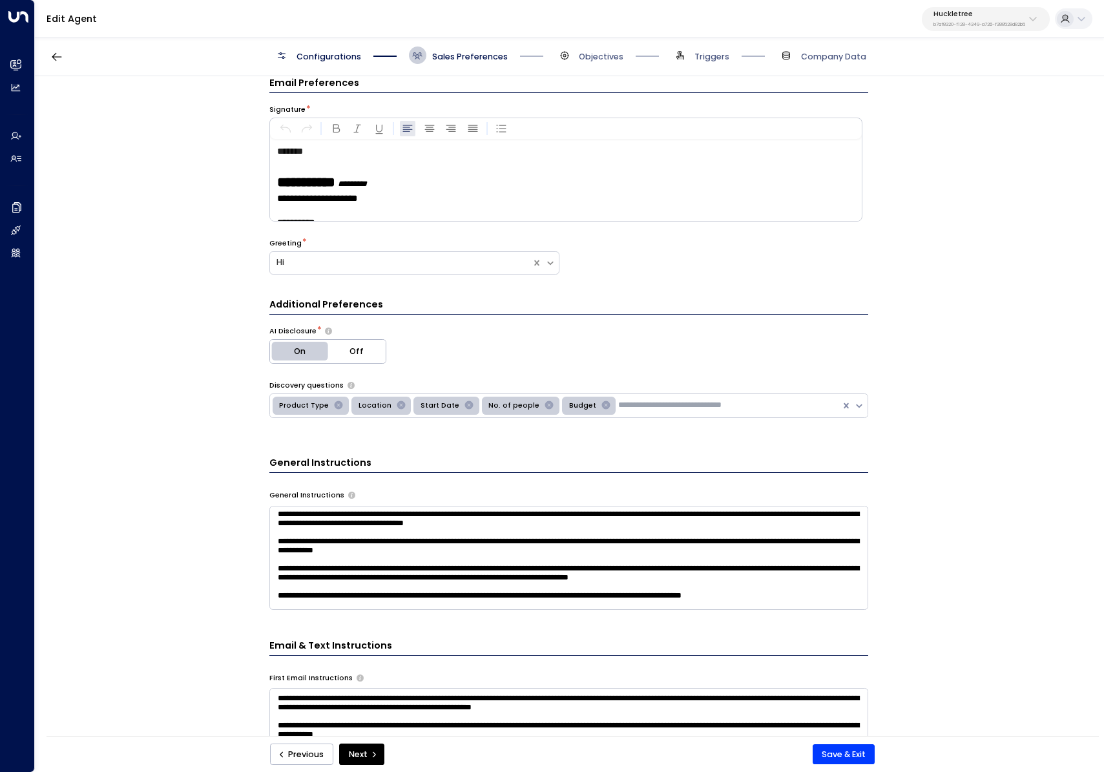
click at [488, 600] on textarea at bounding box center [568, 558] width 599 height 104
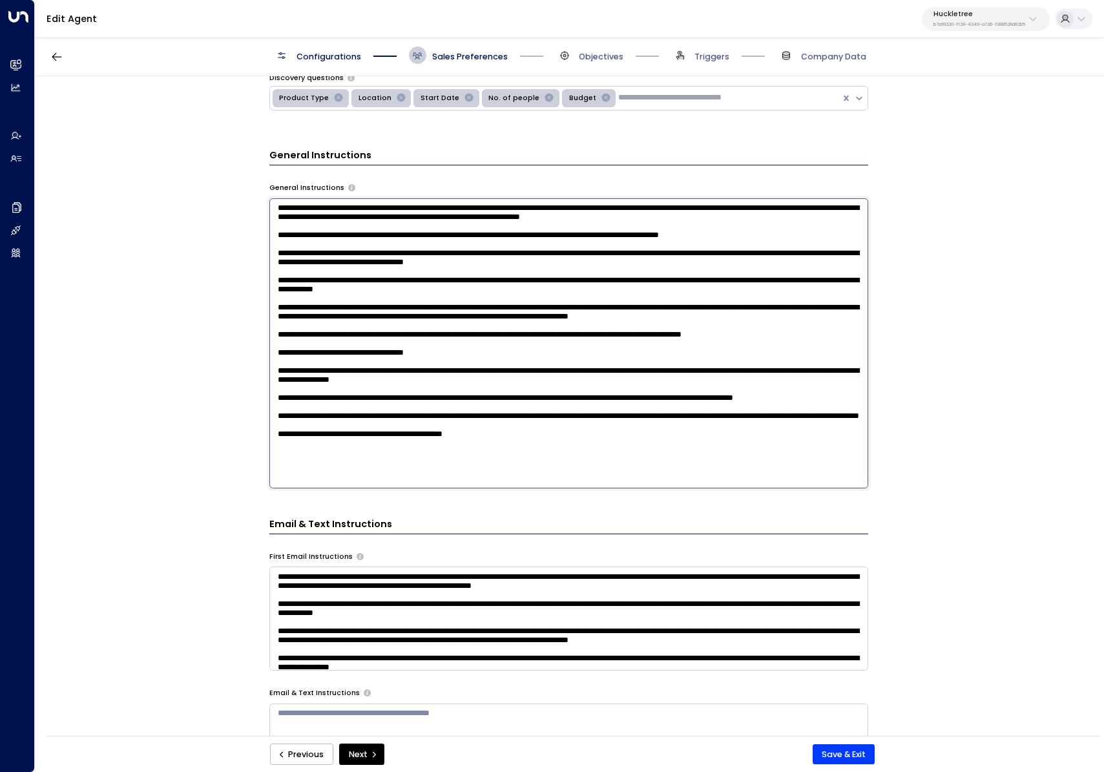
scroll to position [52, 0]
paste textarea "**********"
type textarea "**********"
click at [843, 763] on button "Save & Exit" at bounding box center [844, 754] width 63 height 21
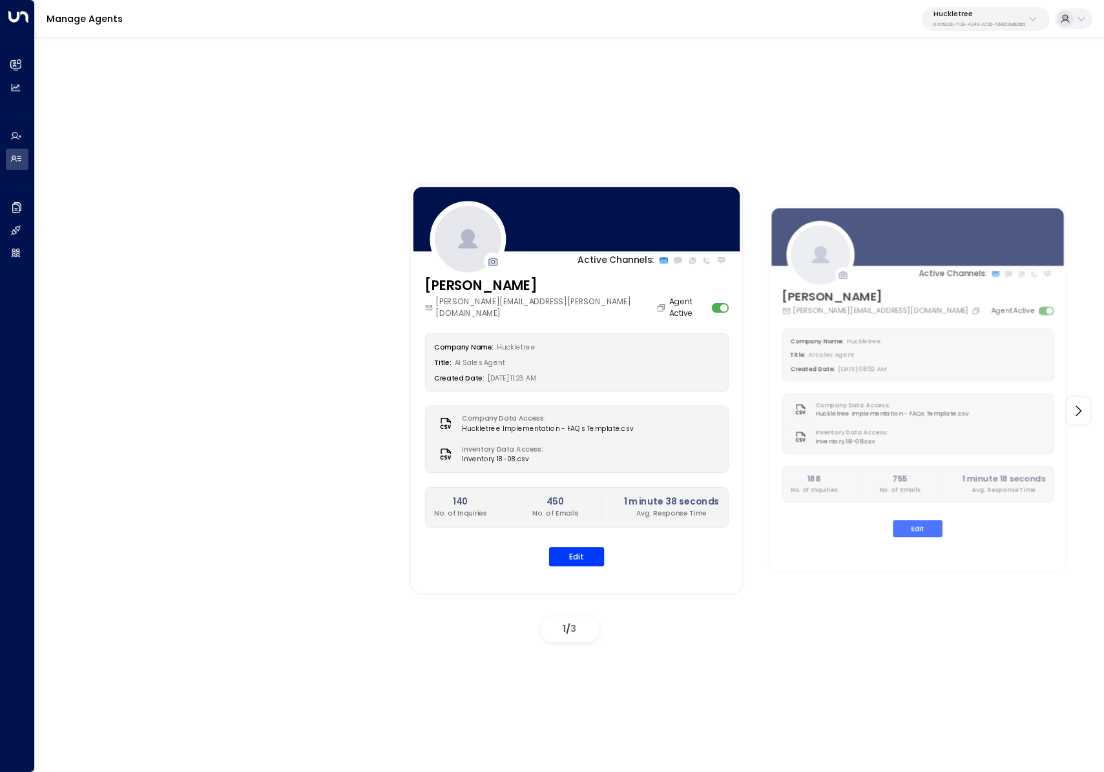
click at [953, 8] on button "Huckletree b7af8320-f128-4349-a726-f388528d82b5" at bounding box center [986, 19] width 128 height 24
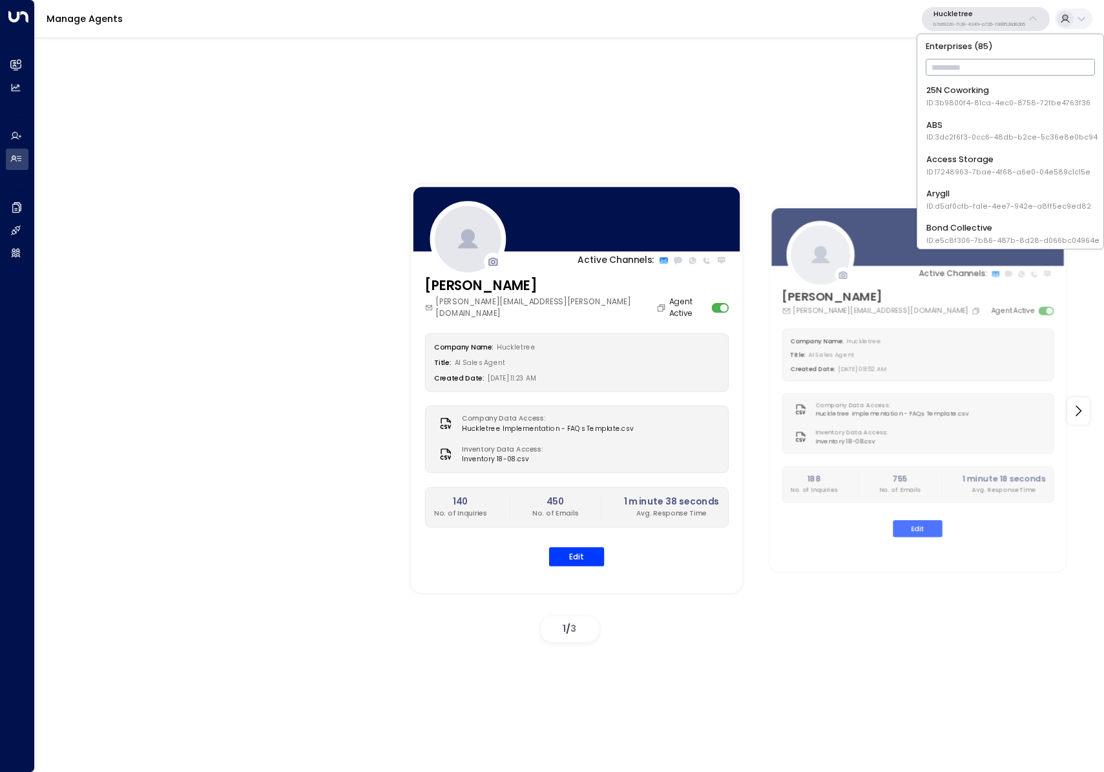
click at [962, 64] on input "text" at bounding box center [1011, 67] width 170 height 23
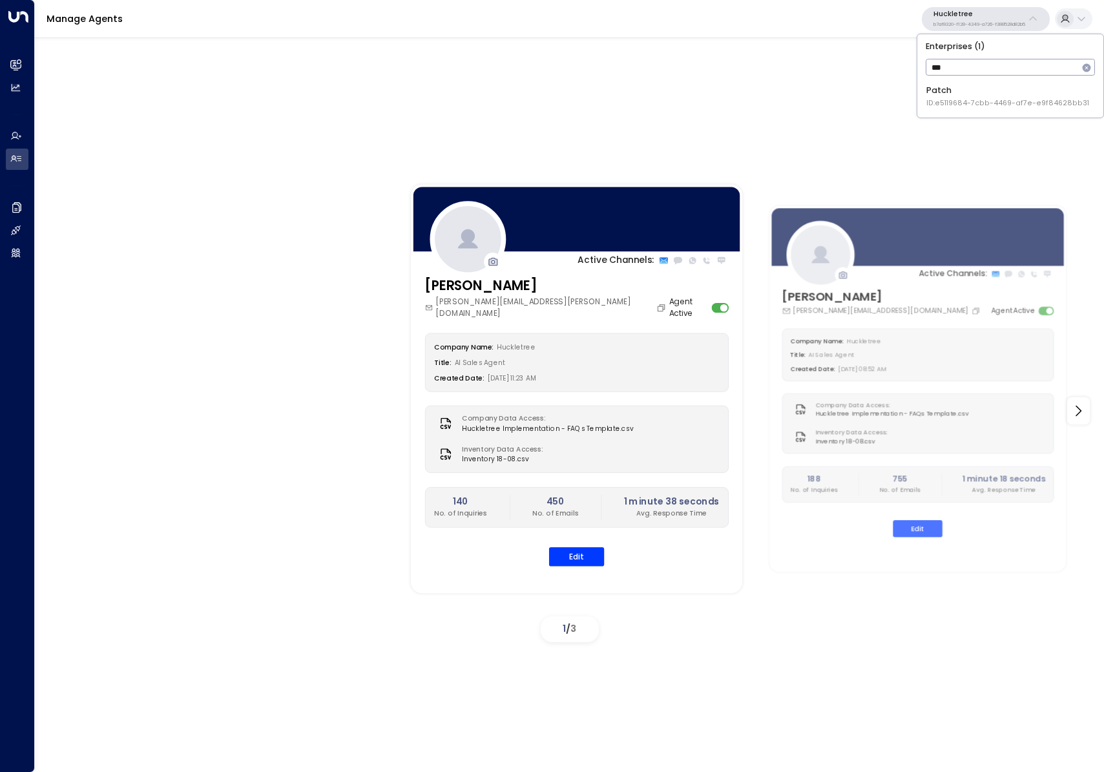
type input "***"
click at [967, 109] on li "Patch ID: e5119684-7cbb-4469-af7e-e9f84628bb31" at bounding box center [1010, 97] width 177 height 32
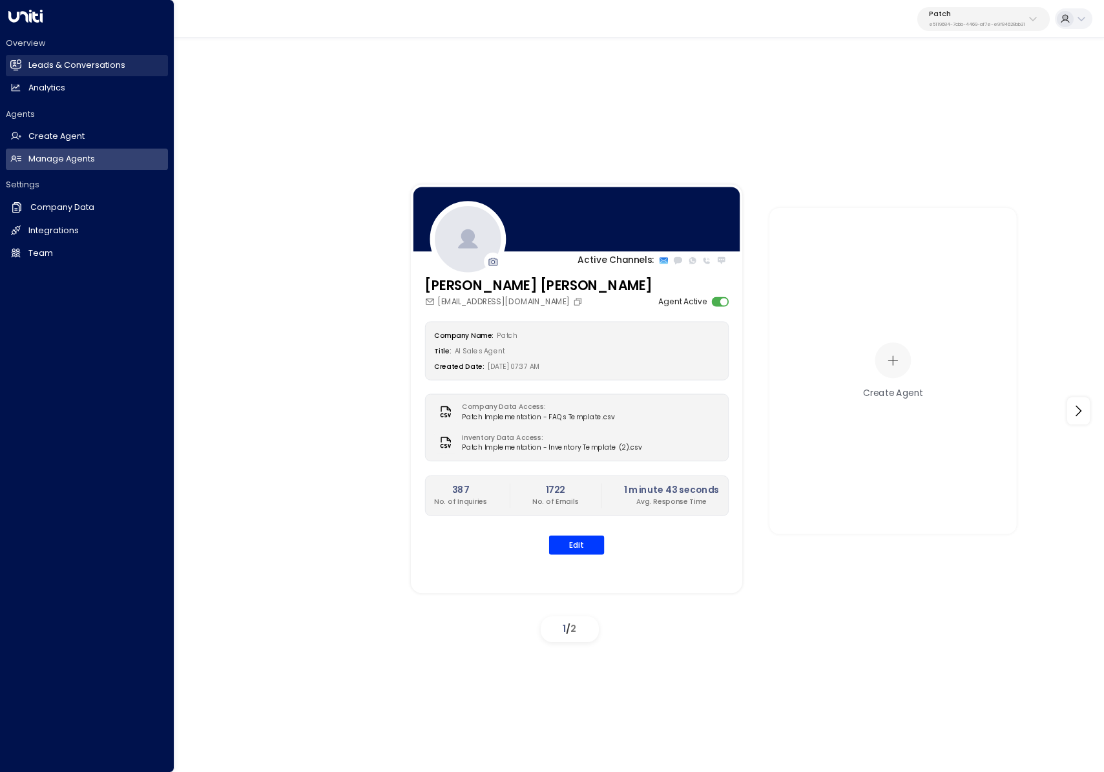
click at [32, 62] on h2 "Leads & Conversations" at bounding box center [76, 65] width 97 height 12
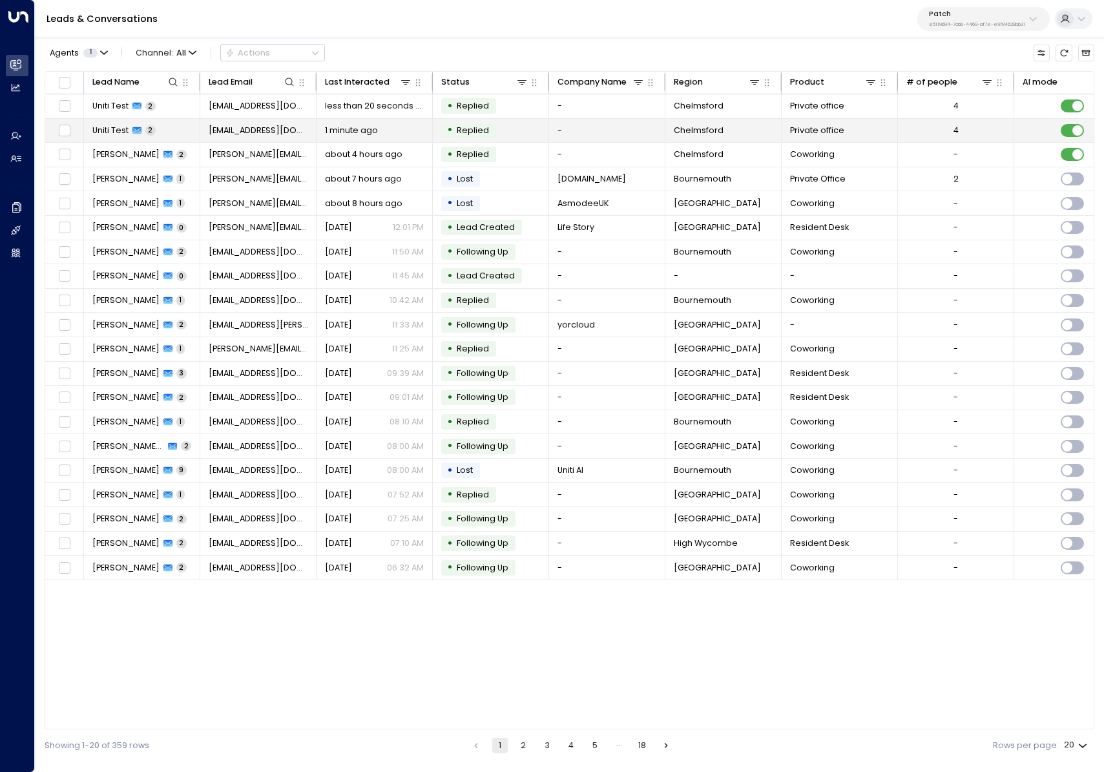
click at [215, 120] on td "[EMAIL_ADDRESS][DOMAIN_NAME]" at bounding box center [258, 131] width 116 height 24
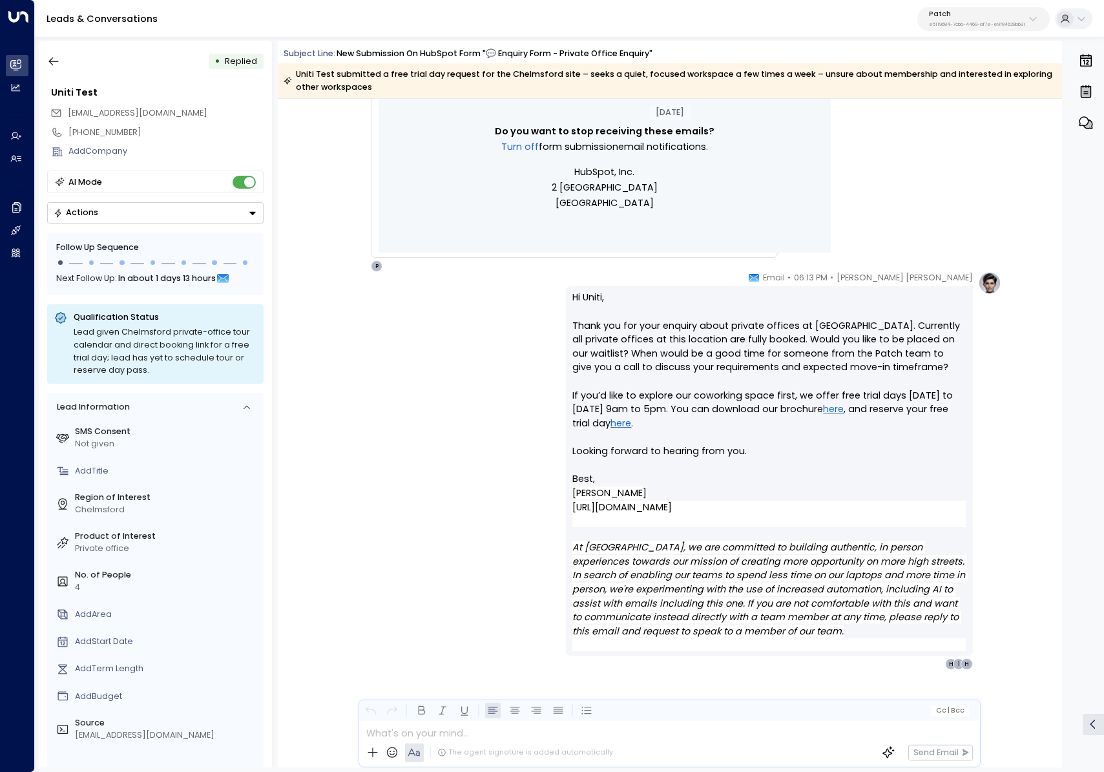
scroll to position [844, 0]
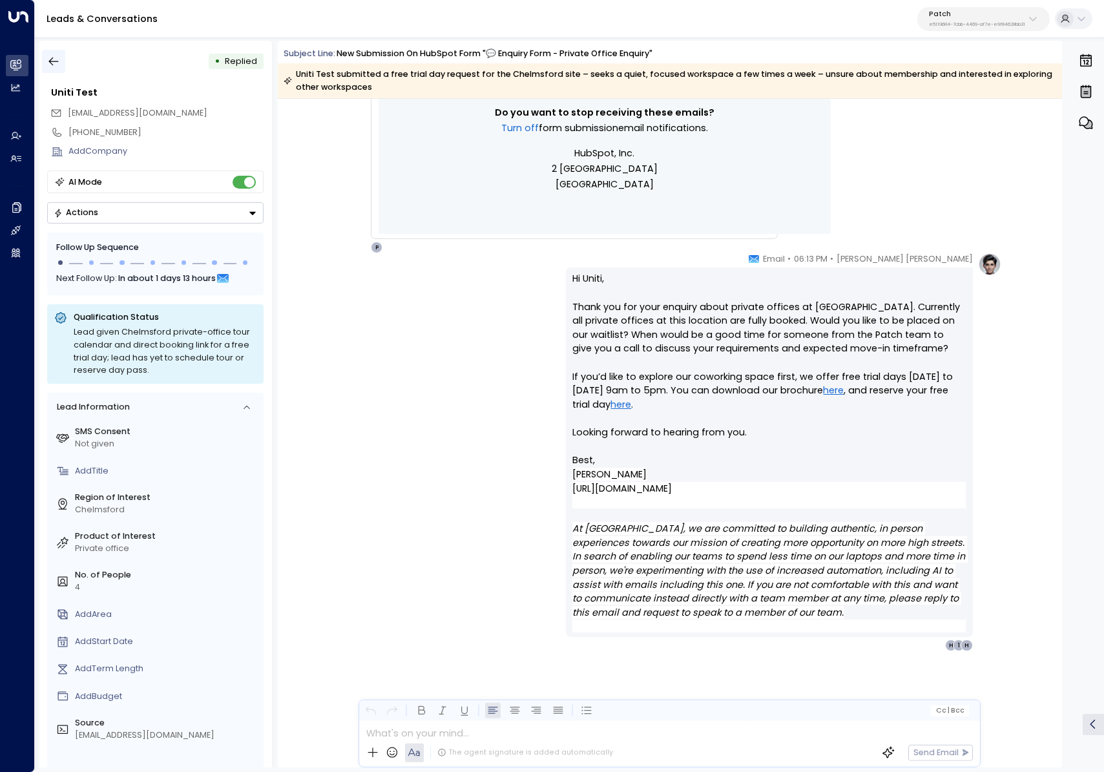
click at [50, 61] on icon "button" at bounding box center [53, 61] width 13 height 13
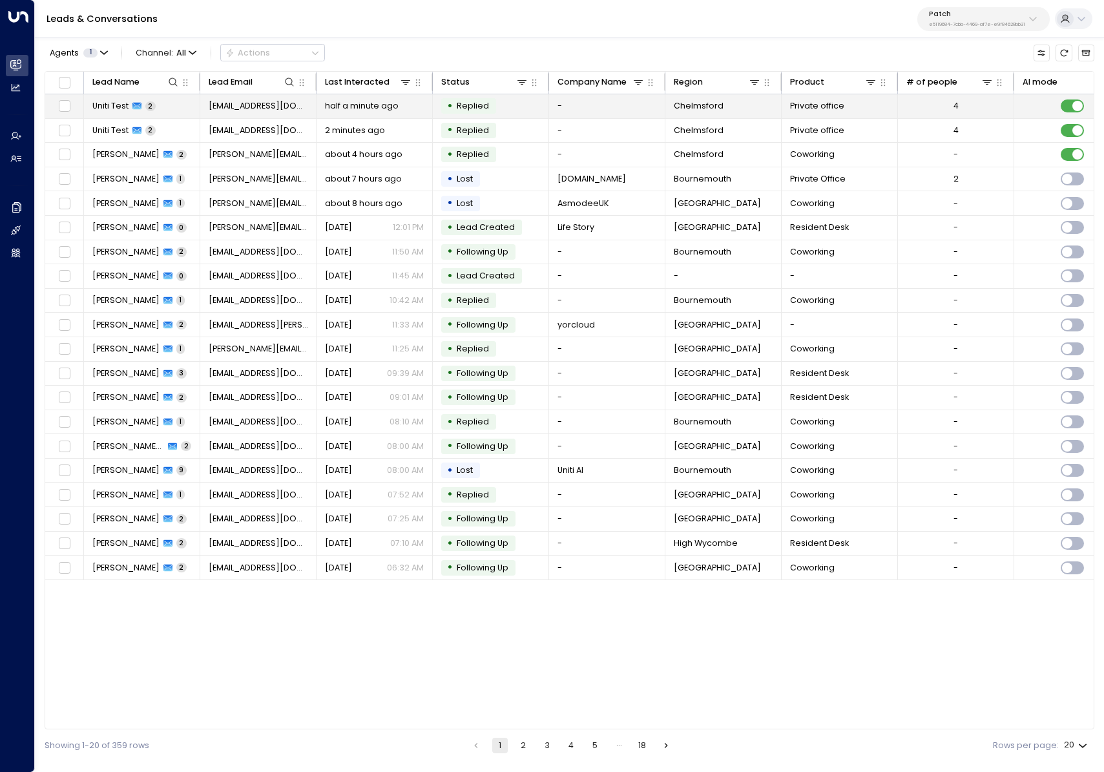
click at [164, 113] on td "Uniti Test 2" at bounding box center [142, 106] width 116 height 24
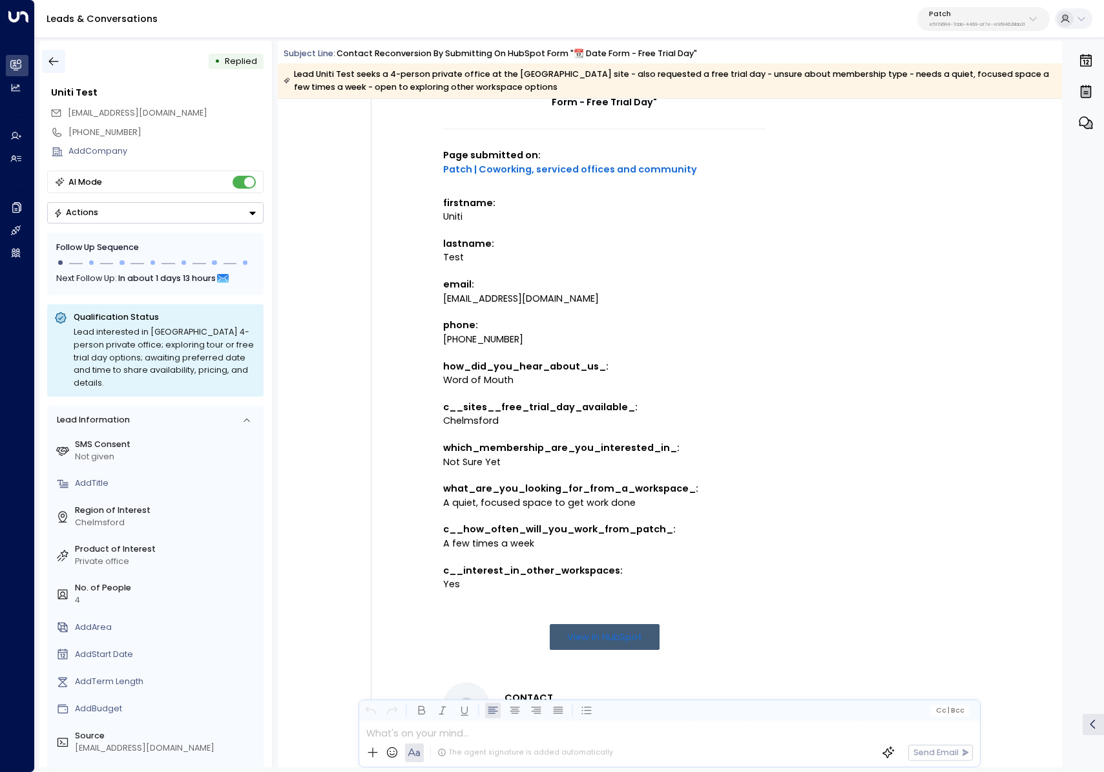
click at [52, 63] on icon "button" at bounding box center [53, 61] width 13 height 13
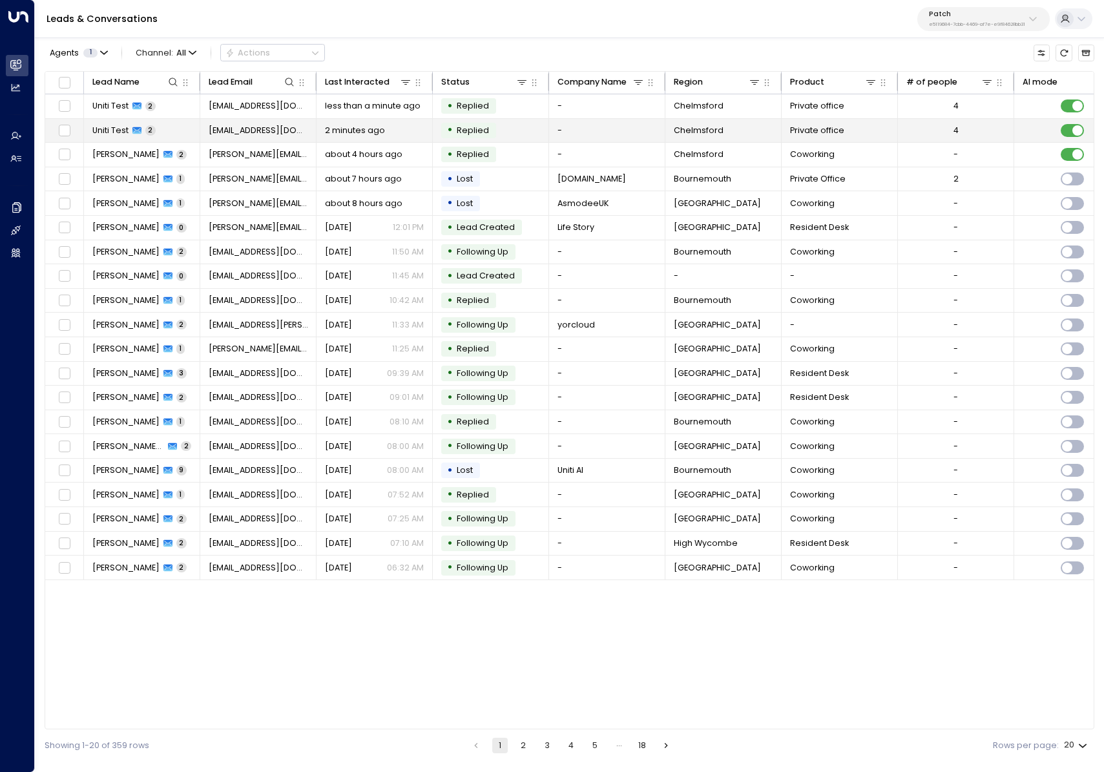
click at [162, 134] on td "Uniti Test 2" at bounding box center [142, 131] width 116 height 24
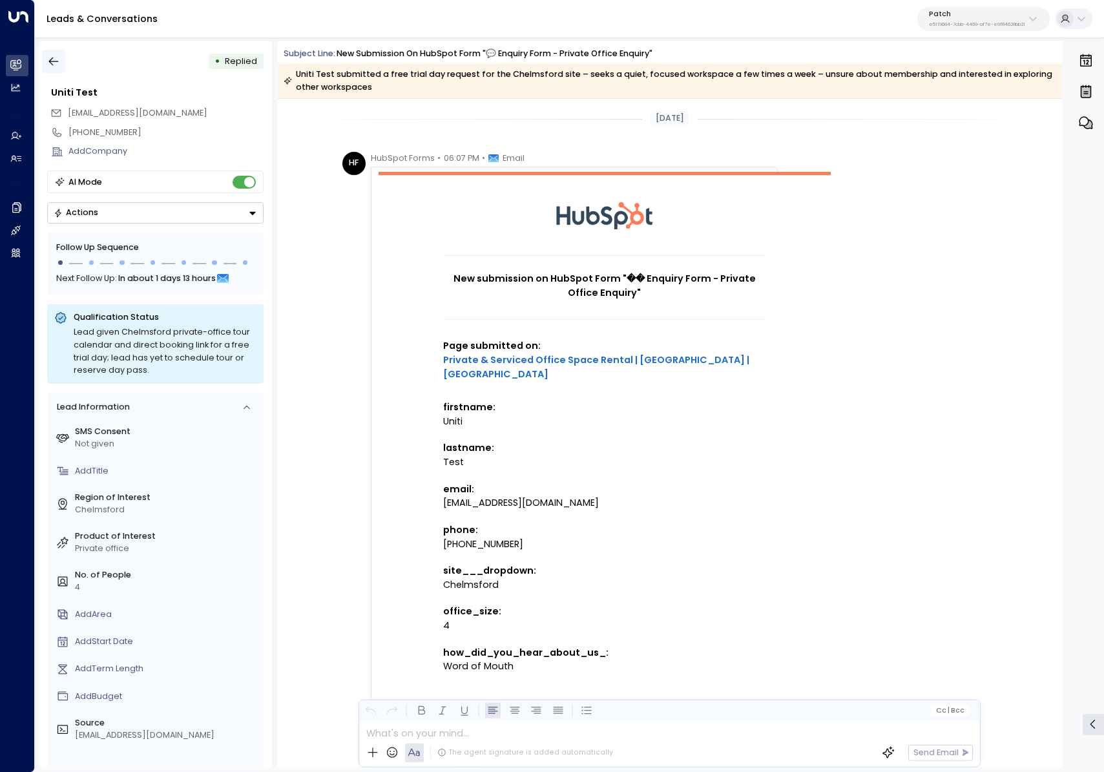
click at [54, 58] on icon "button" at bounding box center [53, 61] width 13 height 13
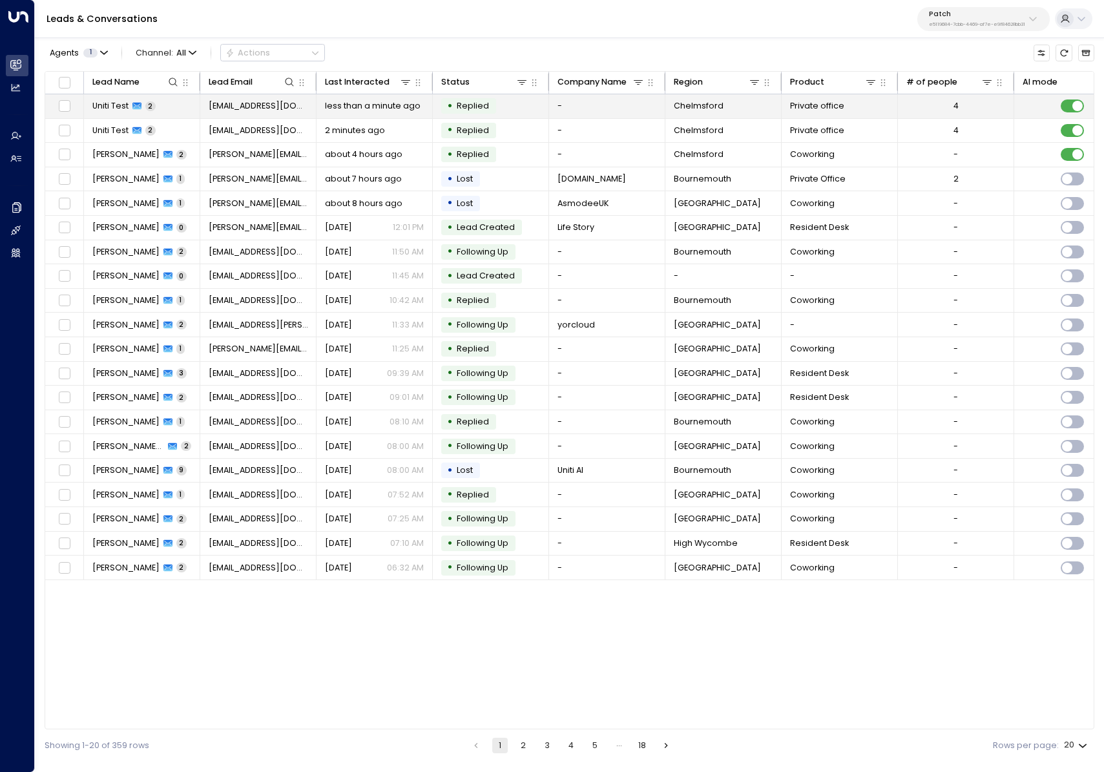
click at [166, 115] on td "Uniti Test 2" at bounding box center [142, 106] width 116 height 24
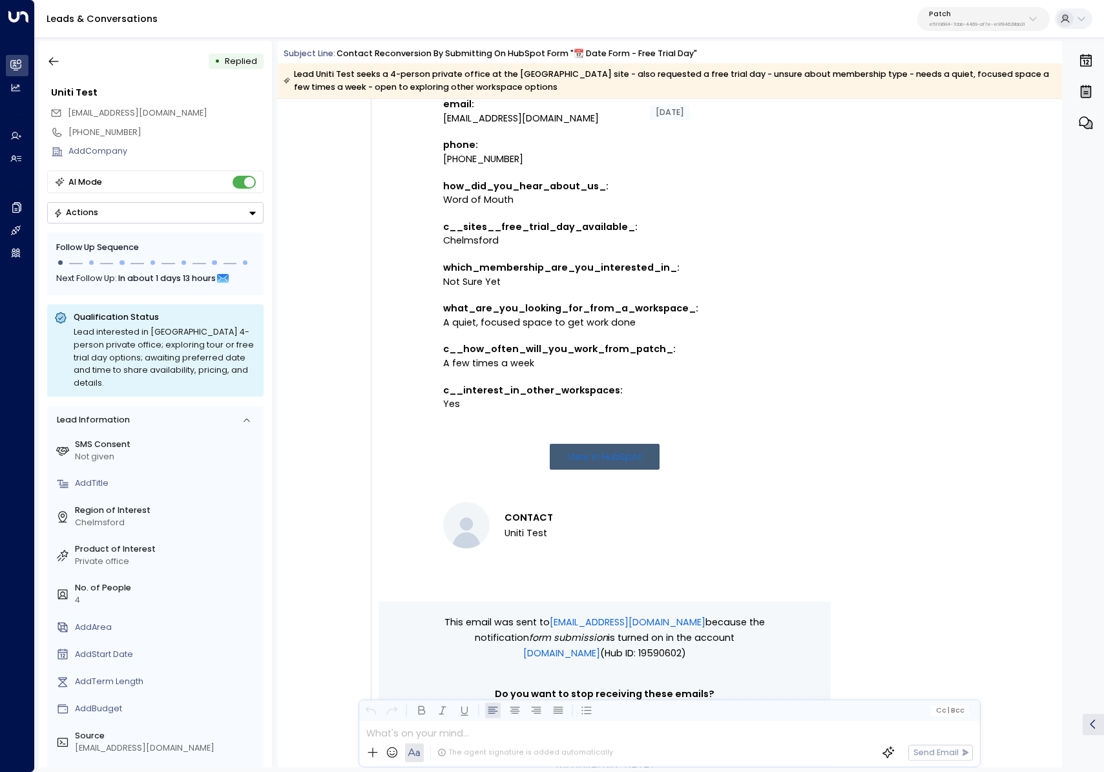
scroll to position [374, 0]
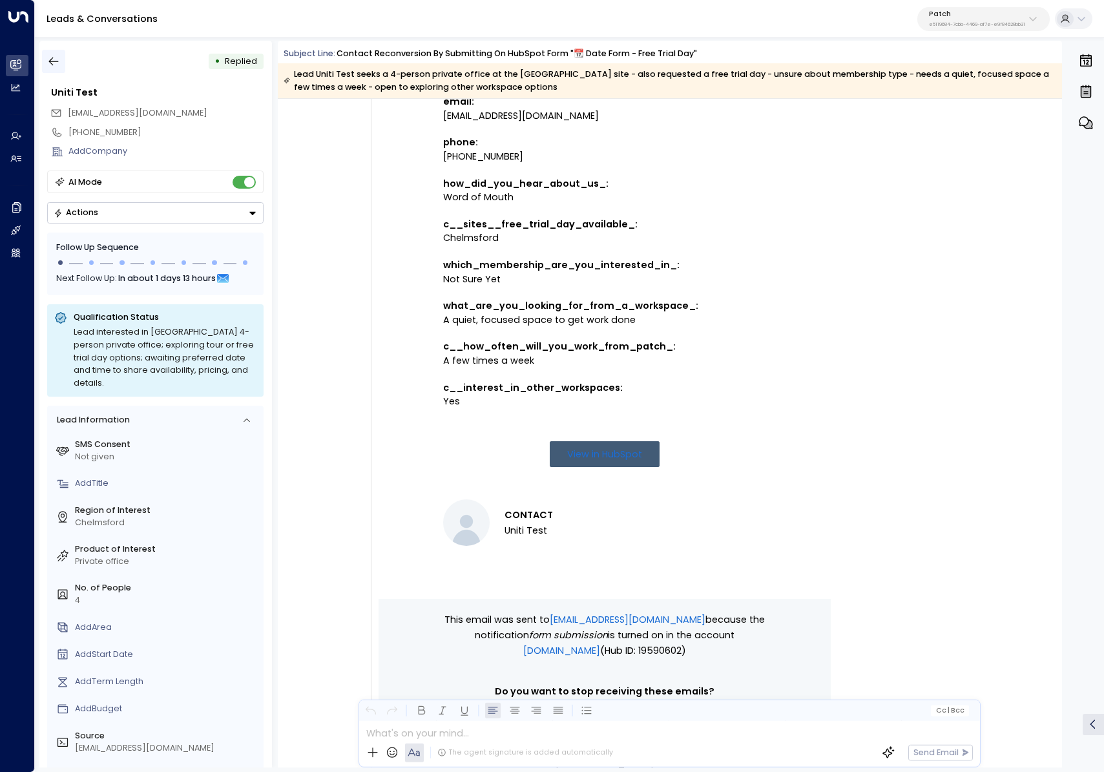
click at [43, 54] on button "button" at bounding box center [53, 61] width 23 height 23
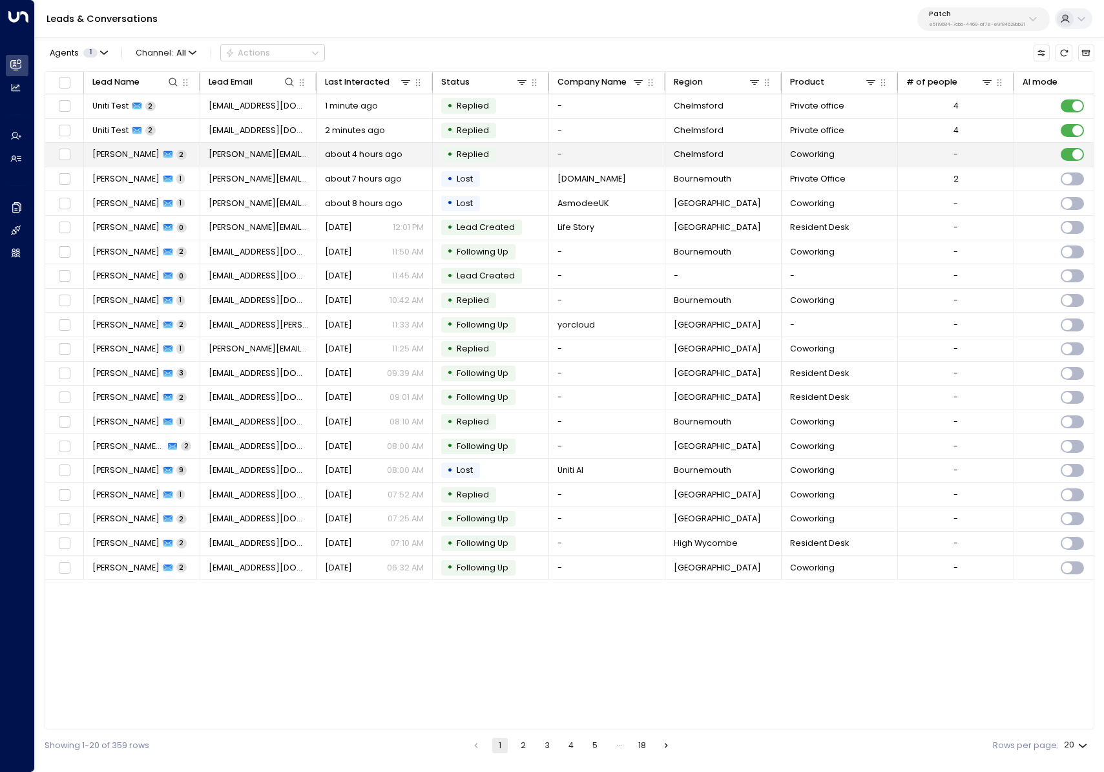
click at [184, 143] on td "Jason Howe 2" at bounding box center [142, 155] width 116 height 24
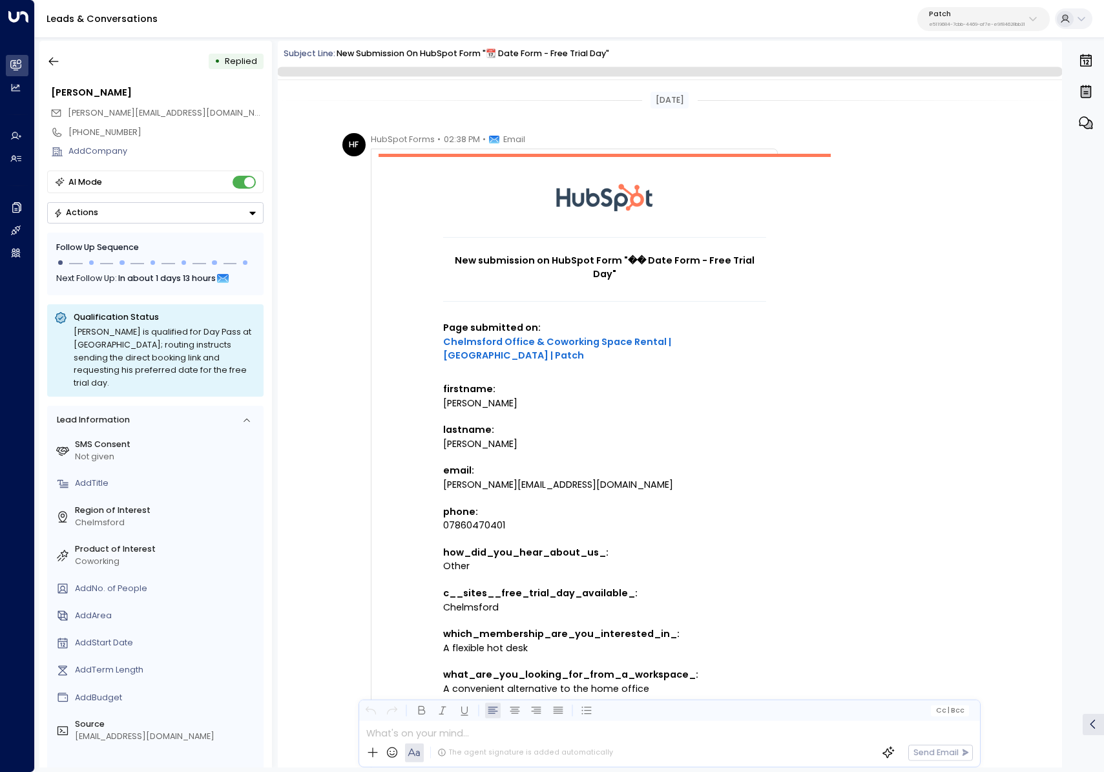
scroll to position [934, 0]
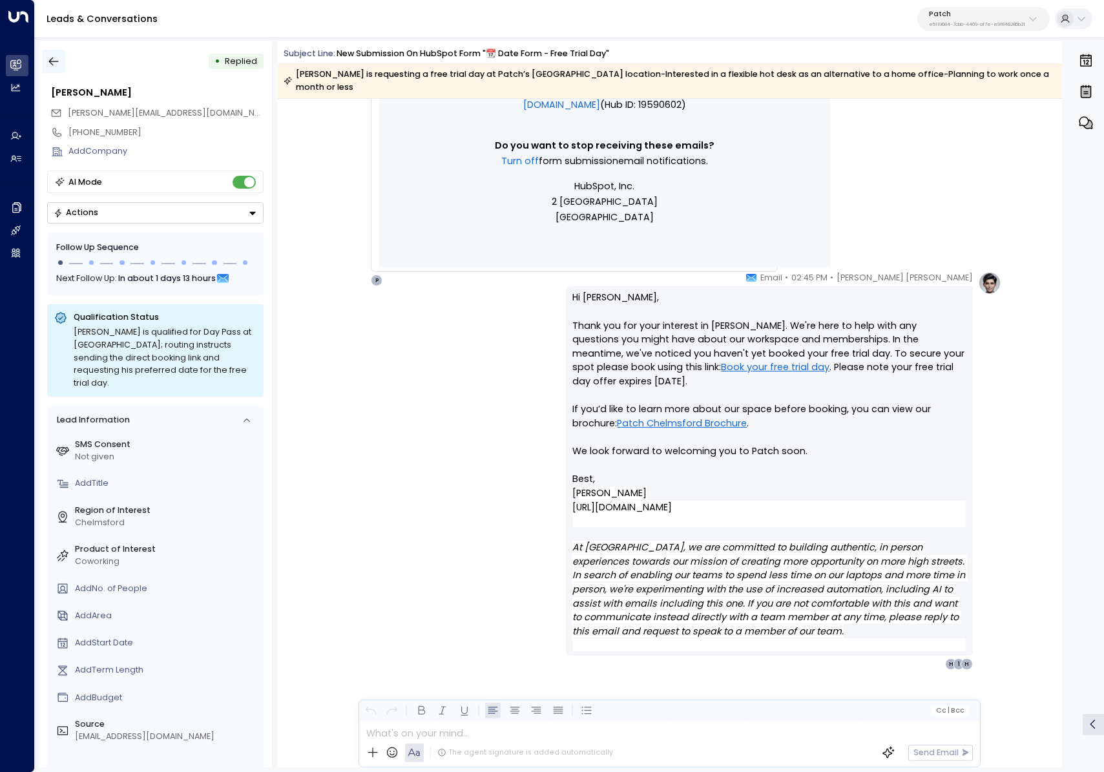
click at [57, 63] on icon "button" at bounding box center [53, 61] width 13 height 13
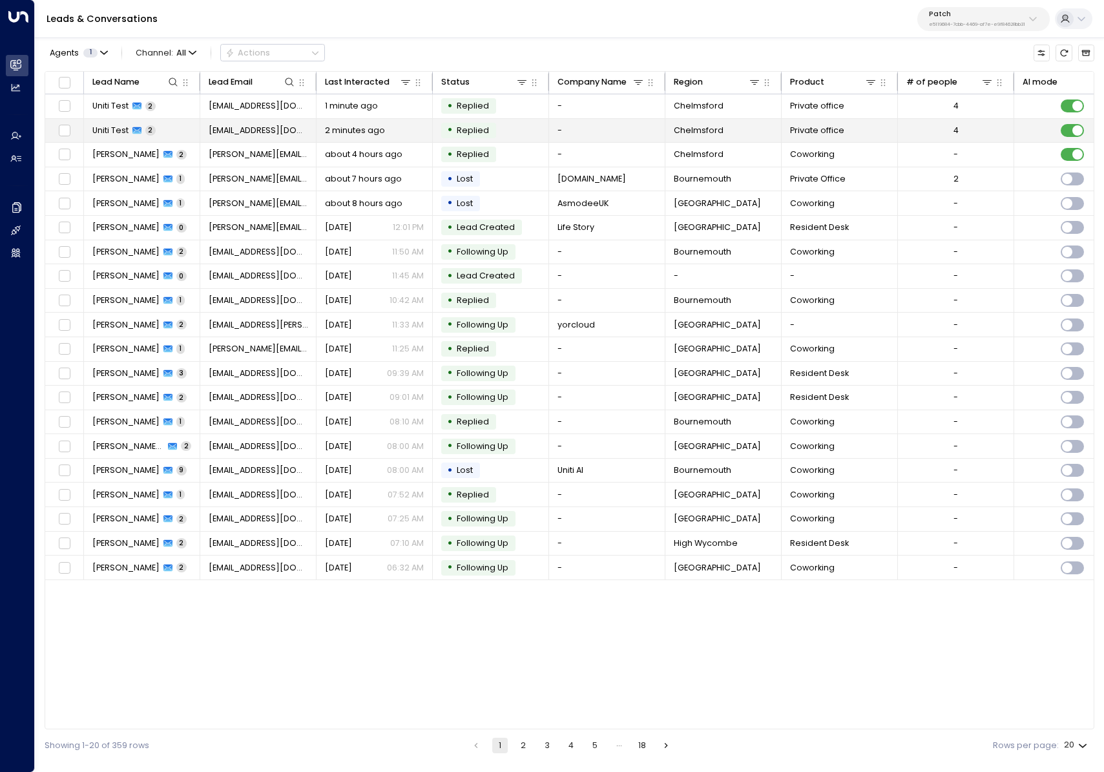
click at [191, 129] on td "Uniti Test 2" at bounding box center [142, 131] width 116 height 24
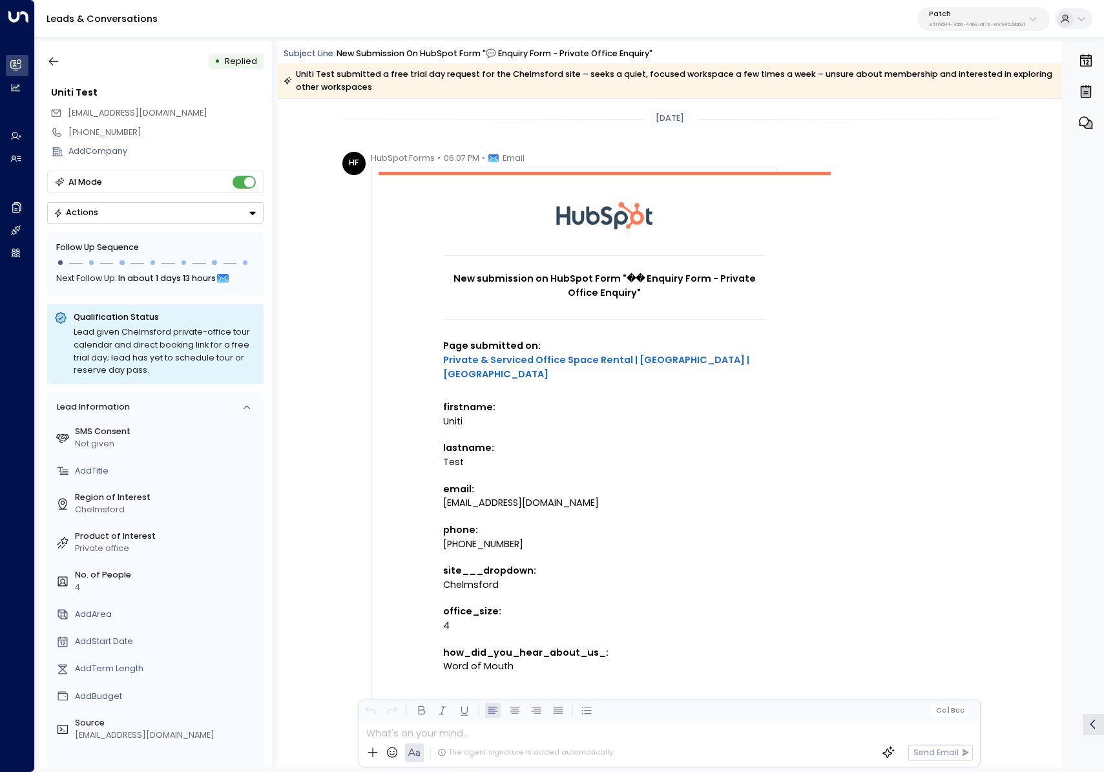
scroll to position [326, 0]
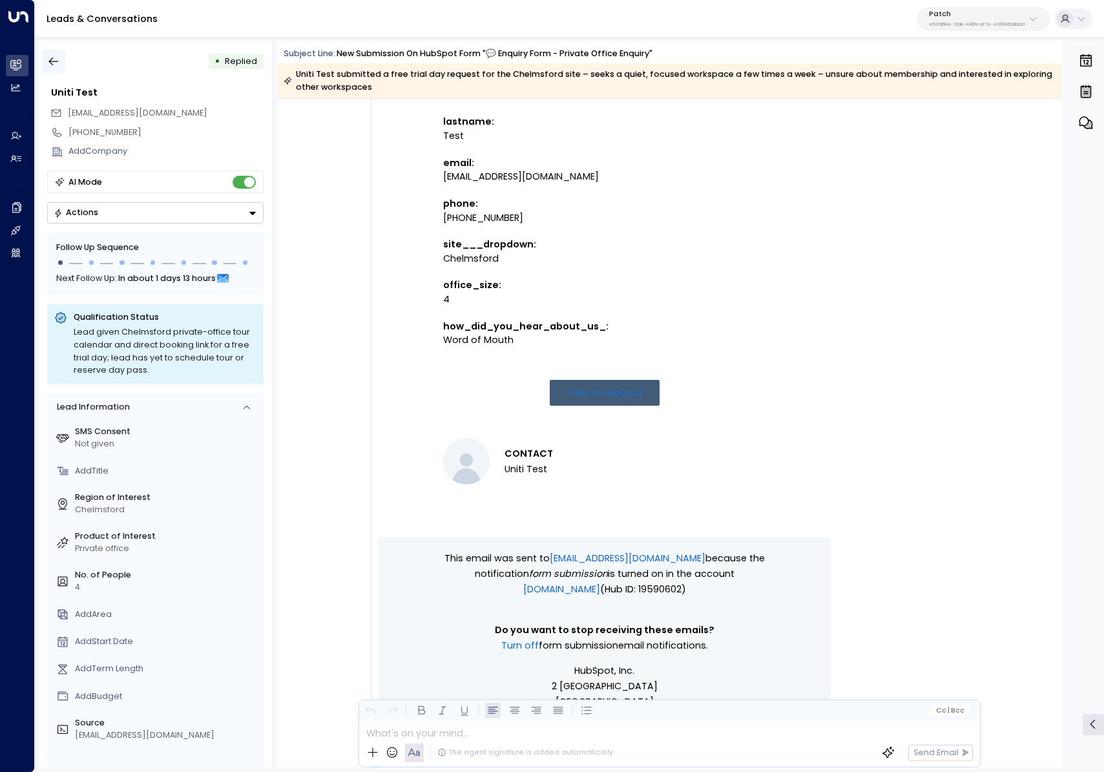
click at [61, 66] on button "button" at bounding box center [53, 61] width 23 height 23
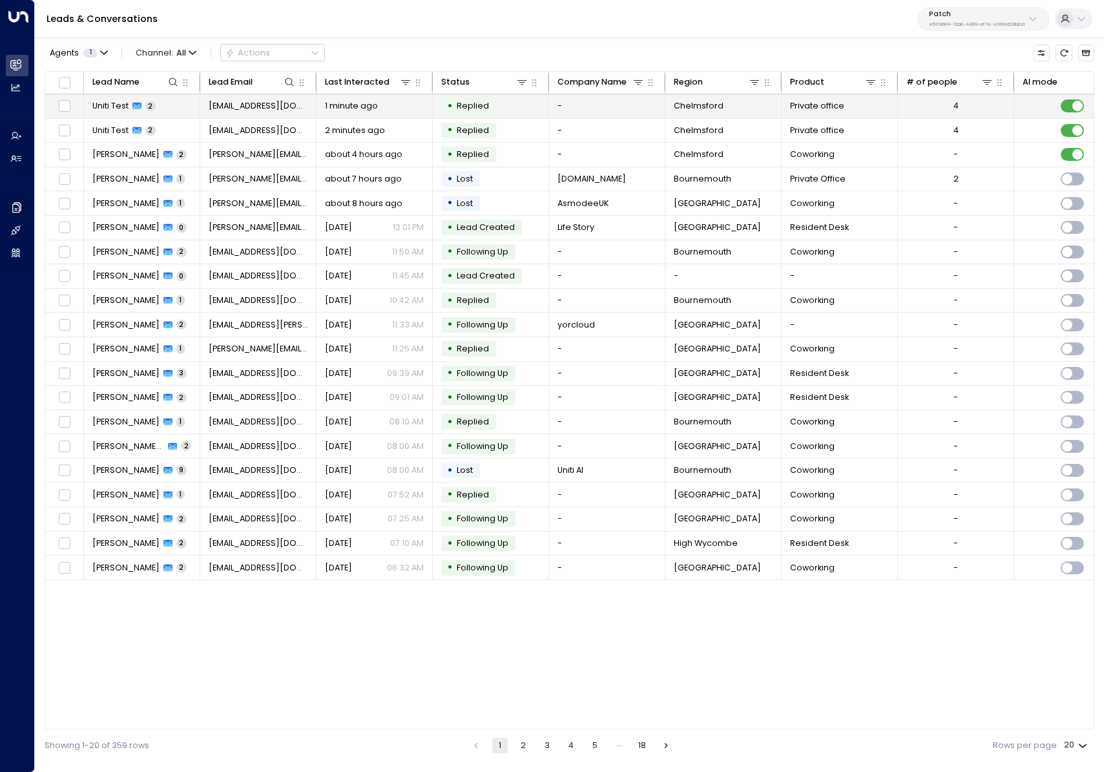
click at [186, 112] on td "Uniti Test 2" at bounding box center [142, 106] width 116 height 24
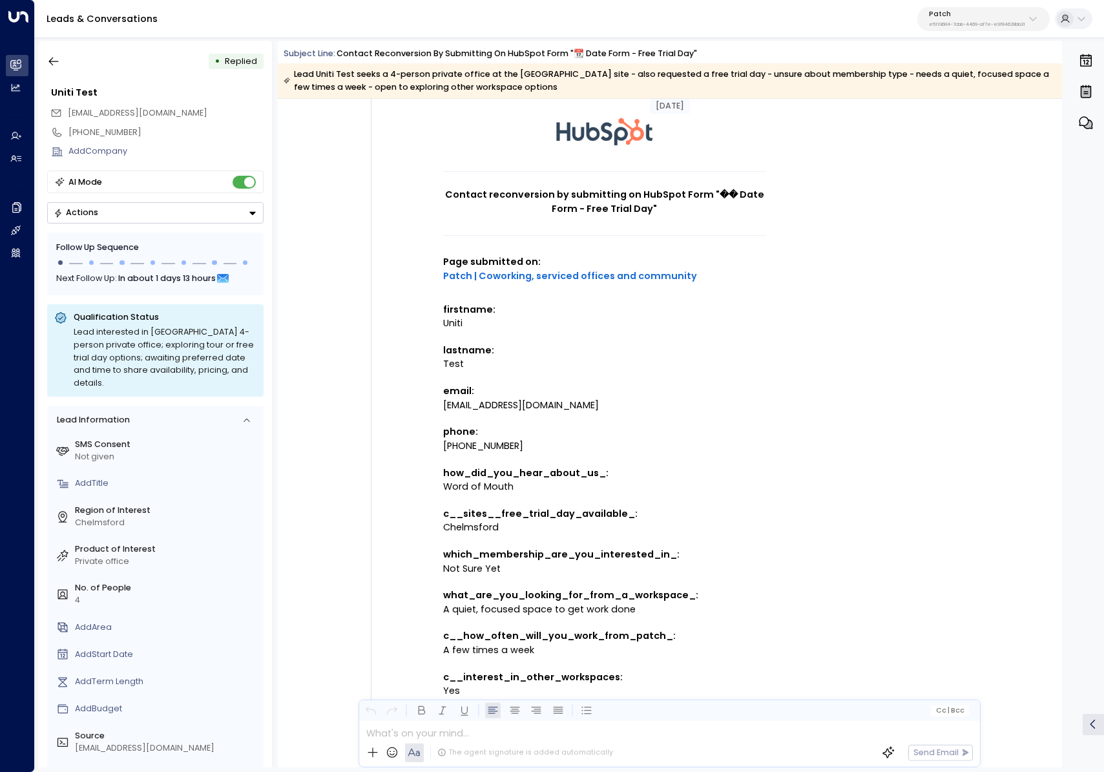
scroll to position [44, 0]
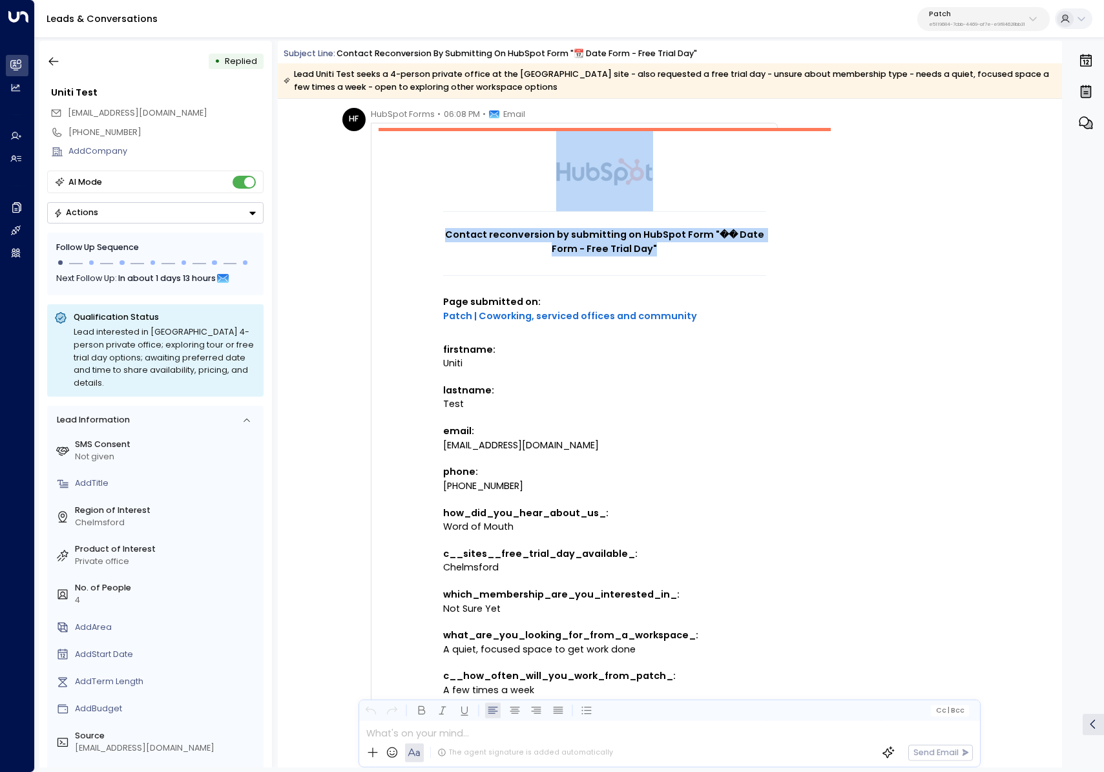
drag, startPoint x: 692, startPoint y: 251, endPoint x: 407, endPoint y: 233, distance: 286.2
click at [407, 233] on td "Contact reconversion by submitting on HubSpot Form "�� Date Form - Free Trial D…" at bounding box center [605, 528] width 452 height 801
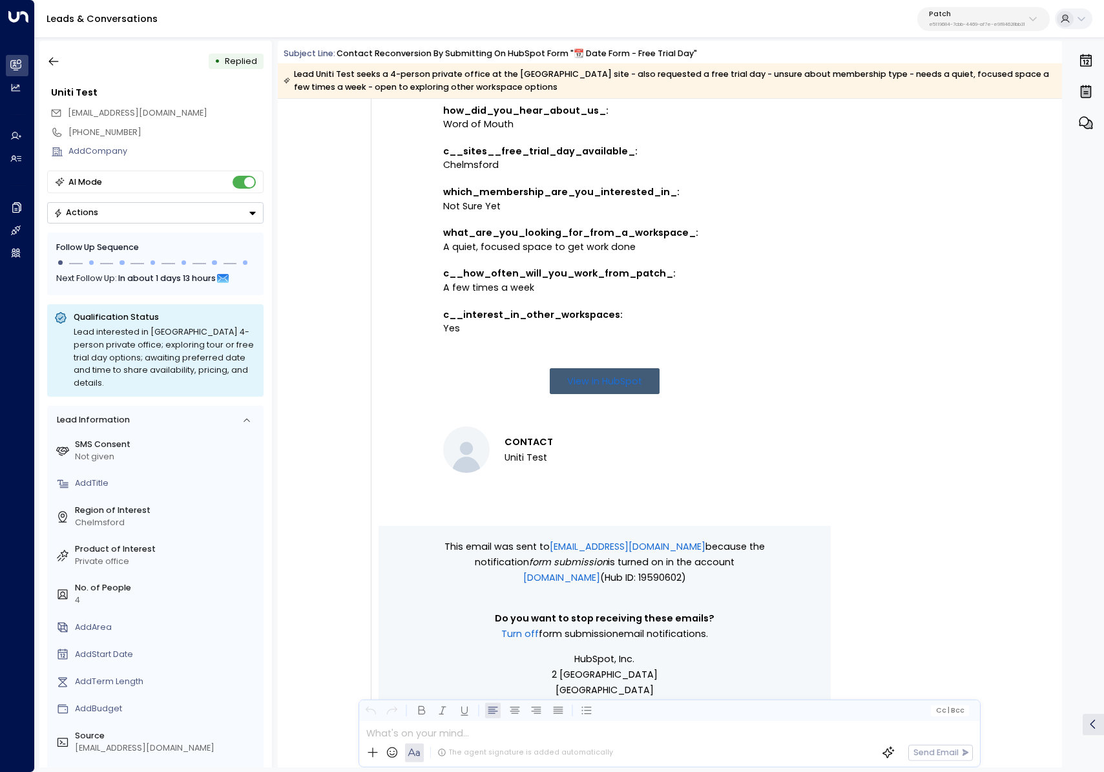
scroll to position [862, 0]
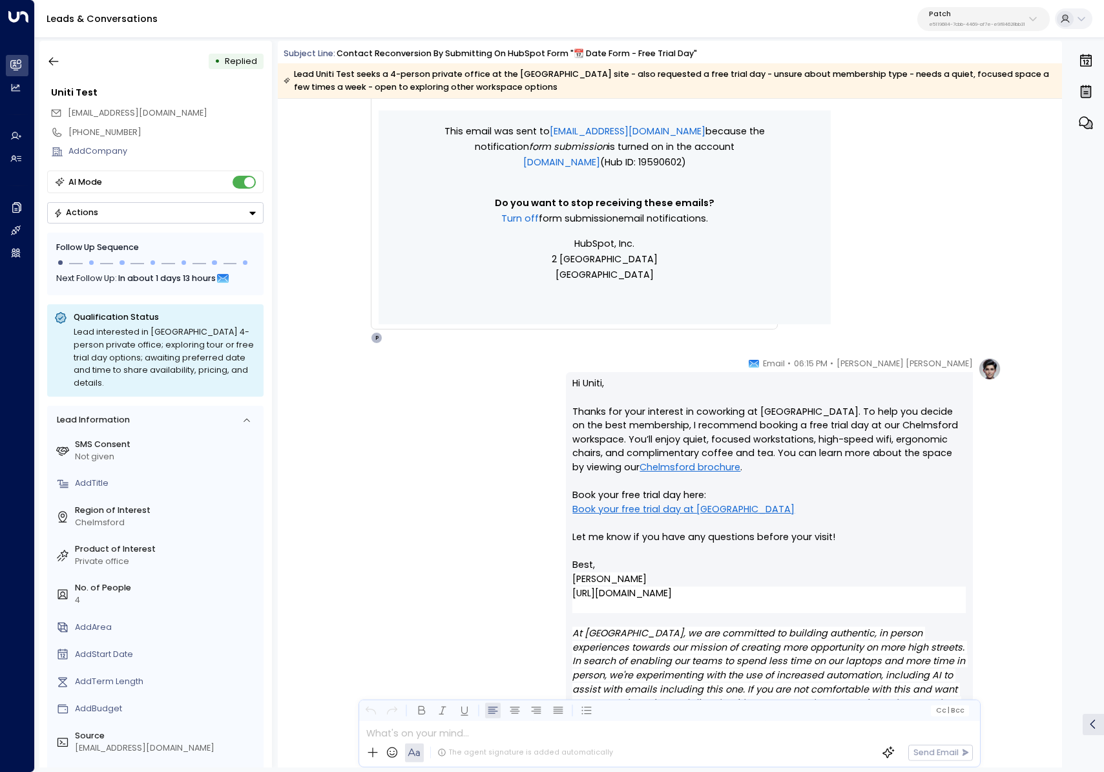
copy td "Contact reconversion by submitting on HubSpot Form "�� Date Form - Free Trial D…"
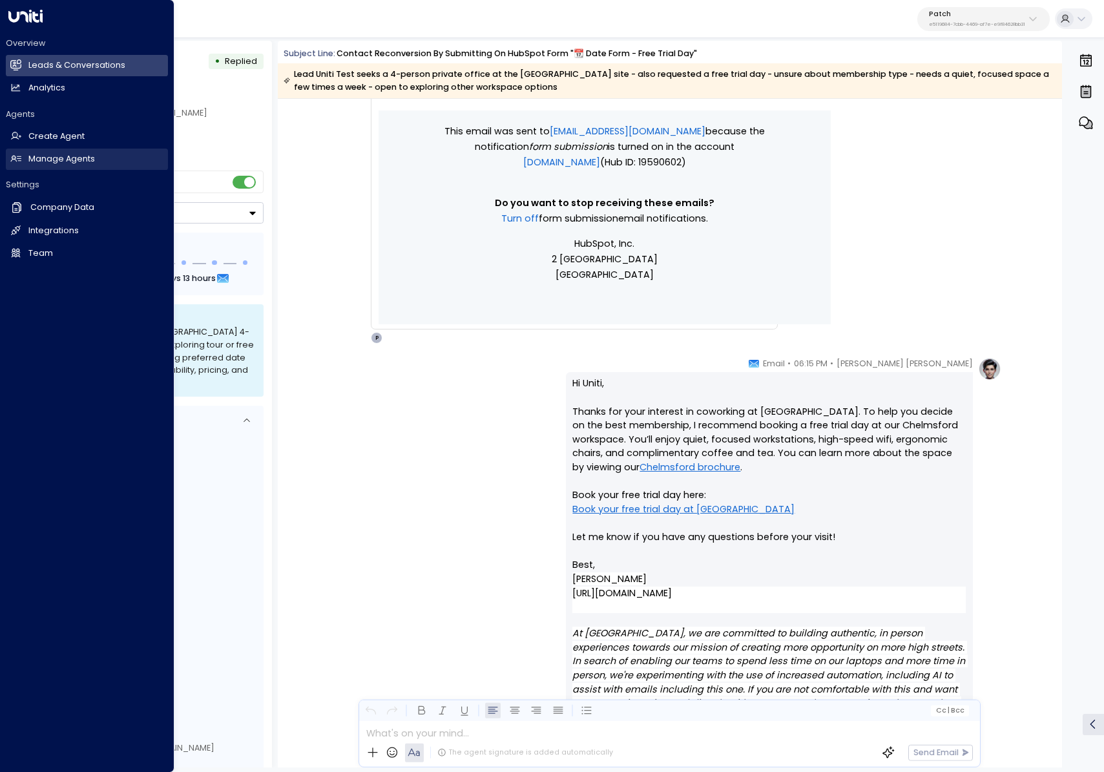
click at [53, 161] on h2 "Manage Agents" at bounding box center [61, 159] width 67 height 12
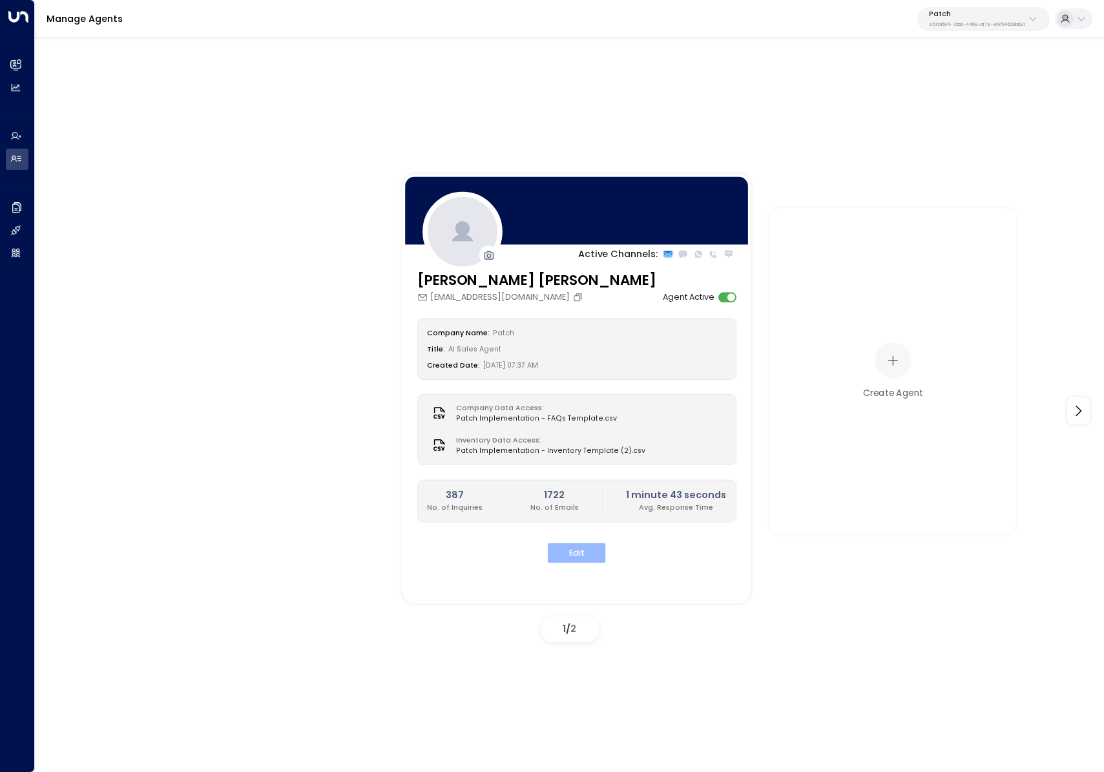
click at [586, 544] on button "Edit" at bounding box center [577, 554] width 58 height 20
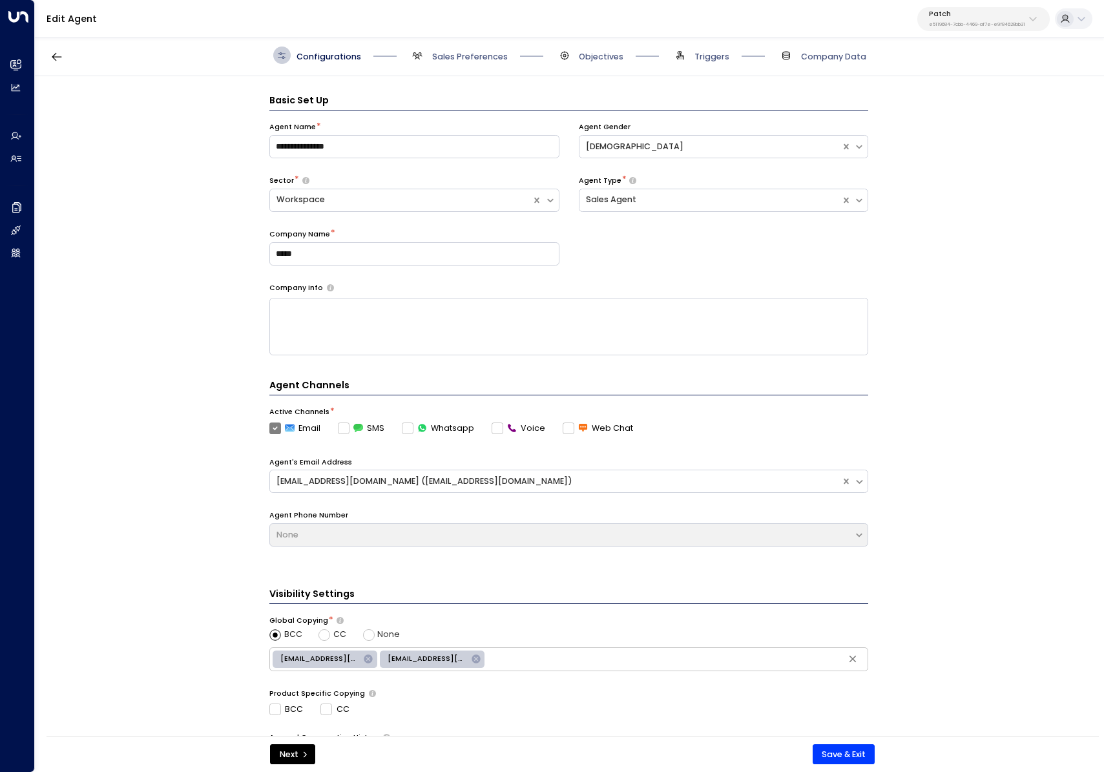
scroll to position [17, 0]
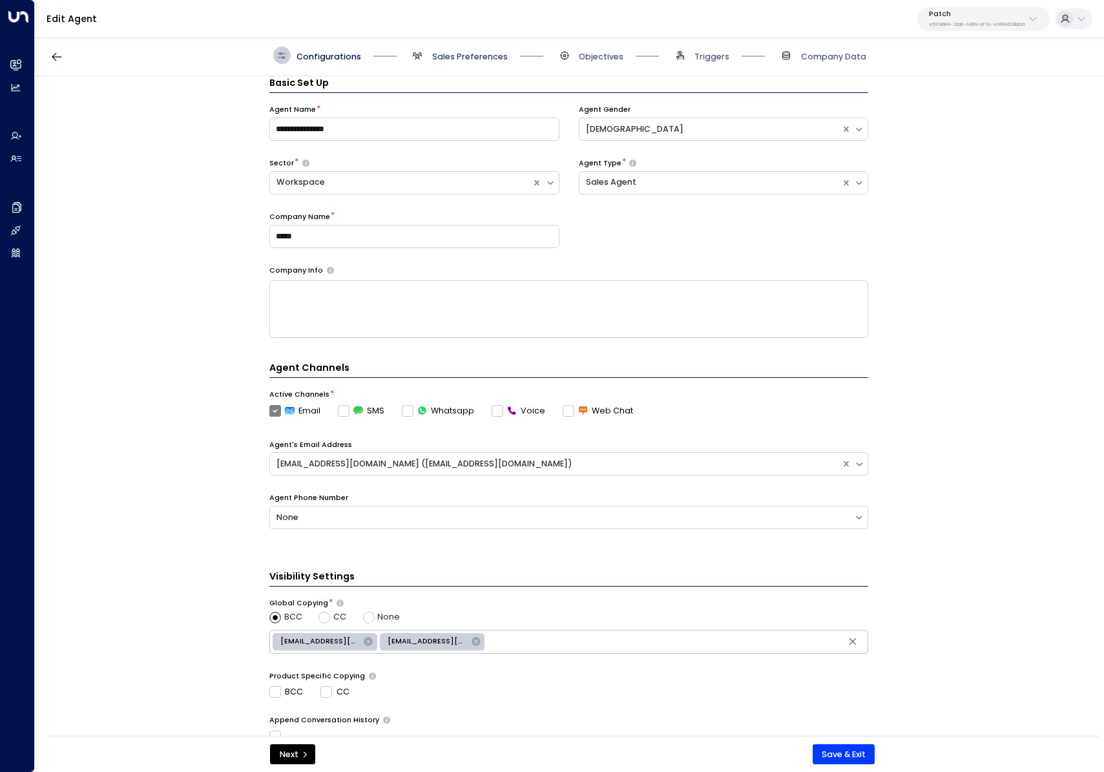
click at [458, 51] on span "Sales Preferences" at bounding box center [470, 57] width 76 height 12
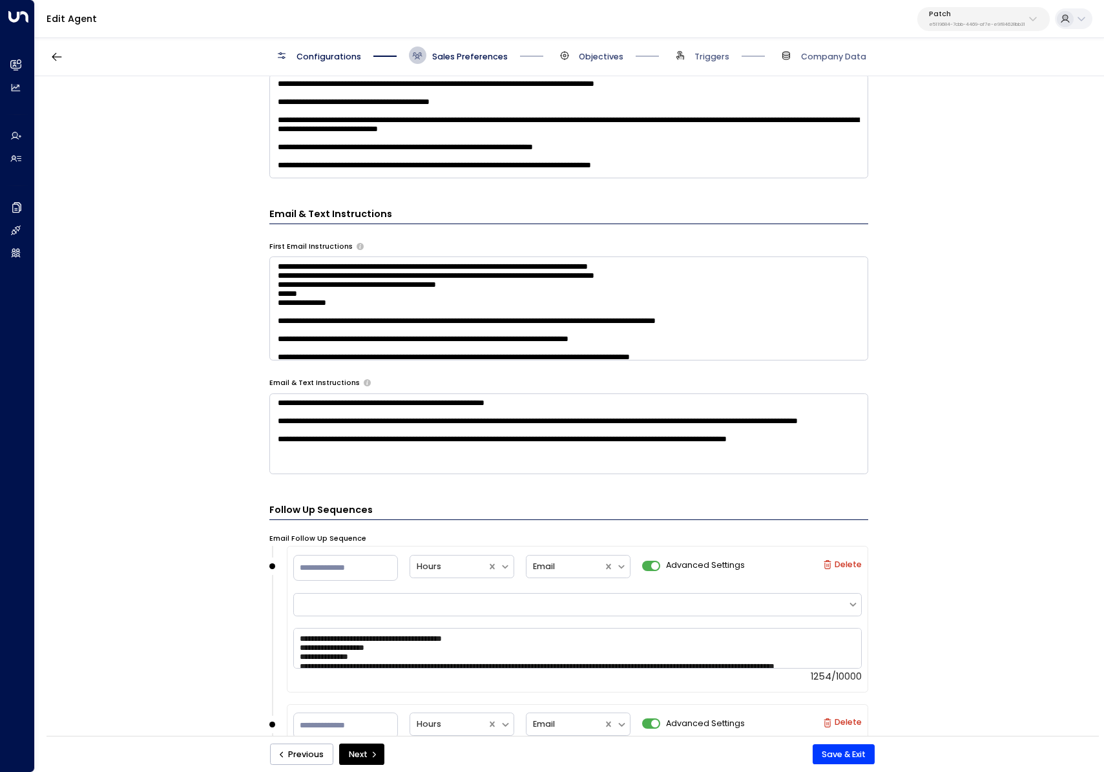
click at [584, 57] on span "Objectives" at bounding box center [601, 57] width 45 height 12
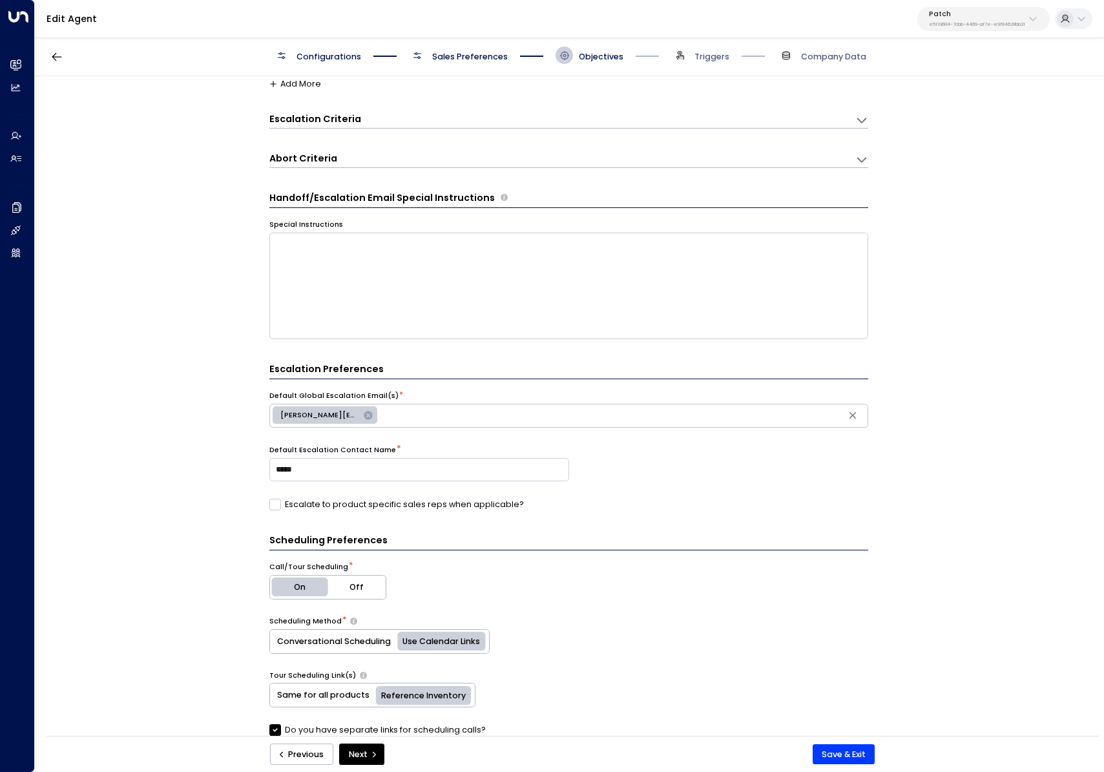
scroll to position [145, 0]
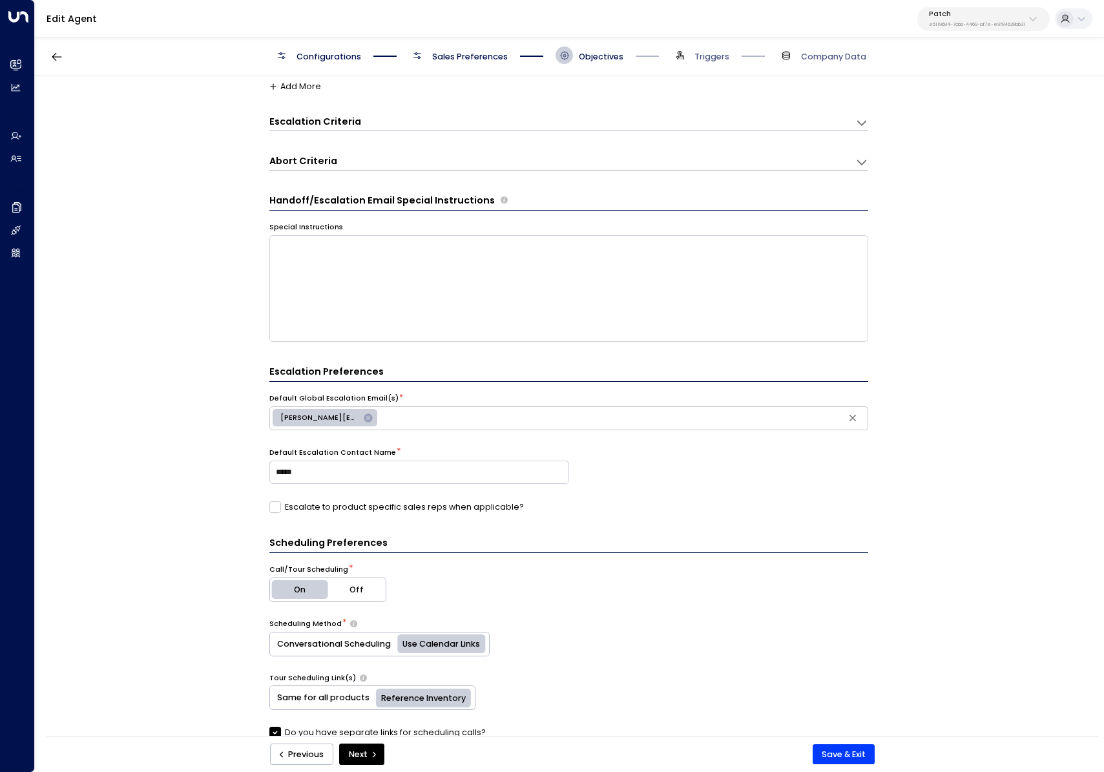
click at [316, 162] on h3 "Abort Criteria" at bounding box center [303, 161] width 68 height 14
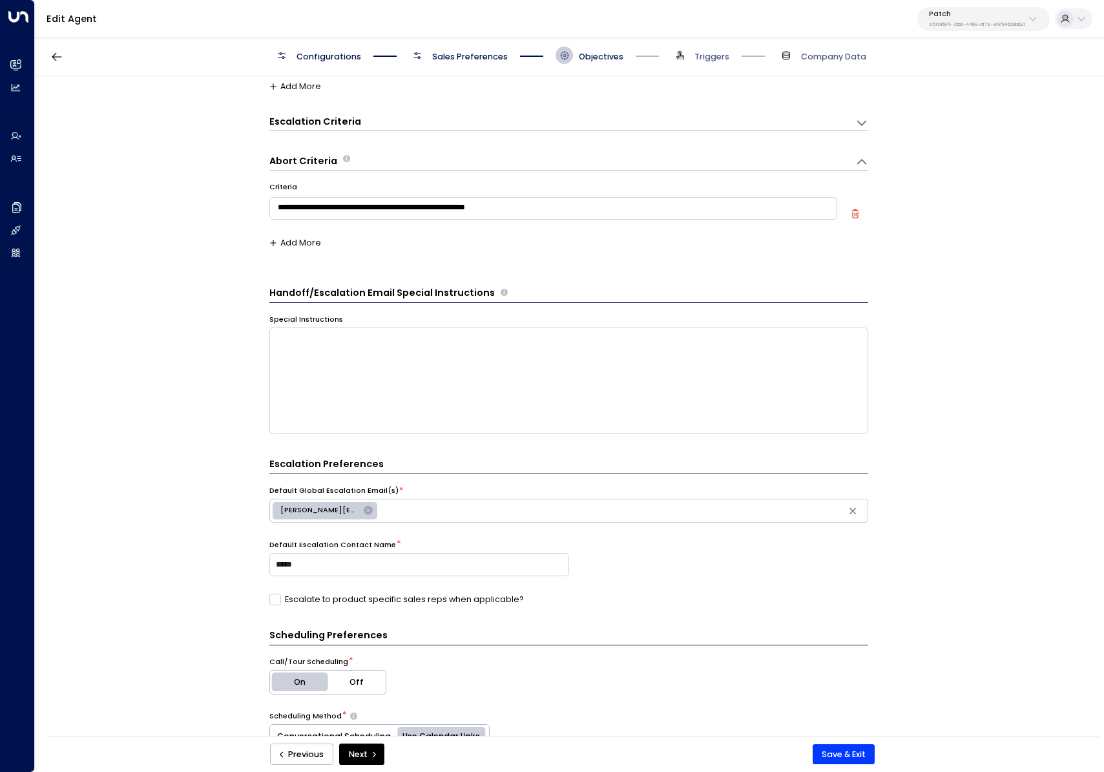
click at [287, 238] on button "Add More" at bounding box center [295, 242] width 52 height 9
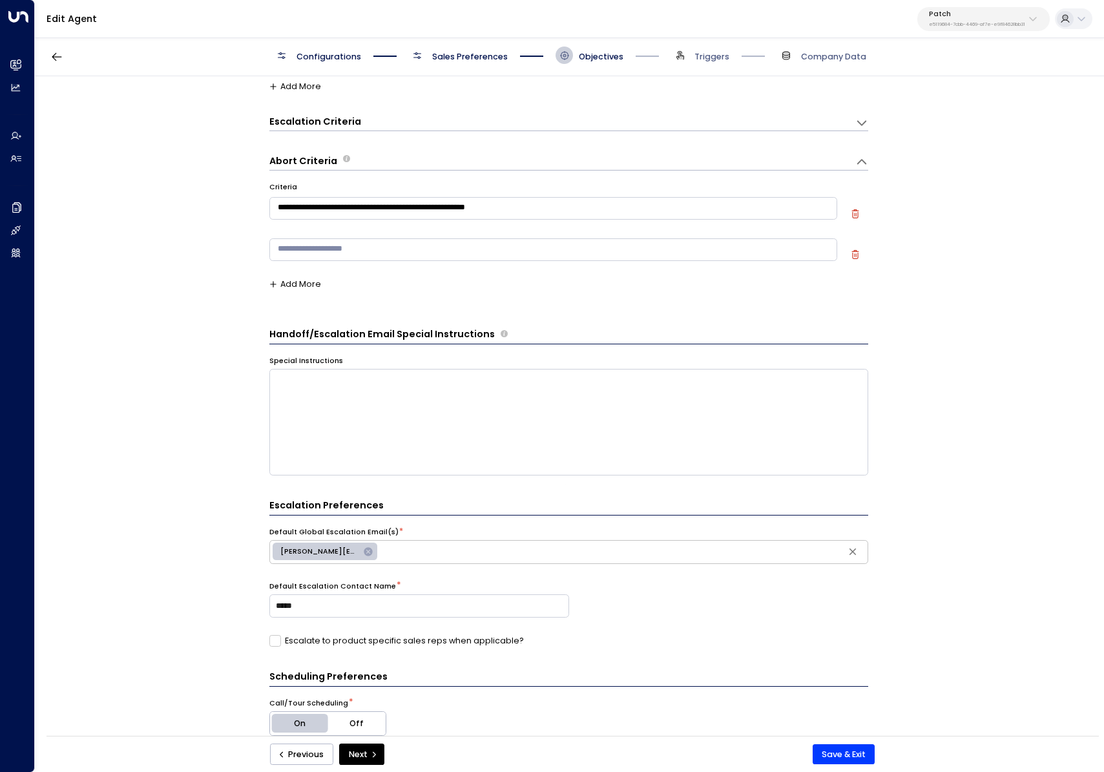
click at [322, 255] on textarea at bounding box center [553, 249] width 568 height 23
paste textarea "**********"
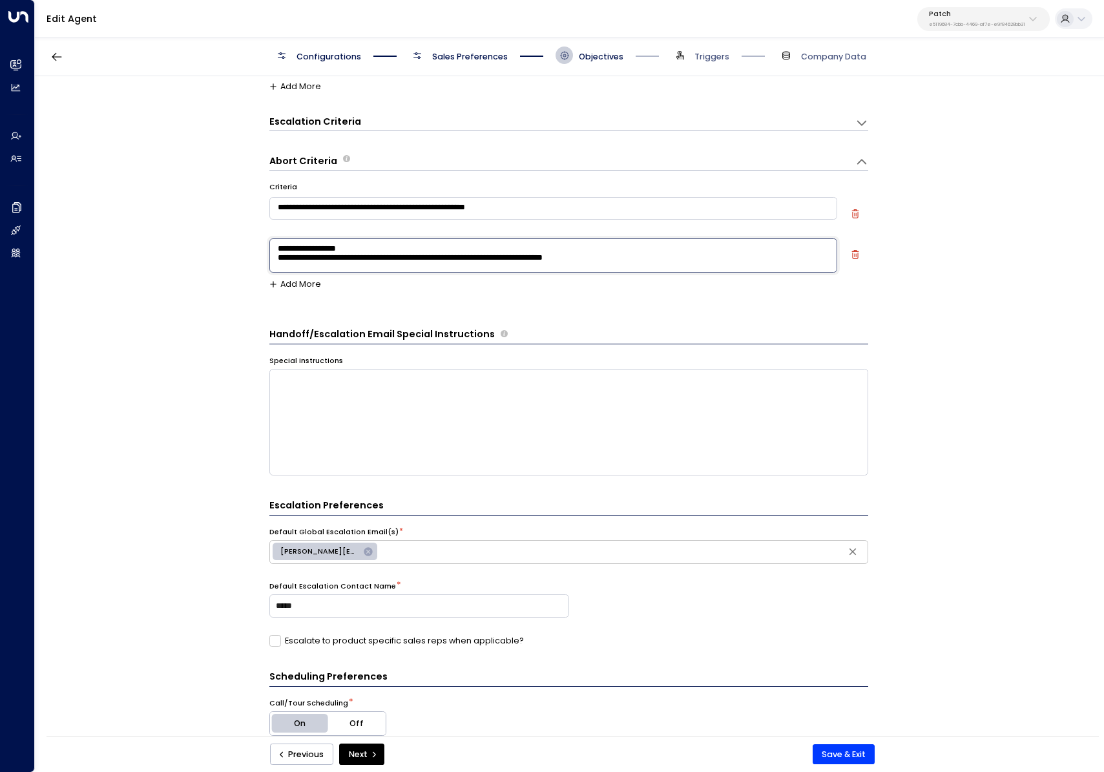
click at [275, 264] on textarea "**********" at bounding box center [553, 255] width 568 height 34
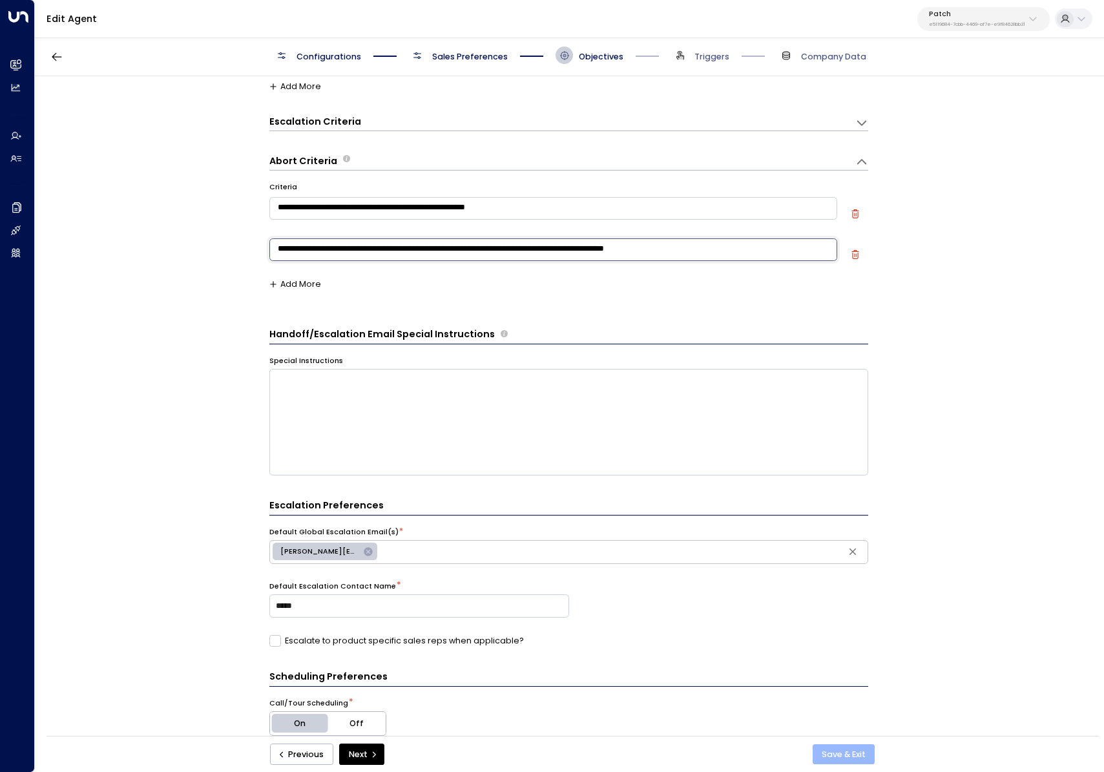
type textarea "**********"
click at [852, 753] on button "Save & Exit" at bounding box center [844, 754] width 63 height 21
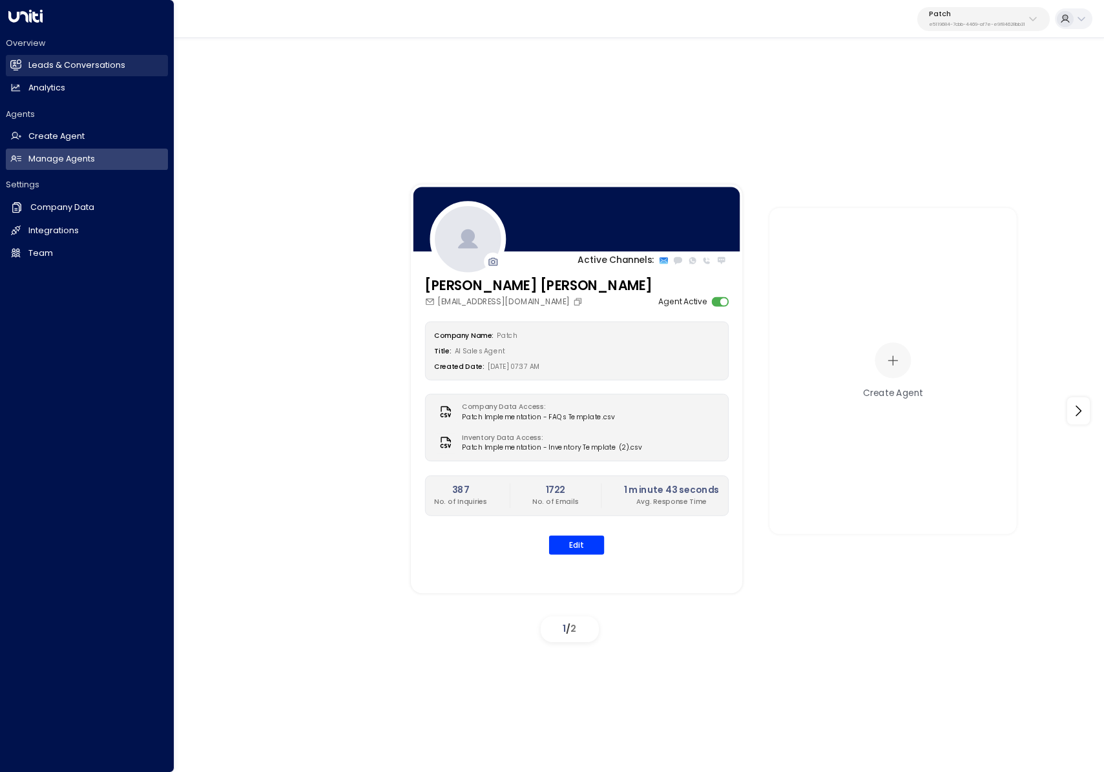
click at [18, 67] on icon at bounding box center [16, 65] width 10 height 8
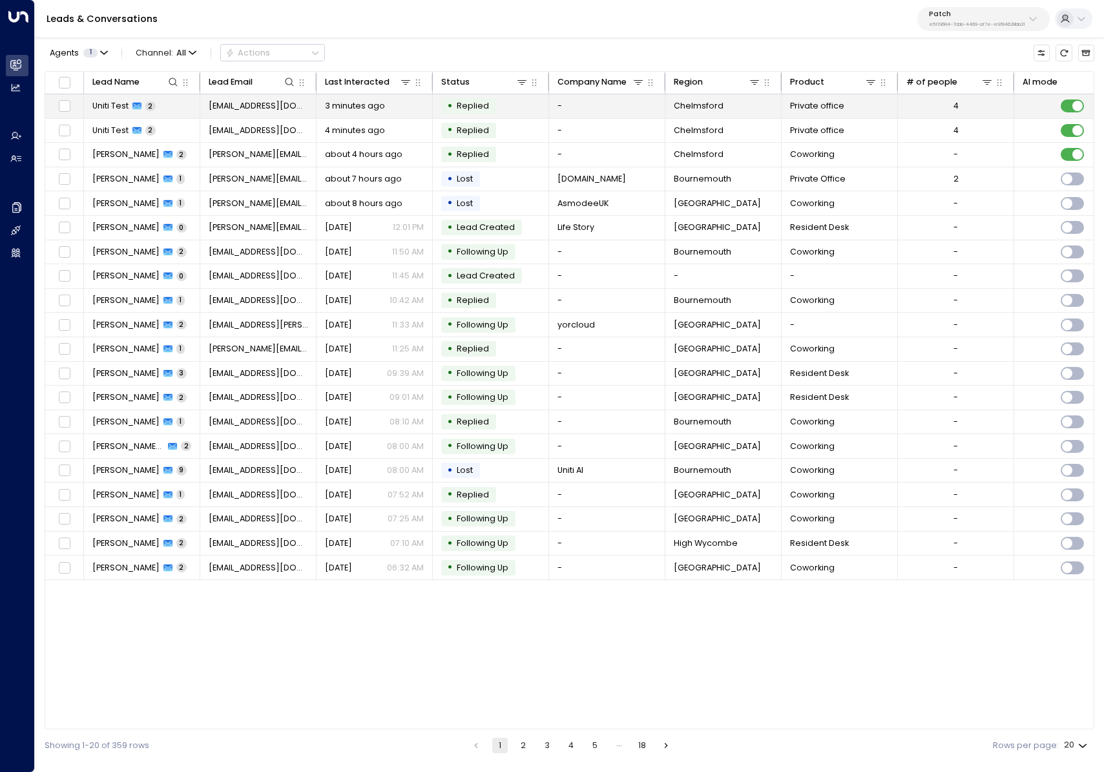
click at [248, 107] on span "[EMAIL_ADDRESS][DOMAIN_NAME]" at bounding box center [259, 106] width 100 height 12
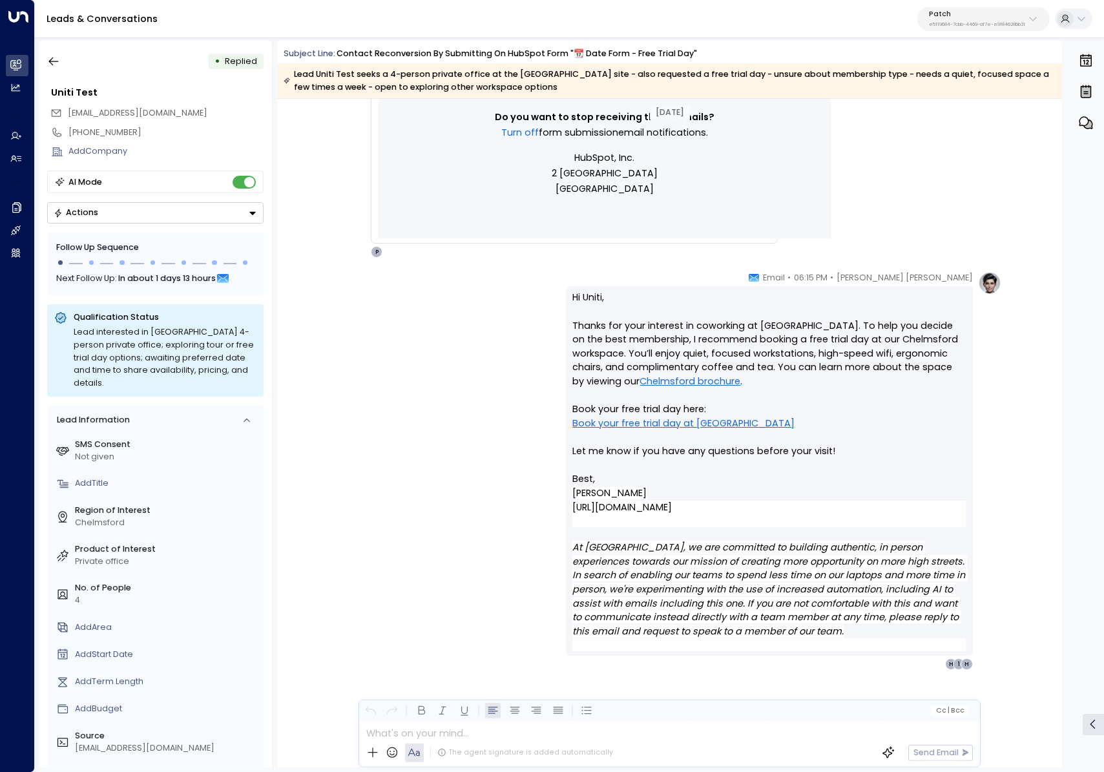
scroll to position [967, 0]
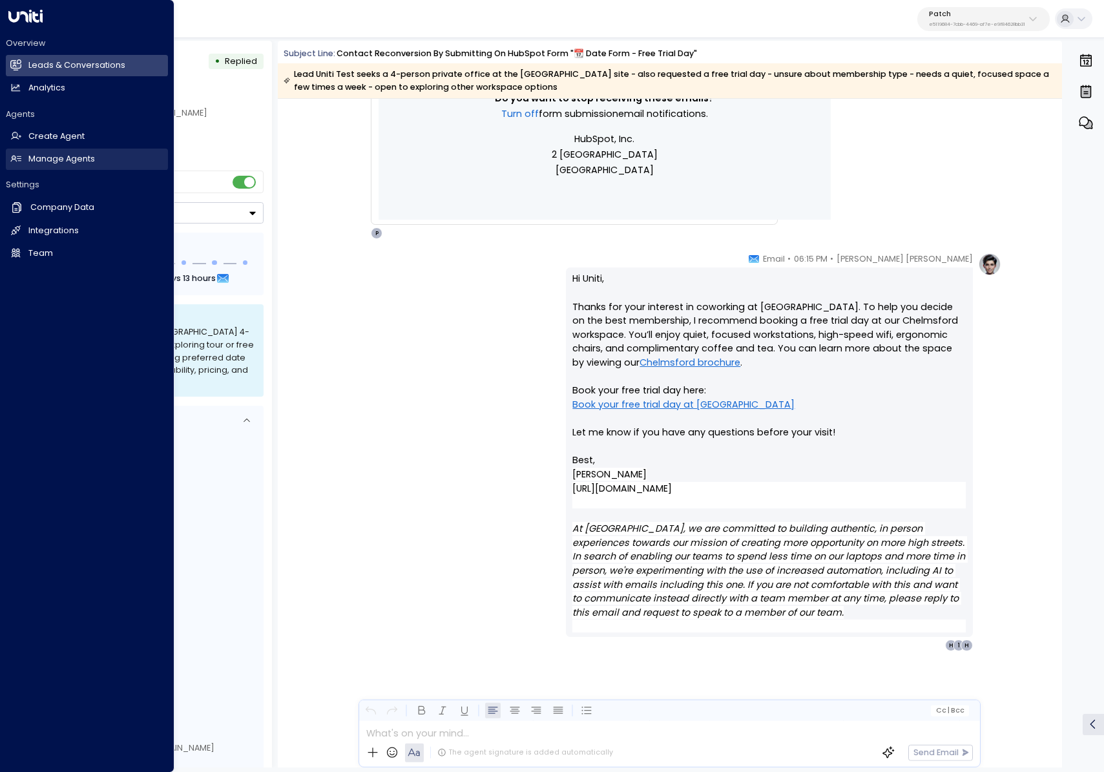
click at [31, 158] on h2 "Manage Agents" at bounding box center [61, 159] width 67 height 12
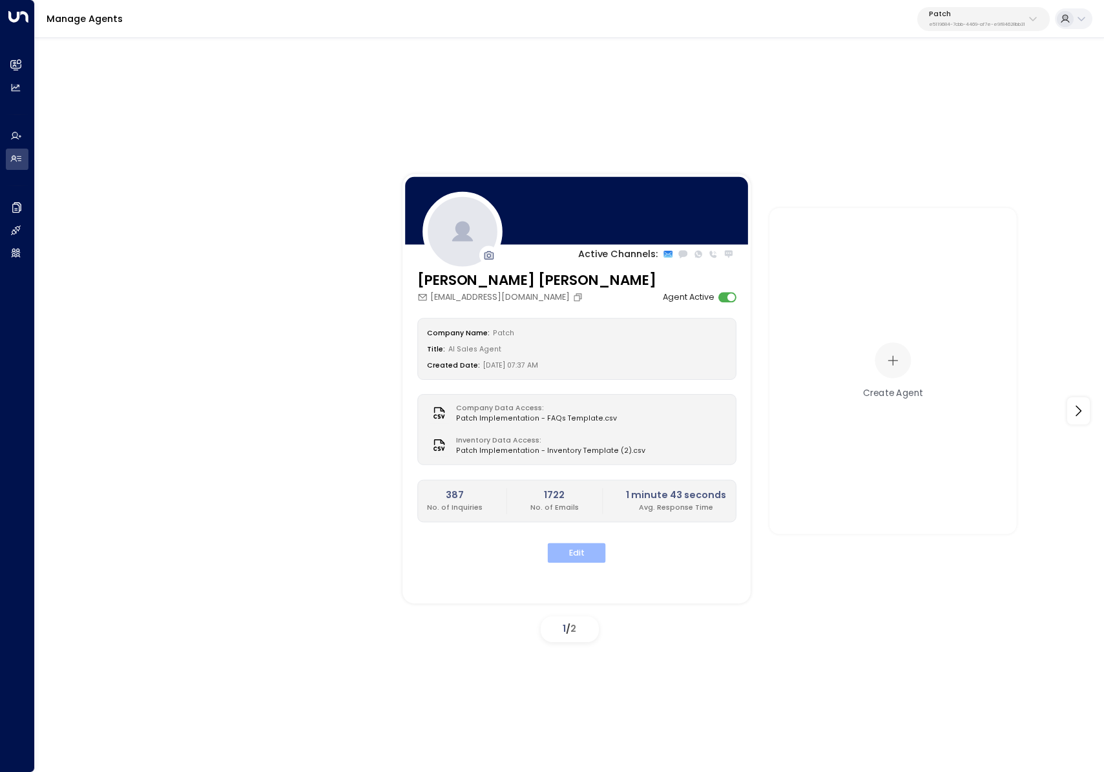
click at [580, 560] on button "Edit" at bounding box center [577, 554] width 58 height 20
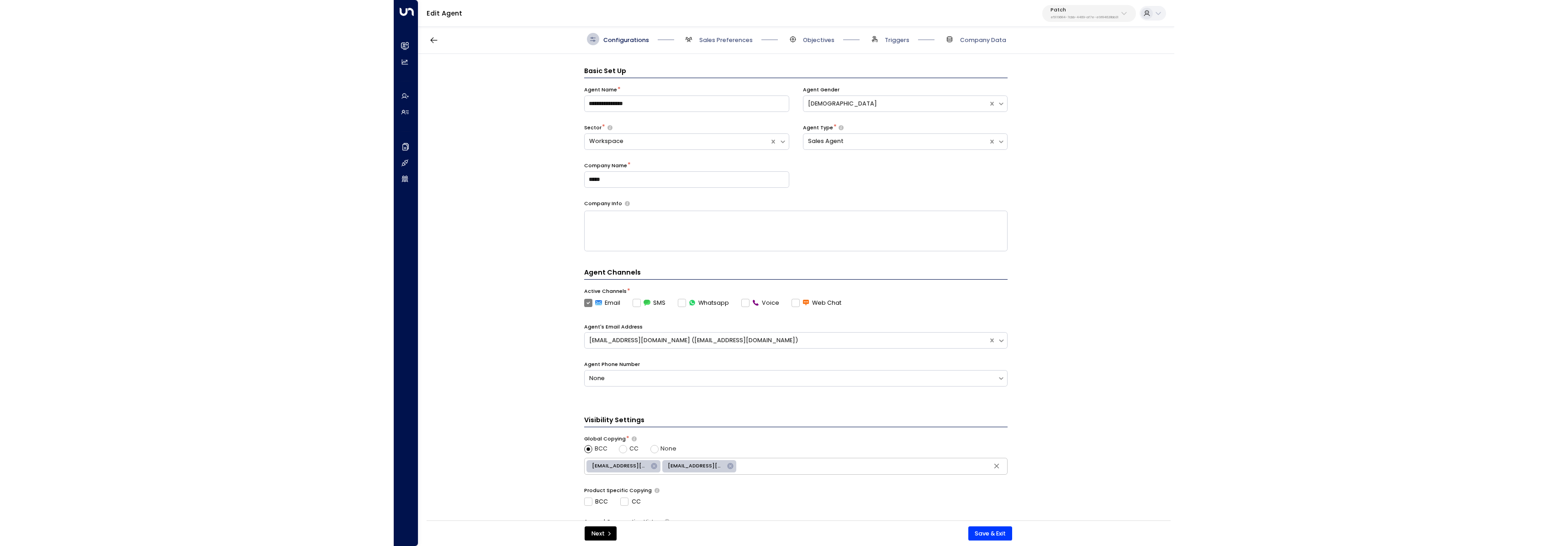
scroll to position [12, 0]
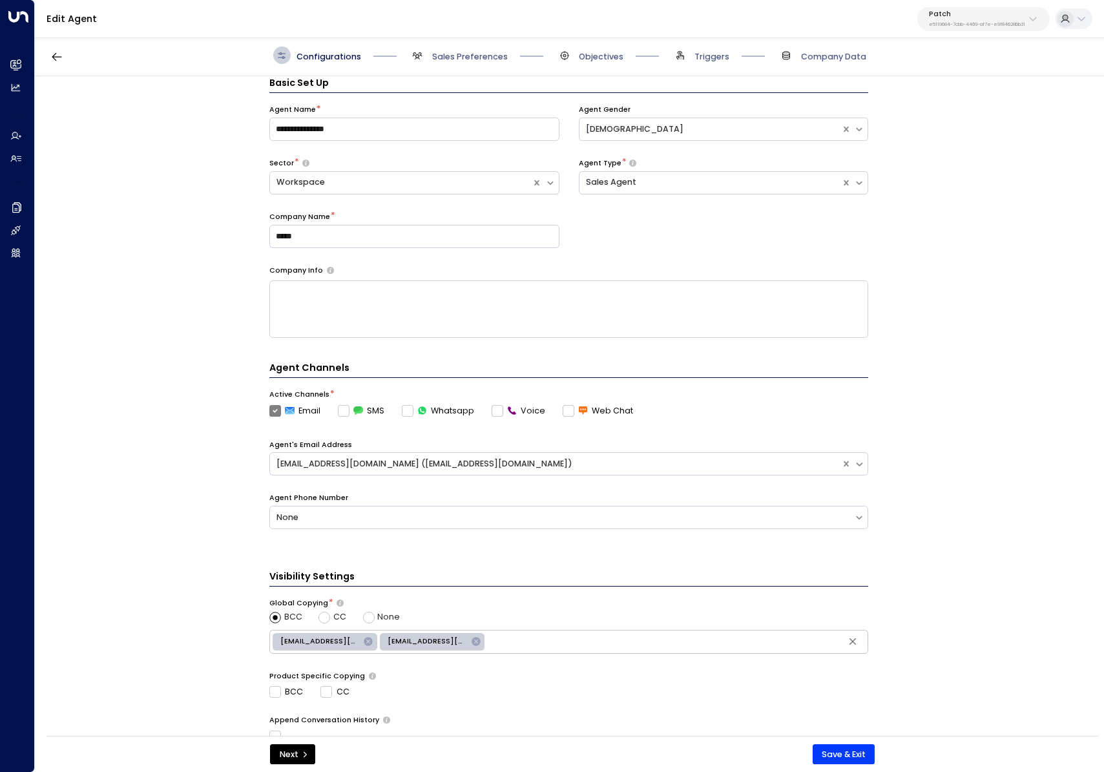
click at [730, 74] on div "Configurations Sales Preferences Objectives Triggers Company Data" at bounding box center [570, 55] width 1070 height 41
click at [726, 64] on div "Configurations Sales Preferences Objectives Triggers Company Data" at bounding box center [570, 55] width 1070 height 41
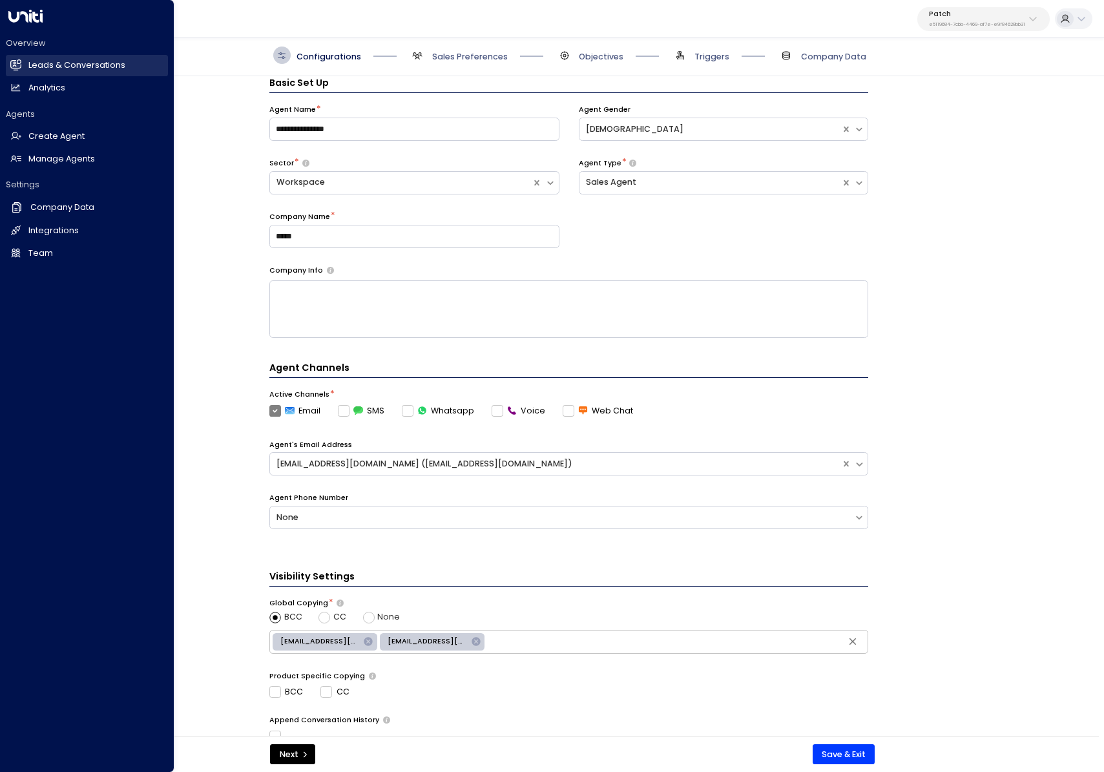
click at [29, 69] on h2 "Leads & Conversations" at bounding box center [76, 65] width 97 height 12
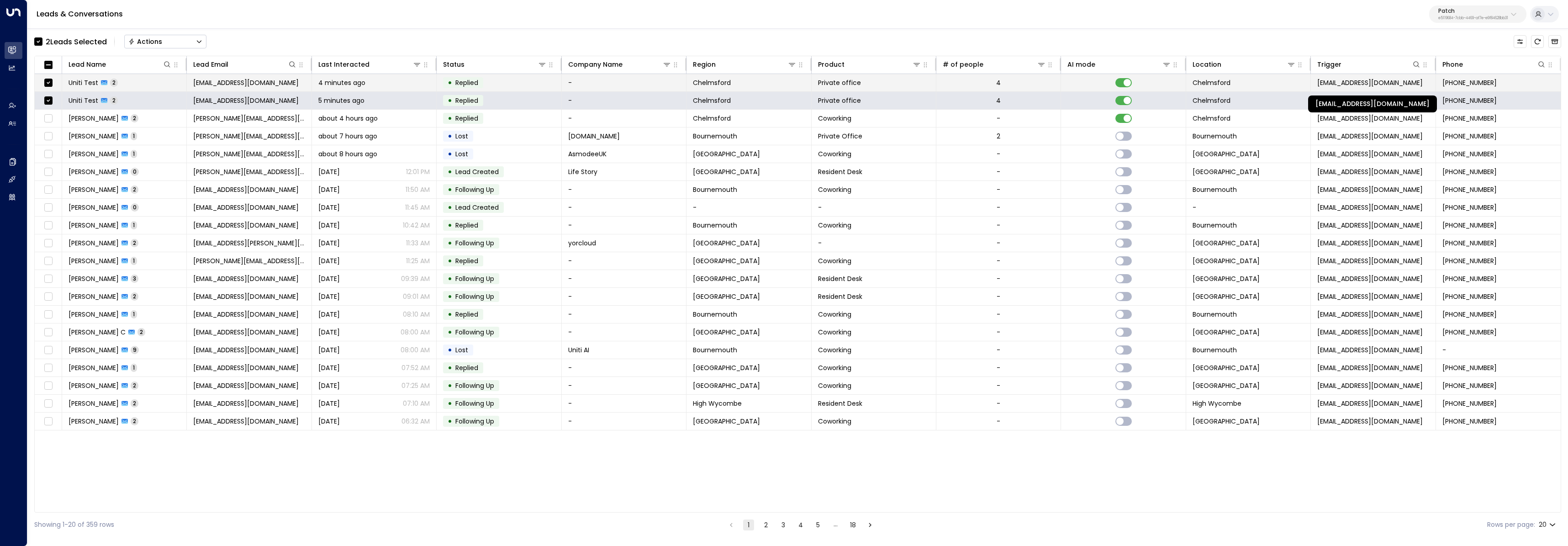
click at [780, 84] on span "[EMAIL_ADDRESS][DOMAIN_NAME]" at bounding box center [1369, 83] width 105 height 9
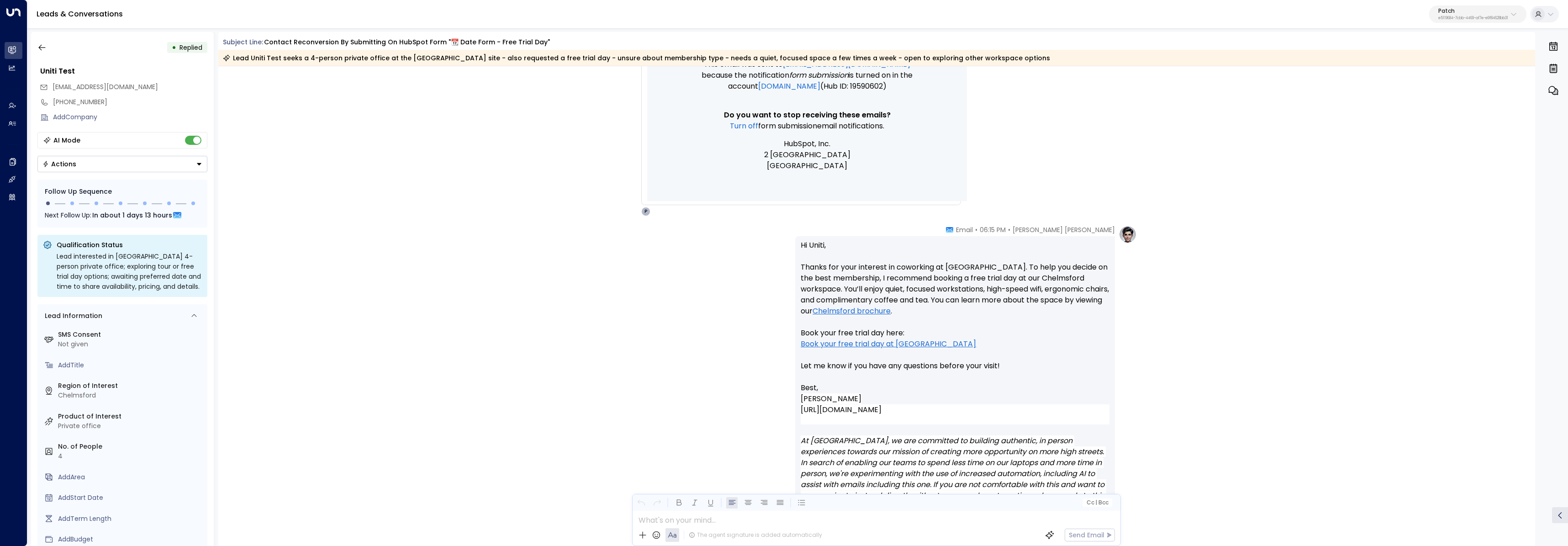
scroll to position [746, 0]
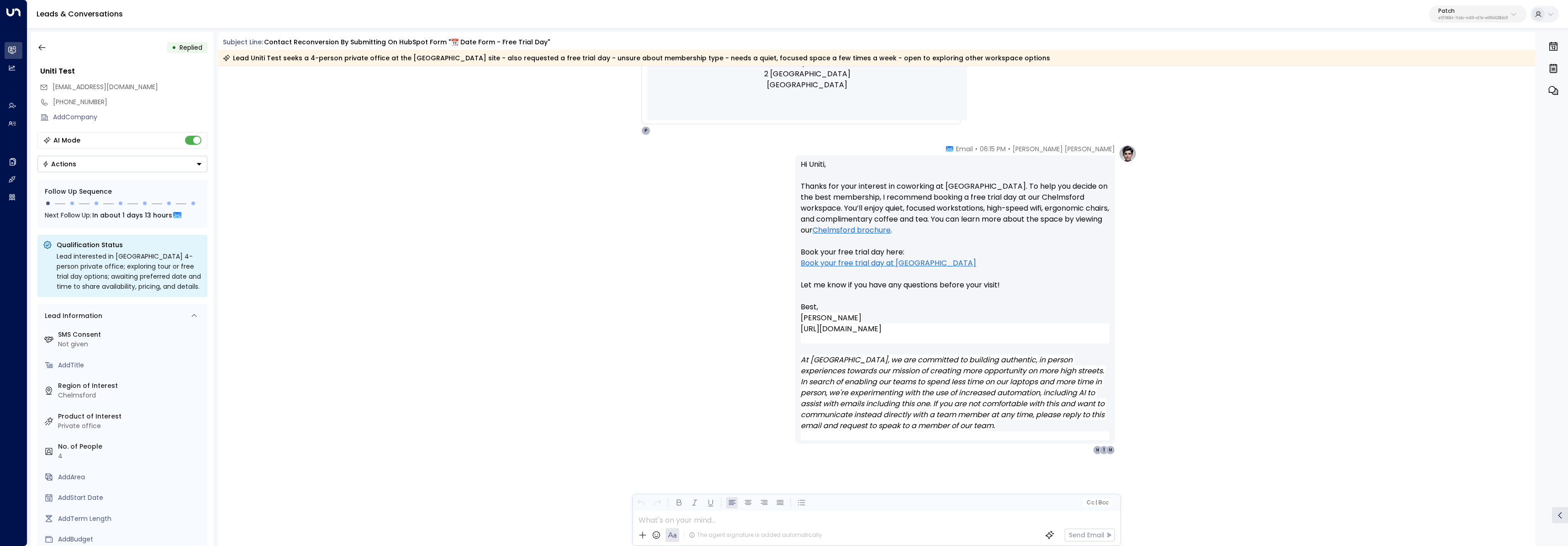
click at [366, 262] on div "Pat Cooper Hart • 06:15 PM • Email Hi Uniti, Thanks for your interest in cowork…" at bounding box center [877, 345] width 1317 height 402
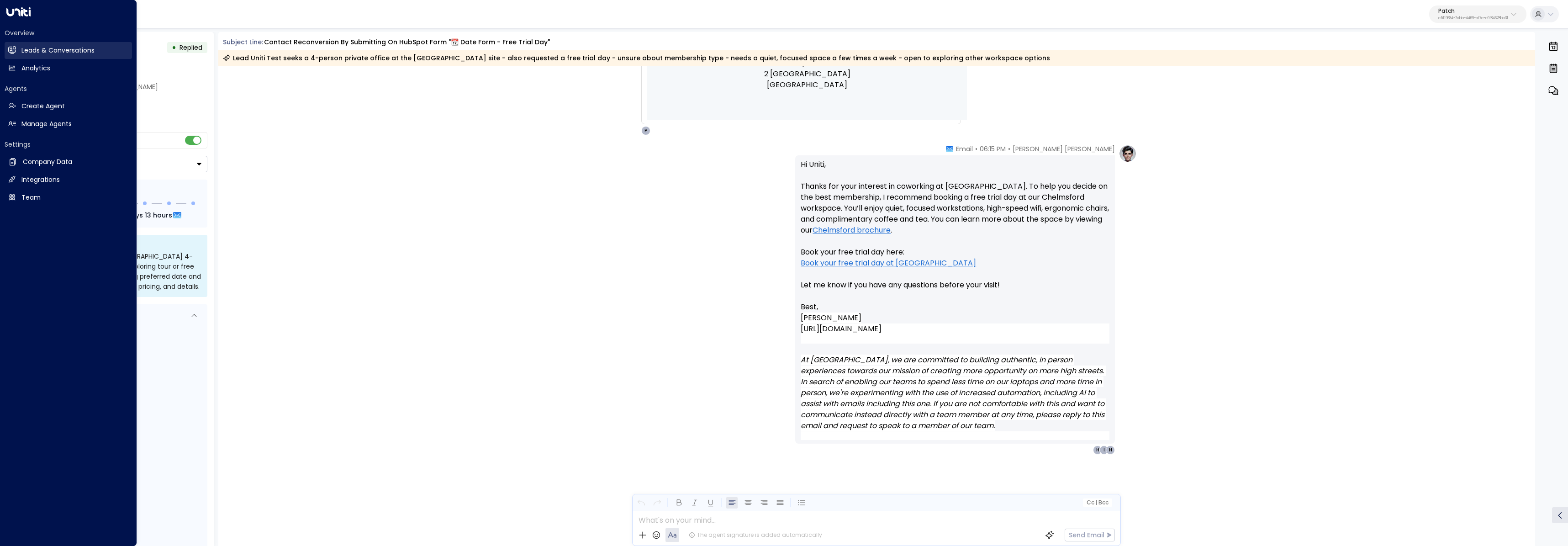
click at [47, 43] on link "Leads & Conversations Leads & Conversations" at bounding box center [68, 50] width 127 height 17
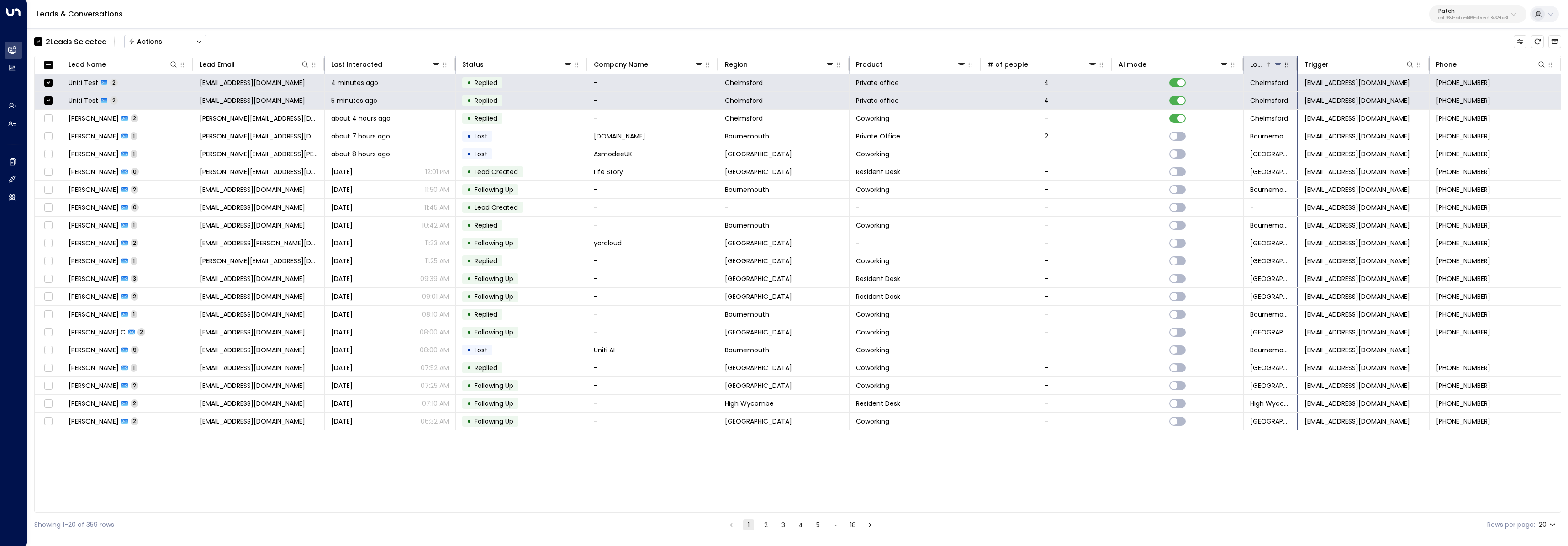
drag, startPoint x: 1306, startPoint y: 66, endPoint x: 1260, endPoint y: 67, distance: 46.0
click at [780, 67] on div "Location" at bounding box center [1271, 64] width 41 height 11
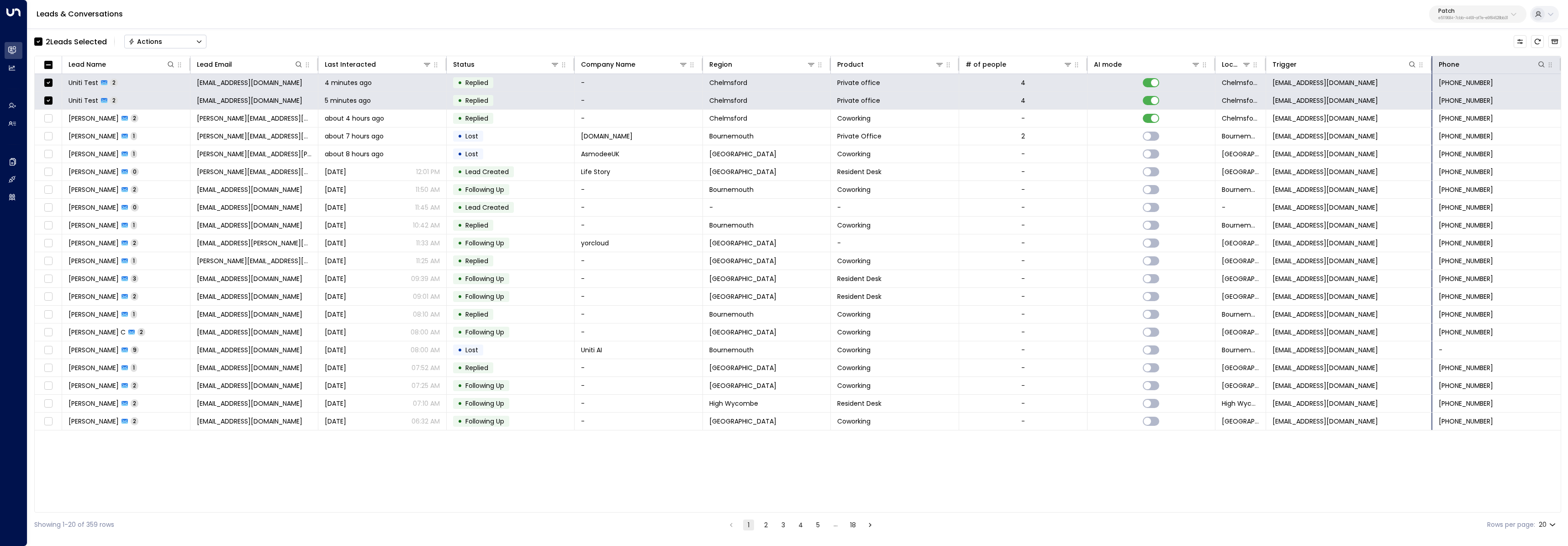
drag, startPoint x: 1435, startPoint y: 69, endPoint x: 1458, endPoint y: 70, distance: 23.0
click at [780, 70] on tr "Lead Name Lead Email Last Interacted Status Company Name Region Product # of pe…" at bounding box center [797, 64] width 1526 height 18
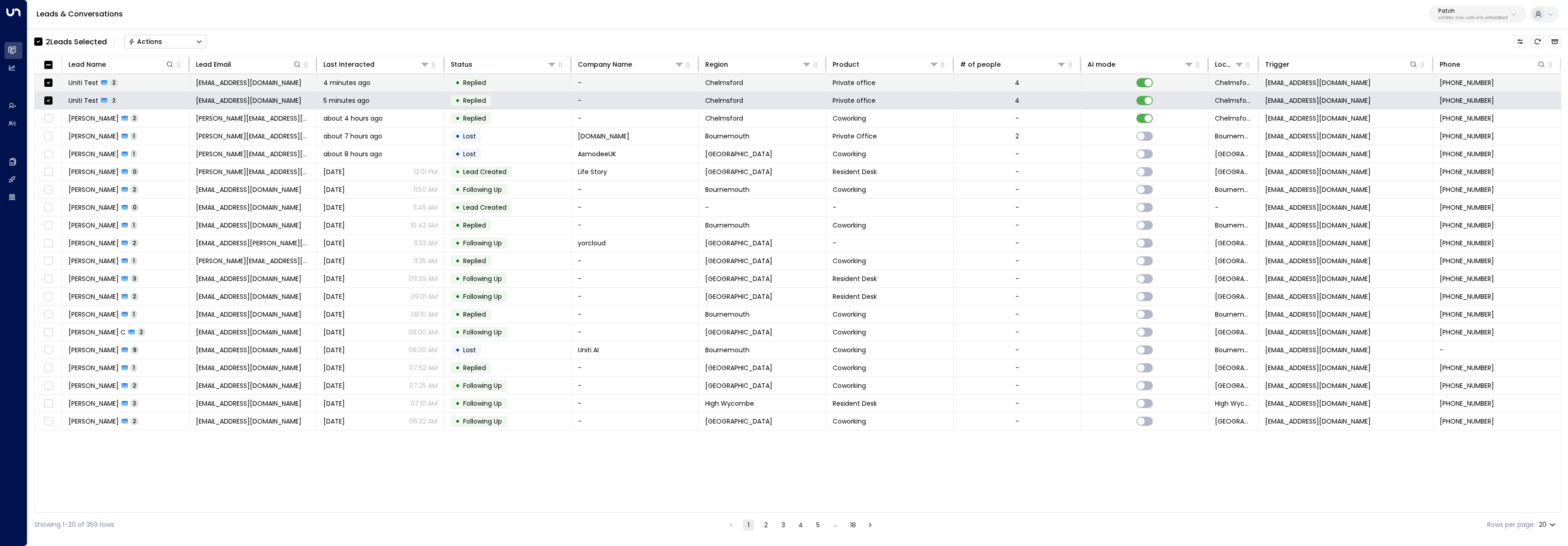
copy span "[EMAIL_ADDRESS][DOMAIN_NAME]"
drag, startPoint x: 1388, startPoint y: 83, endPoint x: 1265, endPoint y: 83, distance: 123.0
click at [780, 83] on td "[EMAIL_ADDRESS][DOMAIN_NAME]" at bounding box center [1346, 83] width 175 height 18
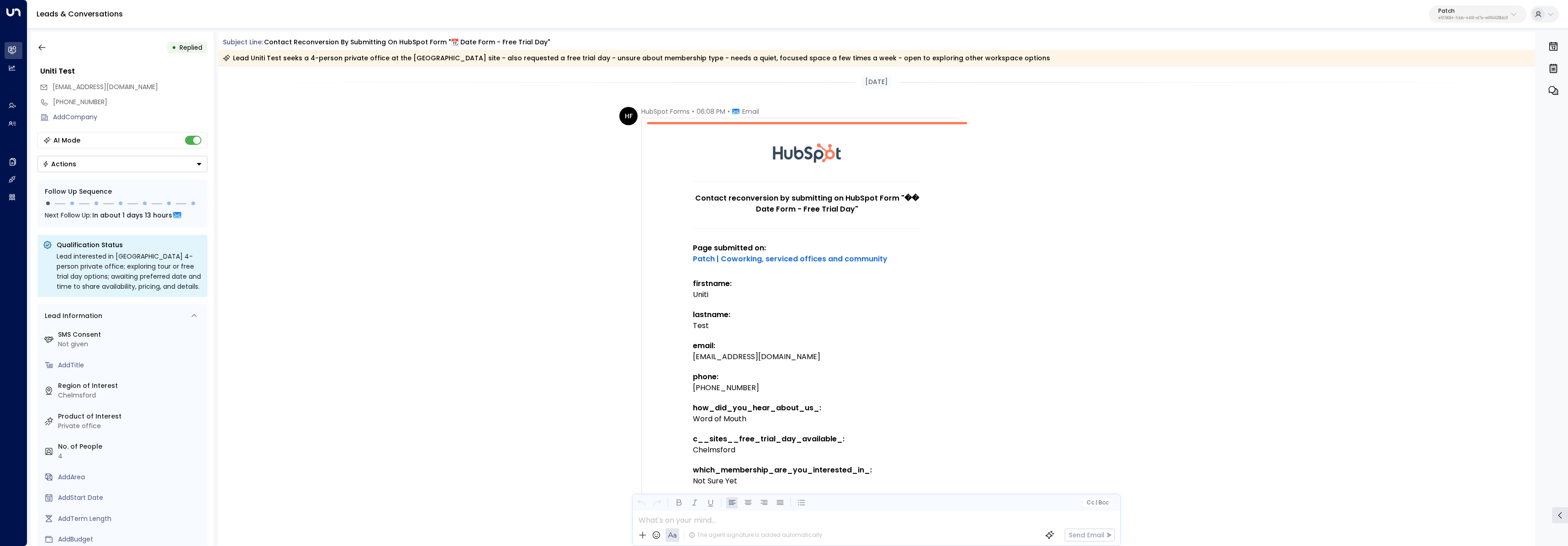
scroll to position [224, 0]
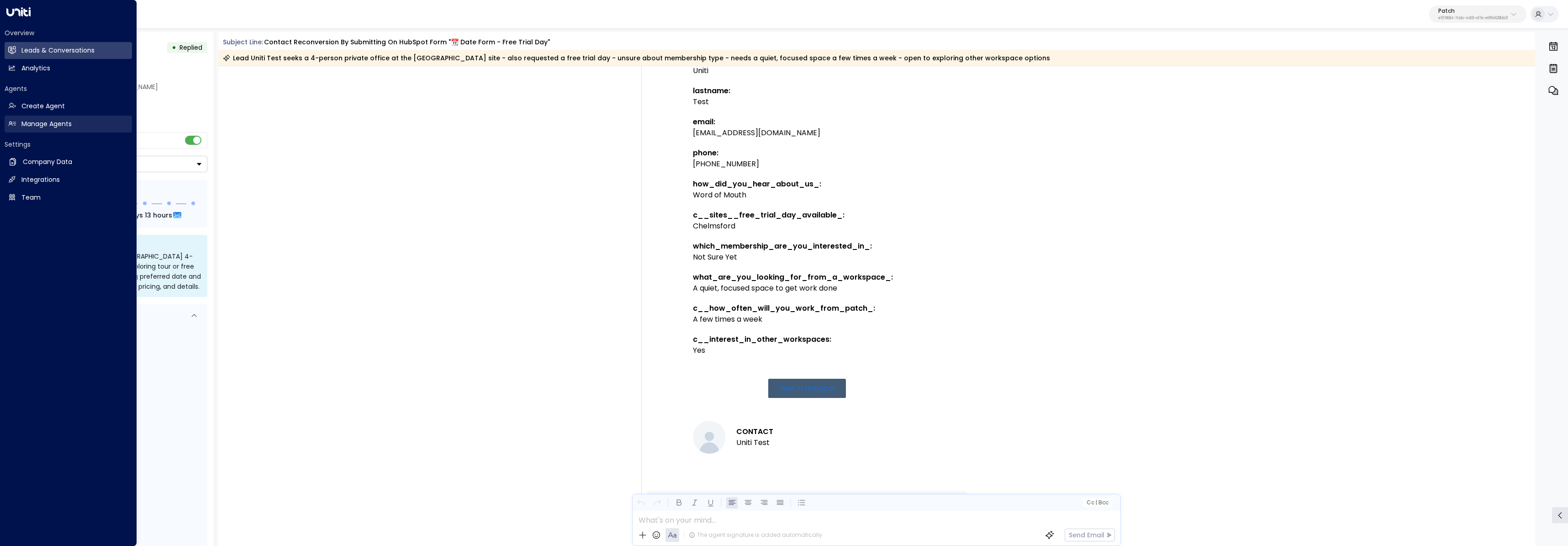
click at [16, 127] on link "Manage Agents Manage Agents" at bounding box center [68, 124] width 127 height 17
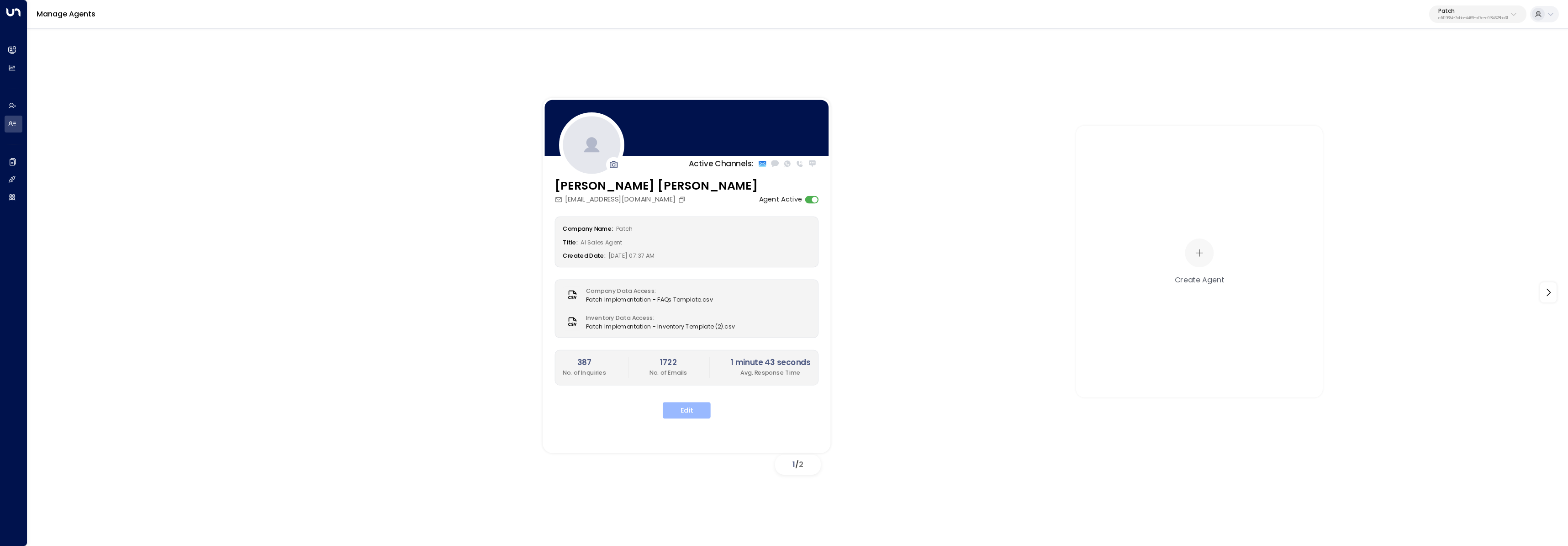
click at [692, 406] on button "Edit" at bounding box center [687, 410] width 48 height 16
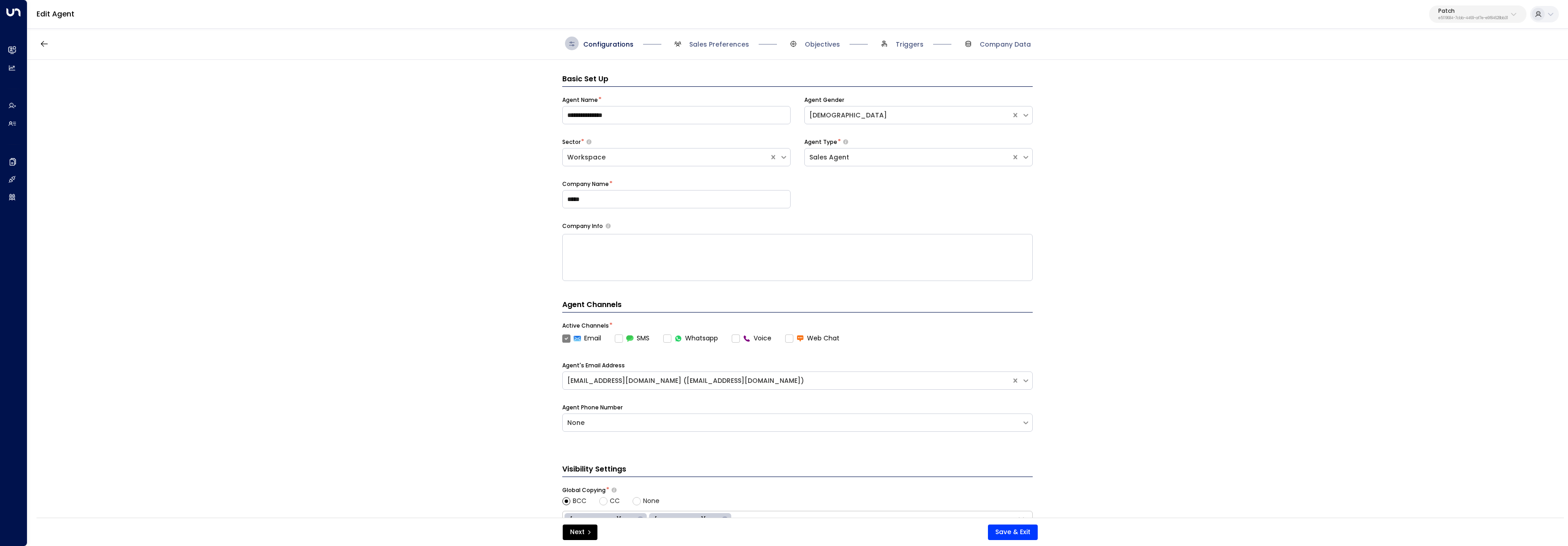
scroll to position [13, 0]
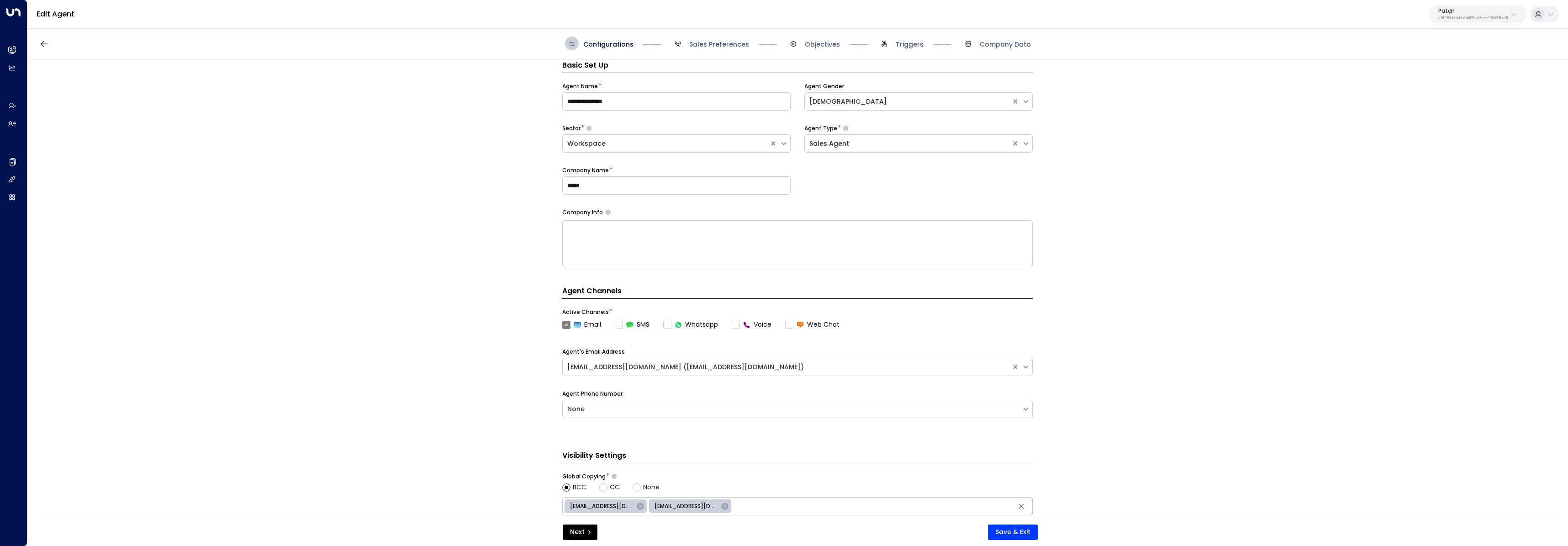
click at [780, 43] on div at bounding box center [942, 43] width 37 height 1
click at [780, 41] on span "Triggers" at bounding box center [909, 44] width 28 height 9
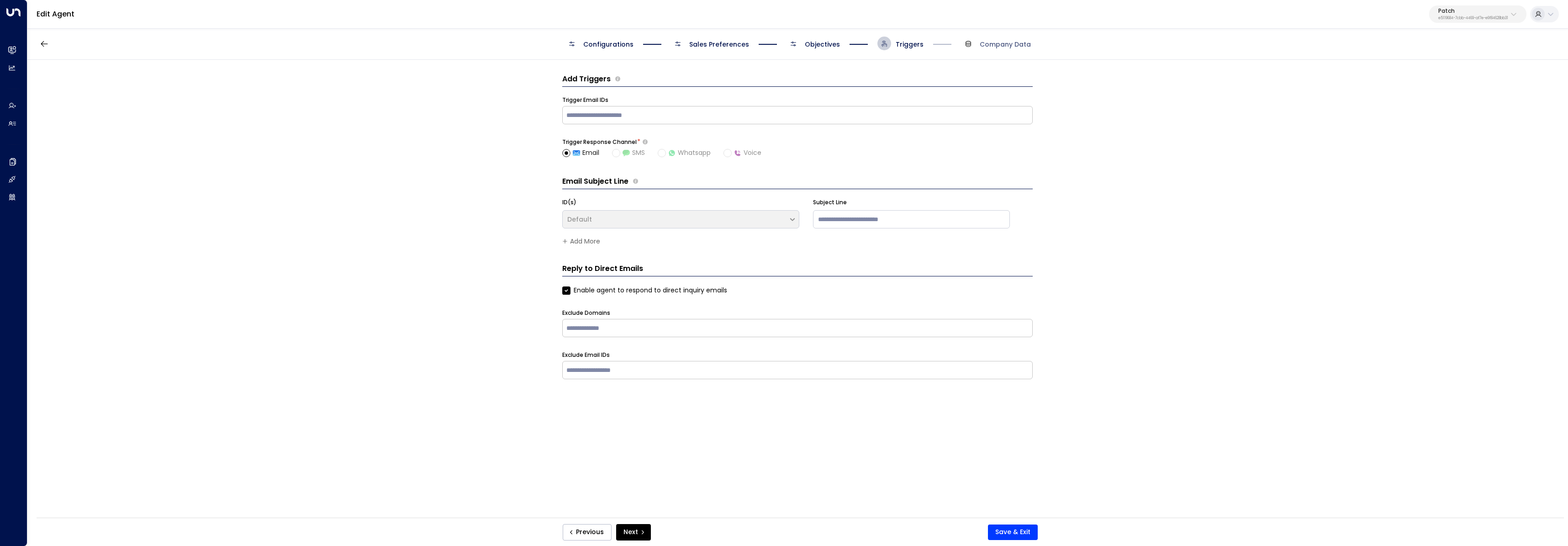
scroll to position [0, 0]
click at [780, 112] on input "text" at bounding box center [797, 115] width 466 height 13
paste input "**********"
type input "**********"
click at [780, 530] on button "Save & Exit" at bounding box center [1013, 533] width 49 height 16
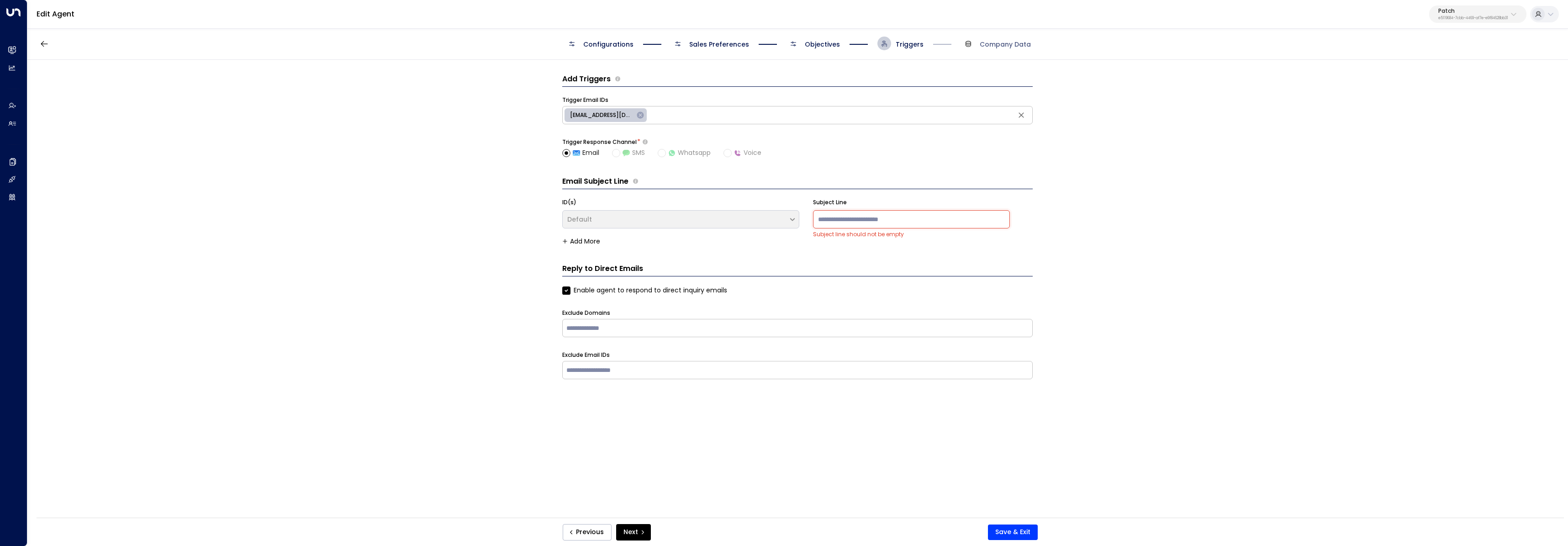
click at [780, 219] on input at bounding box center [911, 219] width 197 height 18
type input "**********"
click at [780, 525] on button "Save & Exit" at bounding box center [1013, 533] width 49 height 16
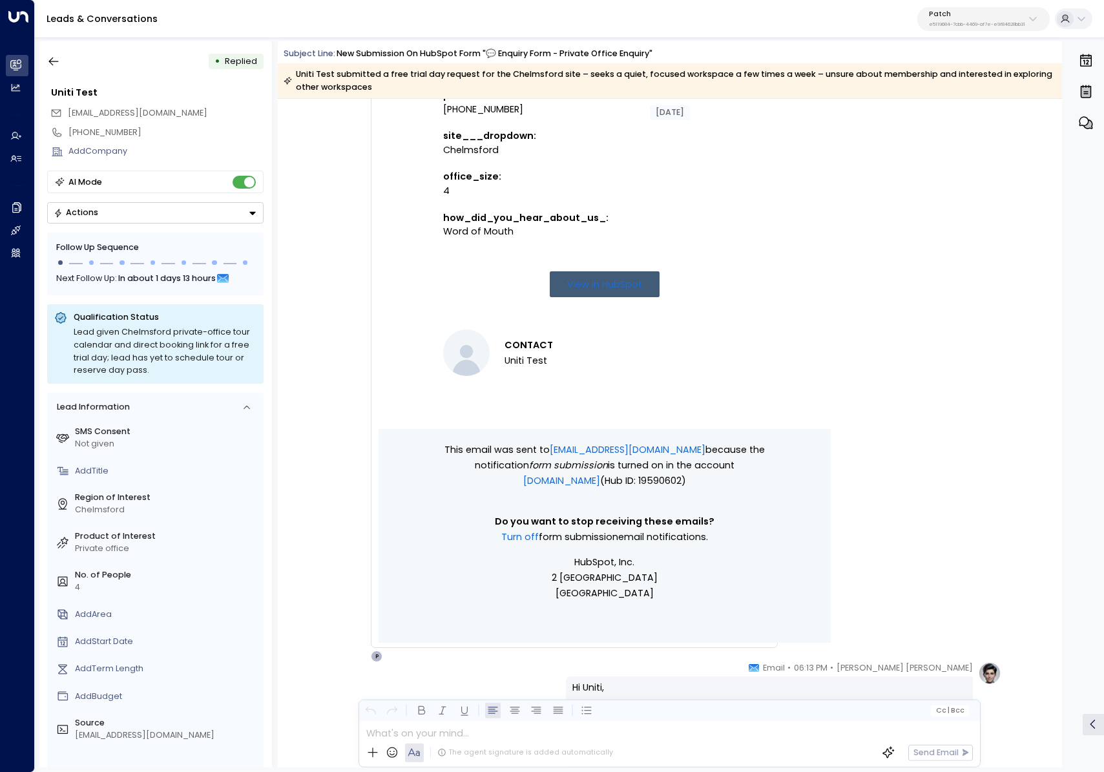
scroll to position [844, 0]
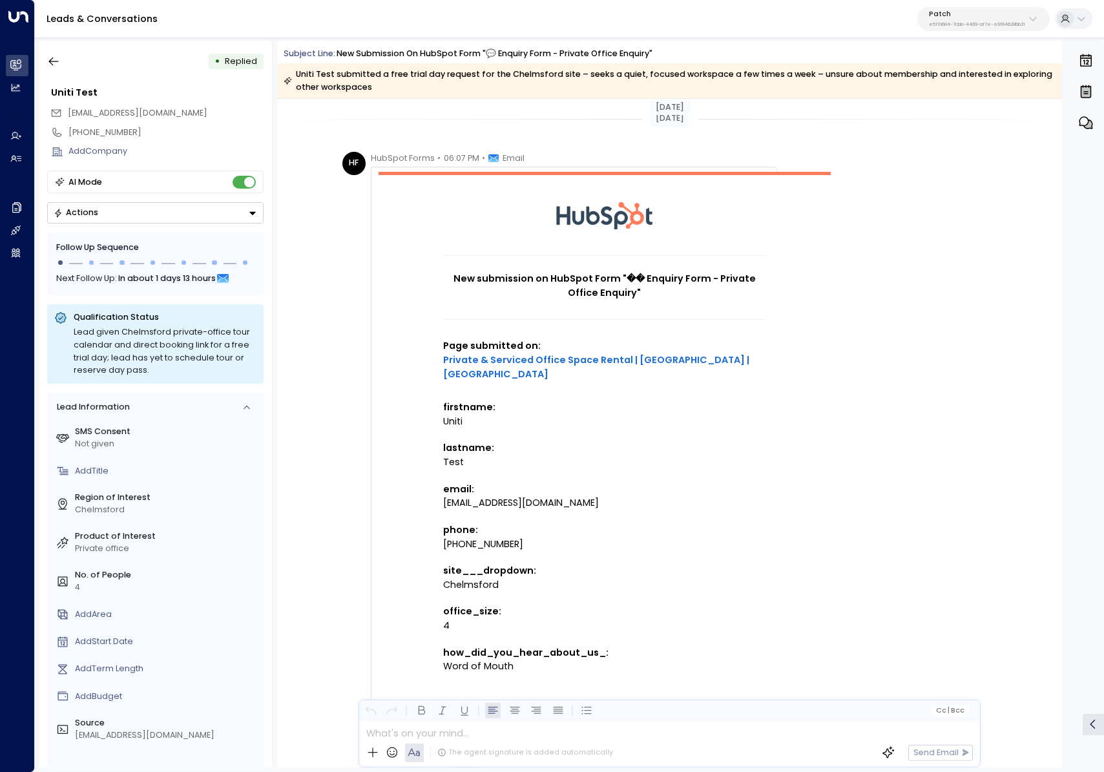
scroll to position [844, 0]
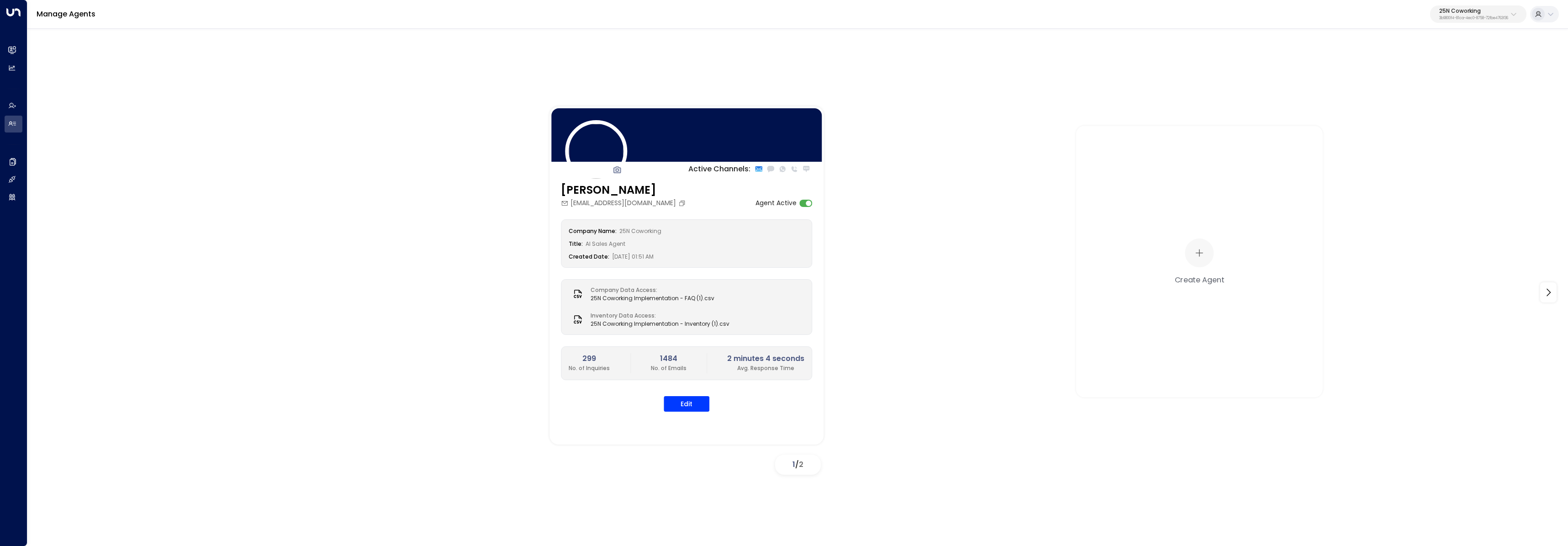
click at [1518, 8] on button "25N Coworking 3b9800f4-81ca-4ec0-8758-72fbe4763f36" at bounding box center [1478, 14] width 96 height 18
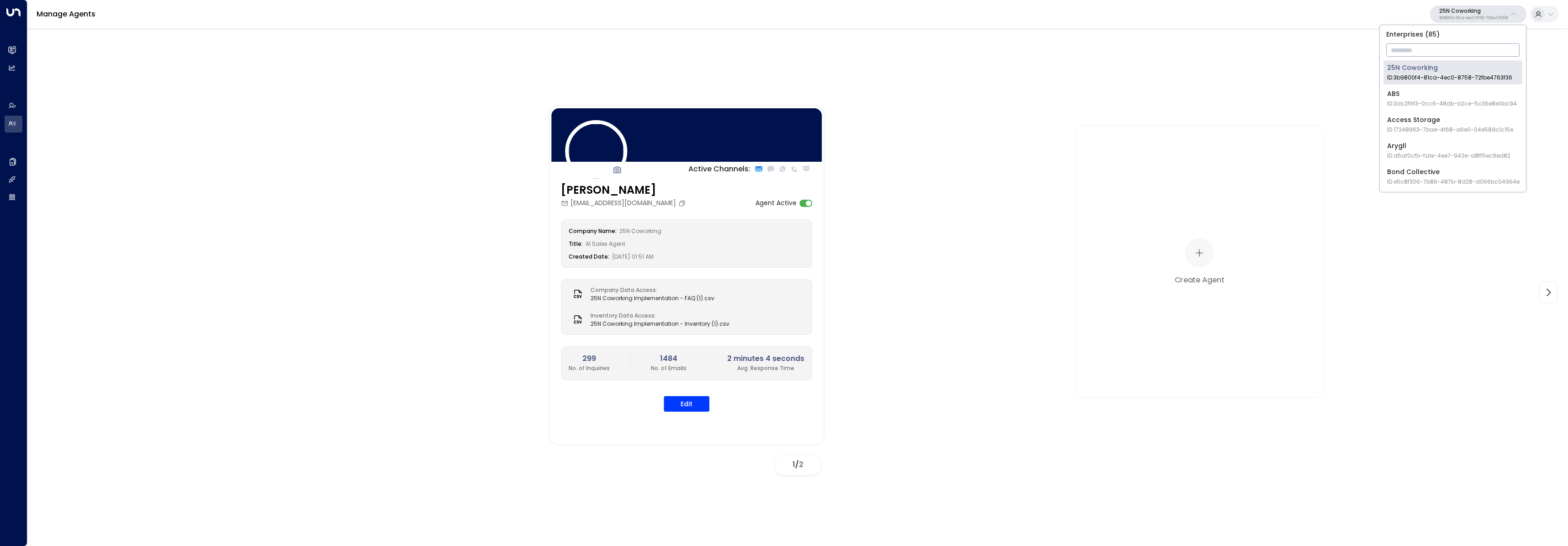
click at [1470, 43] on input "text" at bounding box center [1452, 50] width 134 height 17
type input "*****"
click at [1420, 79] on span "ID: e5119684-7cbb-4469-af7e-e9f84628bb31" at bounding box center [1449, 78] width 124 height 8
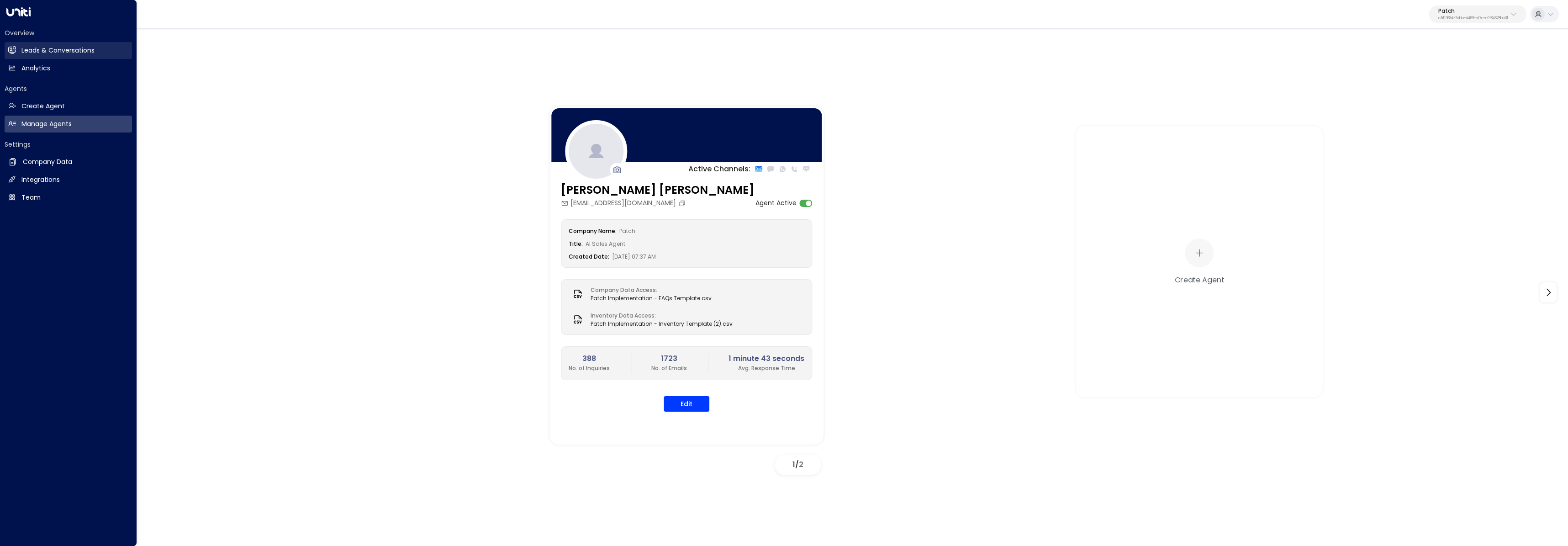
click at [22, 47] on h2 "Leads & Conversations" at bounding box center [57, 51] width 73 height 10
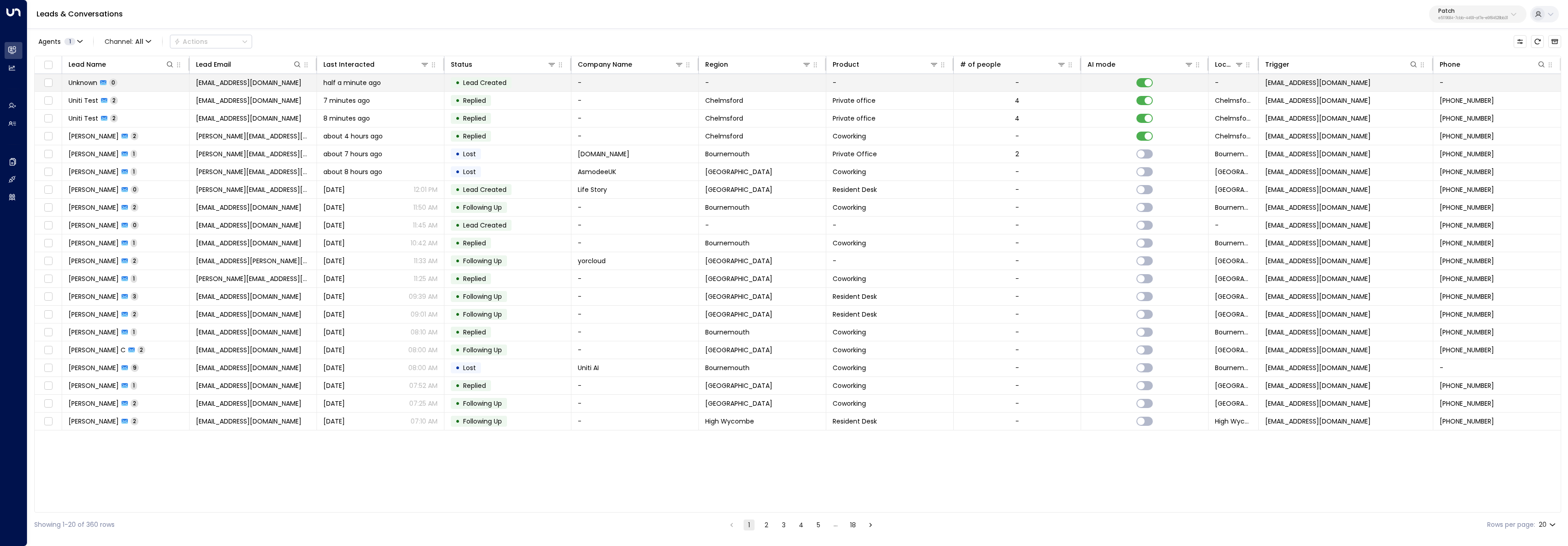
click at [138, 83] on td "Unknown 0" at bounding box center [126, 83] width 127 height 18
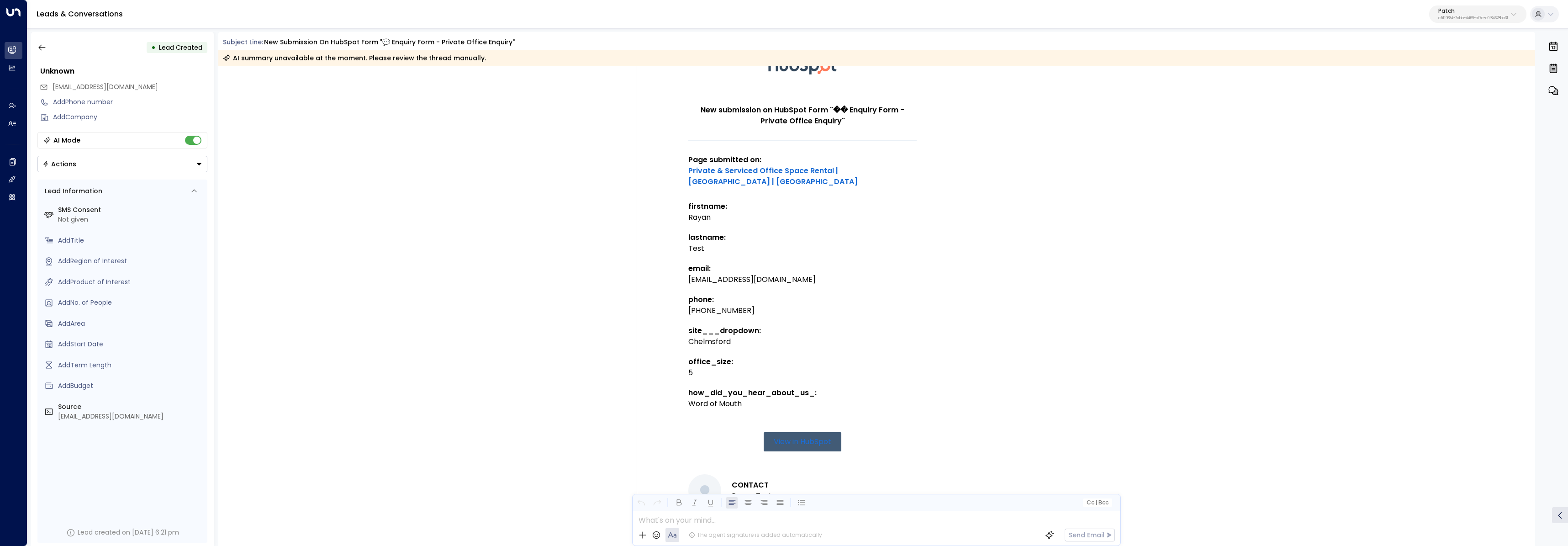
scroll to position [86, 0]
click at [714, 276] on div "[EMAIL_ADDRESS][DOMAIN_NAME]" at bounding box center [802, 281] width 228 height 11
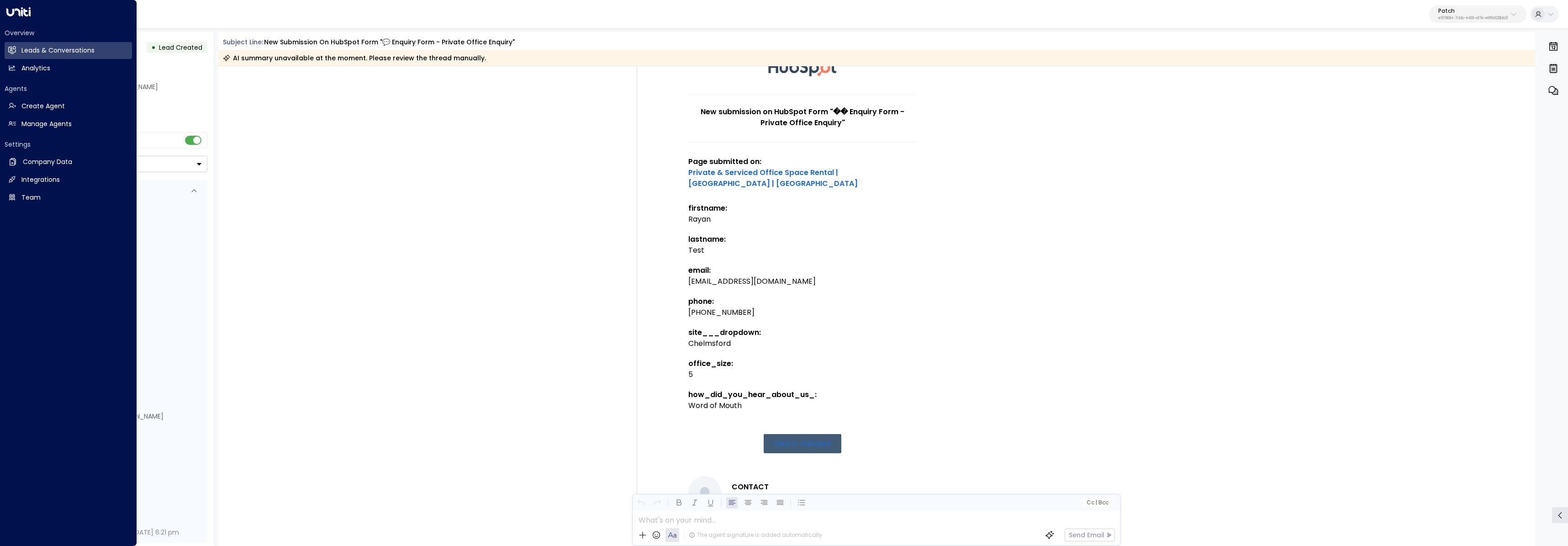
drag, startPoint x: 96, startPoint y: 52, endPoint x: 110, endPoint y: 59, distance: 15.7
click at [96, 52] on link "Leads & Conversations Leads & Conversations" at bounding box center [68, 50] width 127 height 17
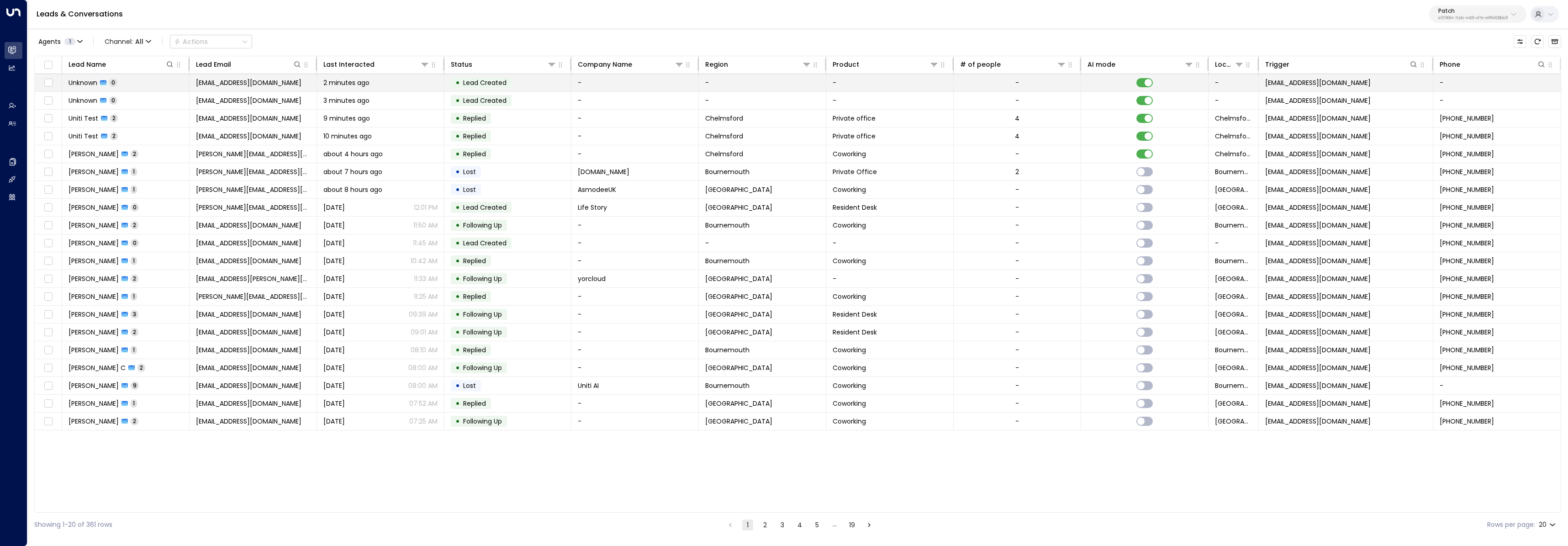
click at [166, 86] on td "Unknown 0" at bounding box center [126, 83] width 127 height 18
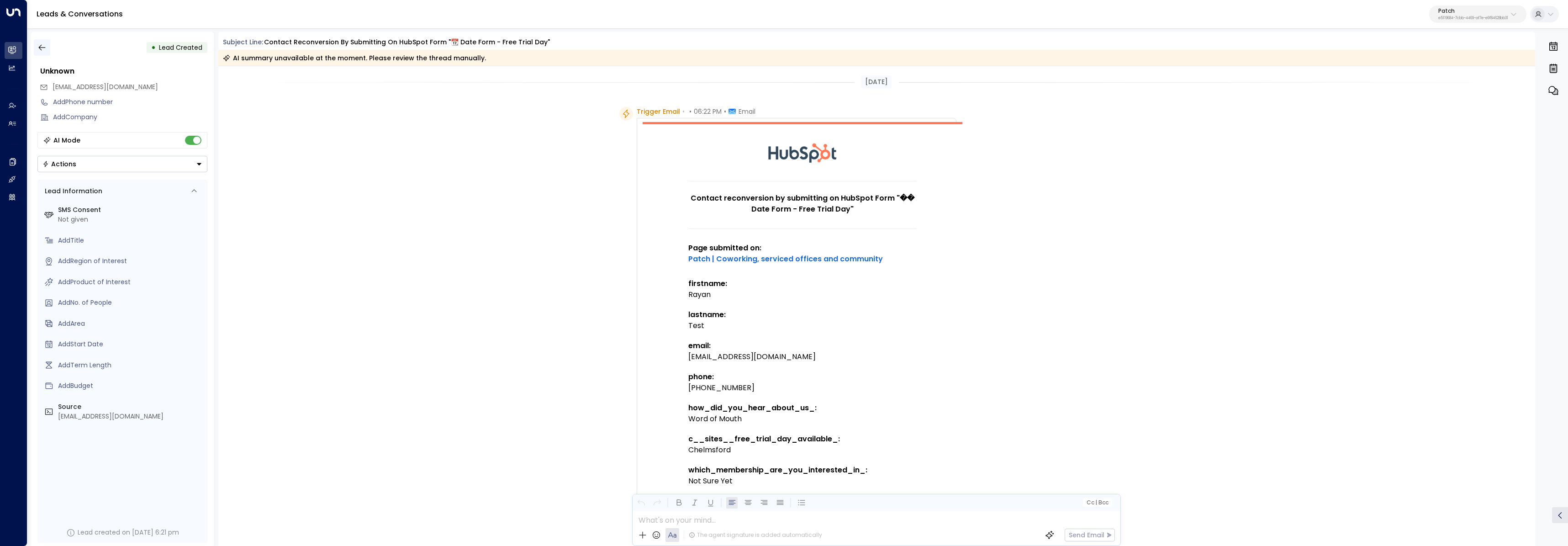
click at [47, 48] on button "button" at bounding box center [42, 47] width 16 height 16
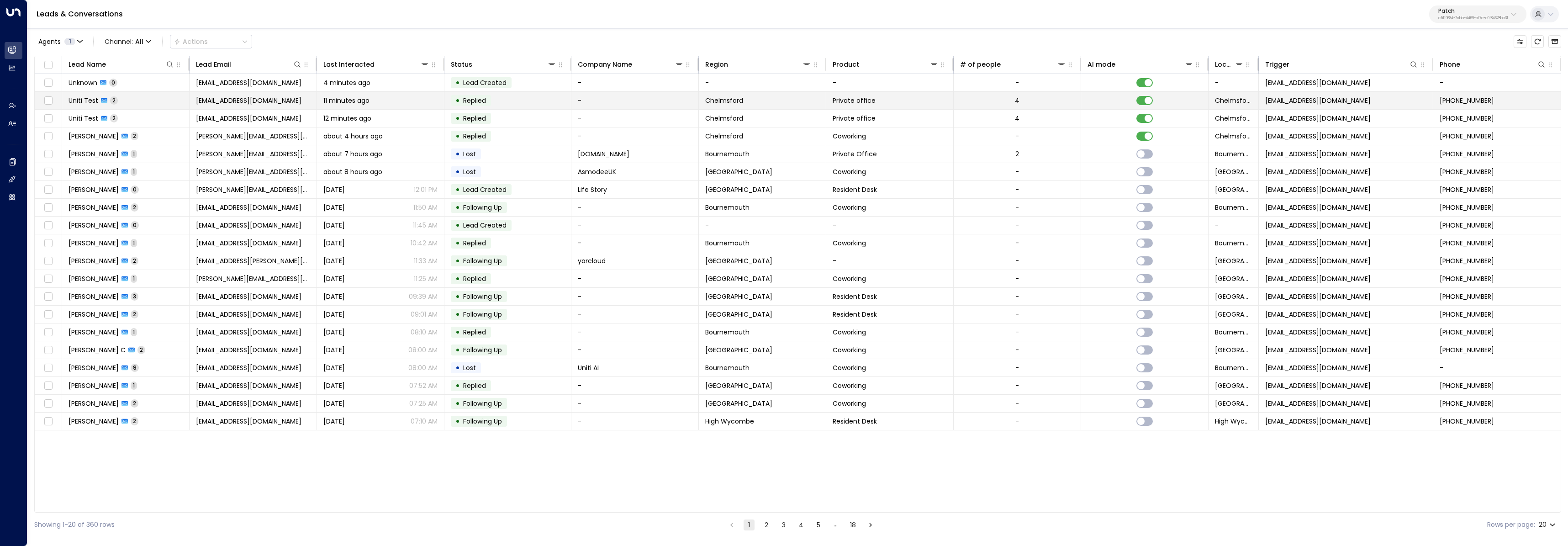
click at [158, 105] on td "Uniti Test 2" at bounding box center [126, 100] width 127 height 18
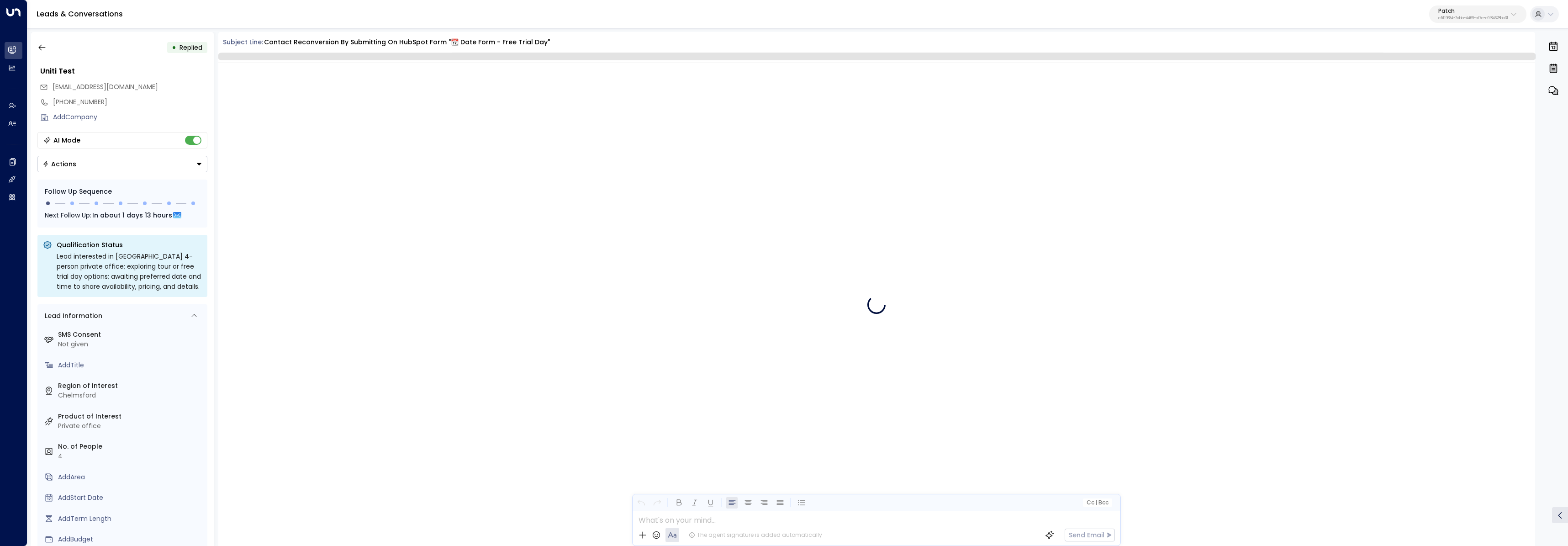
scroll to position [726, 0]
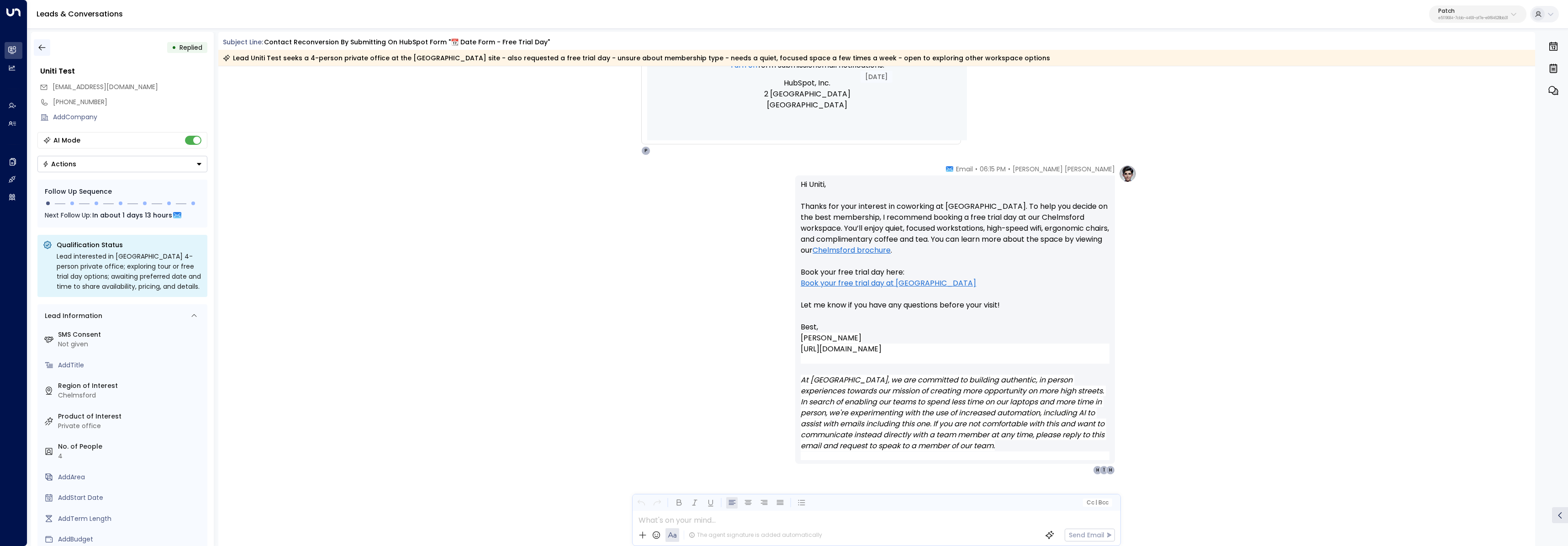
click at [42, 46] on icon "button" at bounding box center [42, 47] width 9 height 9
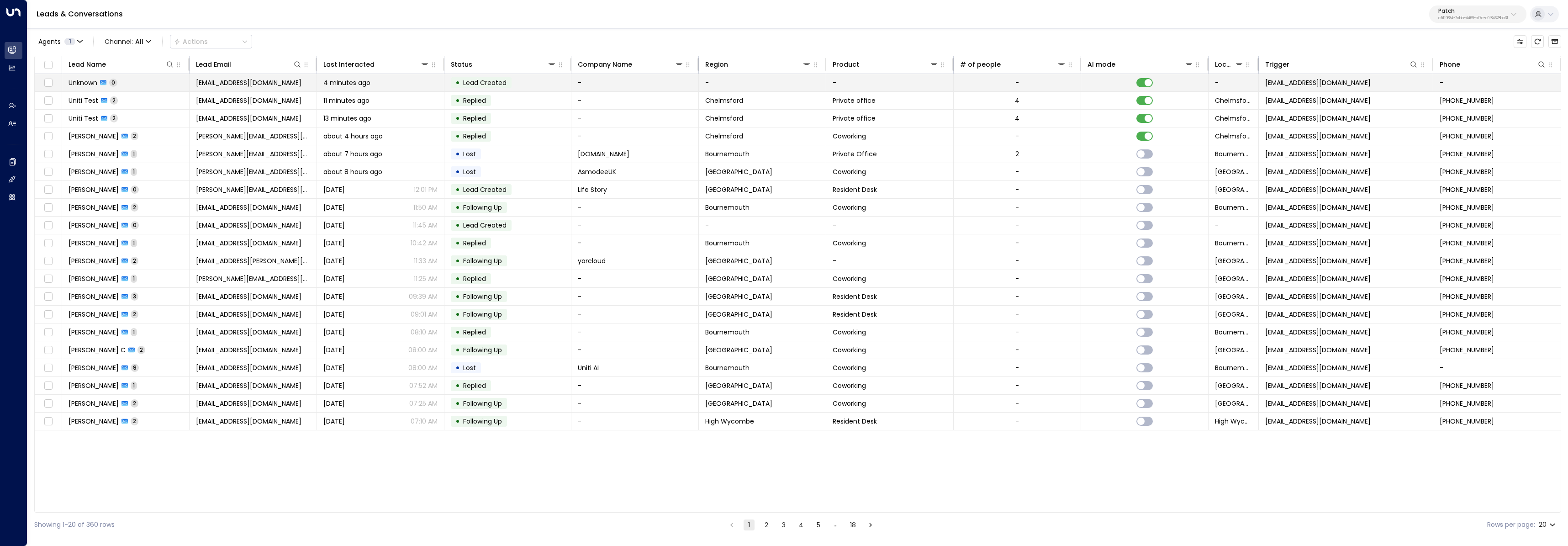
click at [155, 87] on td "Unknown 0" at bounding box center [126, 83] width 127 height 18
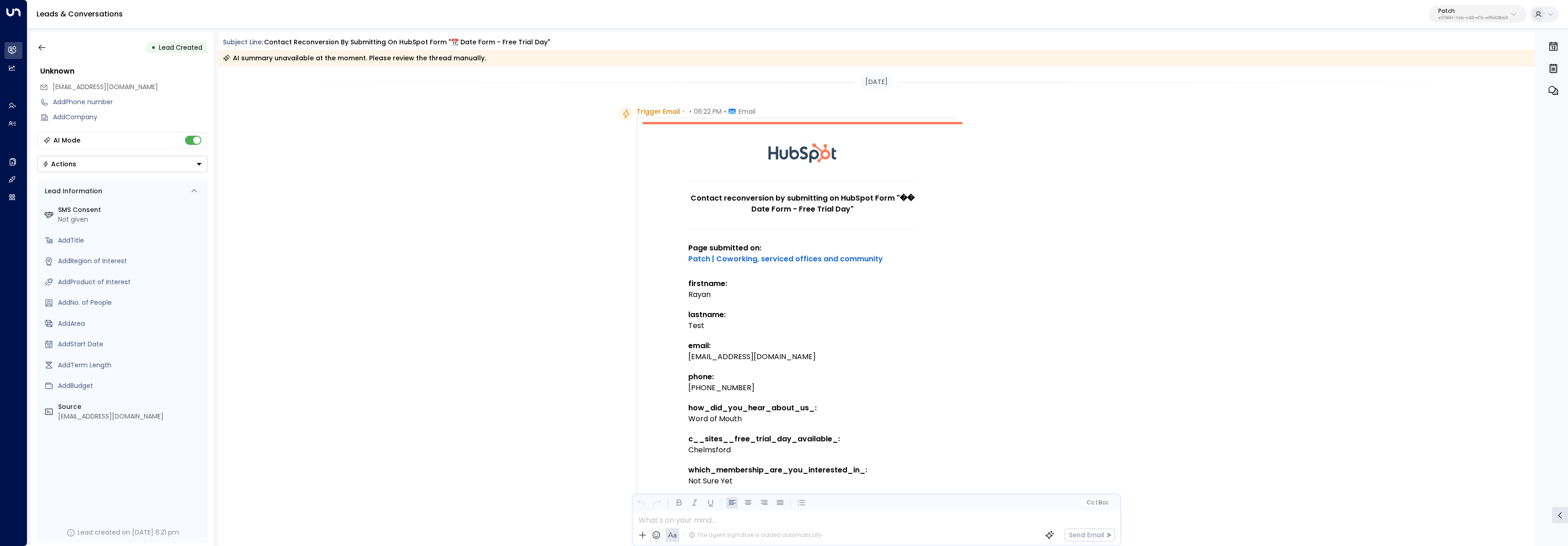
scroll to position [427, 0]
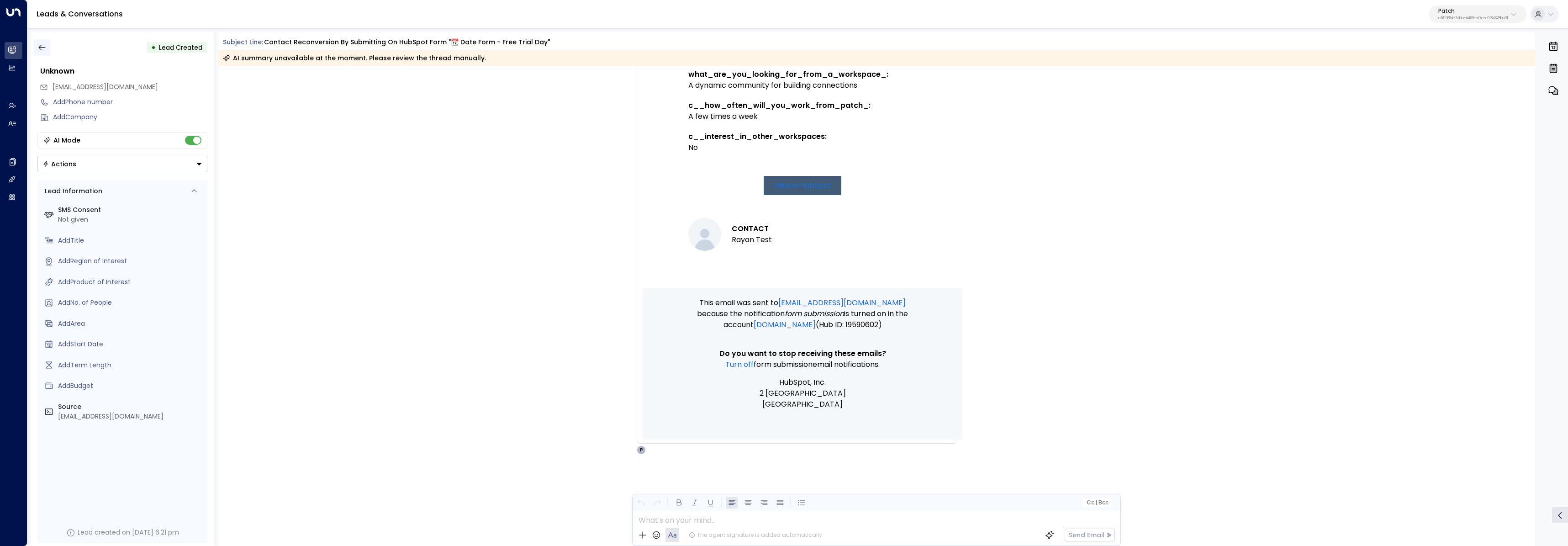
click at [46, 43] on icon "button" at bounding box center [42, 47] width 9 height 9
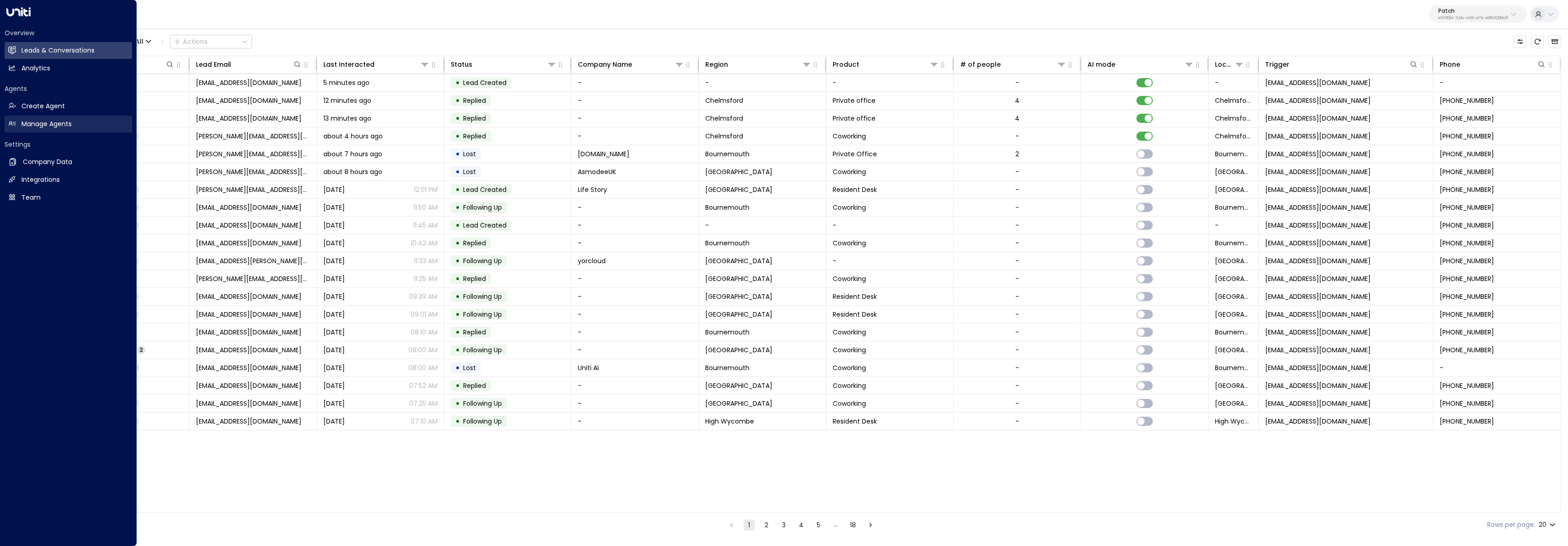
click at [11, 123] on icon at bounding box center [12, 124] width 7 height 4
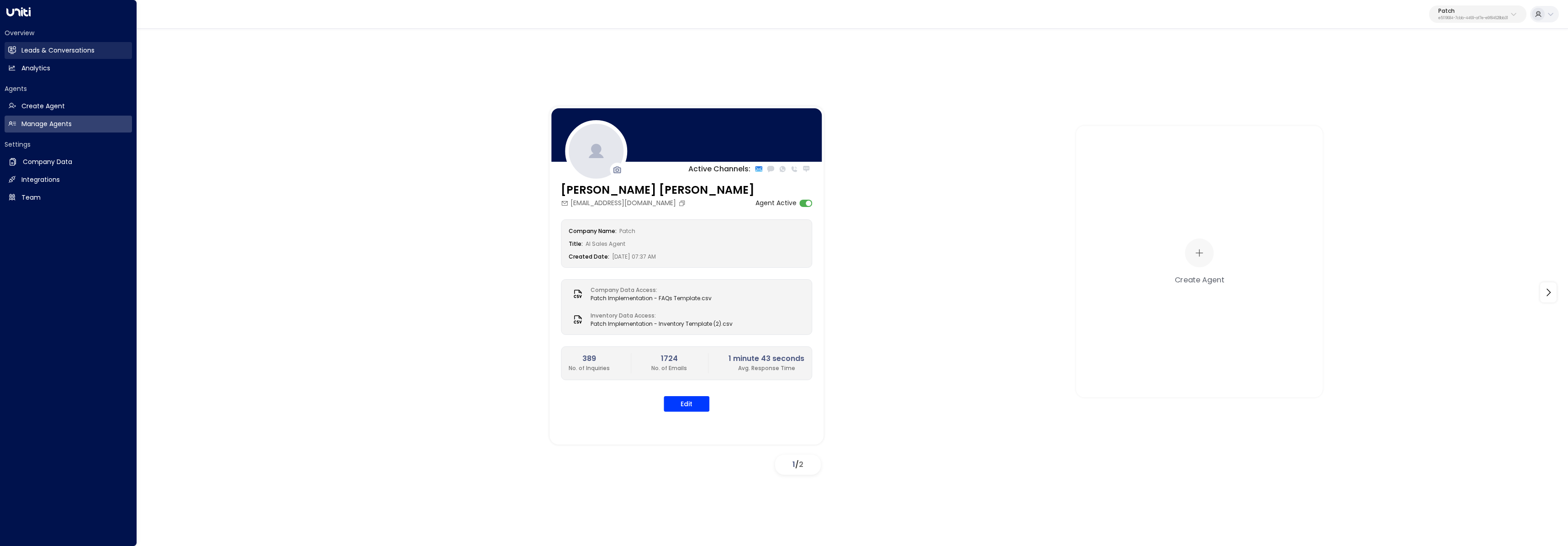
click at [18, 54] on link "Leads & Conversations Leads & Conversations" at bounding box center [68, 50] width 127 height 17
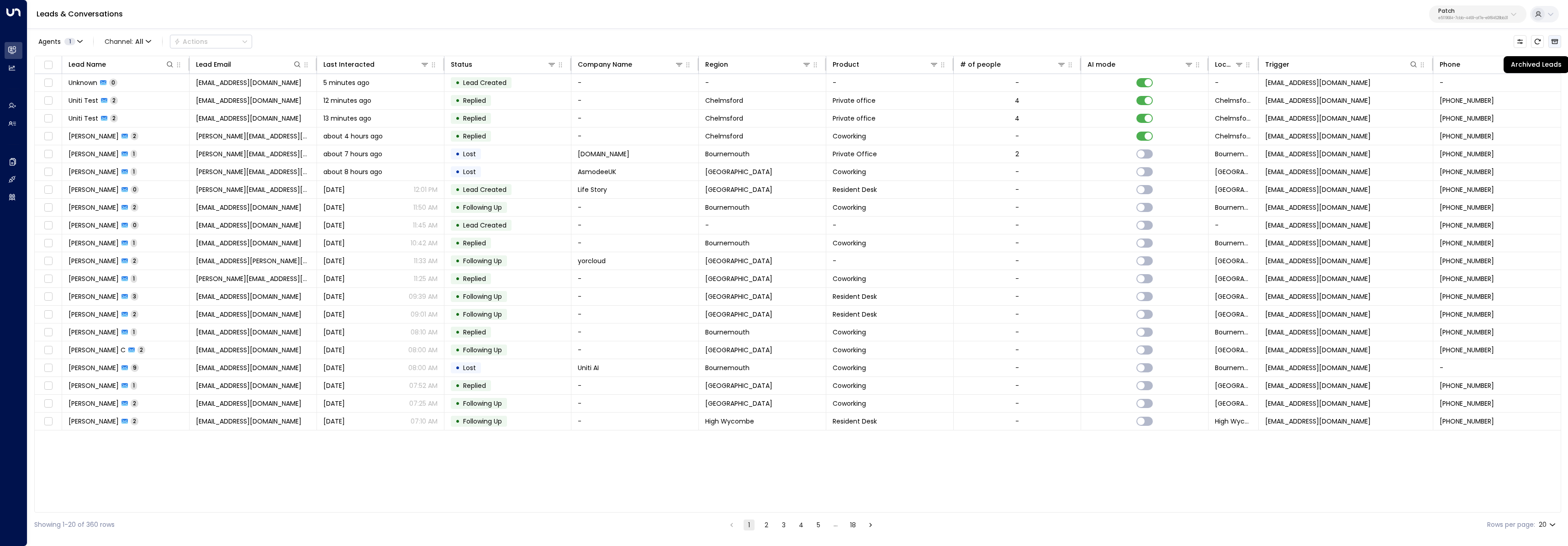
click at [1556, 41] on icon "Archived Leads" at bounding box center [1555, 42] width 7 height 5
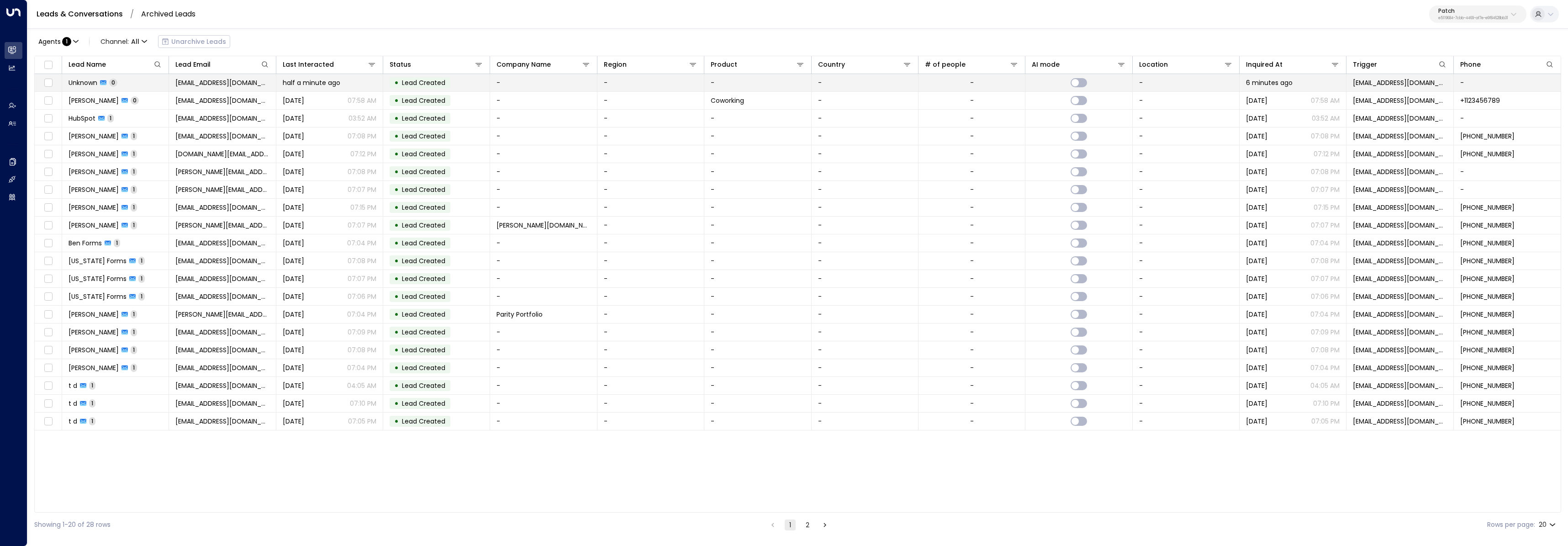
click at [143, 87] on td "Unknown 0" at bounding box center [115, 83] width 107 height 18
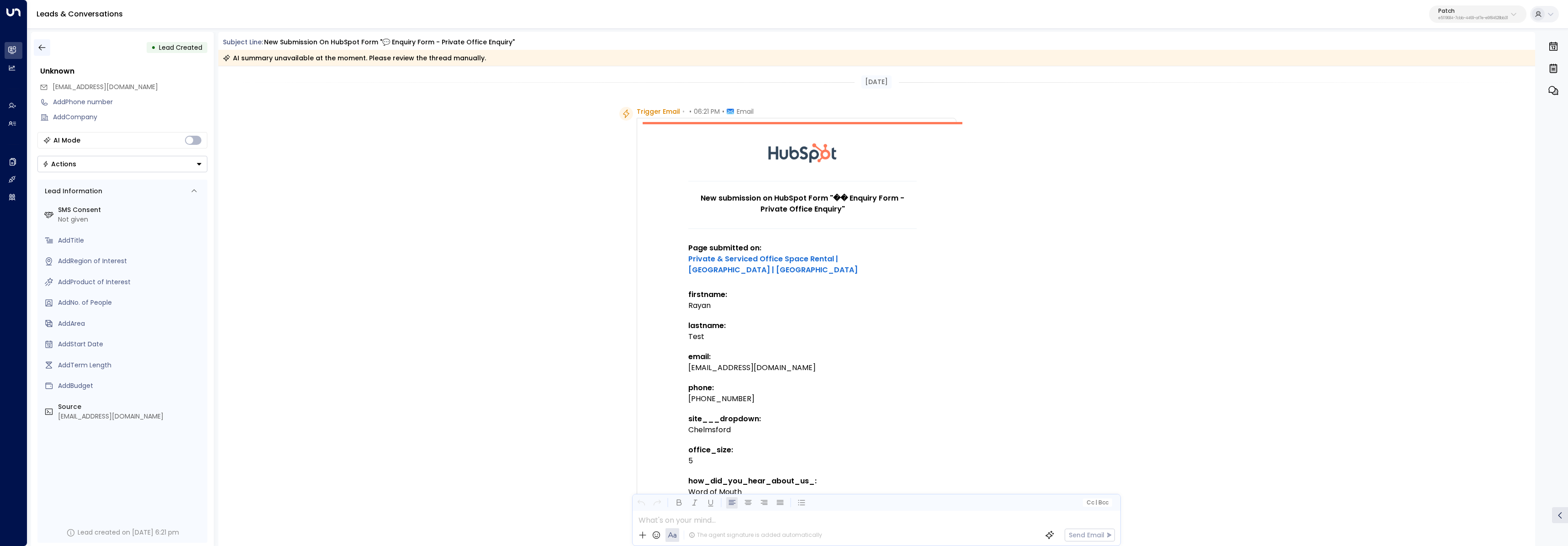
click at [49, 47] on button "button" at bounding box center [42, 47] width 16 height 16
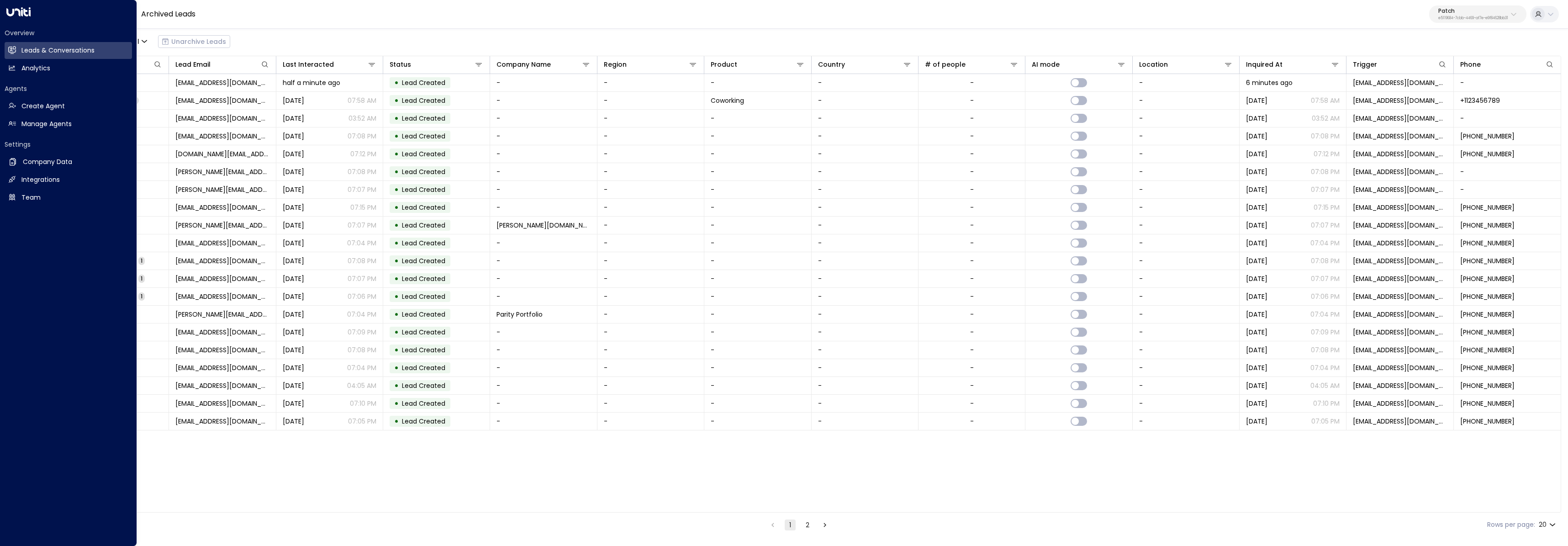
click at [23, 12] on icon at bounding box center [18, 11] width 24 height 9
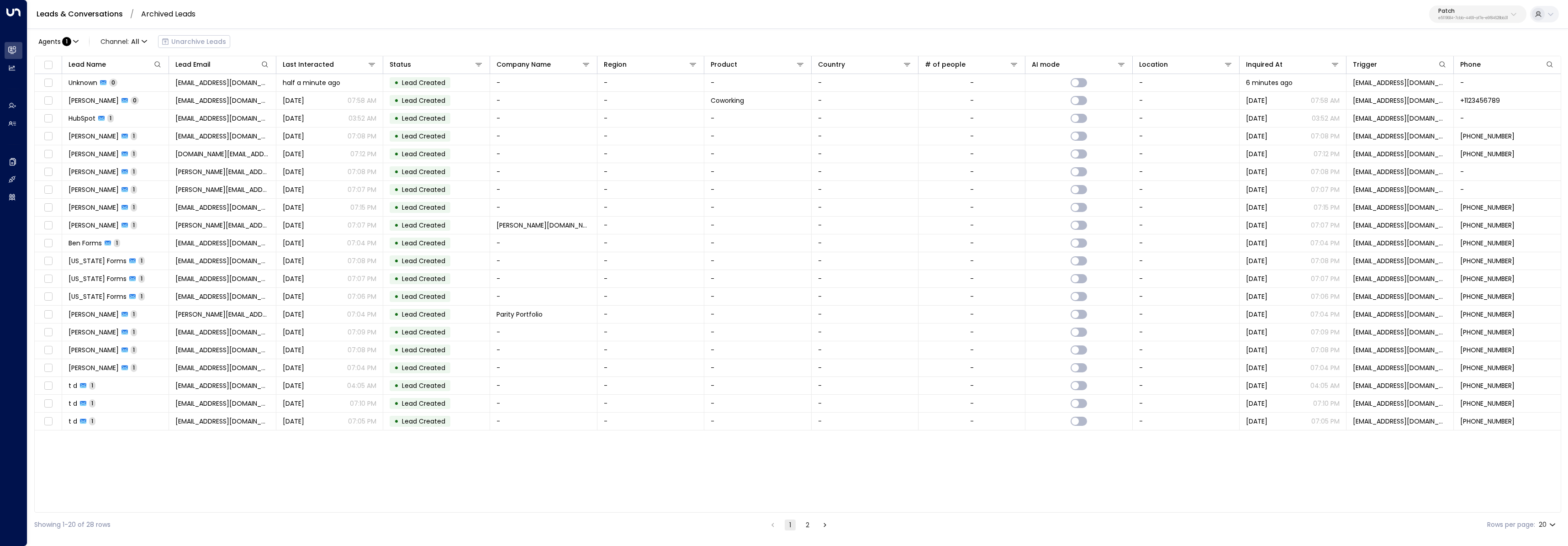
drag, startPoint x: 175, startPoint y: 16, endPoint x: 171, endPoint y: 14, distance: 4.5
click at [175, 16] on link "Archived Leads" at bounding box center [168, 13] width 54 height 11
click at [109, 11] on link "Leads & Conversations" at bounding box center [80, 13] width 86 height 11
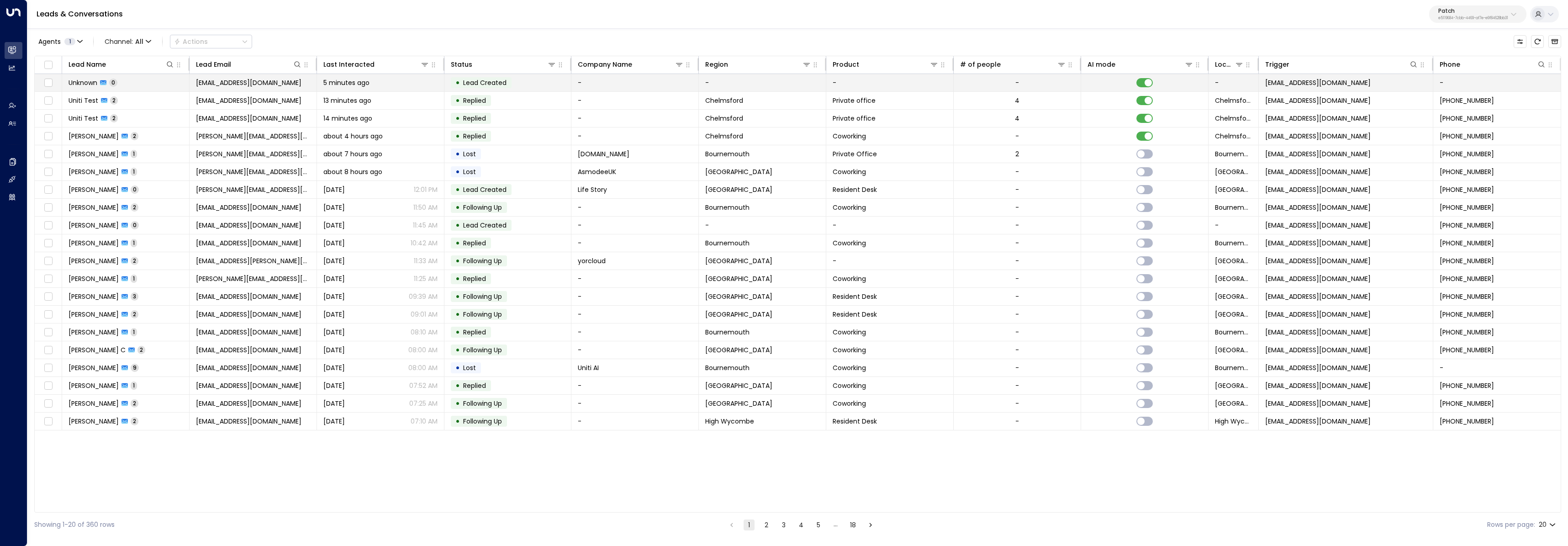
click at [179, 83] on td "Unknown 0" at bounding box center [126, 83] width 127 height 18
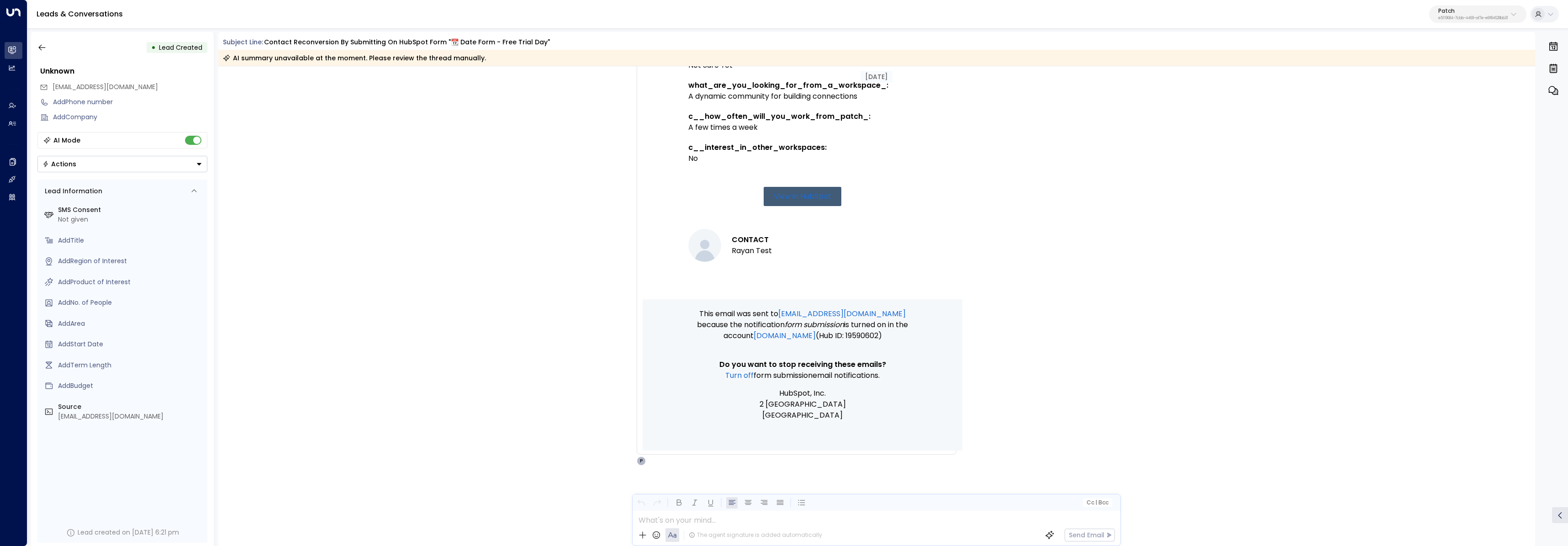
scroll to position [427, 0]
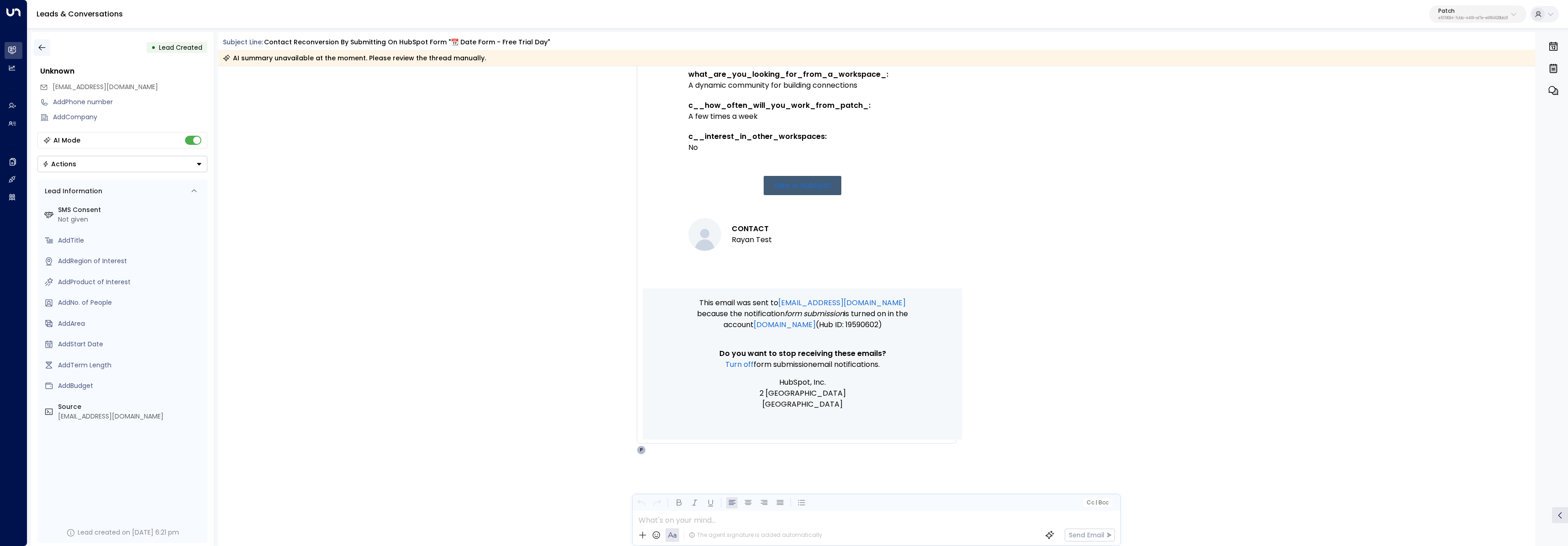
click at [44, 49] on icon "button" at bounding box center [42, 47] width 9 height 9
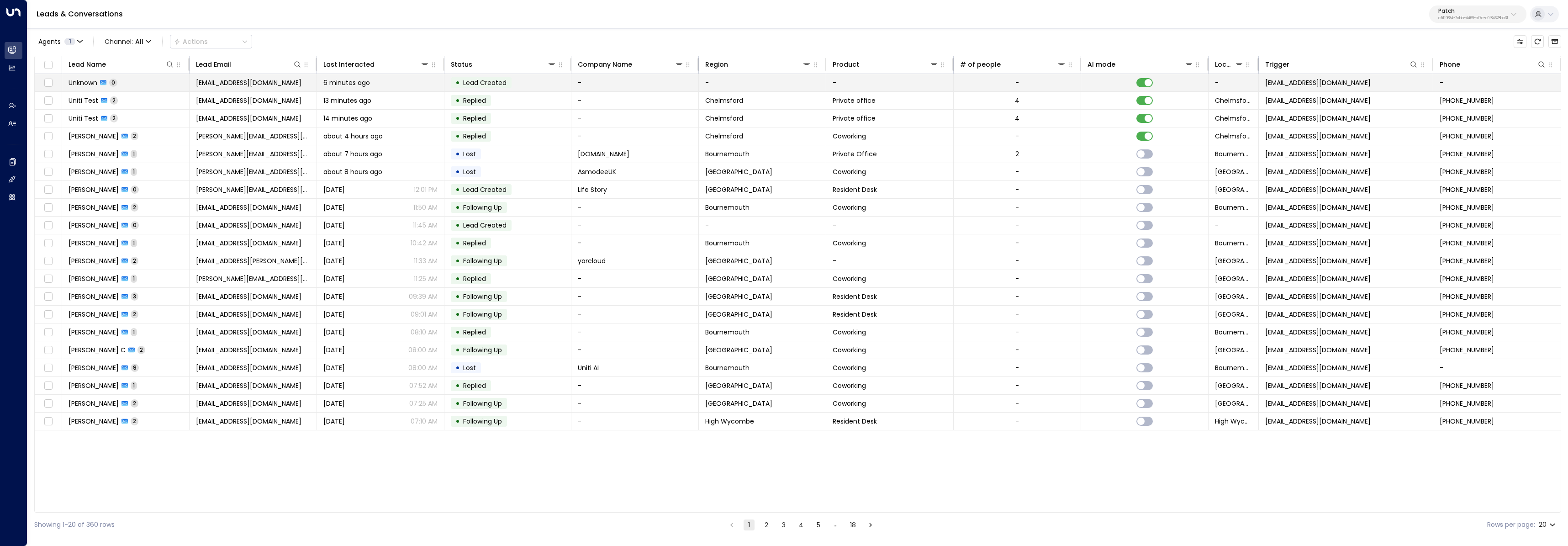
click at [165, 86] on td "Unknown 0" at bounding box center [126, 83] width 127 height 18
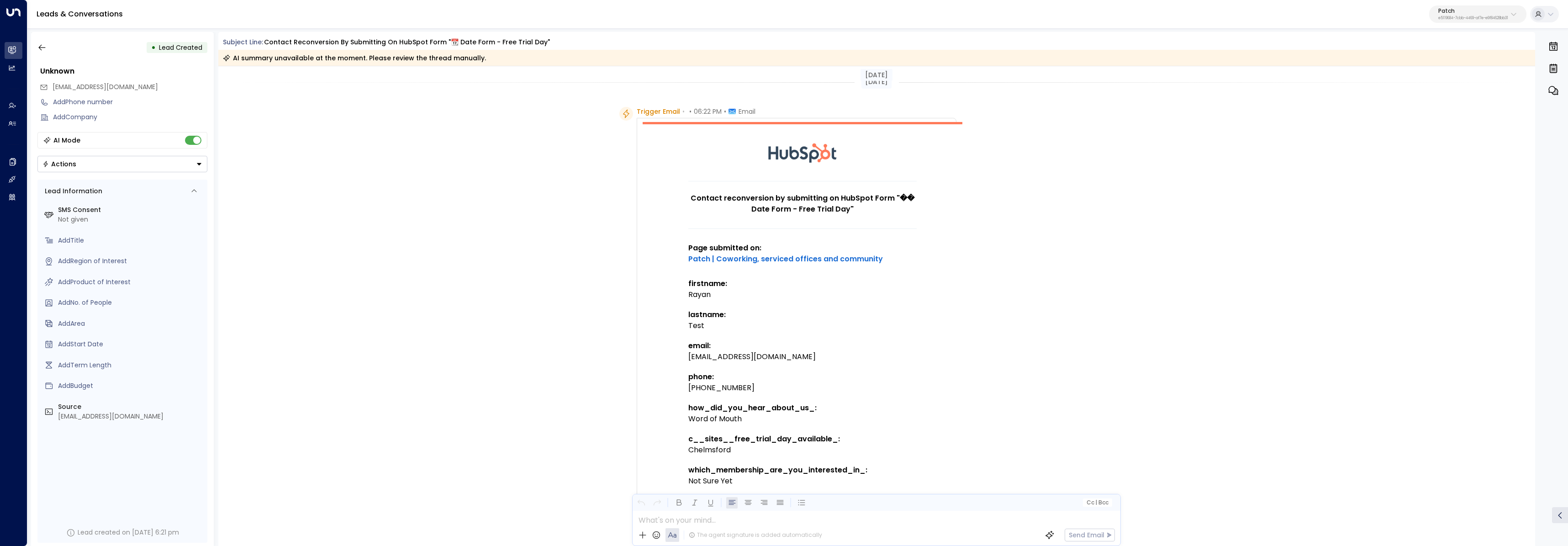
scroll to position [427, 0]
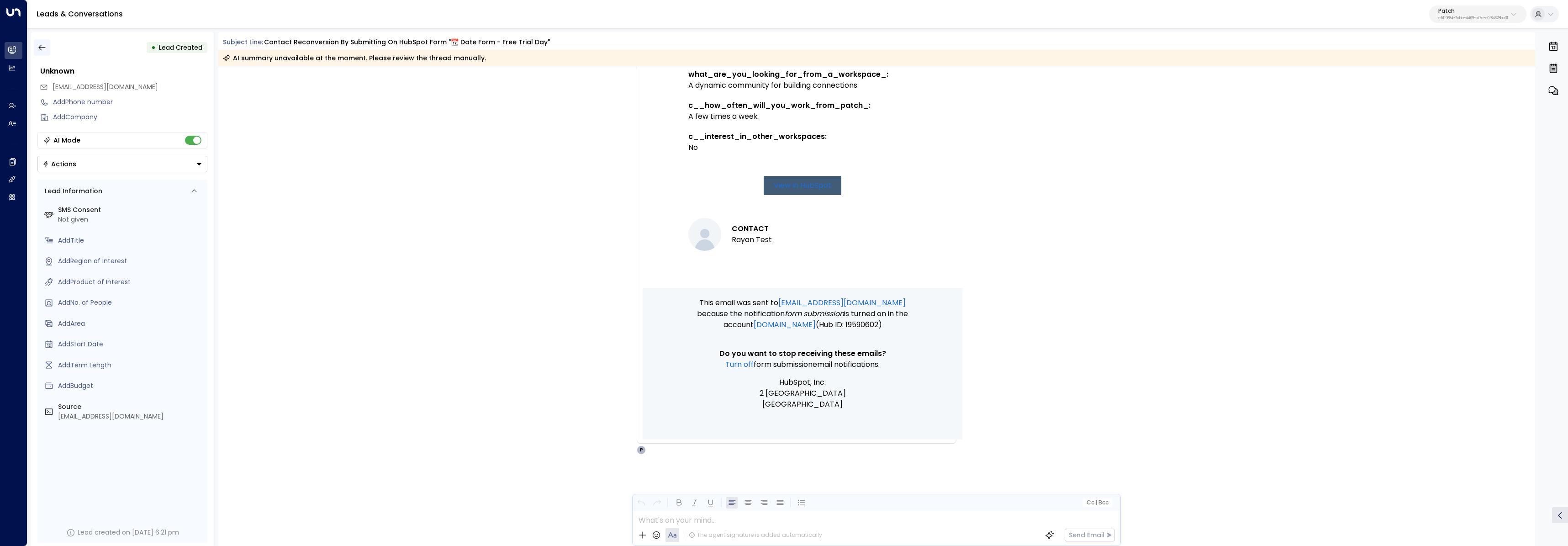
click at [42, 46] on icon "button" at bounding box center [42, 47] width 9 height 9
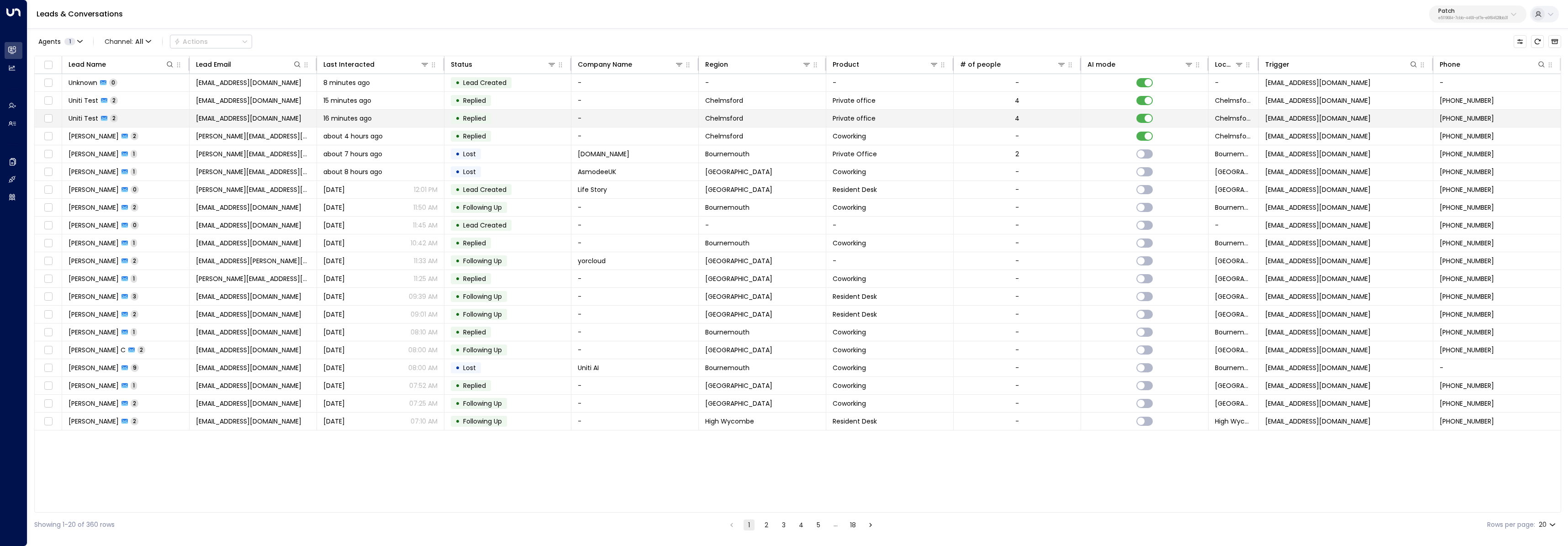
click at [151, 117] on td "Uniti Test 2" at bounding box center [126, 118] width 127 height 18
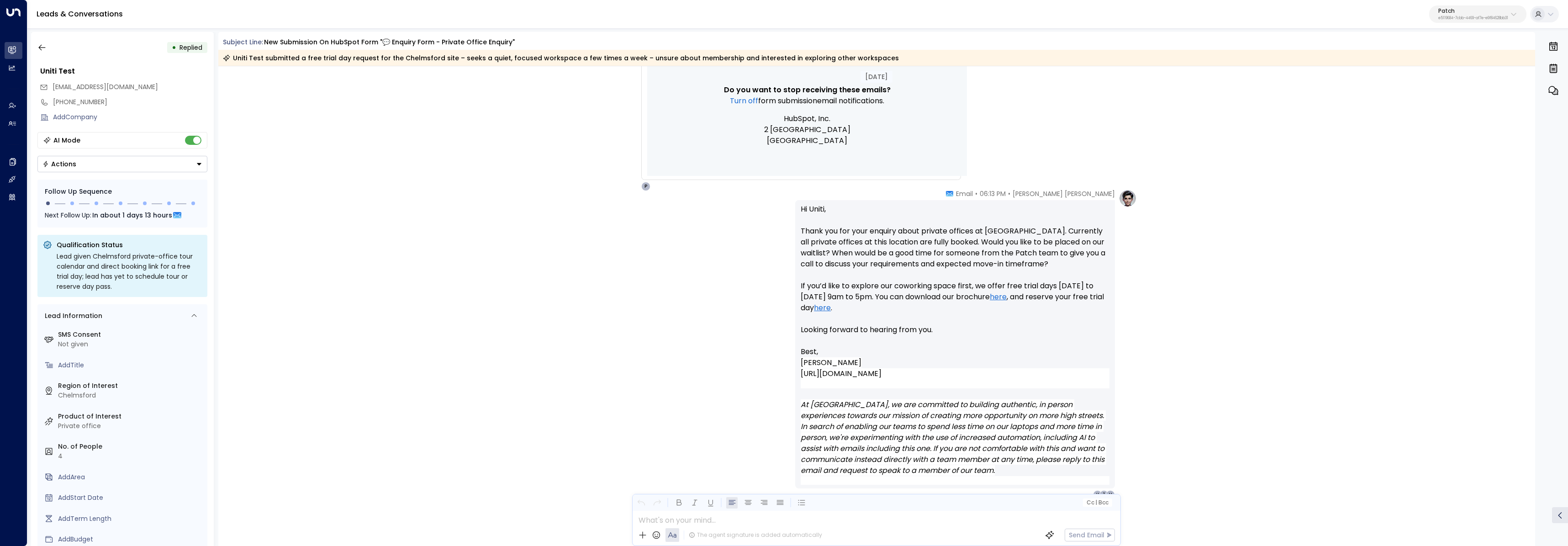
scroll to position [654, 0]
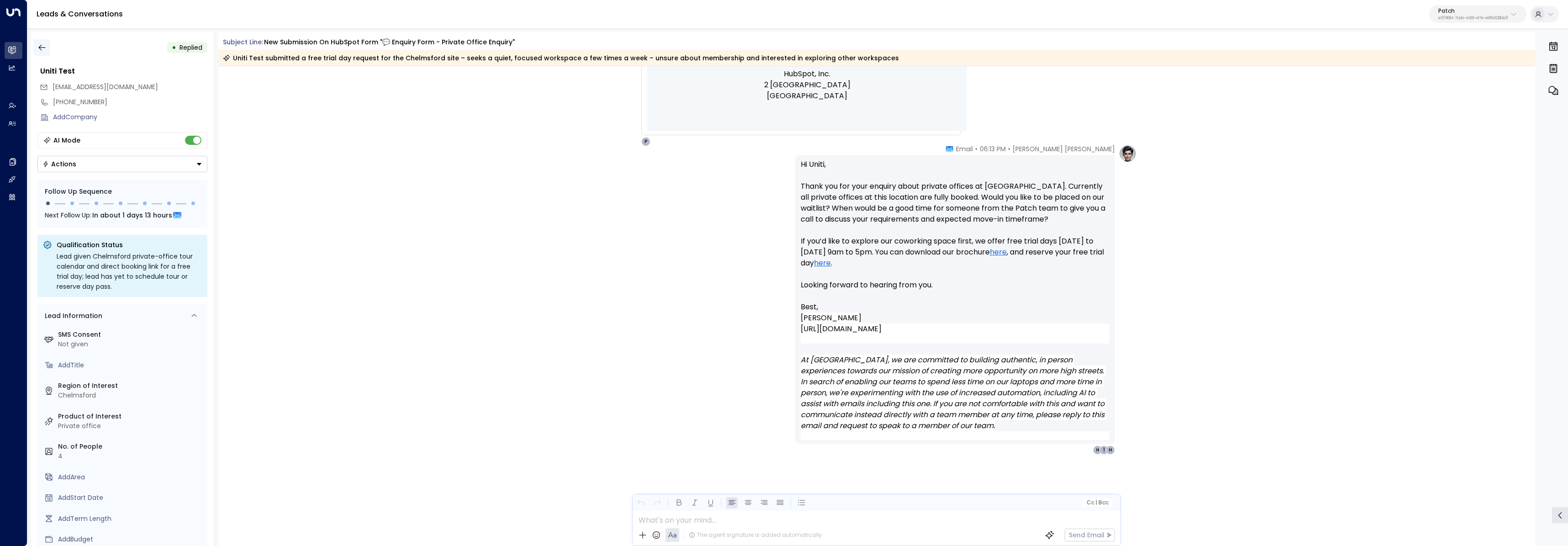
click at [46, 47] on button "button" at bounding box center [42, 47] width 16 height 16
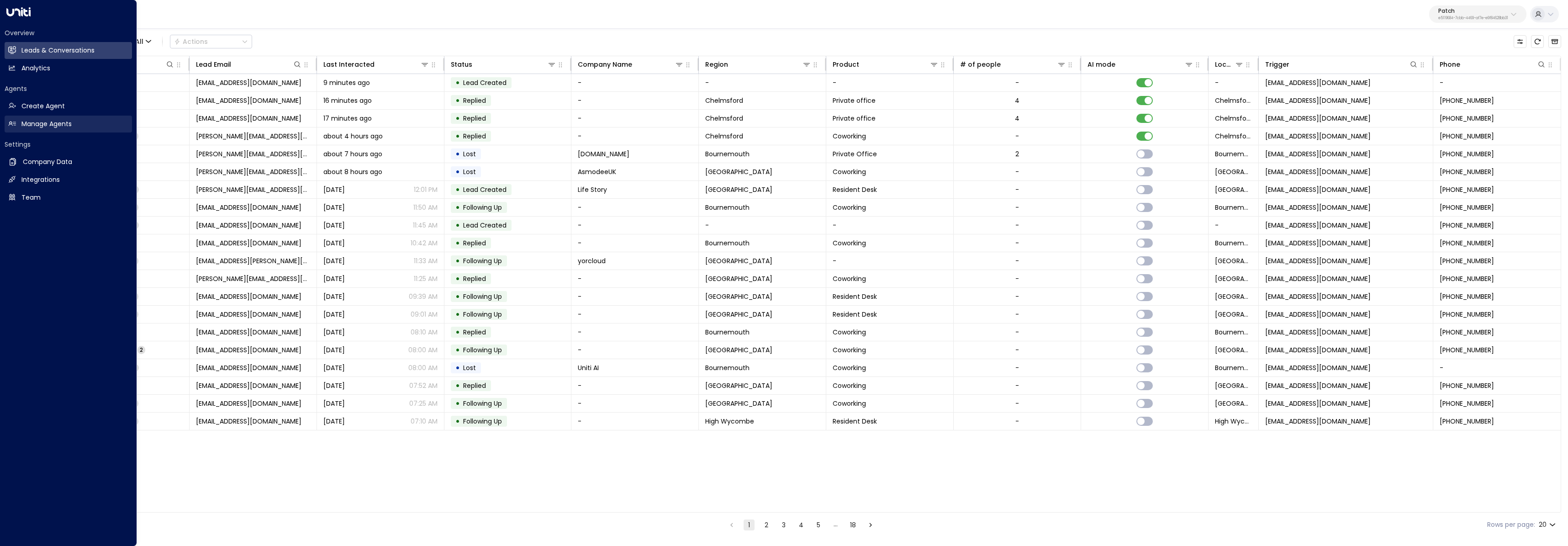
click at [21, 122] on h2 "Manage Agents" at bounding box center [46, 124] width 50 height 10
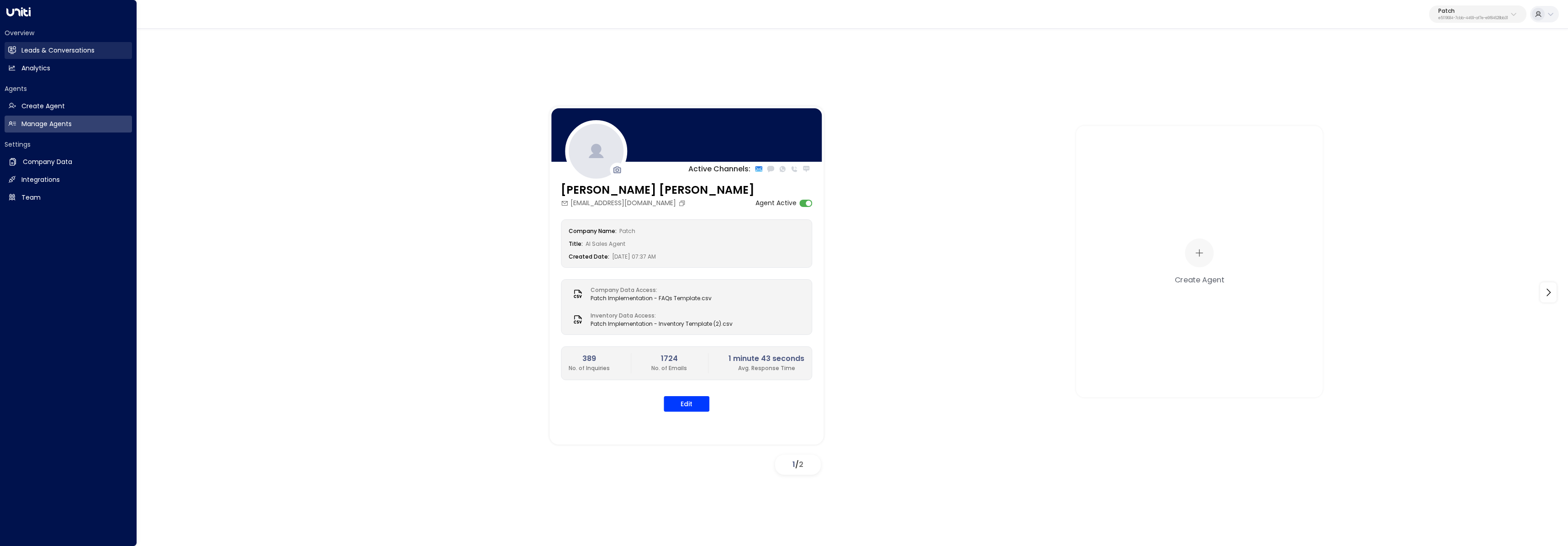
drag, startPoint x: 83, startPoint y: 50, endPoint x: 93, endPoint y: 51, distance: 10.0
click at [83, 50] on h2 "Leads & Conversations" at bounding box center [57, 51] width 73 height 10
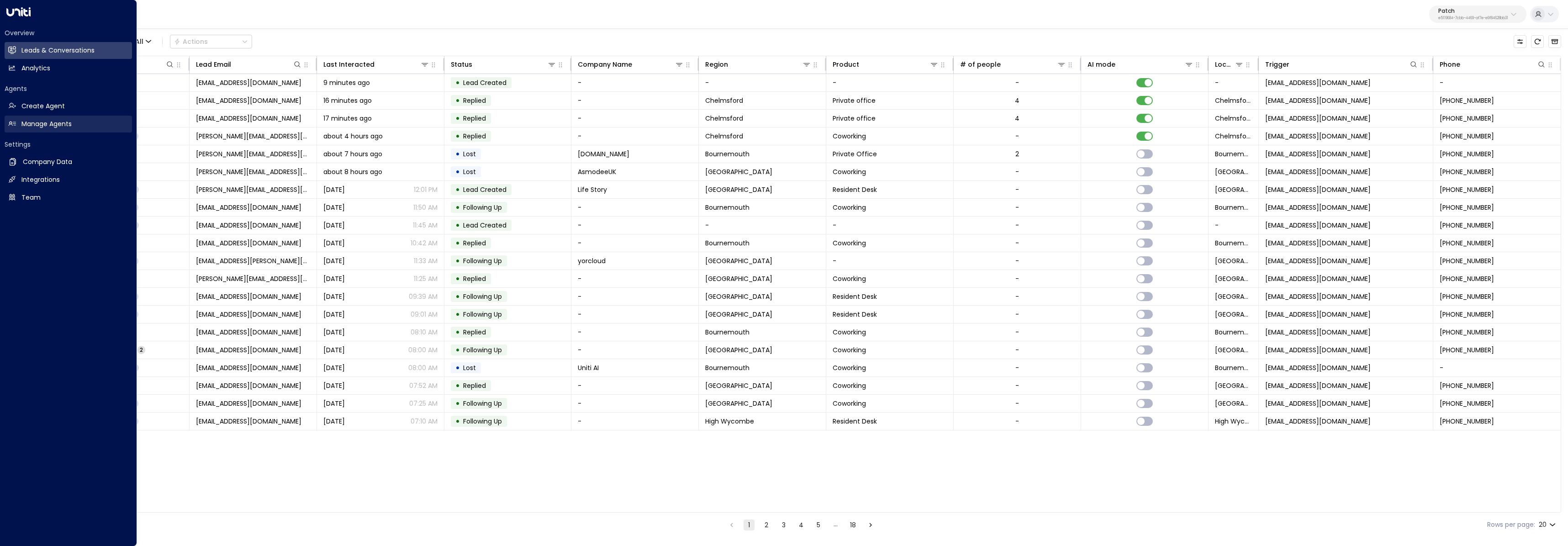
click at [8, 123] on icon at bounding box center [12, 123] width 8 height 8
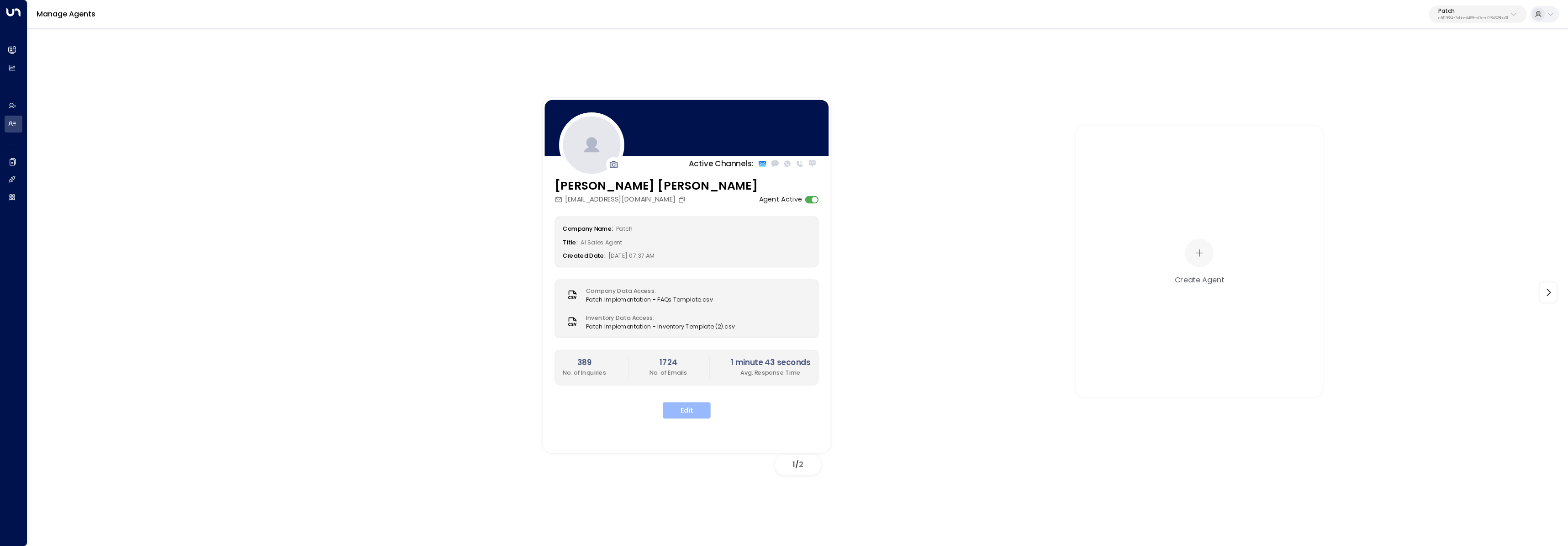
click at [688, 406] on button "Edit" at bounding box center [687, 410] width 48 height 16
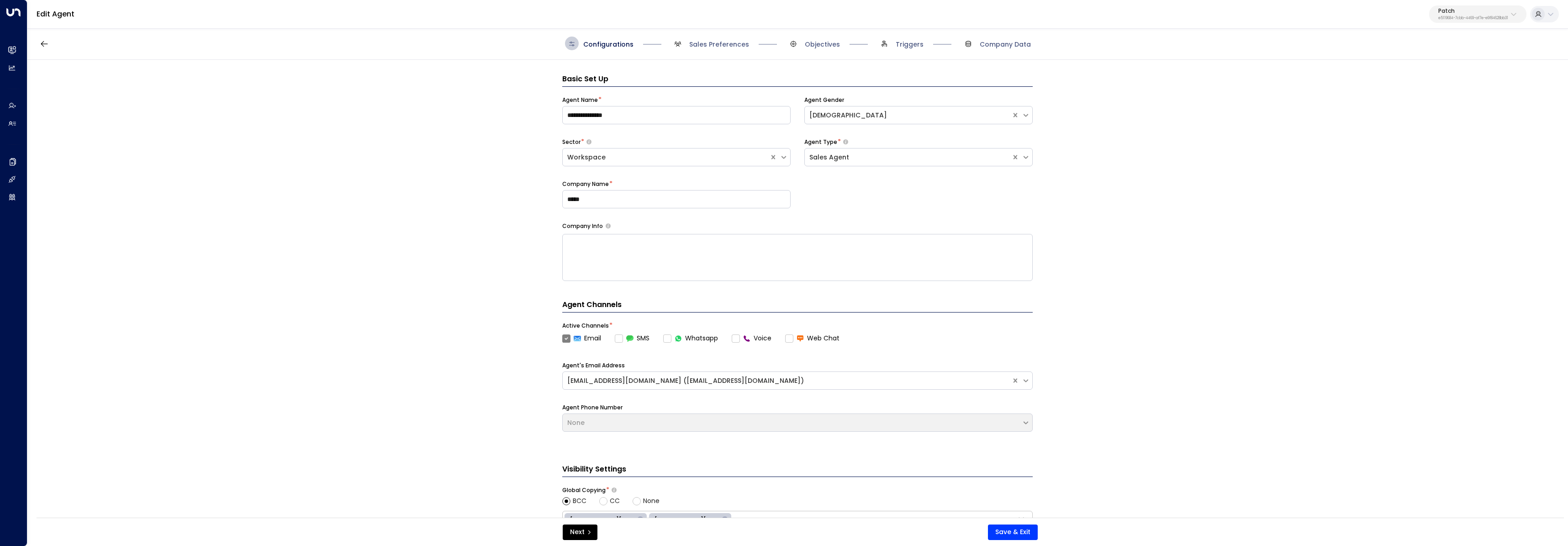
scroll to position [13, 0]
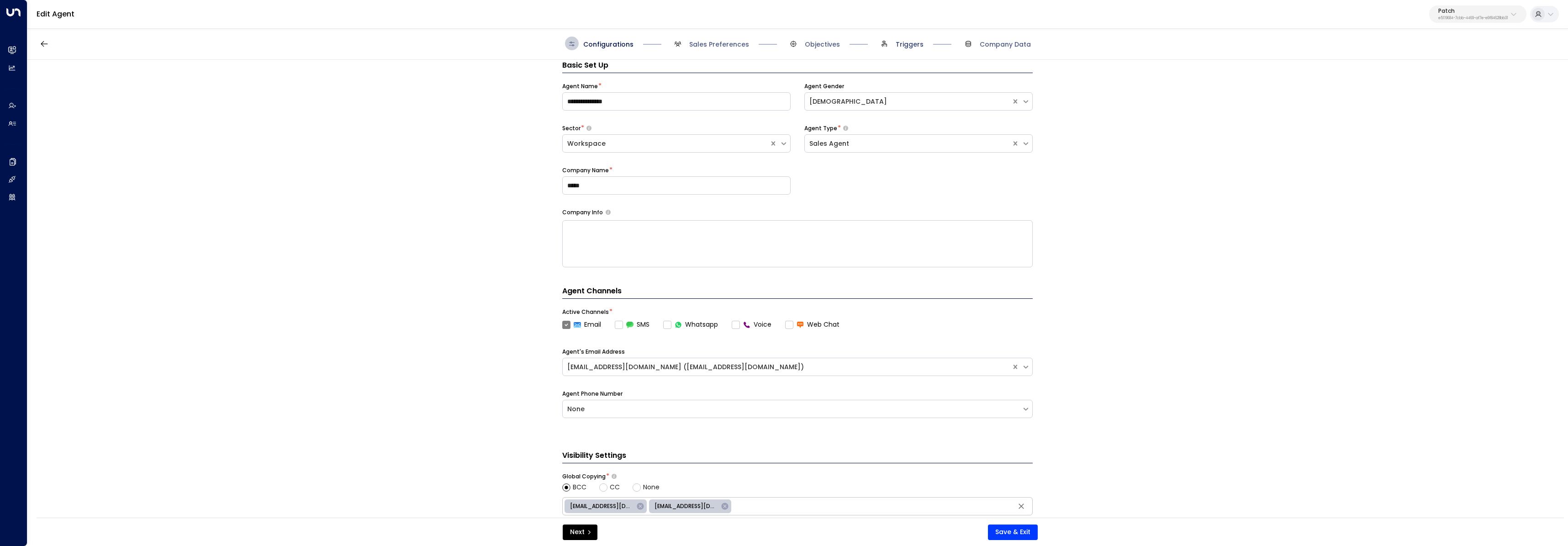
click at [900, 42] on span "Triggers" at bounding box center [909, 44] width 28 height 9
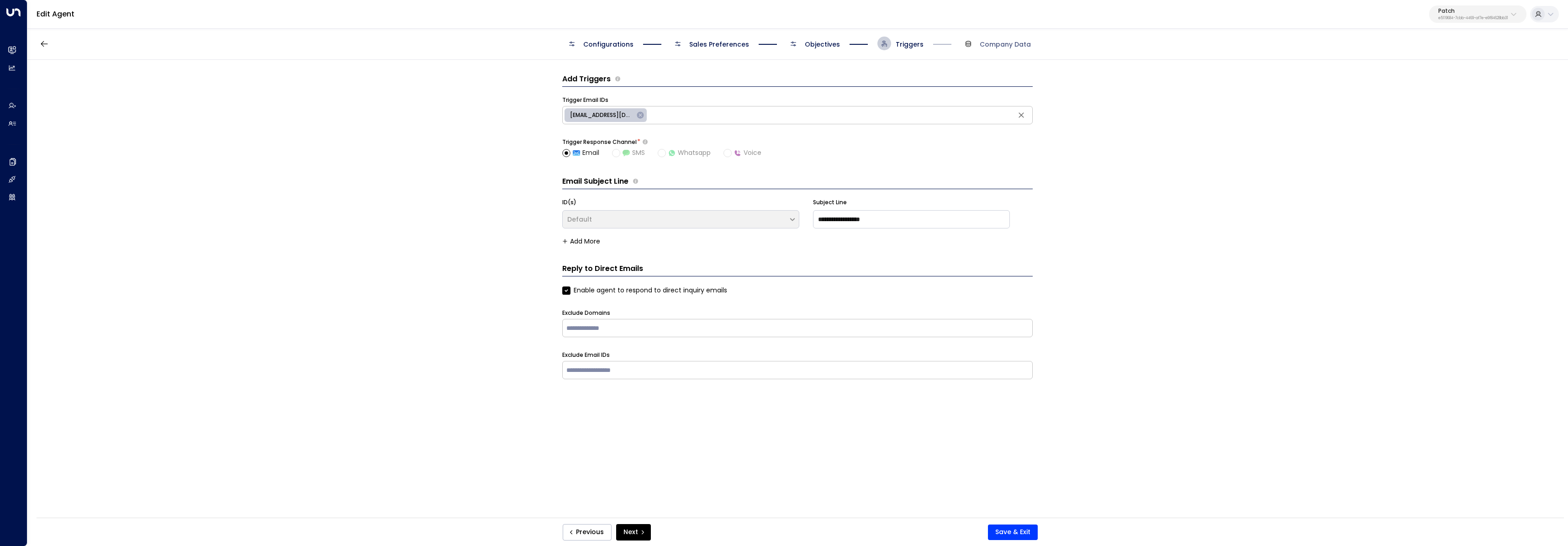
click at [637, 112] on icon at bounding box center [640, 115] width 8 height 8
click at [1020, 528] on button "Save & Exit" at bounding box center [1013, 533] width 49 height 16
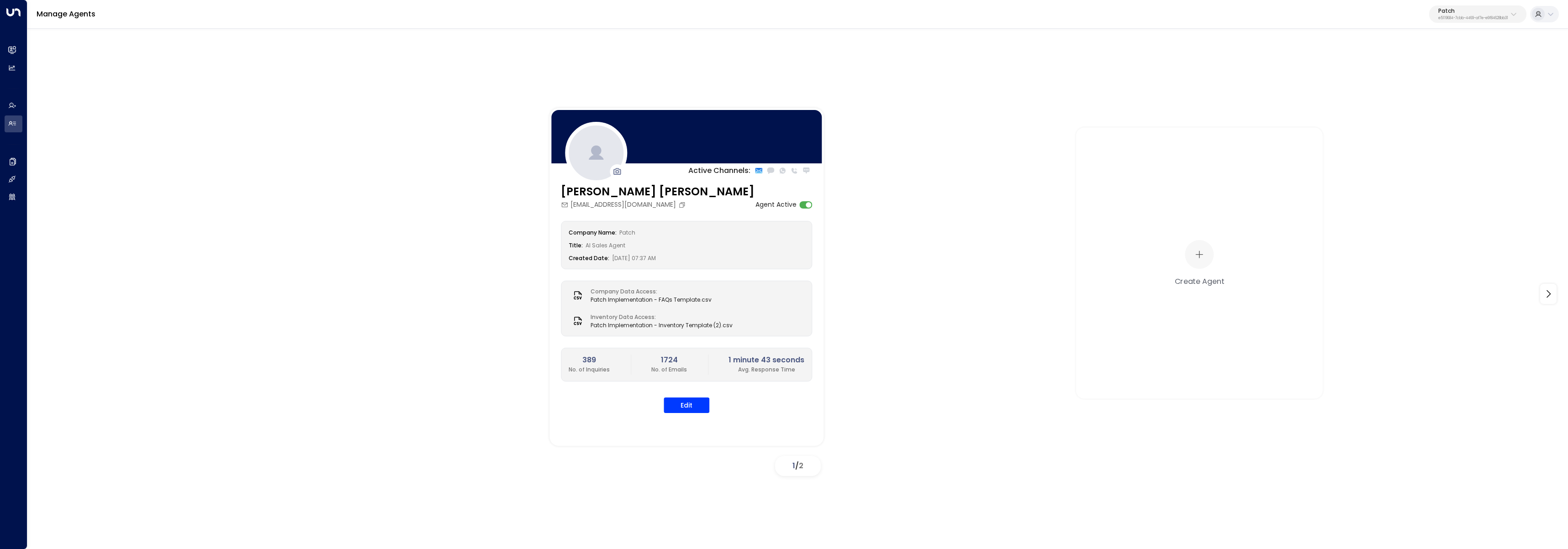
drag, startPoint x: 1437, startPoint y: 19, endPoint x: 1440, endPoint y: 24, distance: 5.8
click at [1438, 18] on p "e5119684-7cbb-4469-af7e-e9f84628bb31" at bounding box center [1473, 18] width 70 height 4
click at [1442, 47] on input "text" at bounding box center [1452, 50] width 134 height 17
type input "******"
click at [1422, 71] on div "Access Storage ID: 17248963-7bae-4f68-a6e0-04e589c1c15e" at bounding box center [1450, 72] width 126 height 18
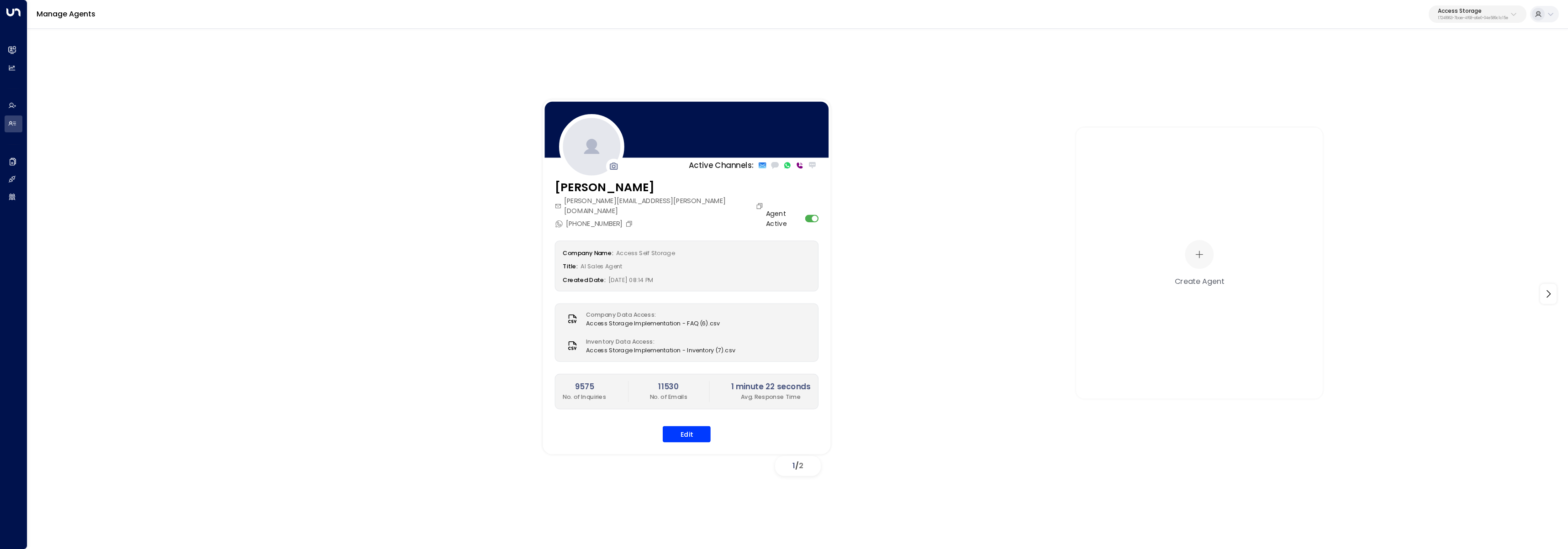
click at [673, 432] on button "Edit" at bounding box center [687, 435] width 48 height 16
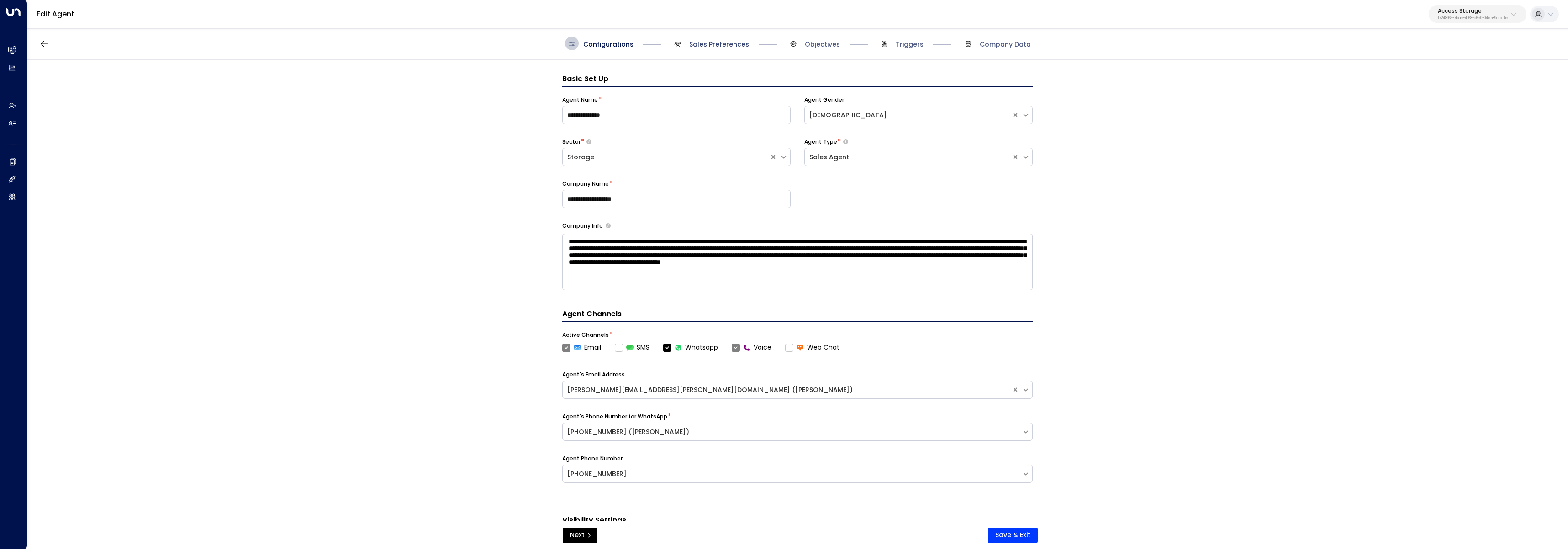
click at [712, 43] on span "Sales Preferences" at bounding box center [719, 44] width 60 height 9
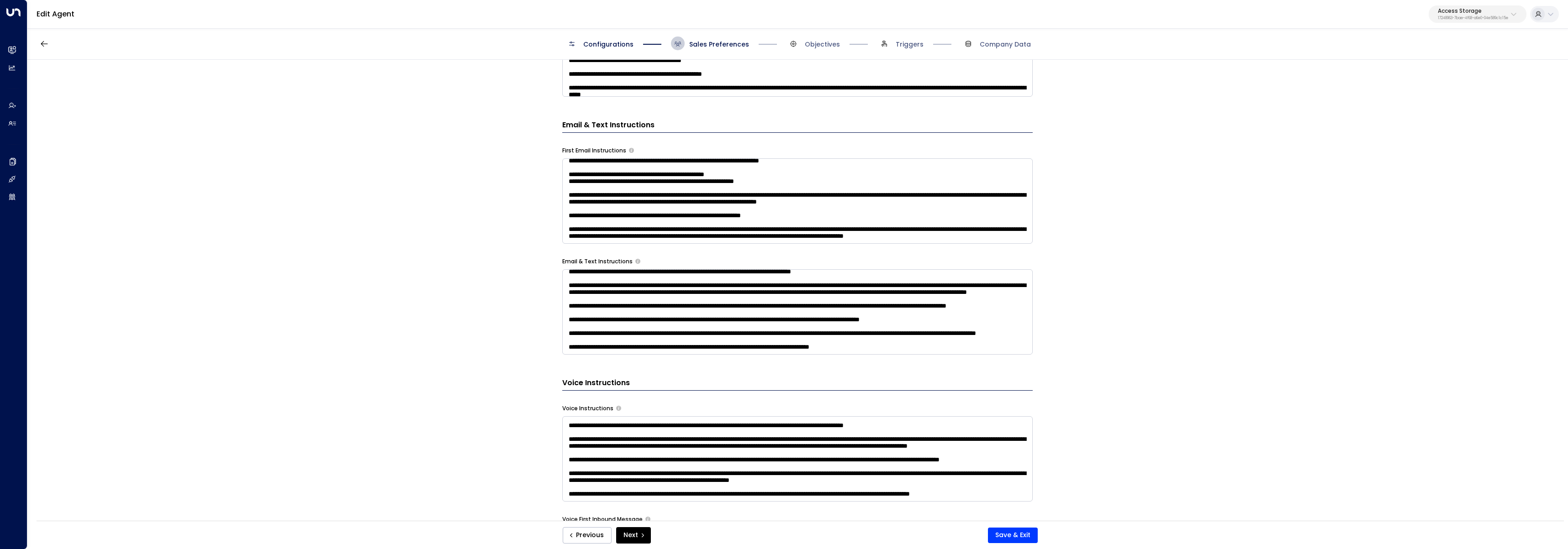
scroll to position [409, 0]
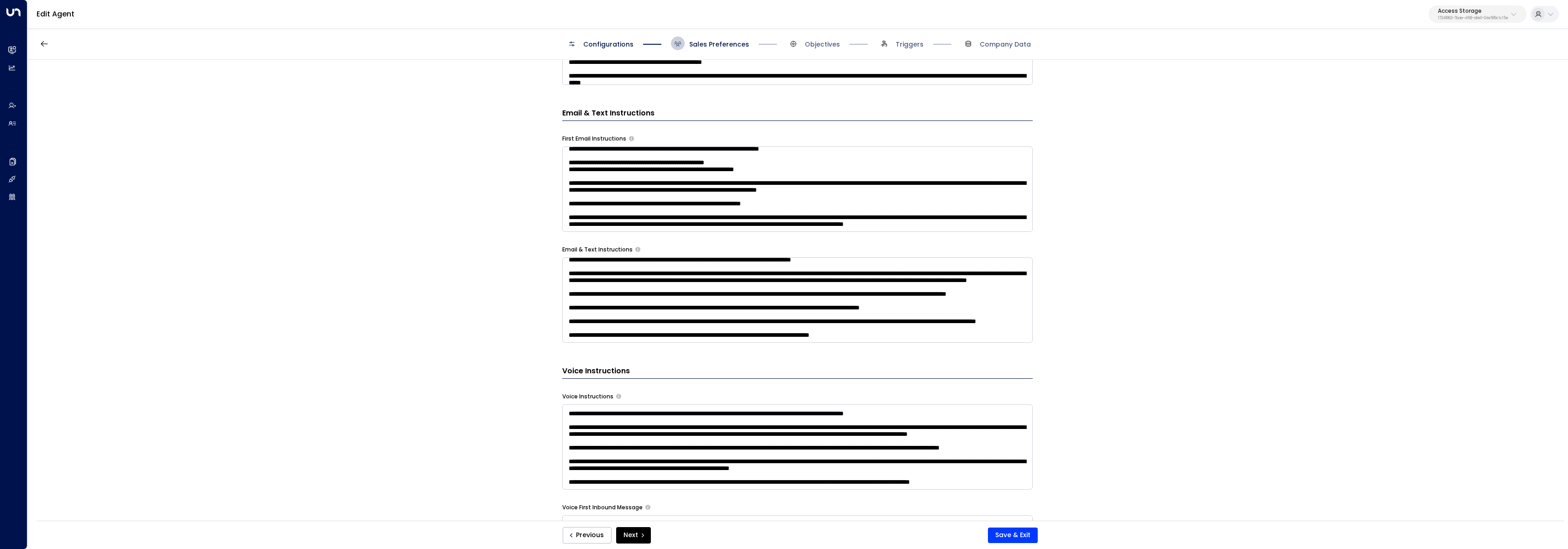
click at [849, 451] on textarea at bounding box center [798, 447] width 471 height 85
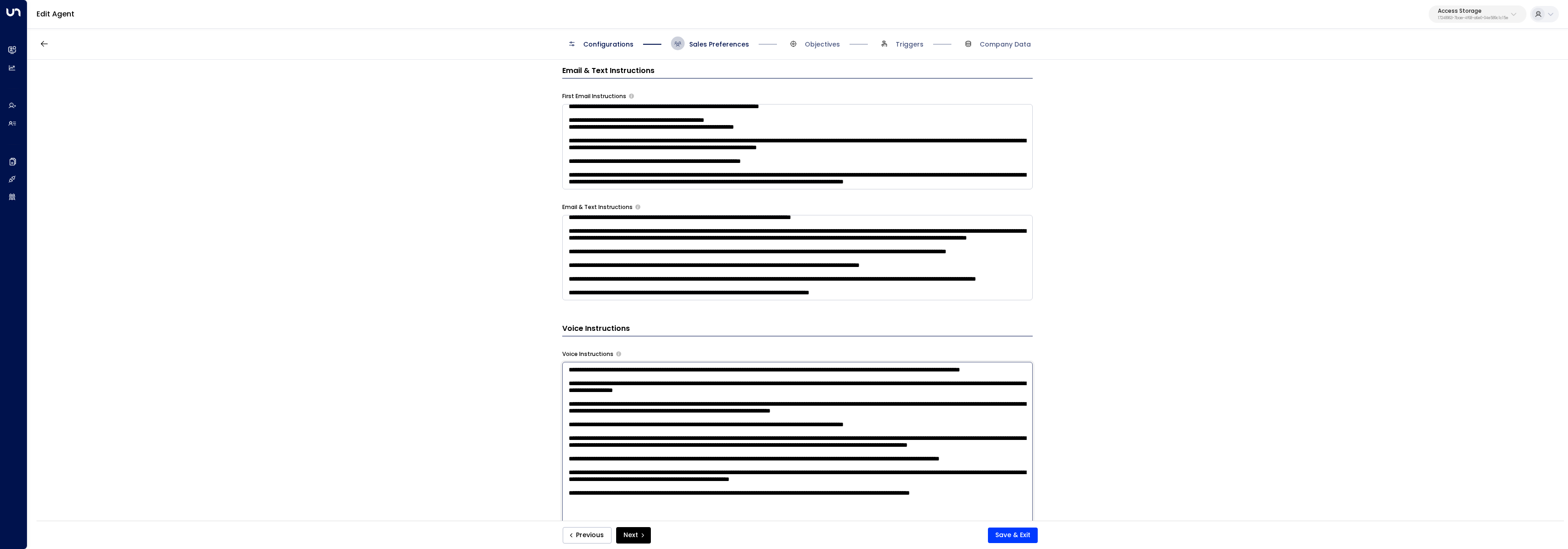
scroll to position [477, 0]
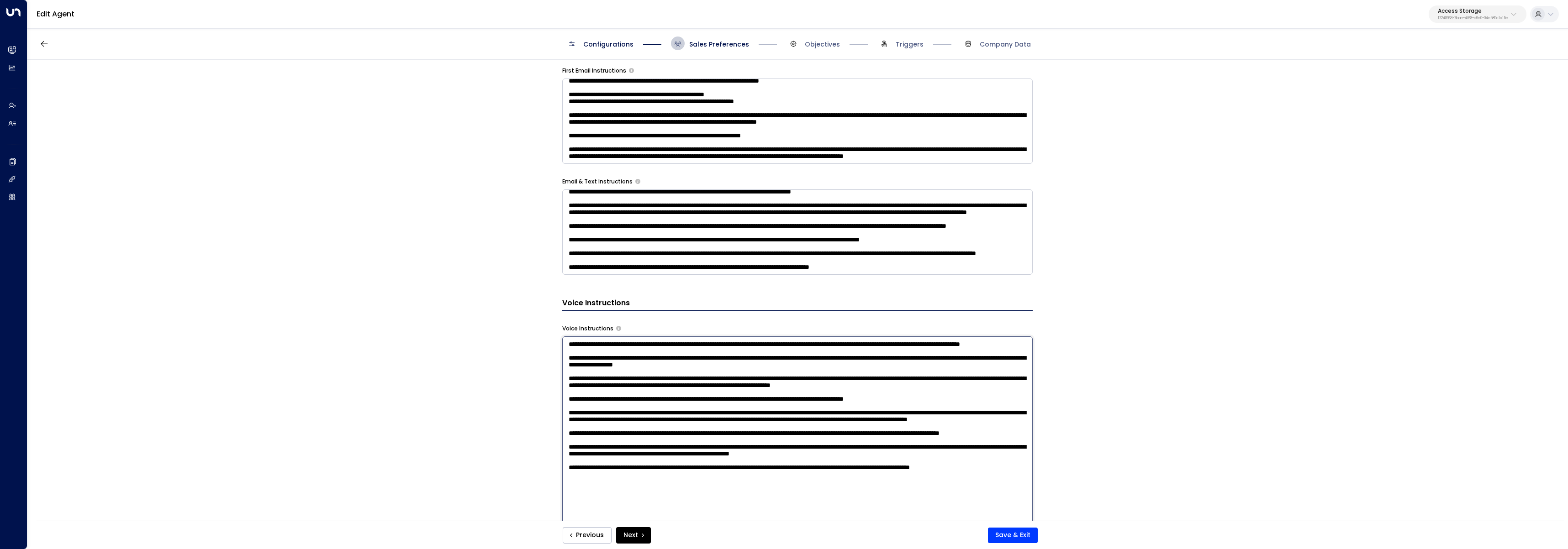
drag, startPoint x: 847, startPoint y: 451, endPoint x: 929, endPoint y: 453, distance: 82.0
click at [929, 453] on textarea at bounding box center [798, 456] width 471 height 239
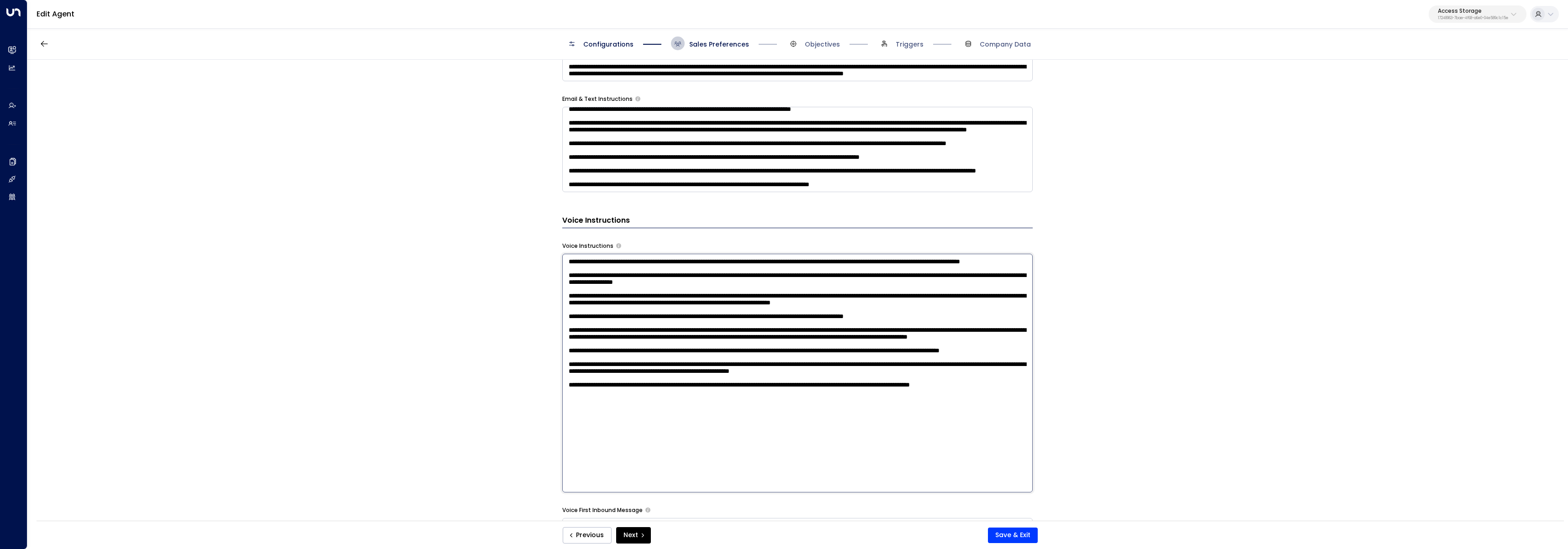
scroll to position [713, 0]
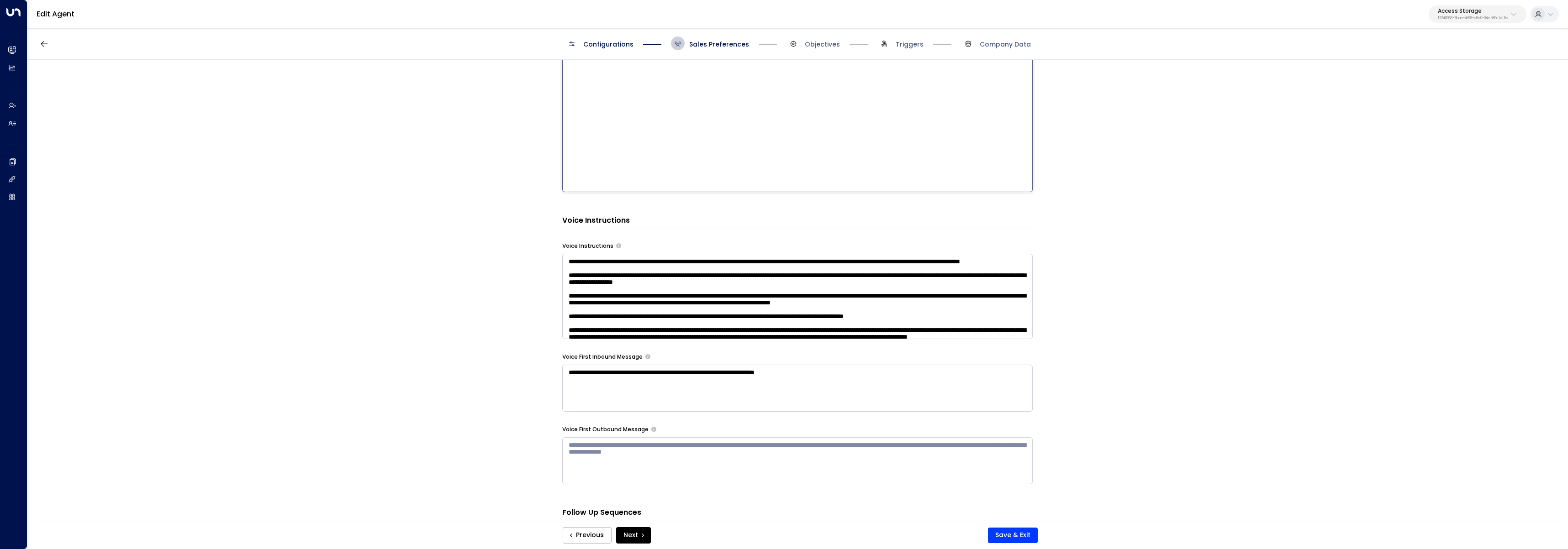
click at [919, 175] on textarea at bounding box center [798, 73] width 471 height 239
click at [922, 129] on textarea at bounding box center [798, 73] width 471 height 239
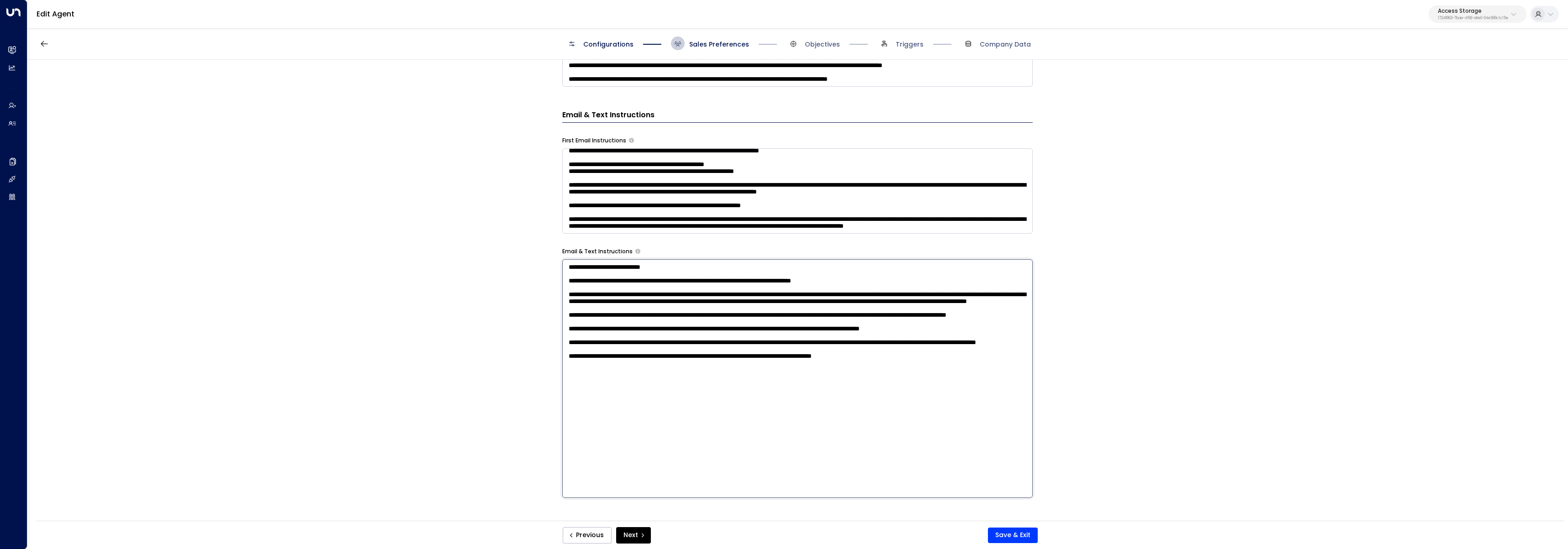
scroll to position [294, 0]
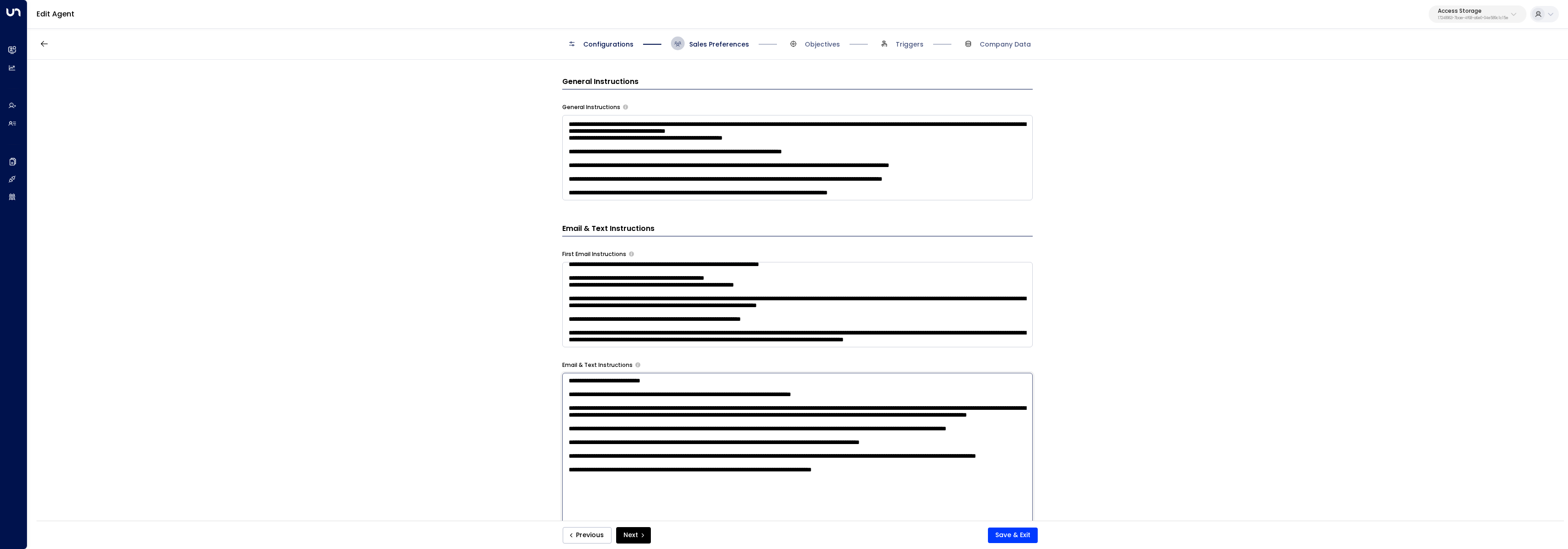
type textarea "**********"
click at [963, 184] on textarea at bounding box center [798, 158] width 471 height 85
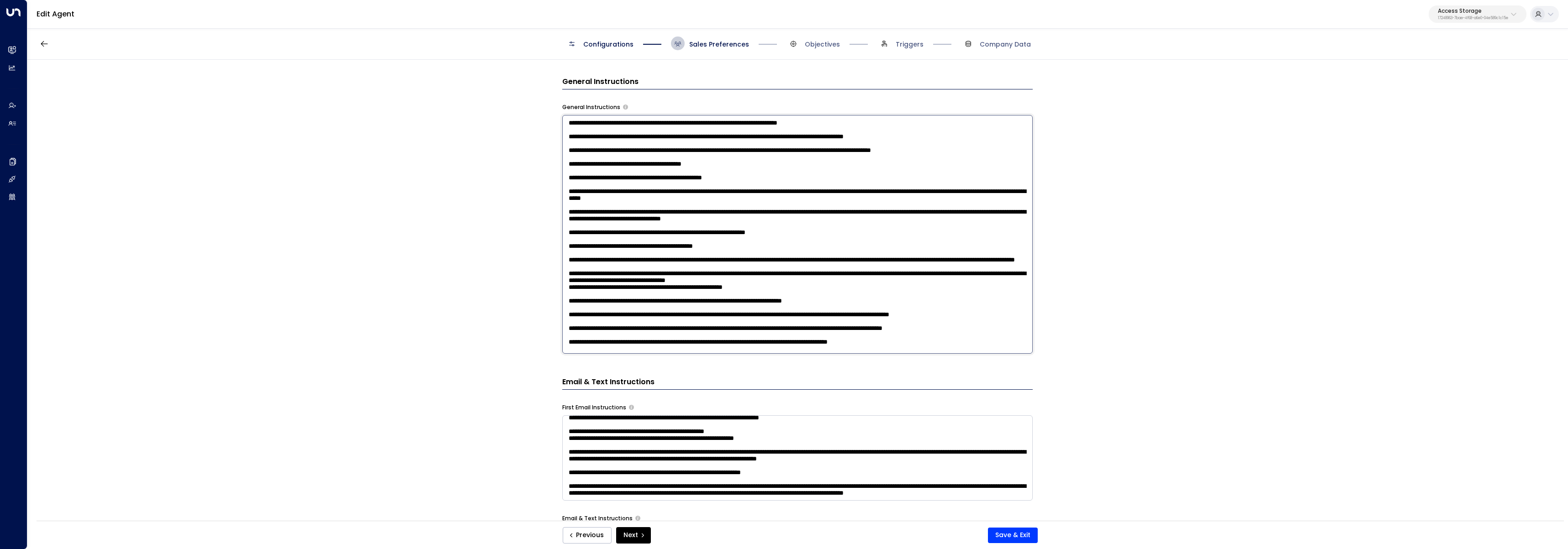
click at [952, 349] on textarea at bounding box center [798, 235] width 471 height 239
paste textarea "**********"
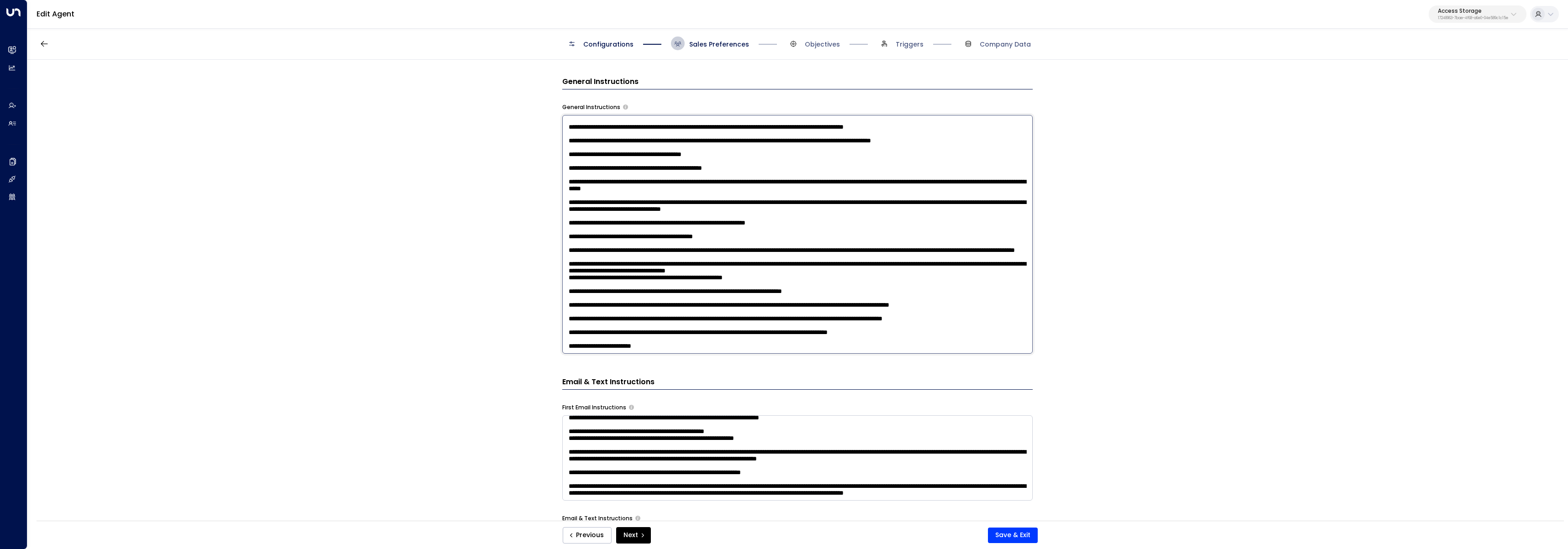
type textarea "**********"
